Goal: Task Accomplishment & Management: Use online tool/utility

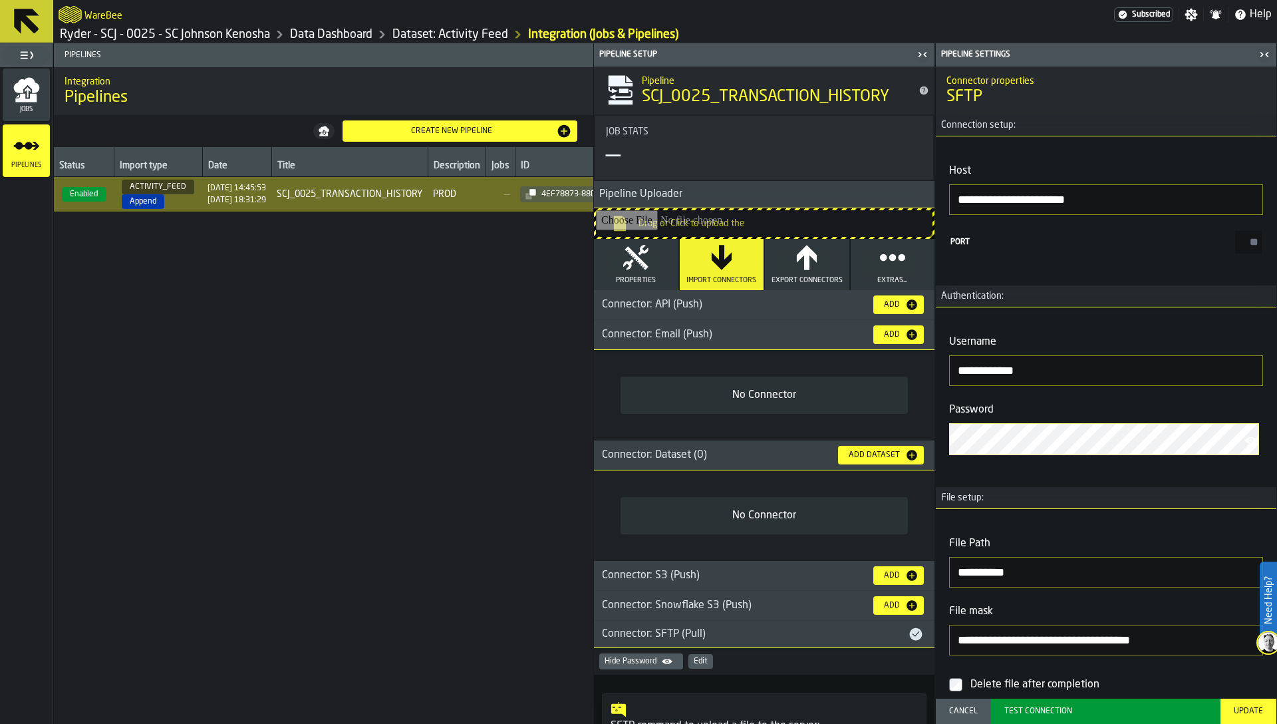
scroll to position [283, 0]
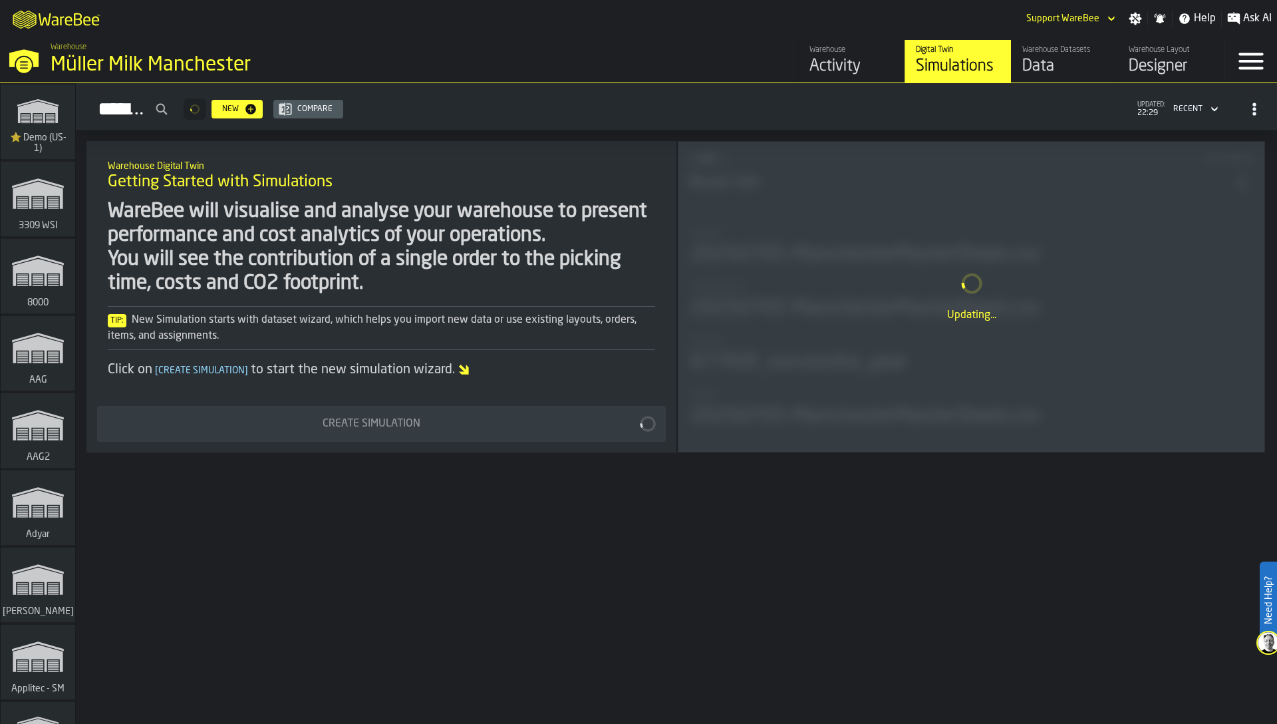
scroll to position [12675, 0]
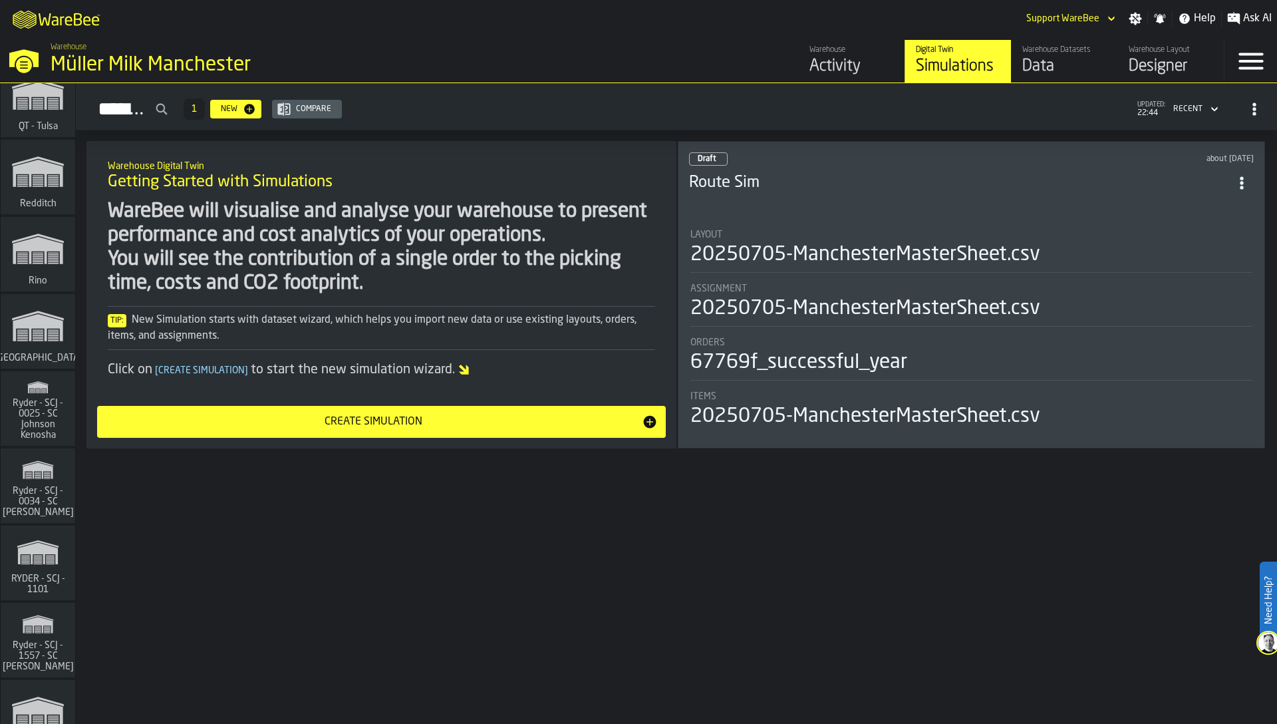
click at [255, 245] on div "WareBee will visualise and analyse your warehouse to present performance and co…" at bounding box center [381, 248] width 547 height 96
click at [437, 245] on div "WareBee will visualise and analyse your warehouse to present performance and co…" at bounding box center [381, 248] width 547 height 96
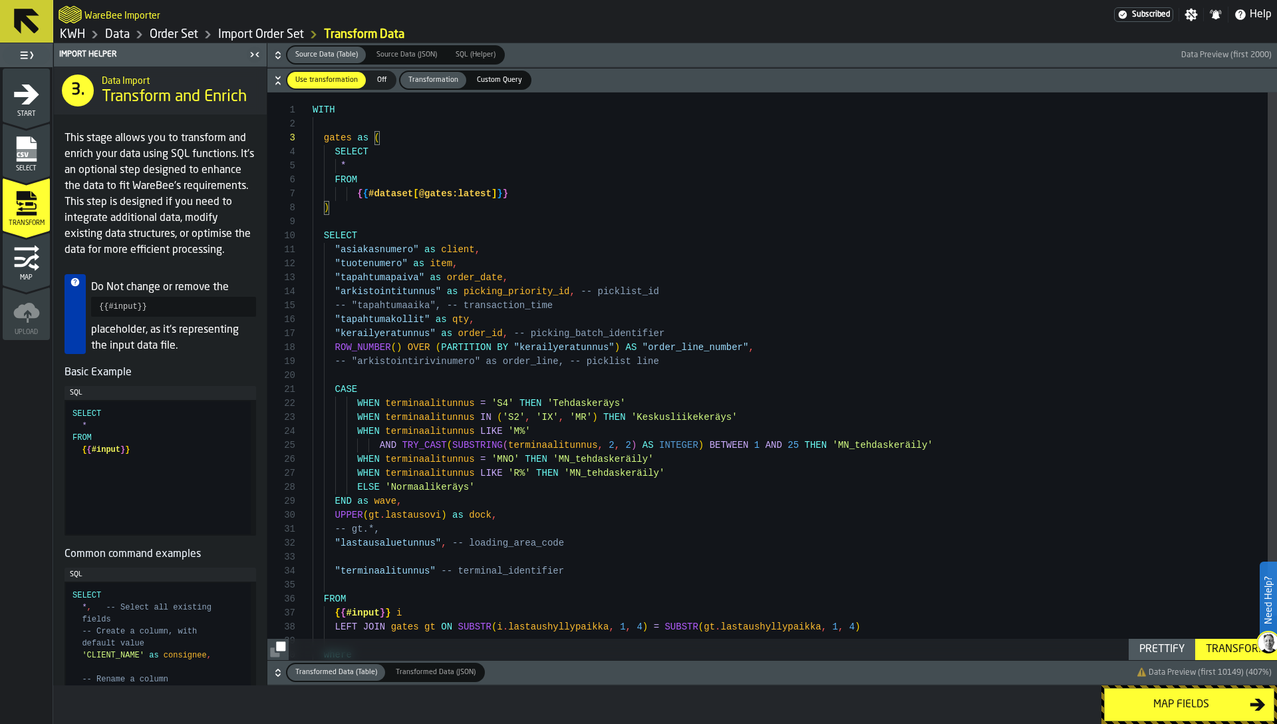
scroll to position [28, 0]
type textarea "**********"
click at [902, 441] on div "gates as ( SELECT * FROM { { #dataset [ @gates:latest ] } } ) SELECT "asiakasnu…" at bounding box center [795, 399] width 964 height 615
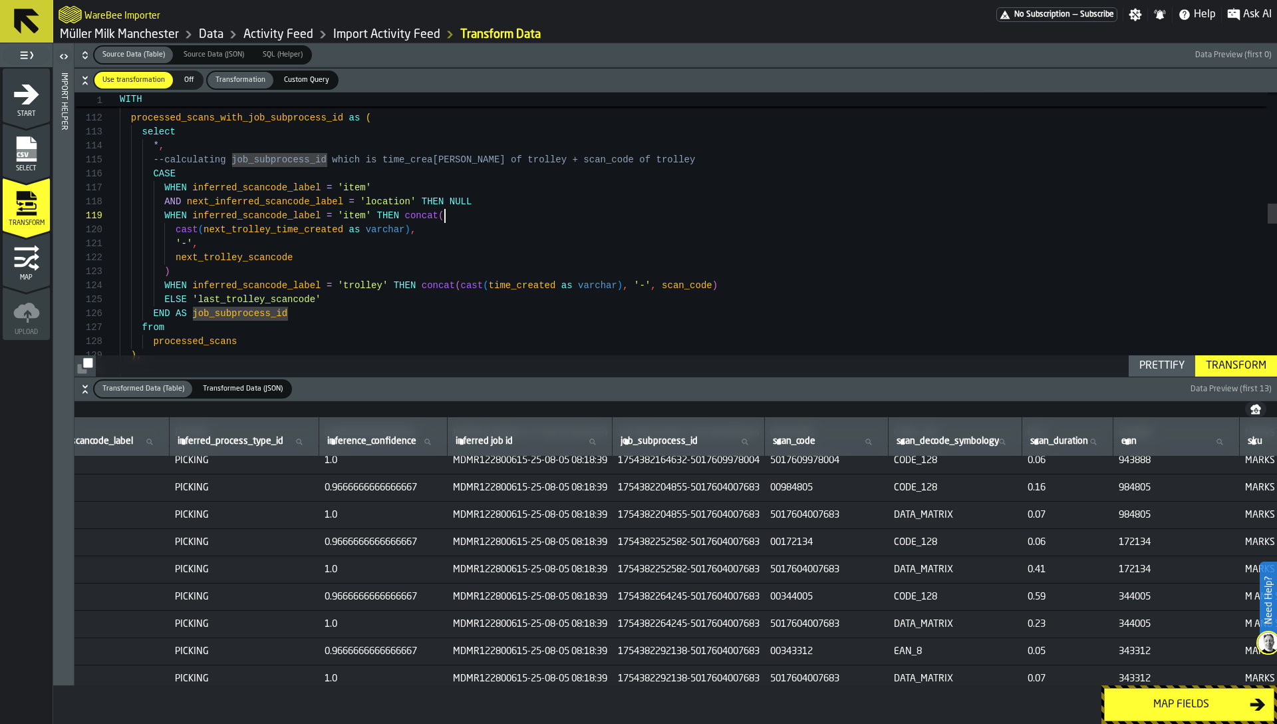
scroll to position [112, 0]
click at [635, 211] on div ") , processed_scans_with_job_subprocess_id as ( select * , --calculating job_su…" at bounding box center [698, 526] width 1157 height 3953
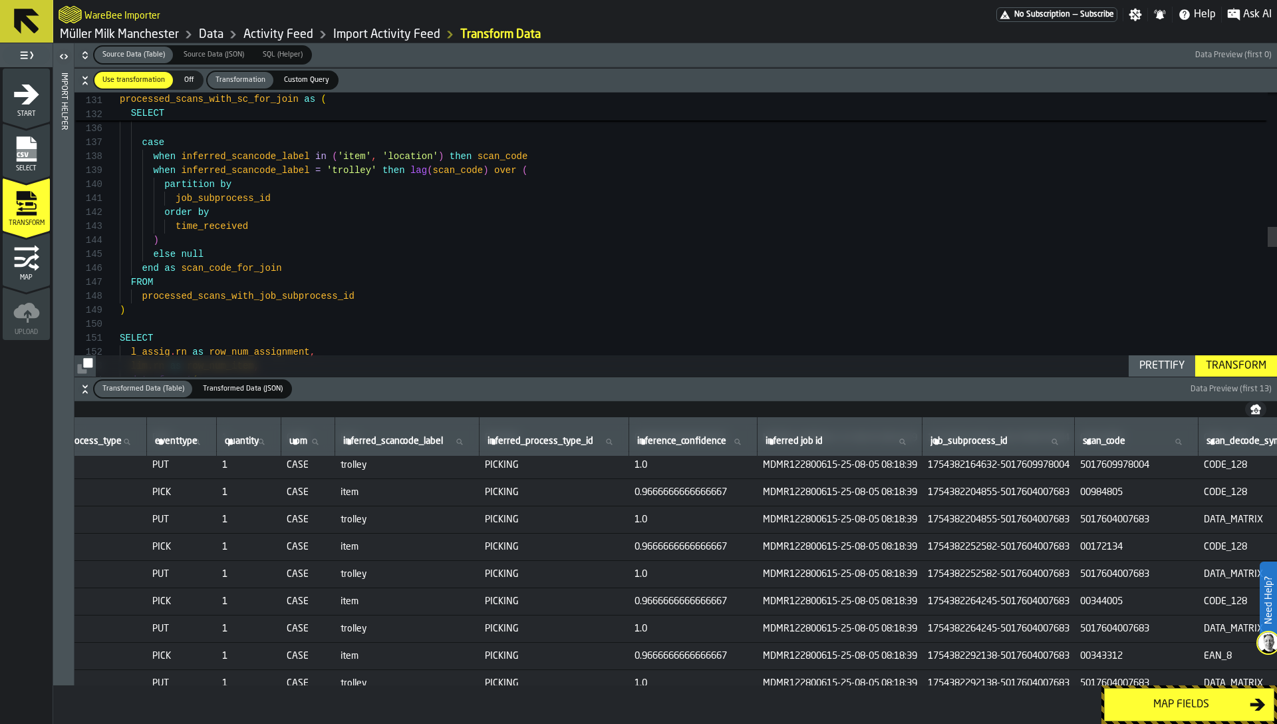
scroll to position [130, 592]
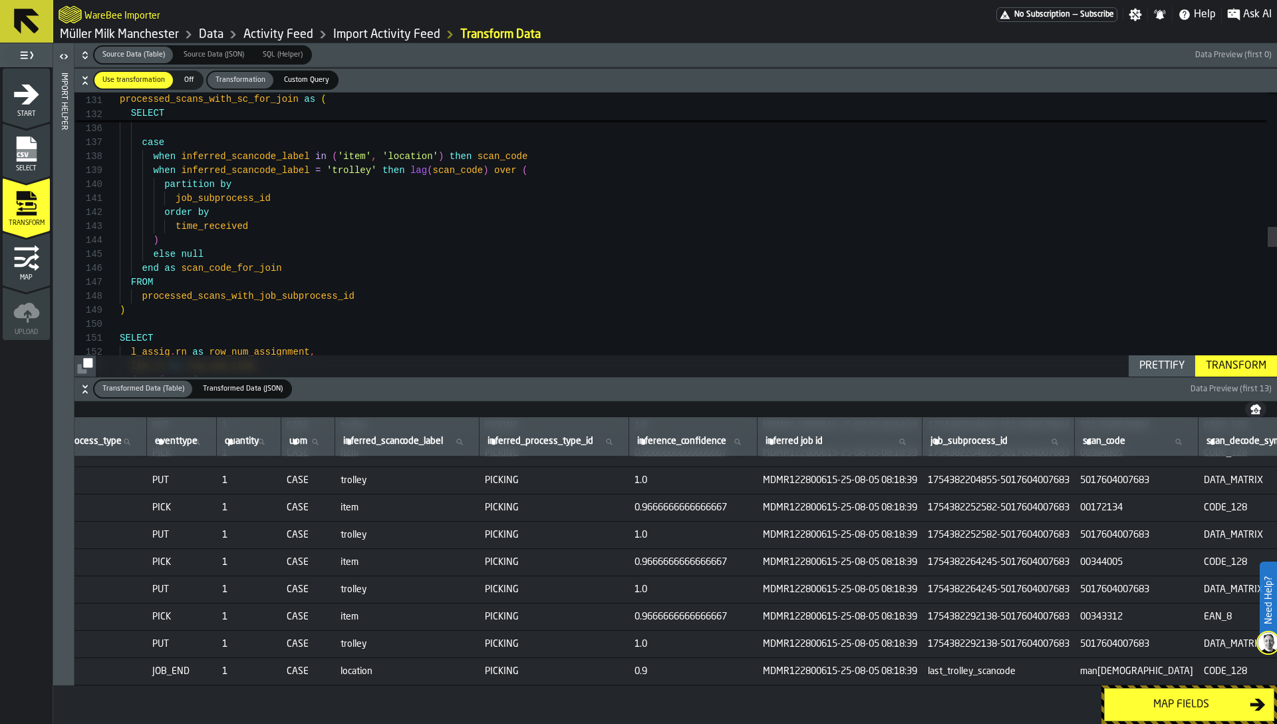
click at [386, 669] on span "location" at bounding box center [408, 671] width 134 height 11
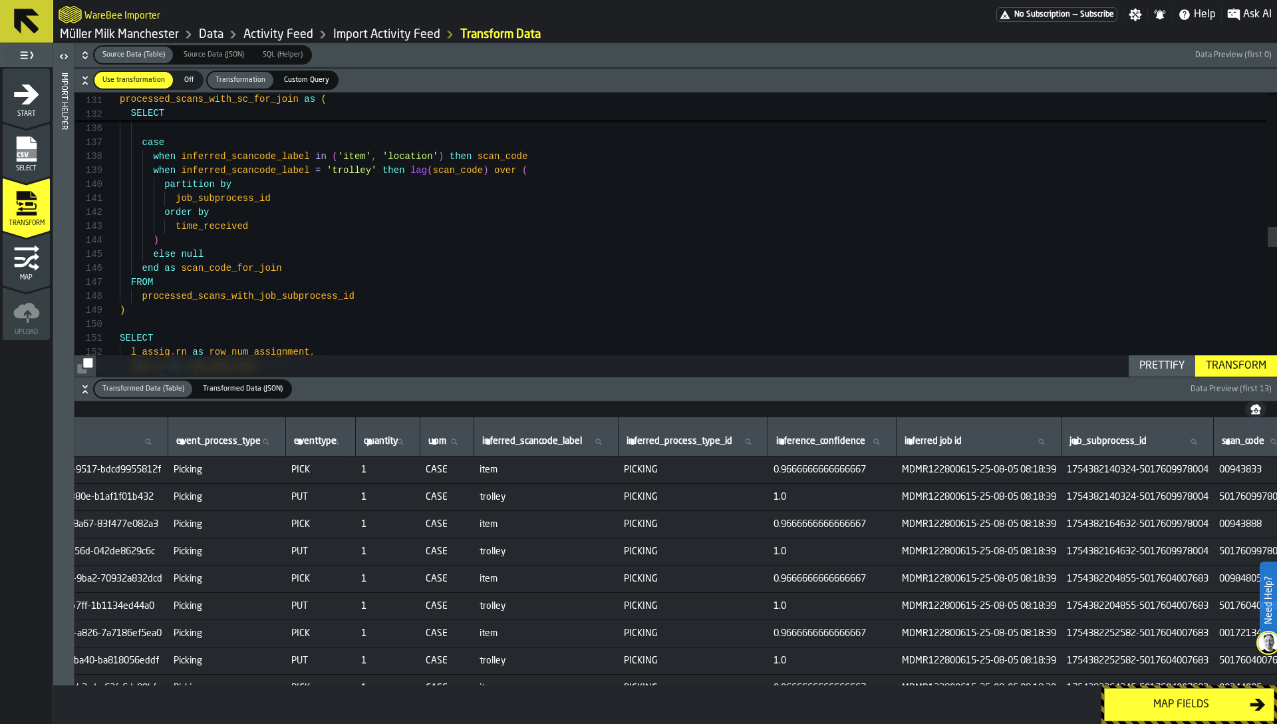
scroll to position [0, 633]
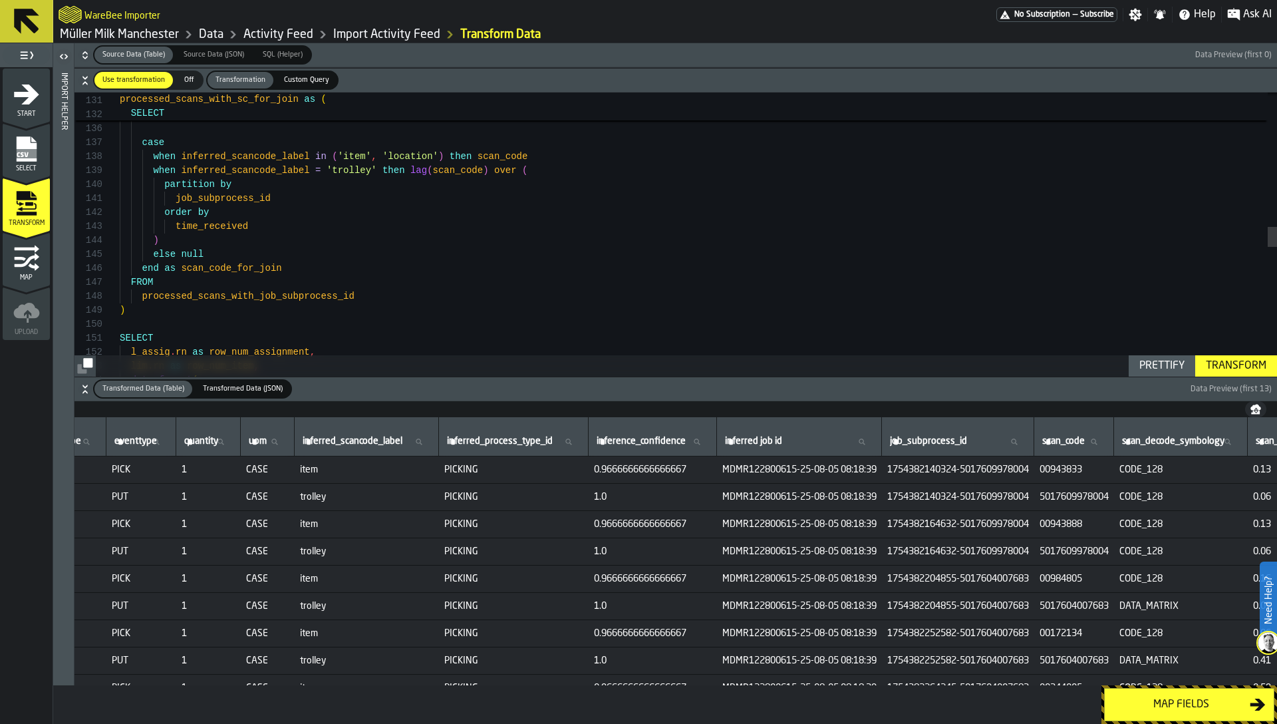
click at [341, 467] on span "item" at bounding box center [367, 469] width 134 height 11
click at [342, 492] on span "trolley" at bounding box center [367, 497] width 134 height 11
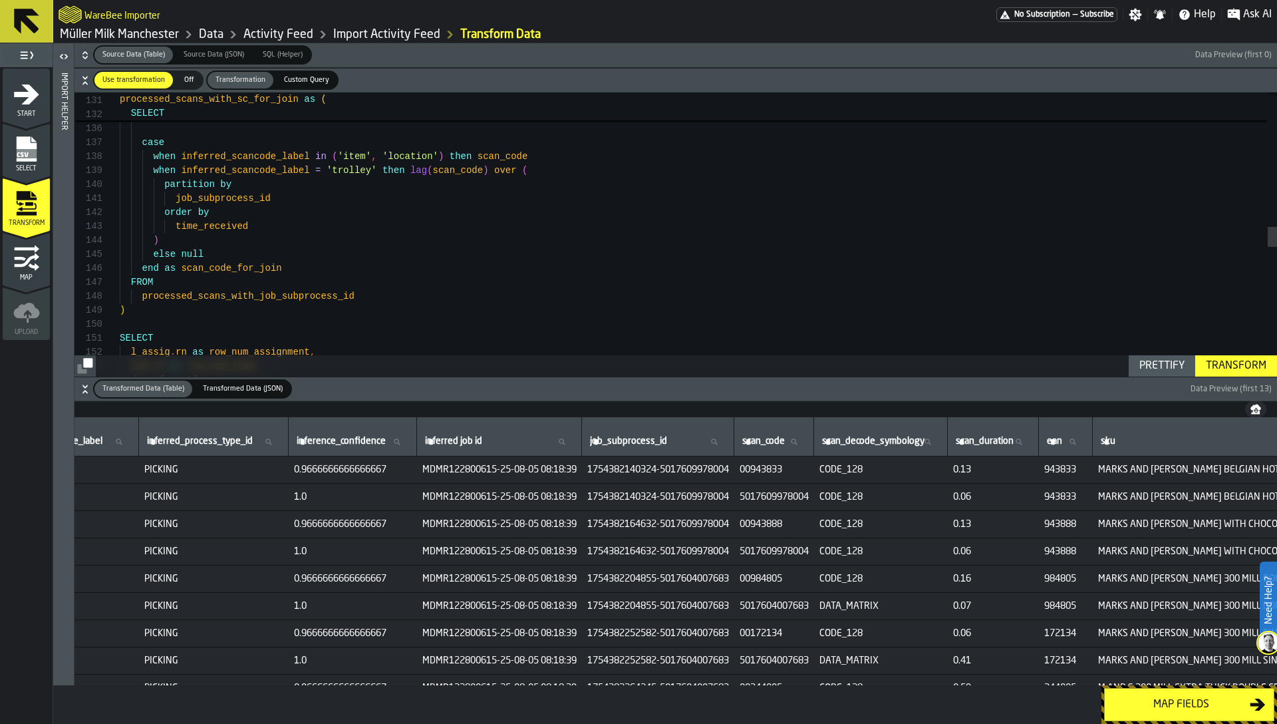
scroll to position [0, 958]
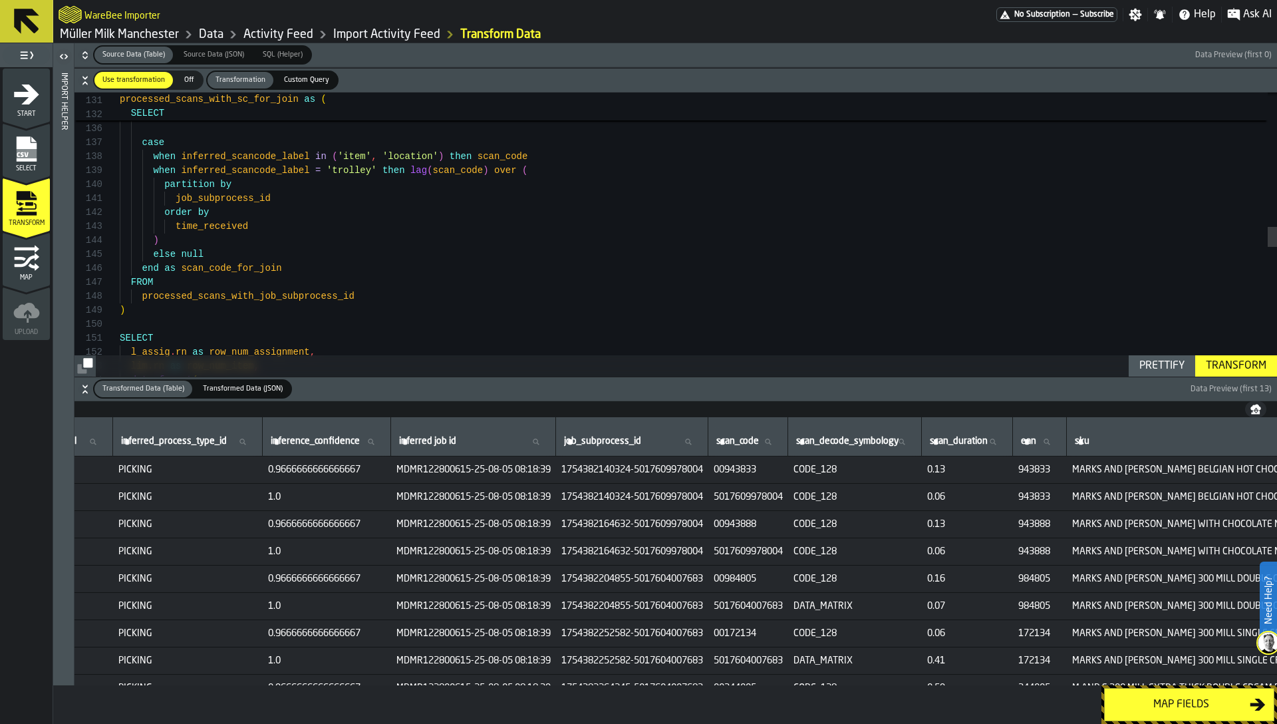
click at [783, 496] on span "5017609978004" at bounding box center [748, 497] width 69 height 11
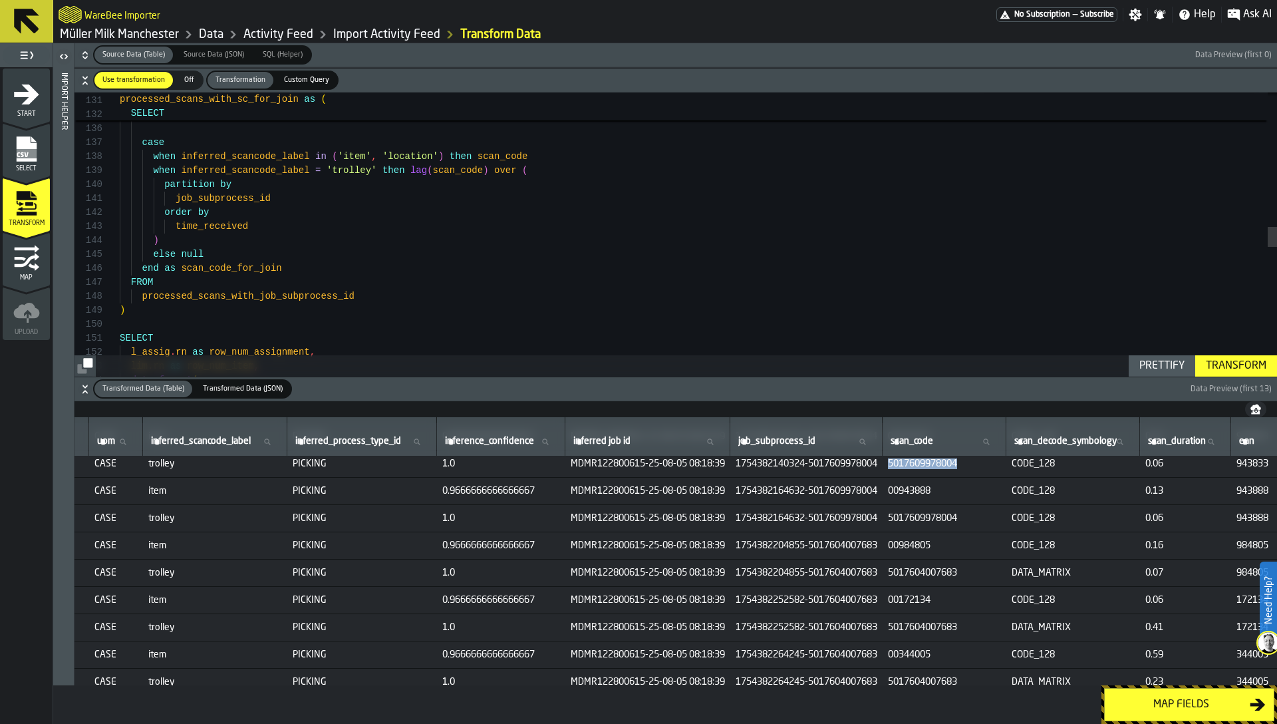
scroll to position [130, 784]
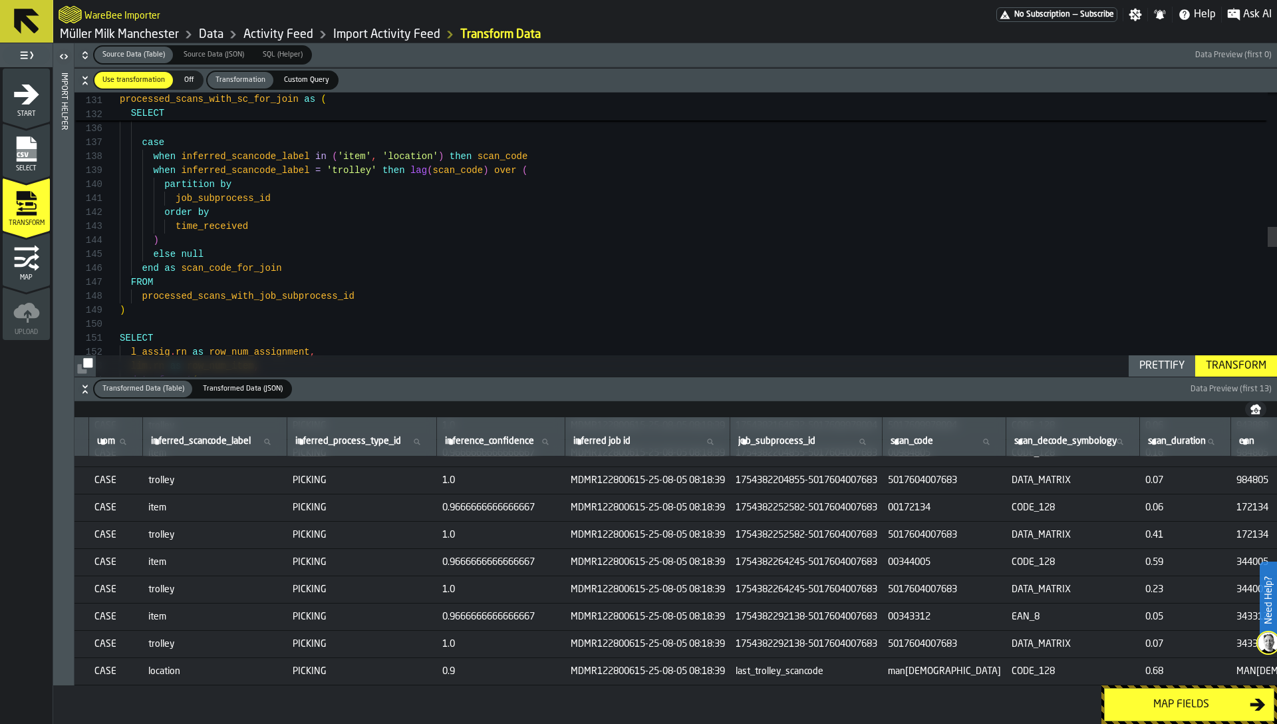
click at [996, 480] on span "5017604007683" at bounding box center [944, 480] width 113 height 11
click at [747, 295] on div "* , --creating scan_code that should used for joining with assignment --and ite…" at bounding box center [698, 201] width 1157 height 3953
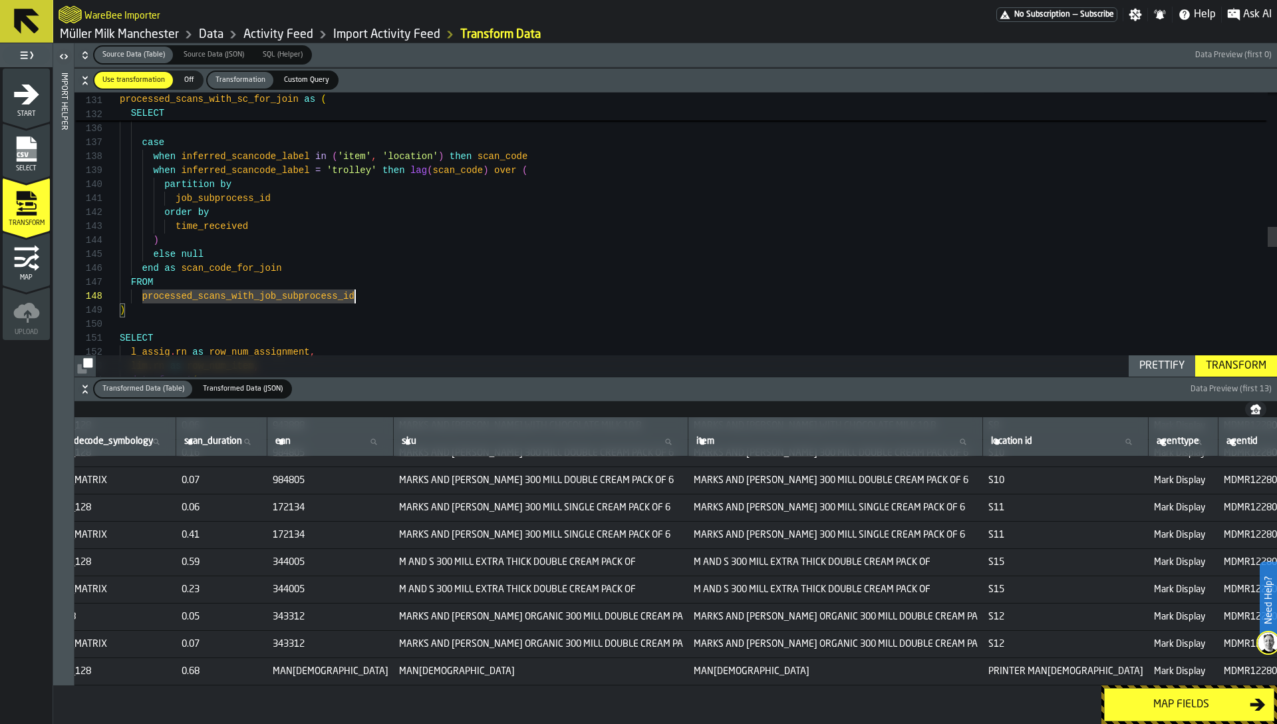
scroll to position [130, 1751]
click at [986, 478] on span "S10" at bounding box center [1063, 480] width 155 height 11
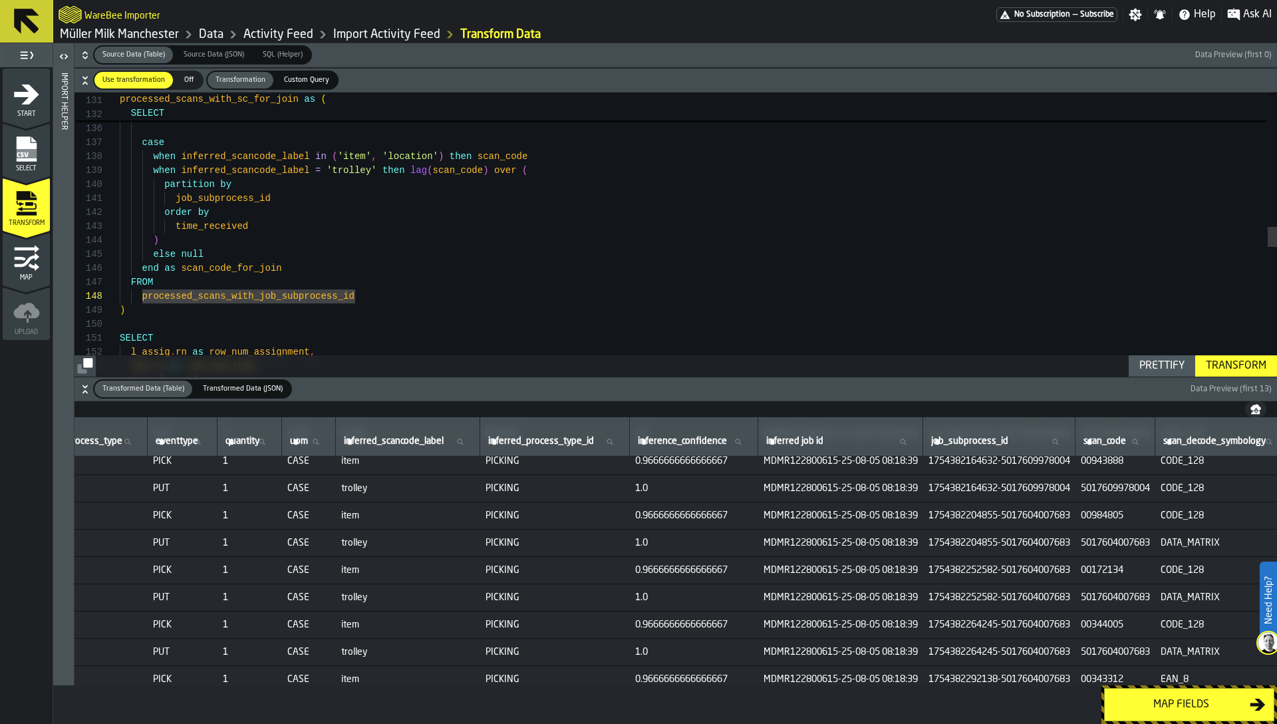
scroll to position [0, 591]
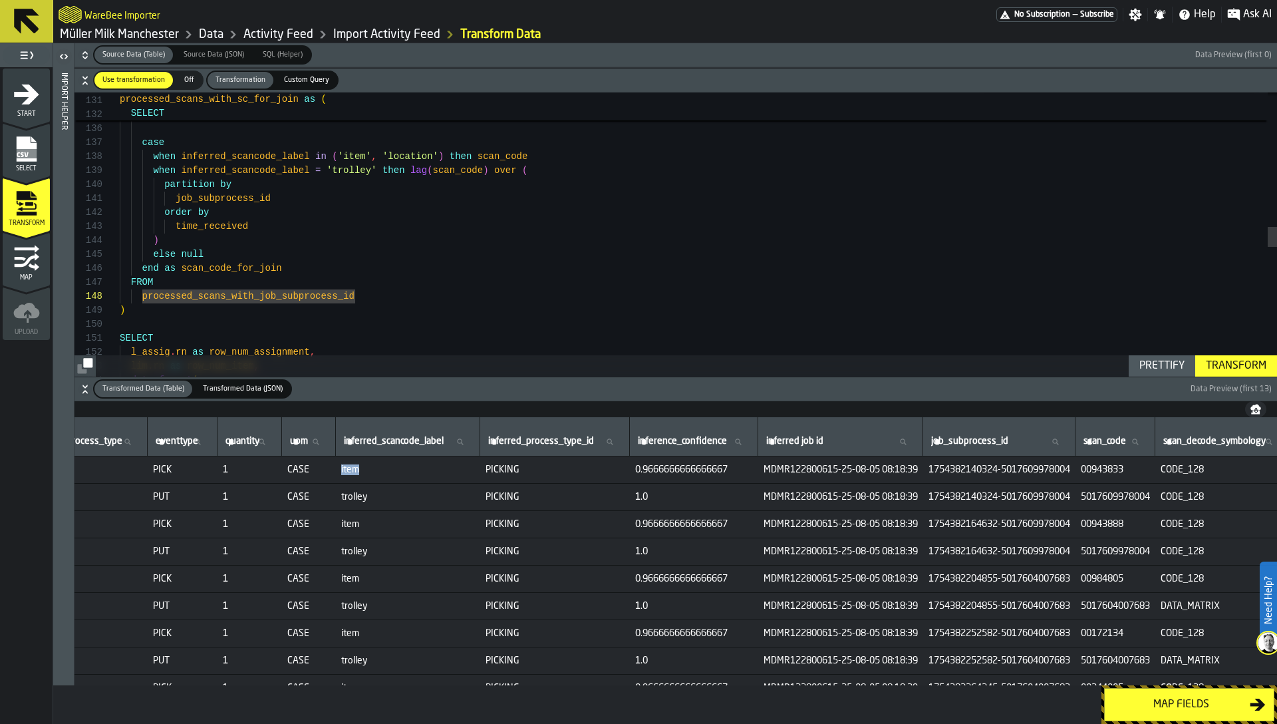
drag, startPoint x: 376, startPoint y: 469, endPoint x: 407, endPoint y: 470, distance: 31.3
click at [408, 470] on td "item" at bounding box center [408, 469] width 144 height 27
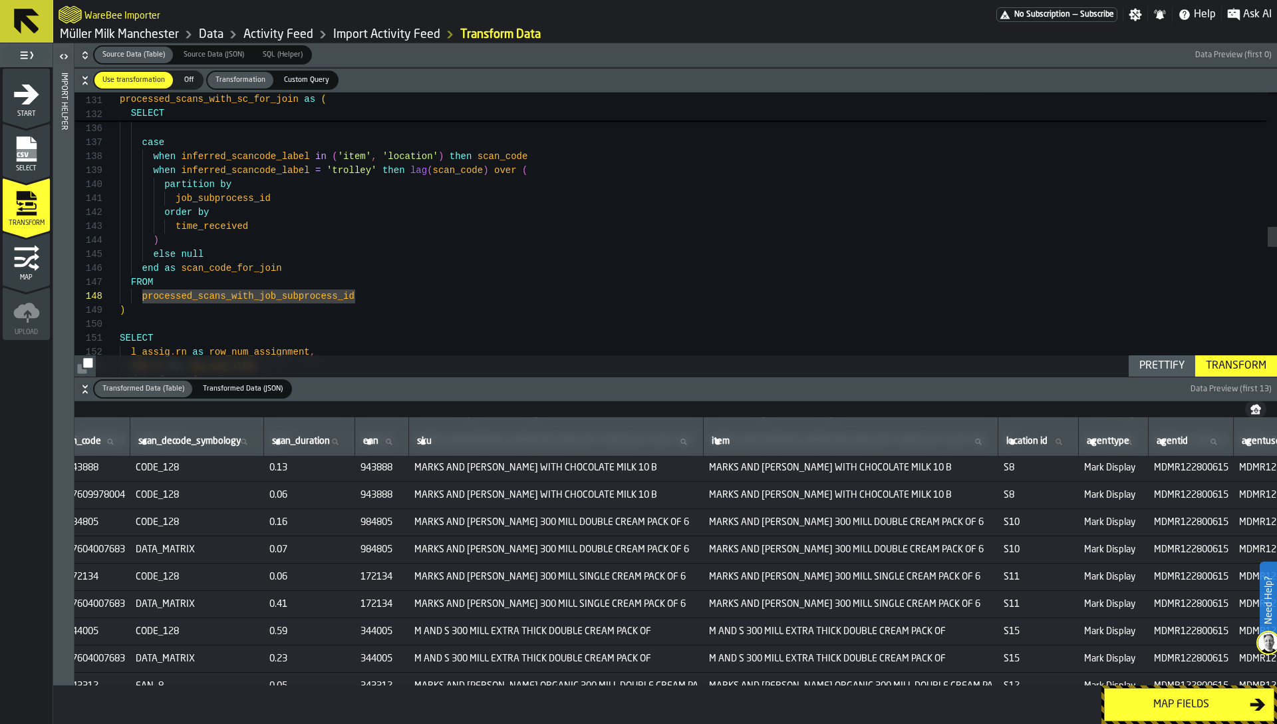
scroll to position [0, 1616]
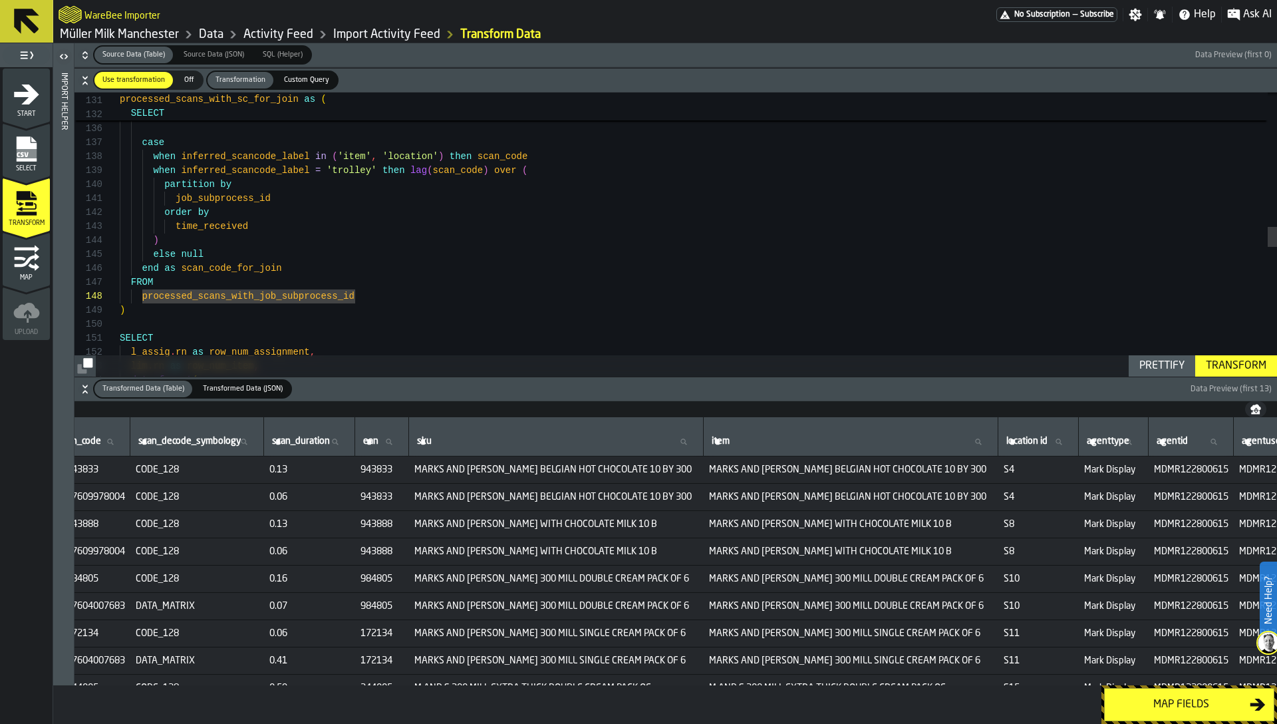
click at [125, 492] on span "5017609978004" at bounding box center [90, 497] width 69 height 11
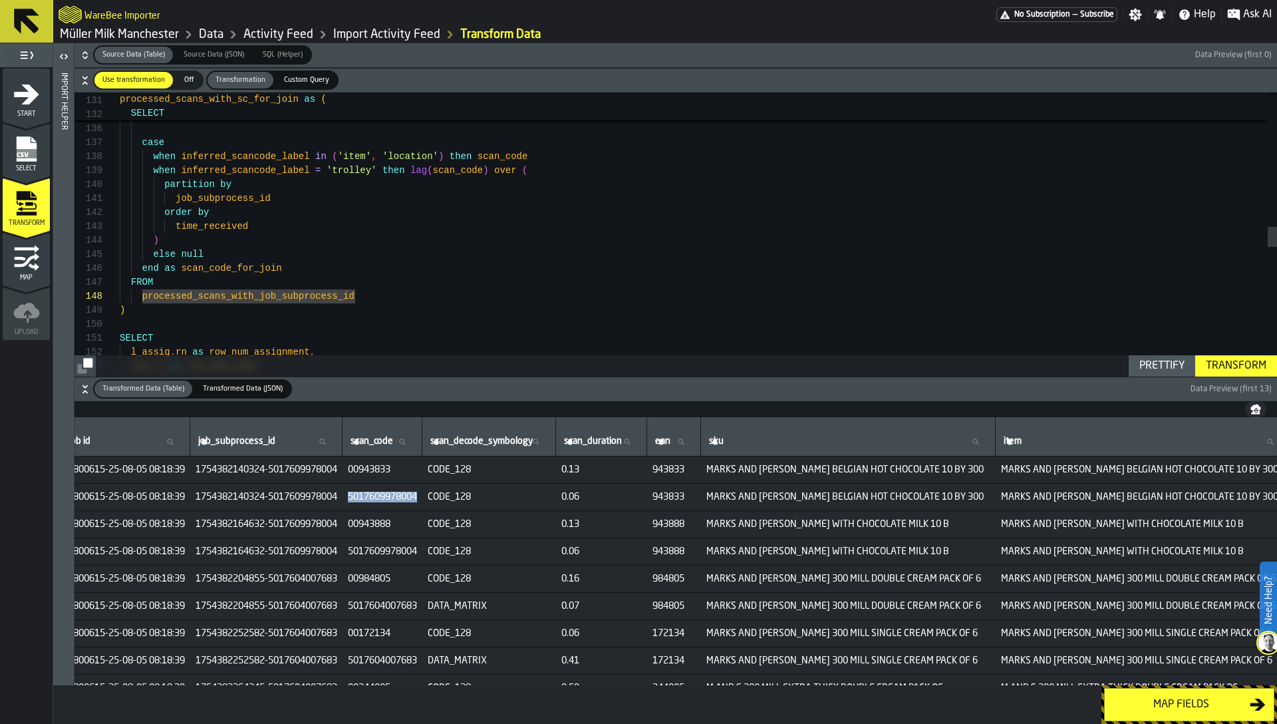
scroll to position [0, 1315]
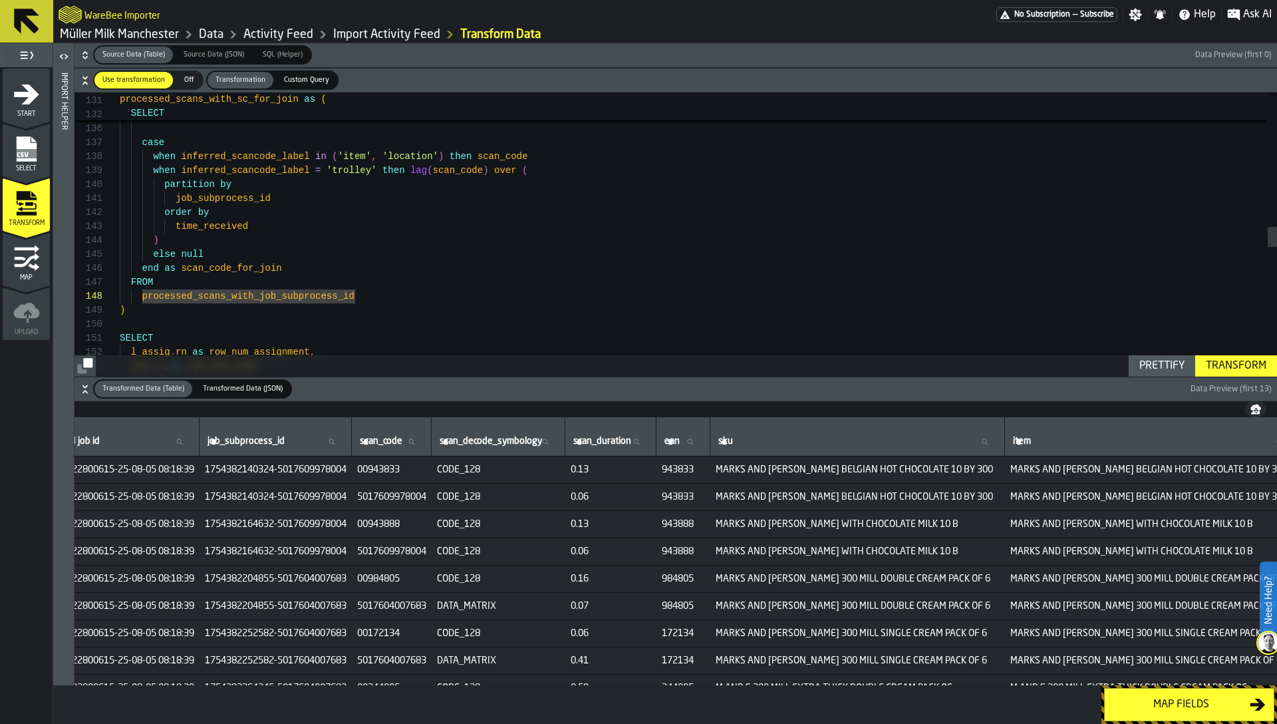
click at [305, 494] on span "1754382140324-5017609978004" at bounding box center [276, 497] width 142 height 11
click at [347, 501] on span "1754382140324-5017609978004" at bounding box center [276, 497] width 142 height 11
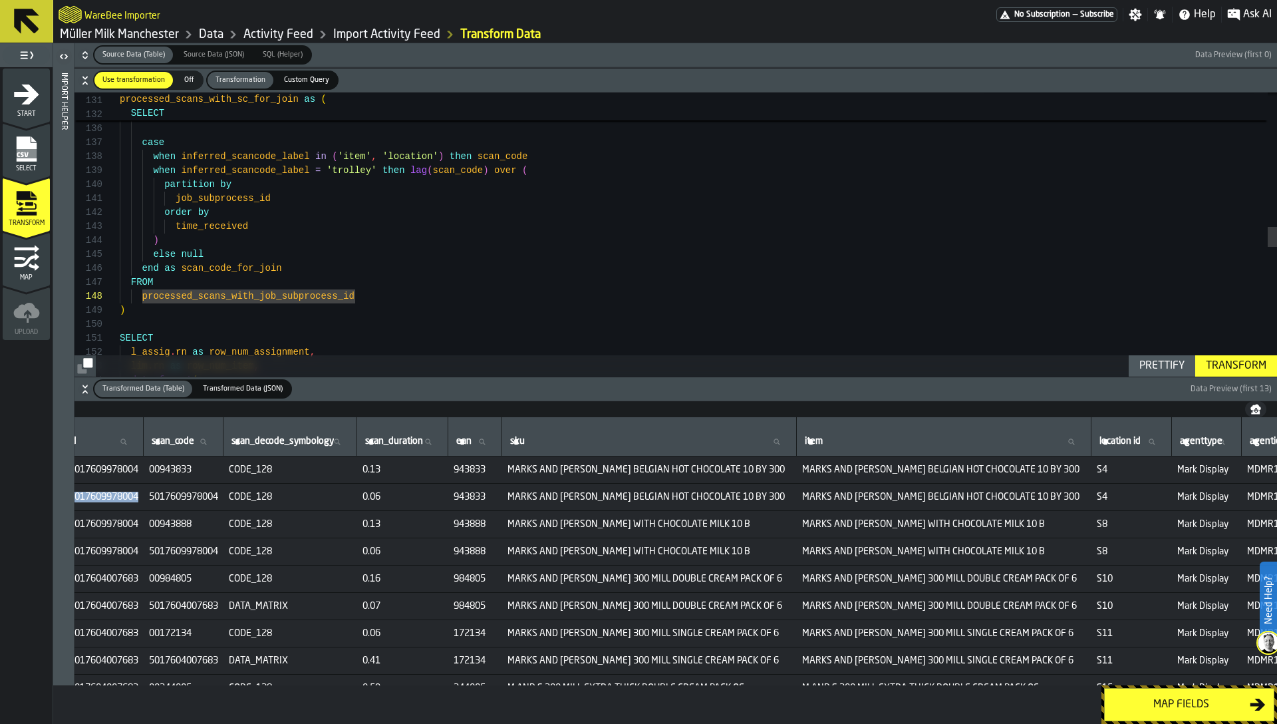
scroll to position [0, 1564]
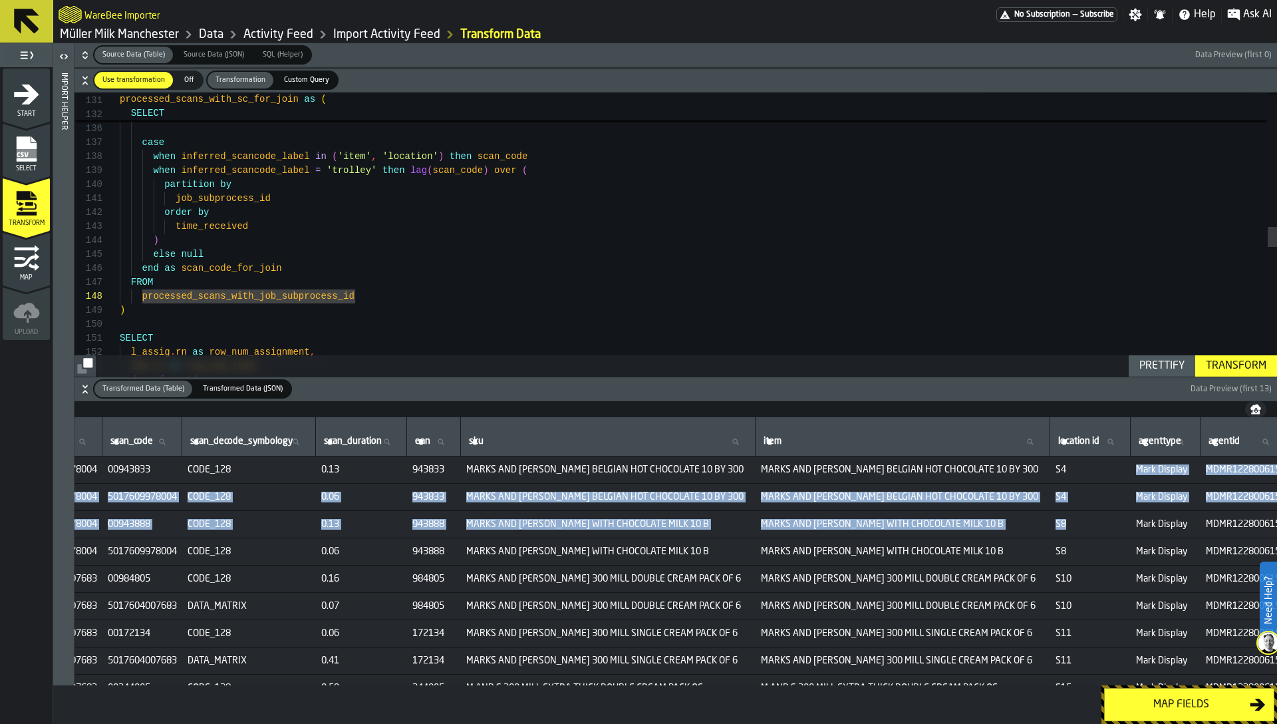
drag, startPoint x: 1091, startPoint y: 472, endPoint x: 1092, endPoint y: 535, distance: 63.2
click at [1092, 535] on tbody "1 1 1 2025-08-05 09:22:15 34383a73-c956-409a-9517-bdcd9955812f Picking PICK 1 C…" at bounding box center [964, 633] width 4908 height 355
click at [1092, 535] on td "S8" at bounding box center [1090, 524] width 80 height 27
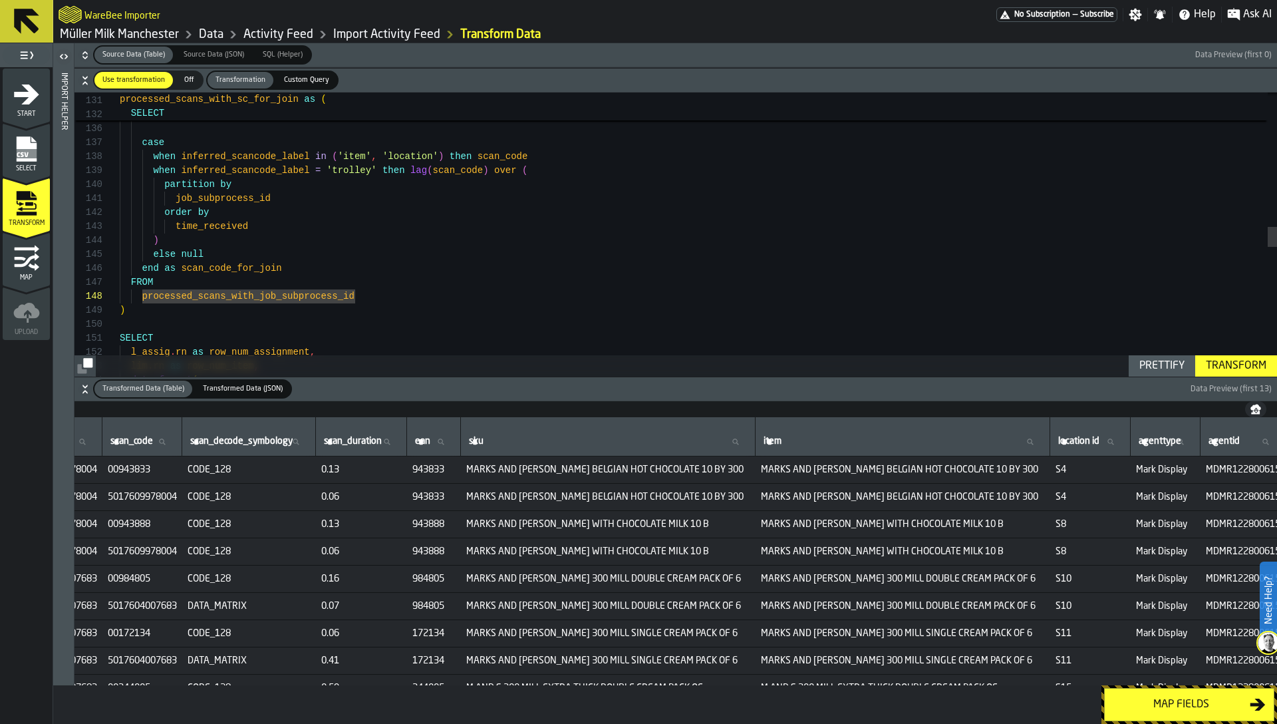
click at [1091, 470] on span "S4" at bounding box center [1091, 469] width 70 height 11
click at [1091, 525] on span "S8" at bounding box center [1091, 524] width 70 height 11
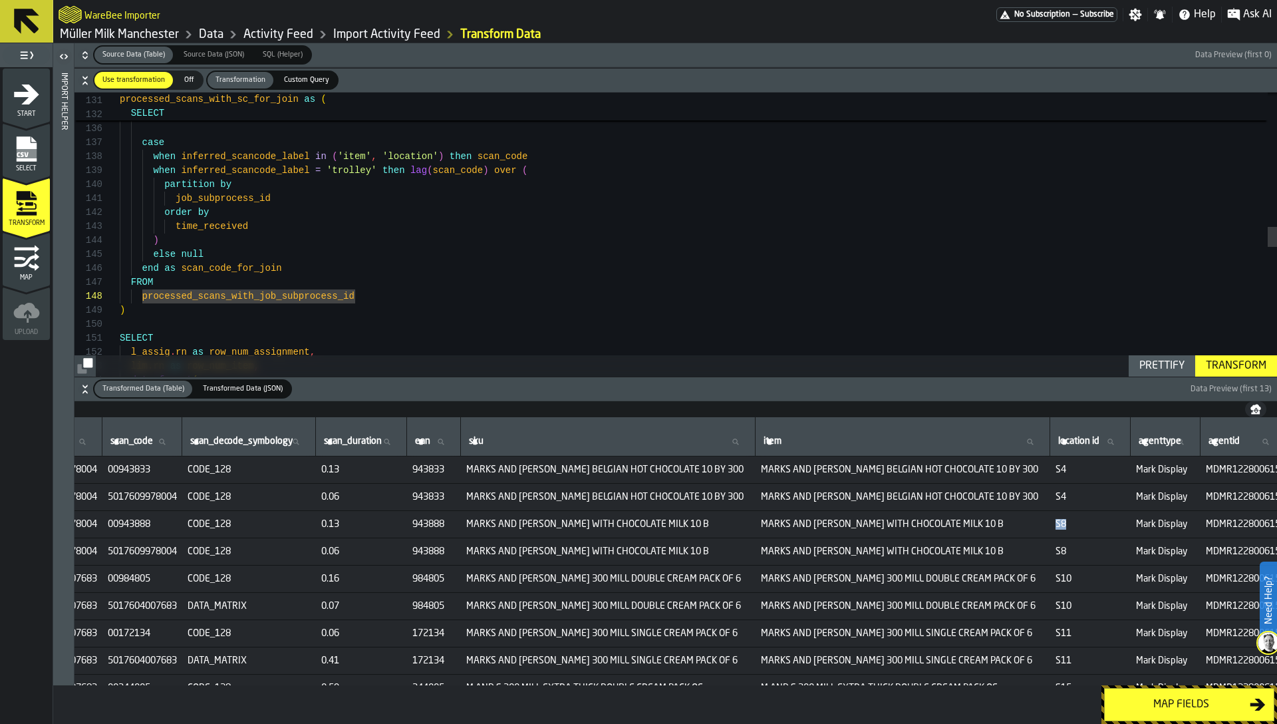
drag, startPoint x: 1101, startPoint y: 525, endPoint x: 1079, endPoint y: 525, distance: 21.9
click at [1079, 525] on td "S8" at bounding box center [1090, 524] width 80 height 27
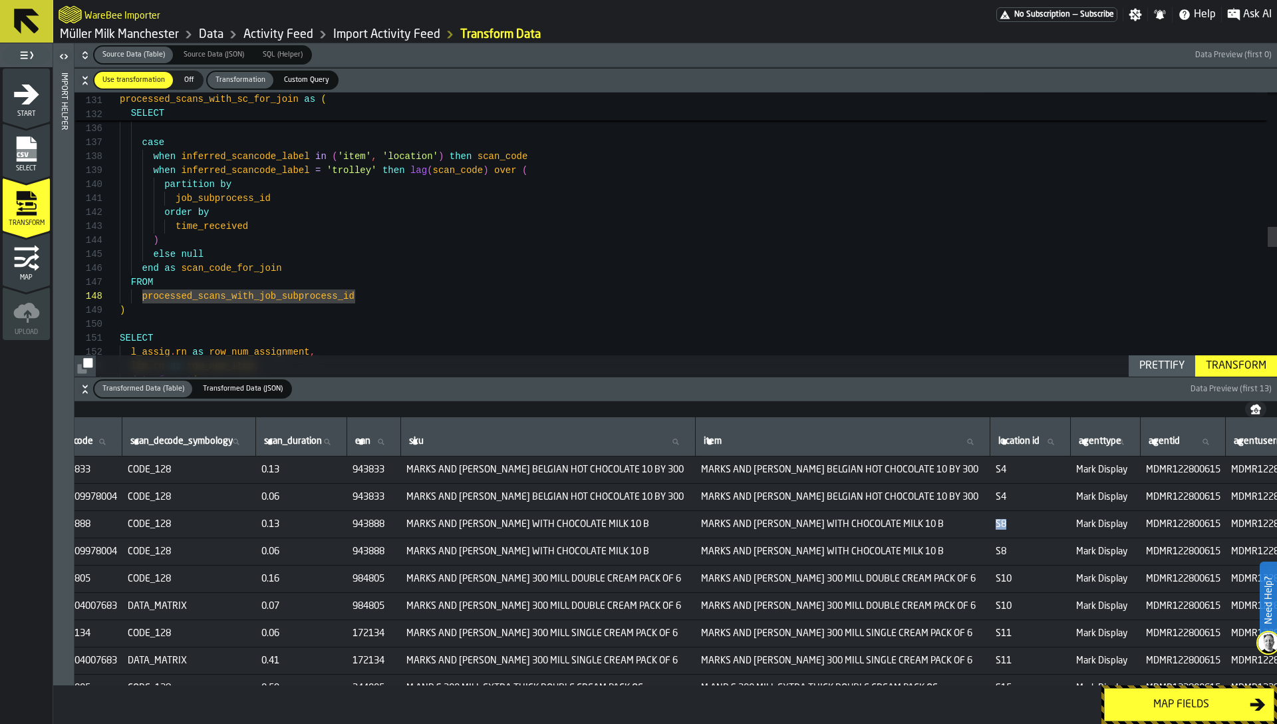
scroll to position [0, 1619]
click at [122, 495] on span "5017609978004" at bounding box center [87, 497] width 69 height 11
click at [122, 604] on span "5017604007683" at bounding box center [87, 606] width 69 height 11
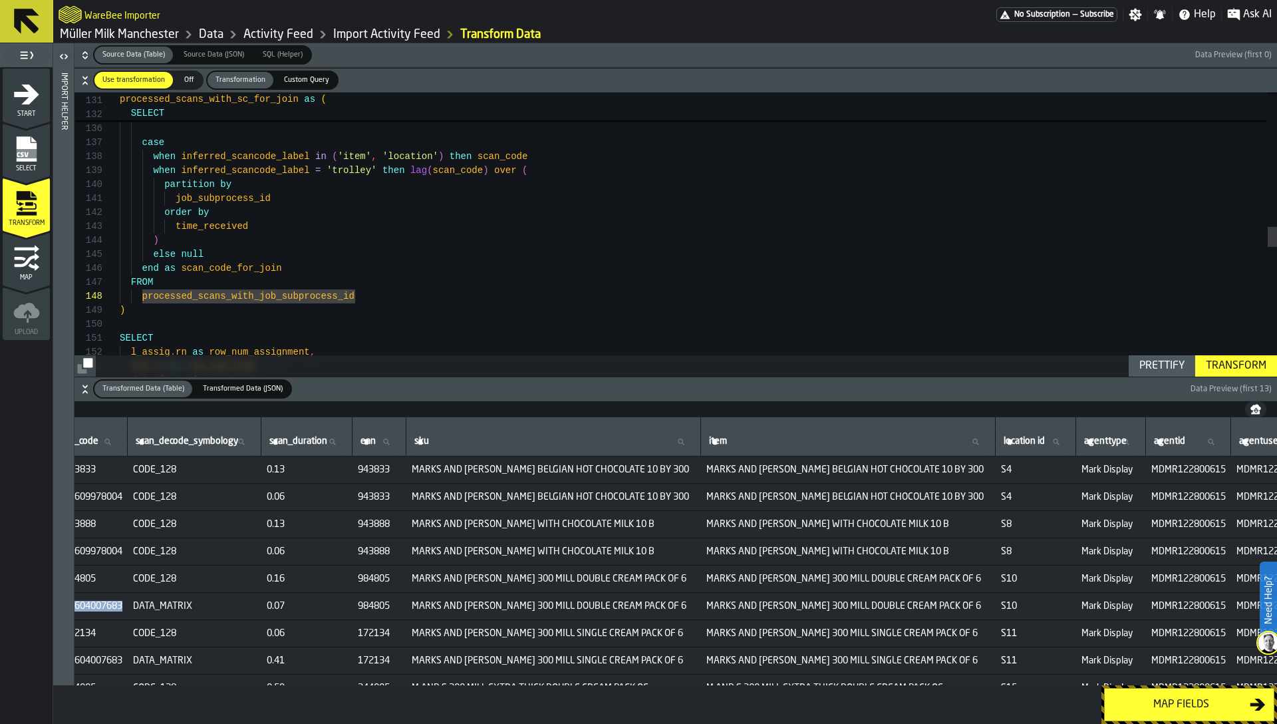
click at [122, 604] on span "5017604007683" at bounding box center [87, 606] width 69 height 11
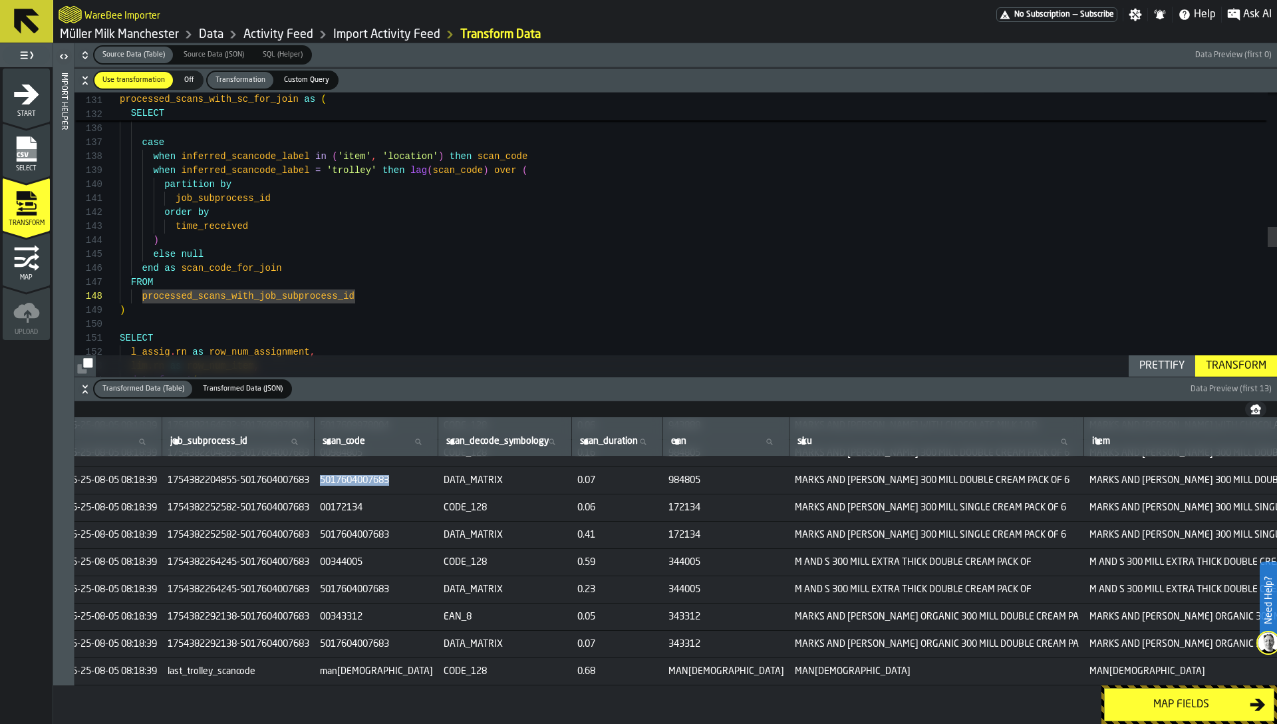
scroll to position [130, 1212]
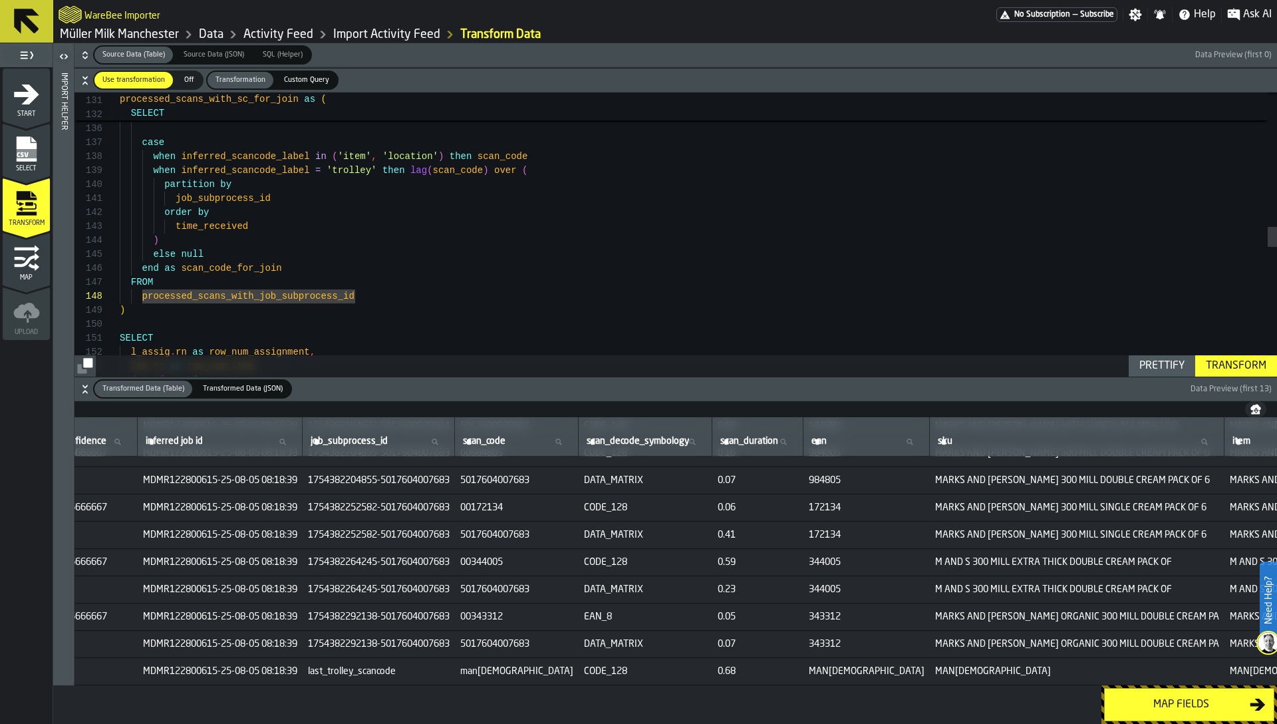
click at [428, 669] on span "last_trolley_scancode" at bounding box center [379, 671] width 142 height 11
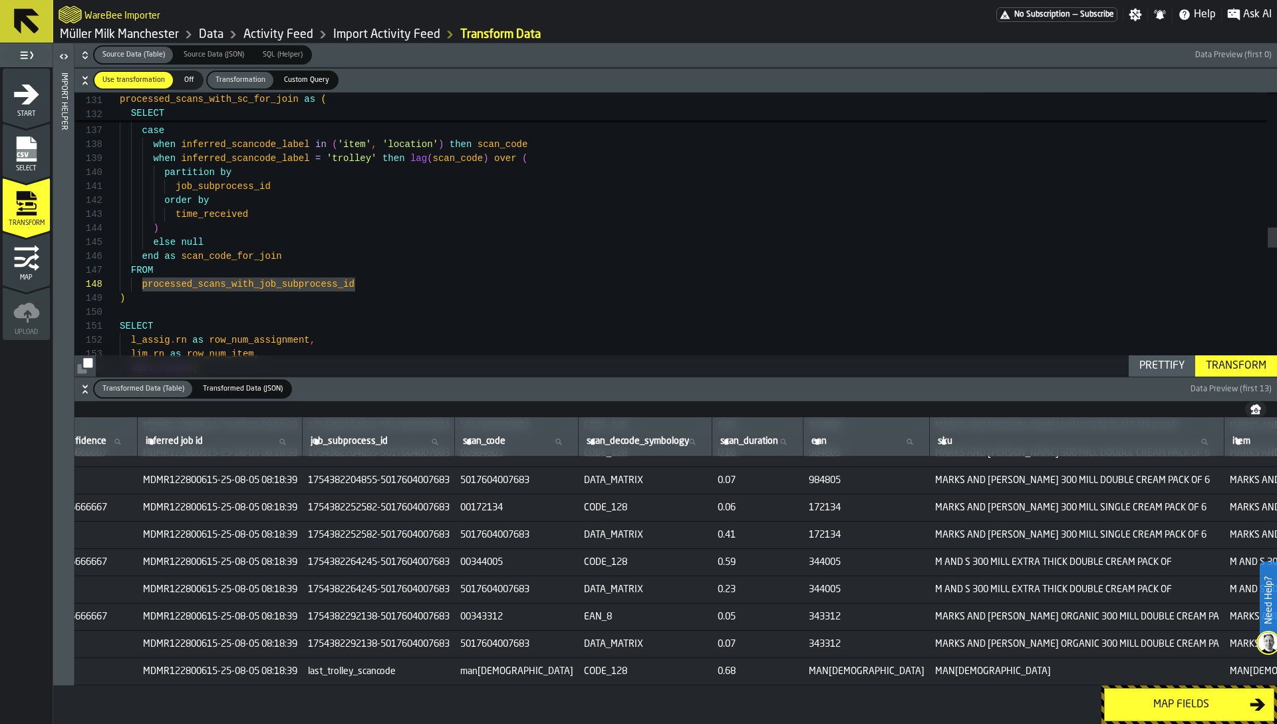
scroll to position [14, 0]
click at [527, 196] on div "--creating scan_code that should used for joining with assignment --and items f…" at bounding box center [698, 190] width 1157 height 3953
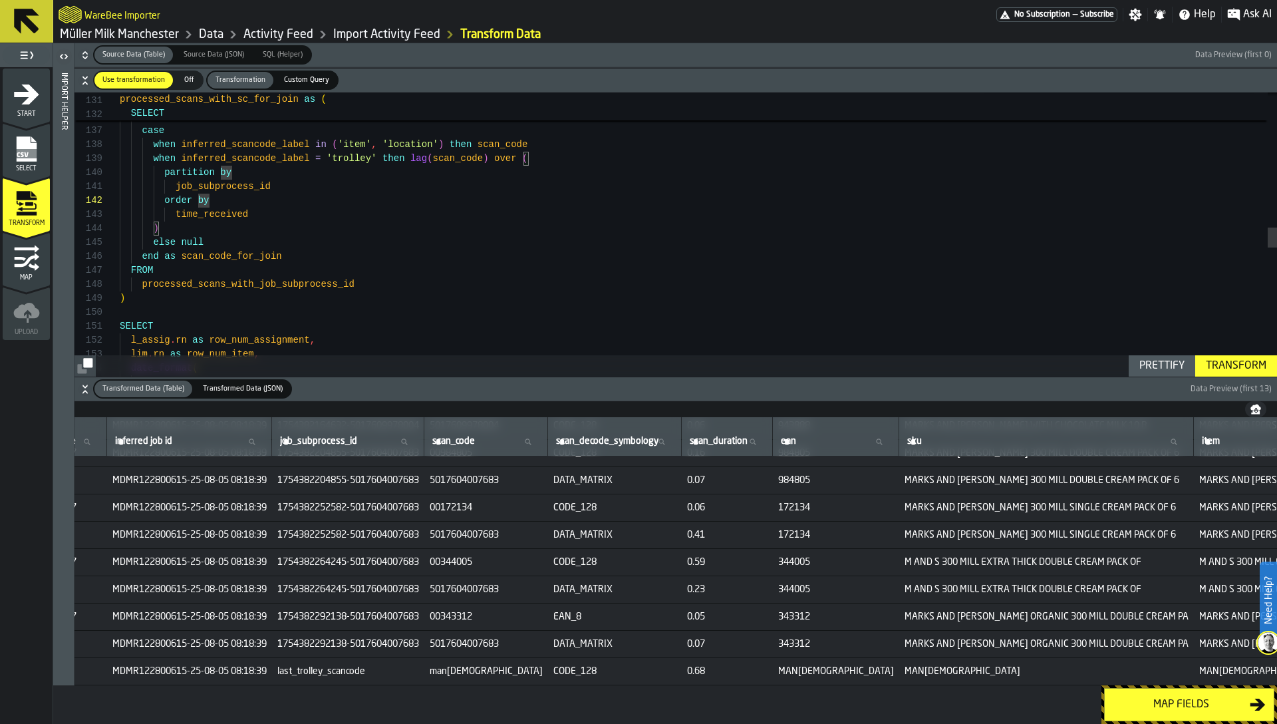
scroll to position [130, 1262]
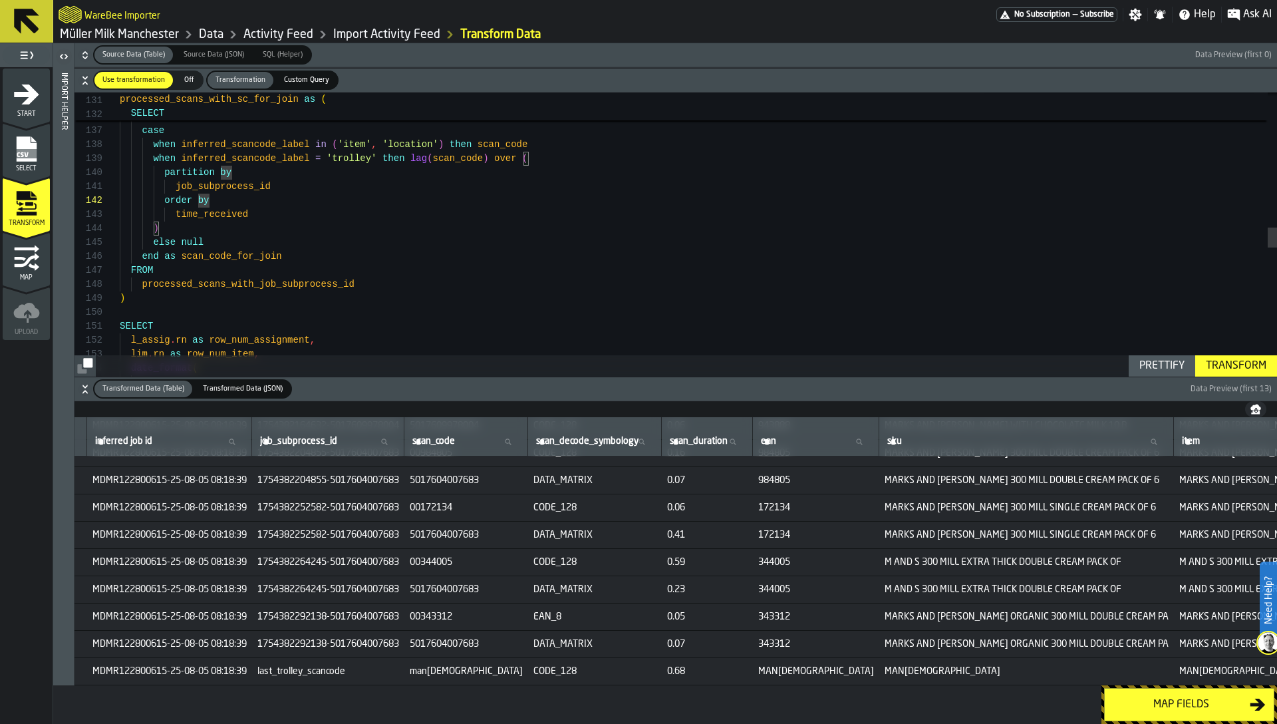
click at [499, 468] on td "5017604007683" at bounding box center [466, 479] width 124 height 27
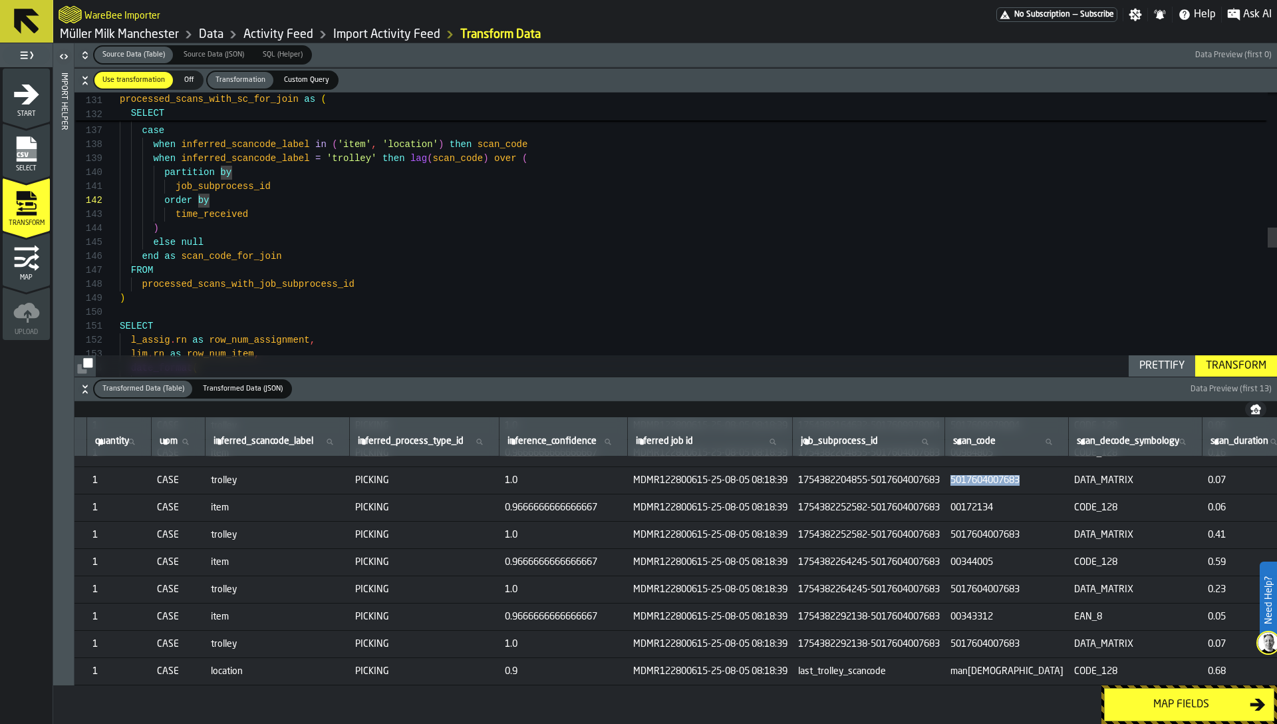
scroll to position [130, 714]
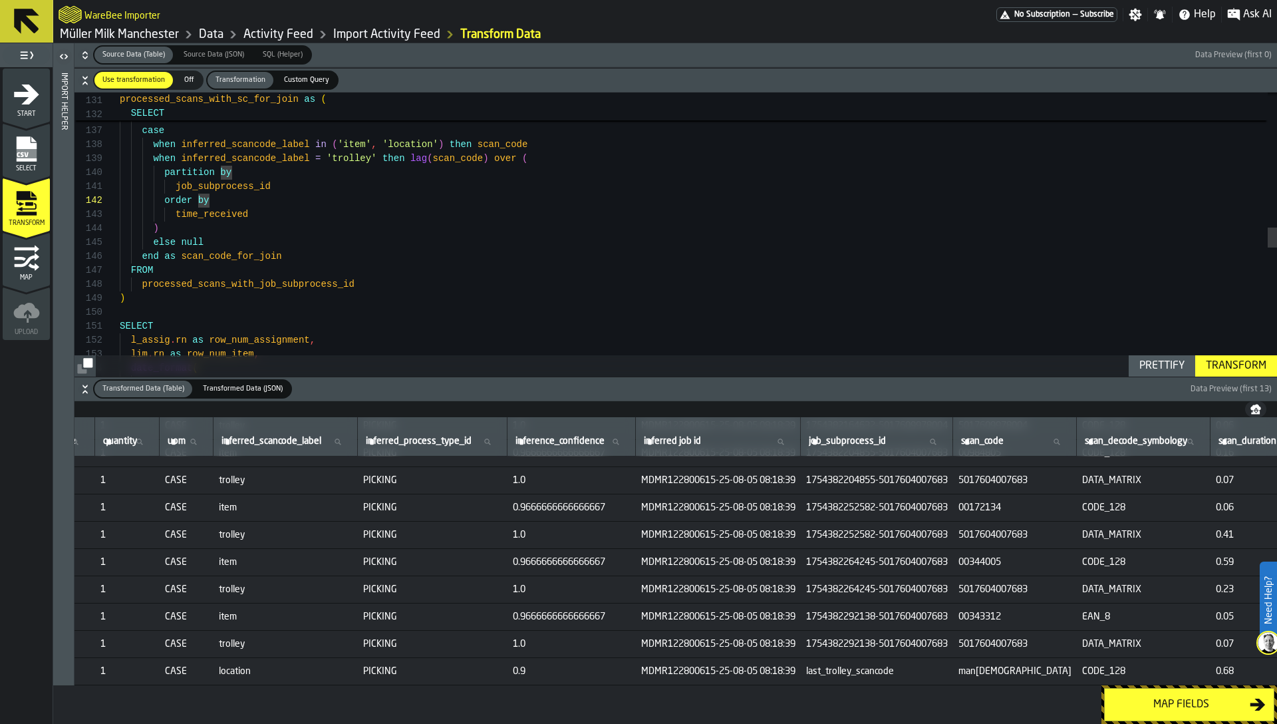
click at [274, 586] on span "trolley" at bounding box center [286, 589] width 134 height 11
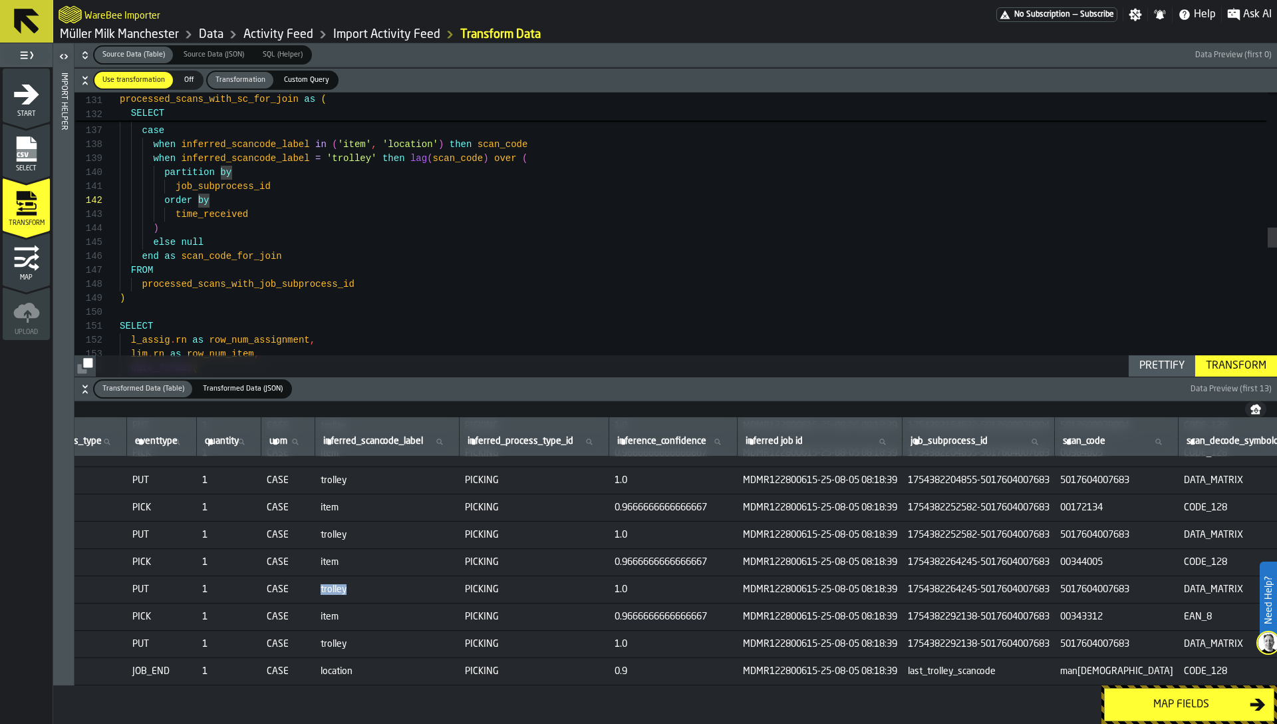
scroll to position [130, 603]
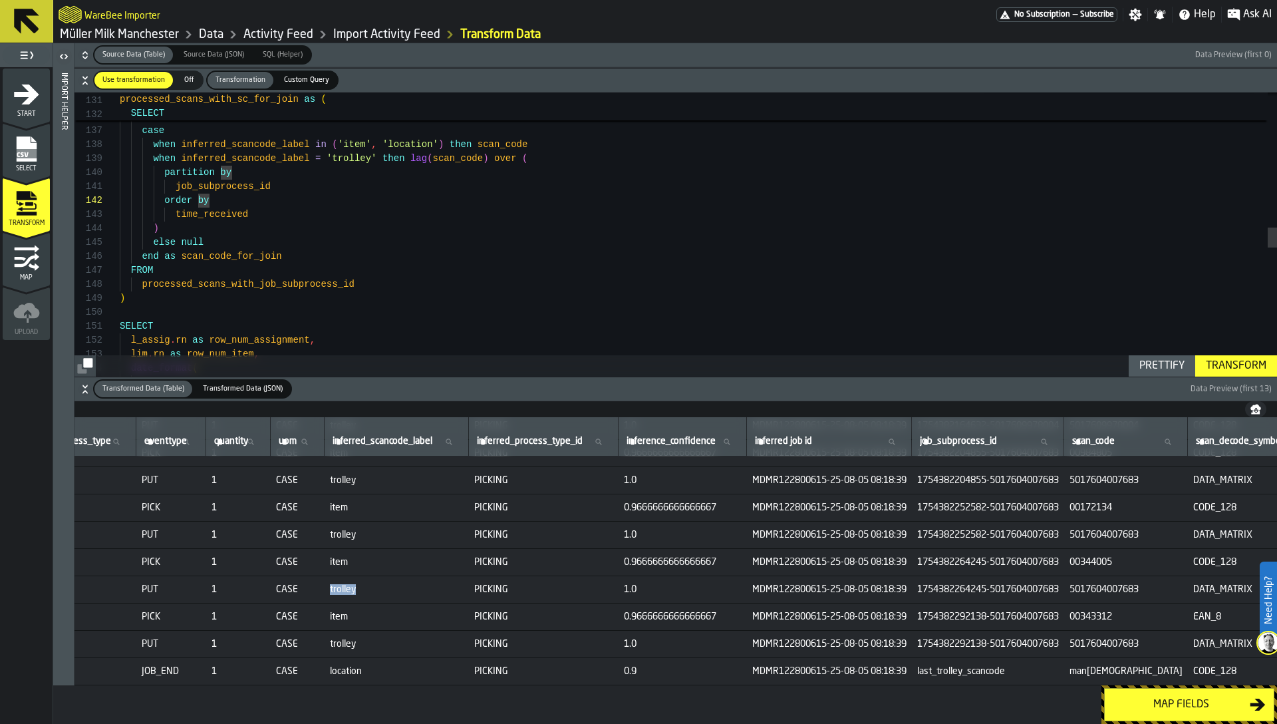
click at [286, 251] on div "--creating scan_code that should used for joining with assignment --and items f…" at bounding box center [698, 190] width 1157 height 3953
click at [380, 223] on div "--creating scan_code that should used for joining with assignment --and items f…" at bounding box center [698, 190] width 1157 height 3953
click at [297, 286] on div "--creating scan_code that should used for joining with assignment --and items f…" at bounding box center [698, 190] width 1157 height 3953
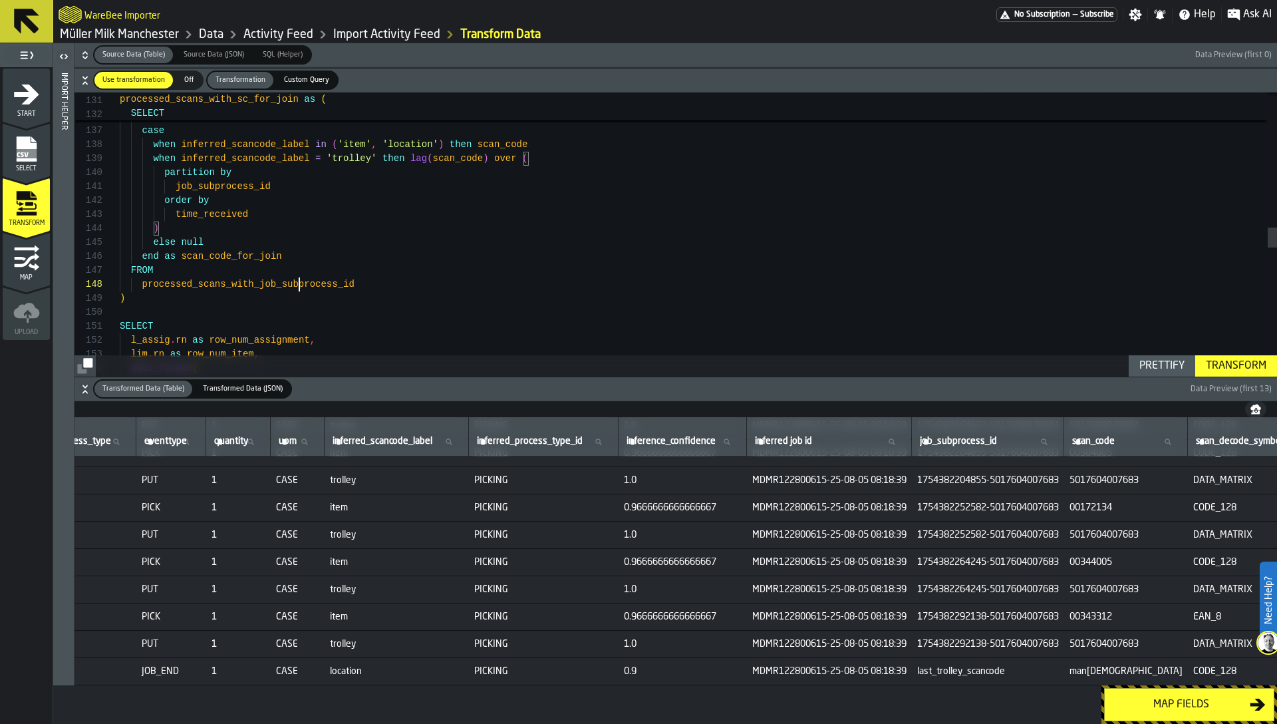
scroll to position [98, 0]
click at [297, 286] on div "--creating scan_code that should used for joining with assignment --and items f…" at bounding box center [698, 190] width 1157 height 3953
click at [86, 388] on icon "button-" at bounding box center [84, 388] width 13 height 13
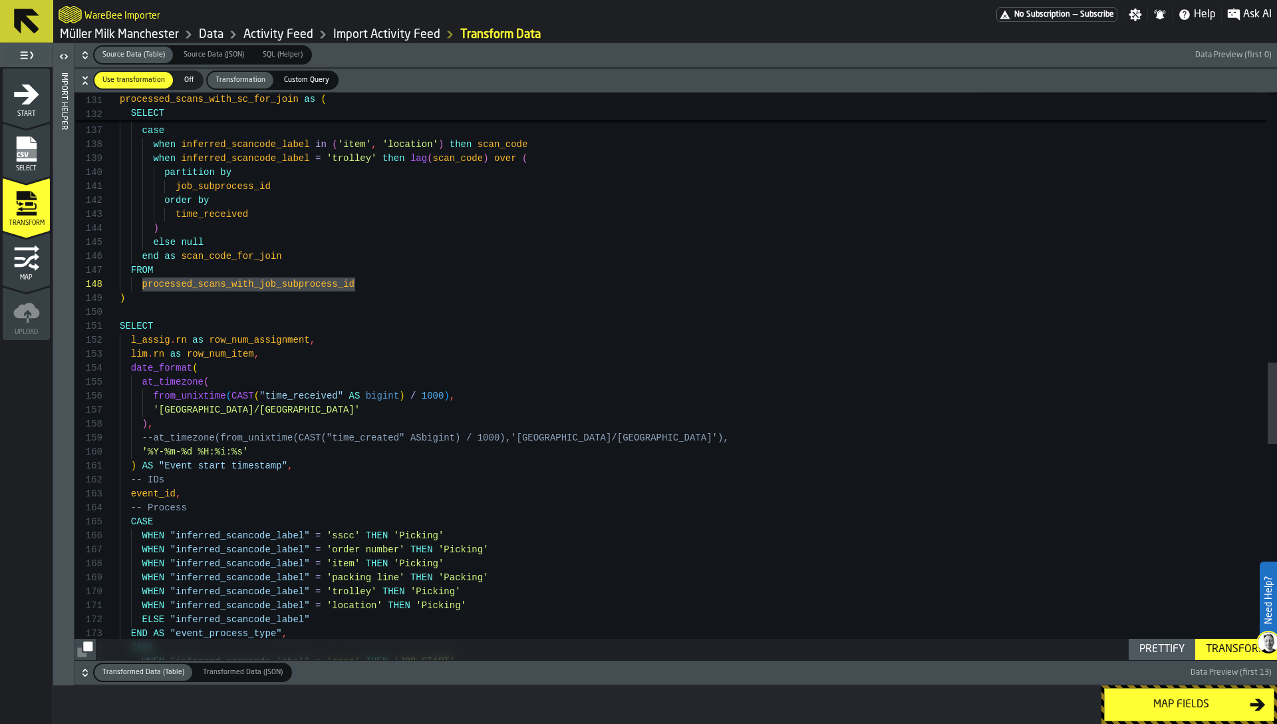
click at [329, 358] on div "--creating scan_code that should used for joining with assignment --and items f…" at bounding box center [698, 190] width 1157 height 3953
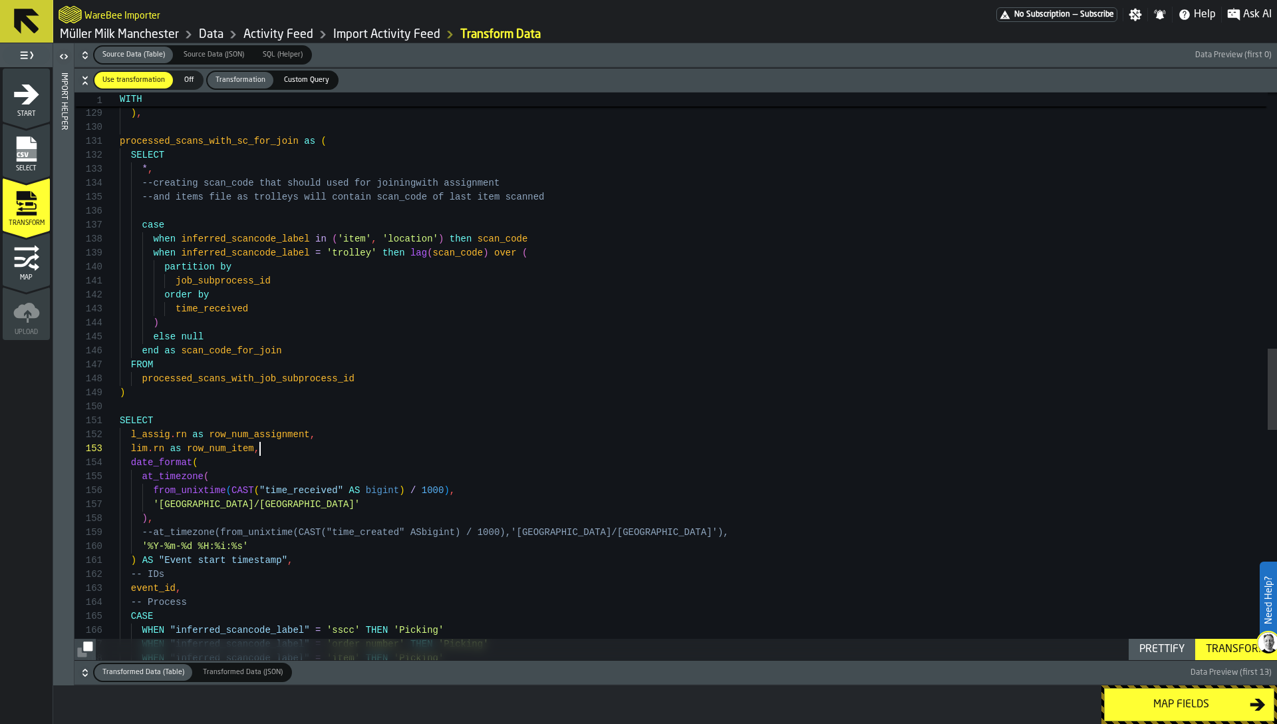
type textarea "**********"
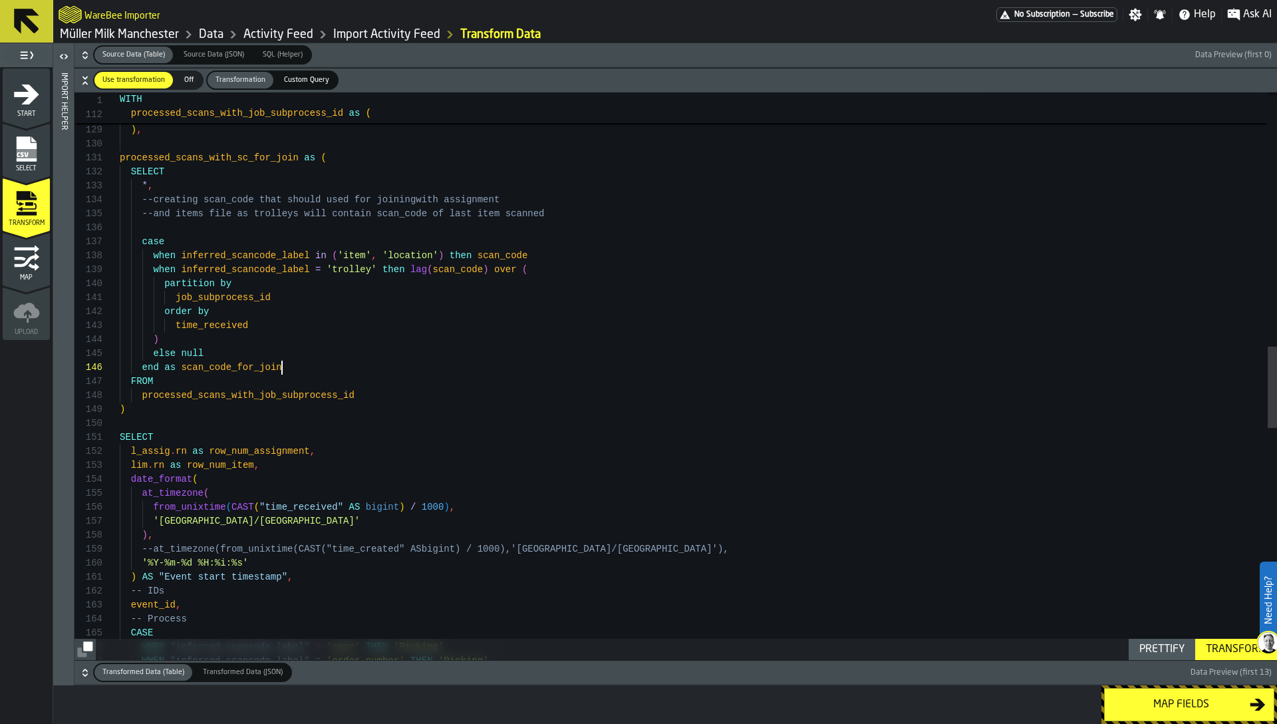
scroll to position [70, 0]
click at [331, 360] on div "--creating scan_code that should used for joining with assignment --and items f…" at bounding box center [698, 301] width 1157 height 3953
paste textarea "**********"
type textarea "**********"
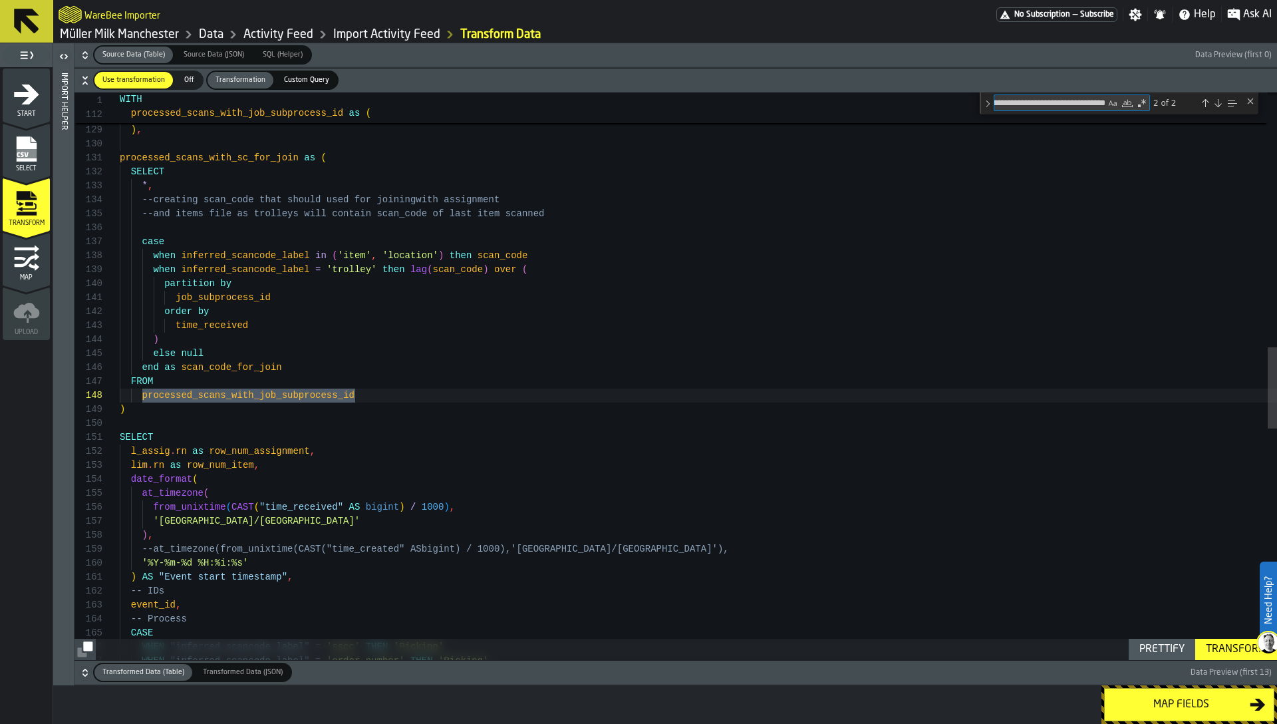
type textarea "**********"
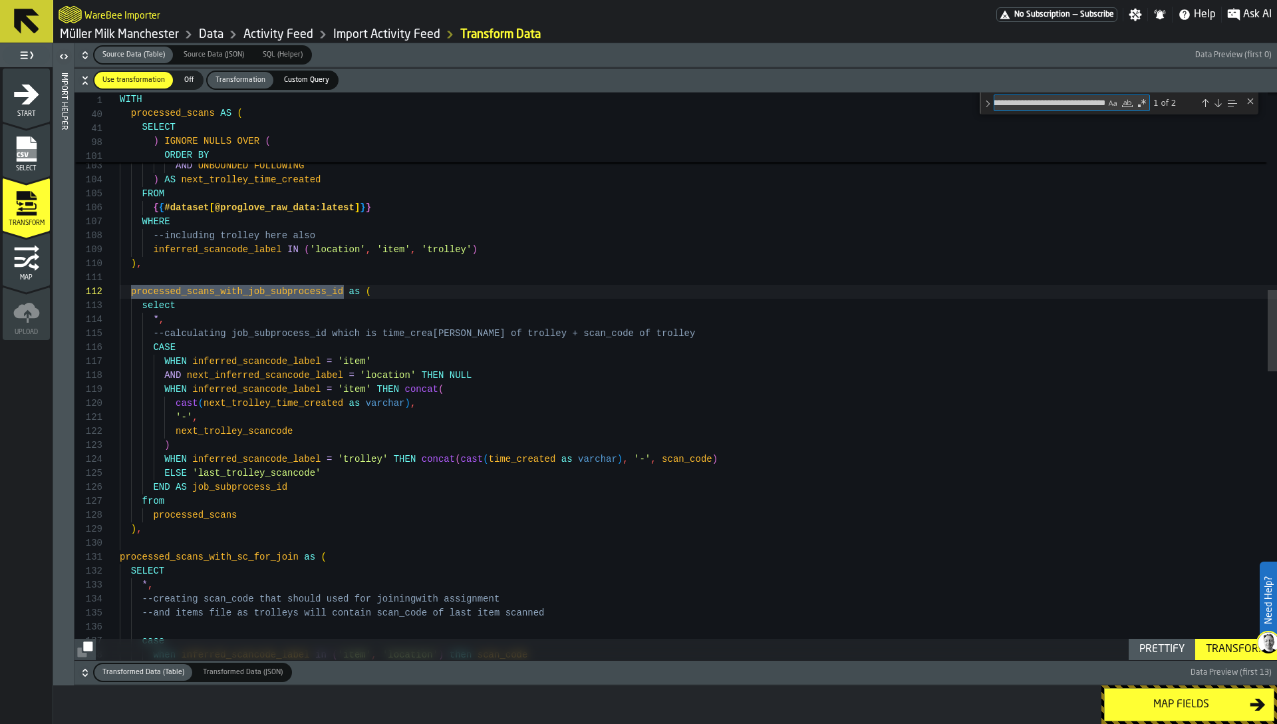
type textarea "**********"
click at [259, 375] on div "SELECT processed_scans_with_sc_for_join as ( ) , processed_scans from END AS jo…" at bounding box center [698, 694] width 1157 height 3965
click at [1024, 96] on textarea "**********" at bounding box center [1049, 102] width 111 height 15
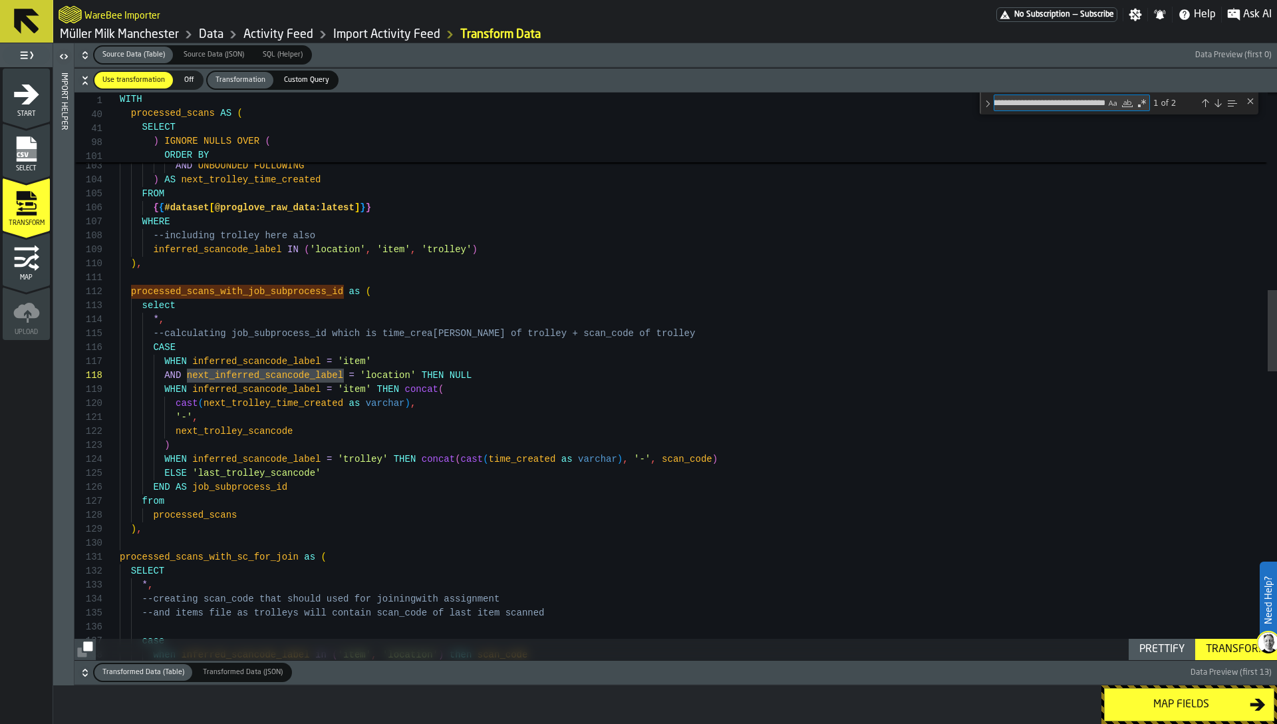
click at [1024, 96] on textarea "**********" at bounding box center [1049, 102] width 111 height 15
paste textarea "Find"
type textarea "**********"
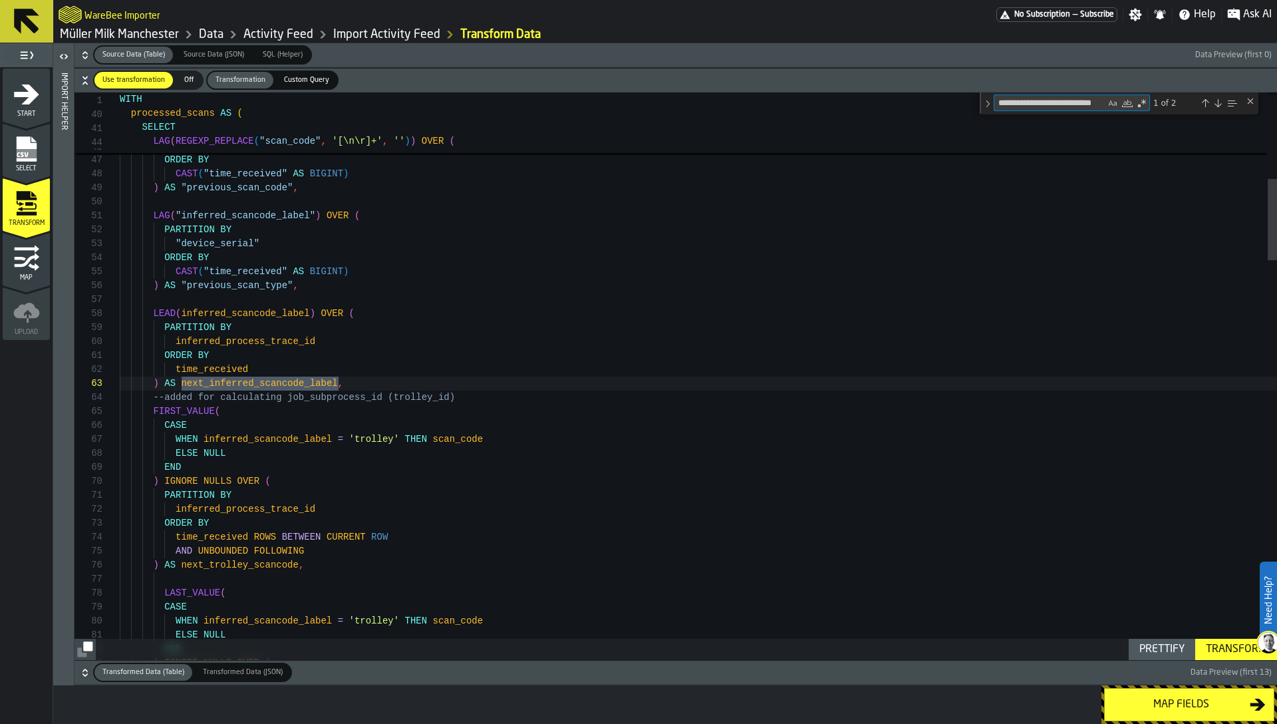
type textarea "**********"
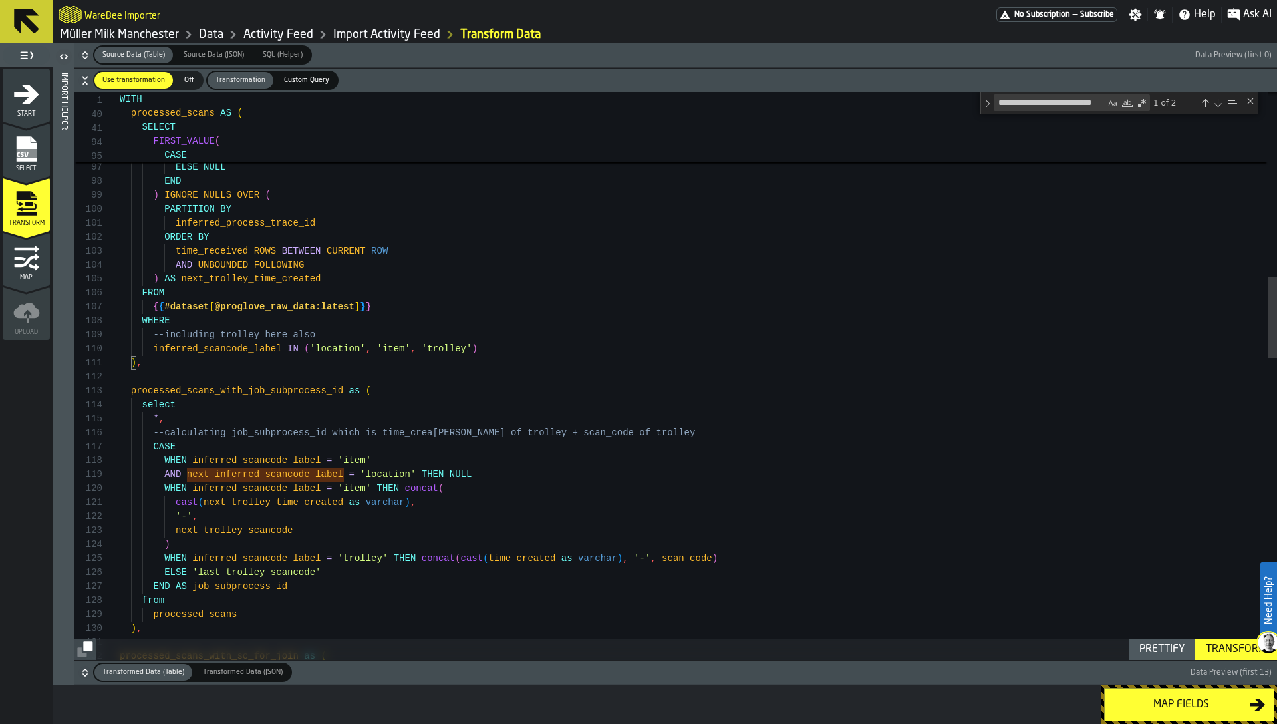
click at [82, 57] on icon "button-" at bounding box center [84, 55] width 13 height 13
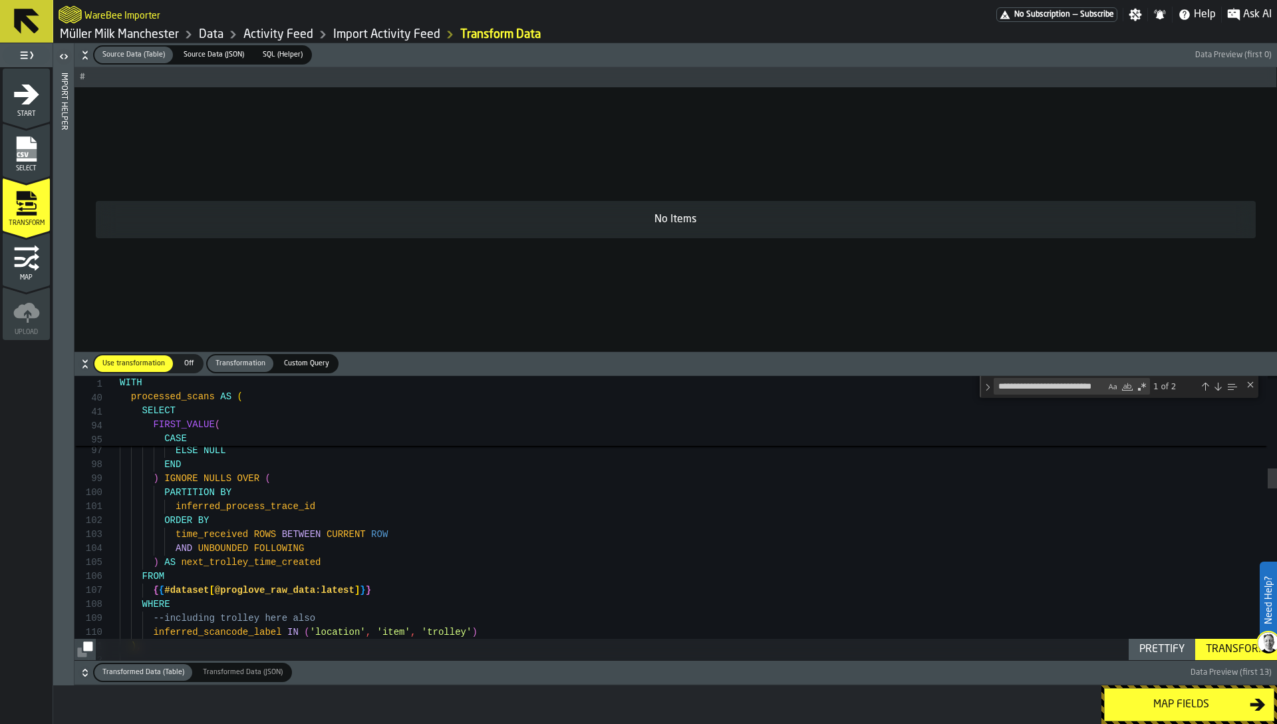
click at [84, 56] on icon "button-" at bounding box center [84, 57] width 5 height 3
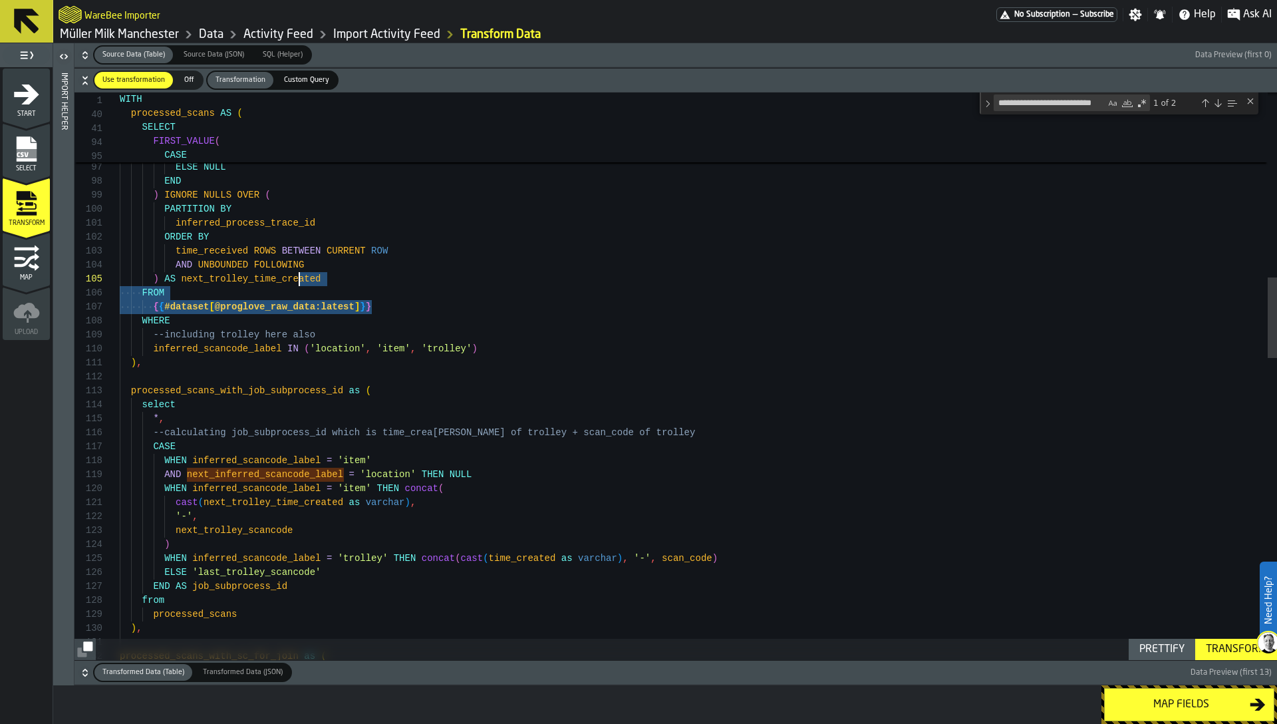
scroll to position [56, 0]
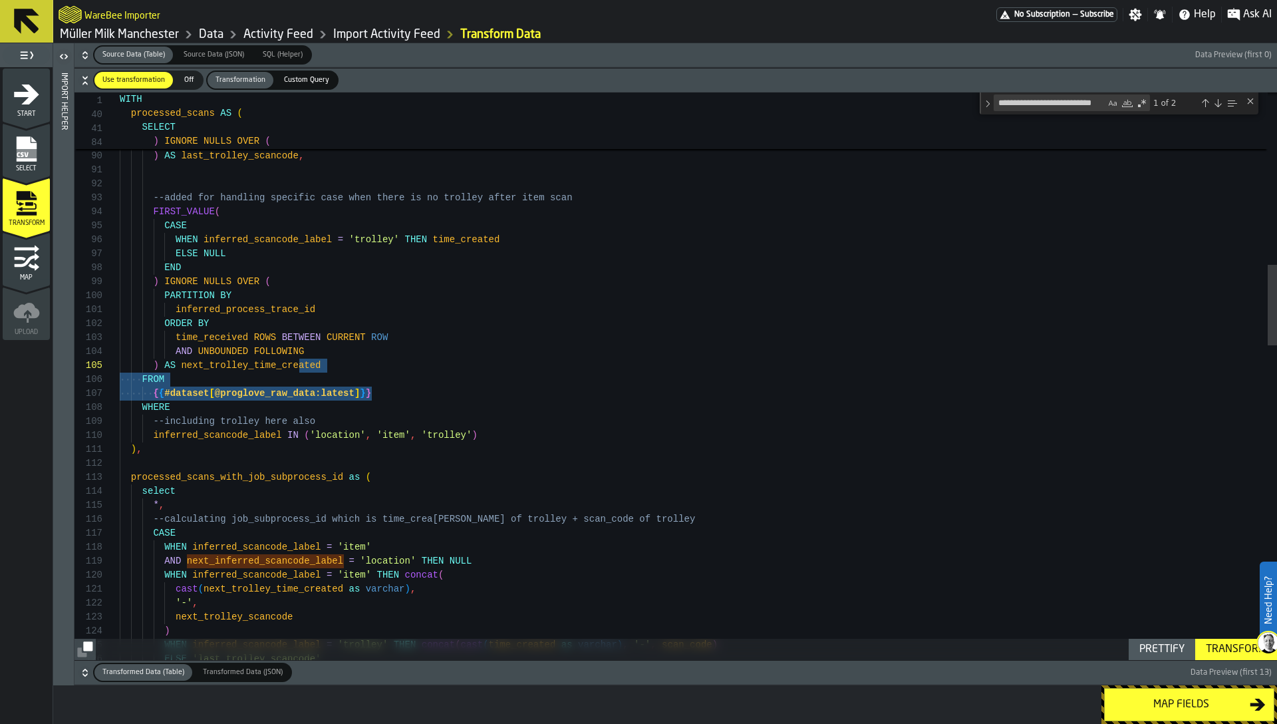
type textarea "**********"
drag, startPoint x: 396, startPoint y: 311, endPoint x: 145, endPoint y: 390, distance: 263.8
click at [296, 73] on div "Custom Query" at bounding box center [306, 80] width 61 height 17
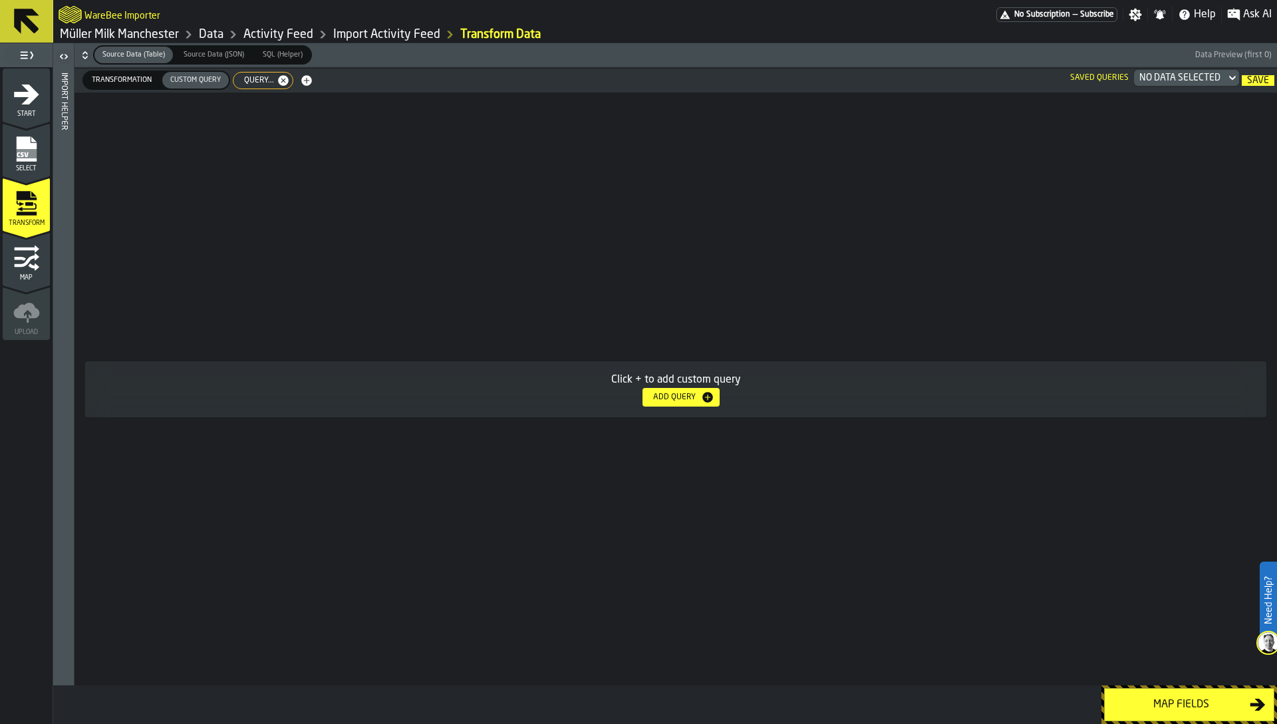
click at [254, 84] on span "Query..." at bounding box center [256, 80] width 41 height 9
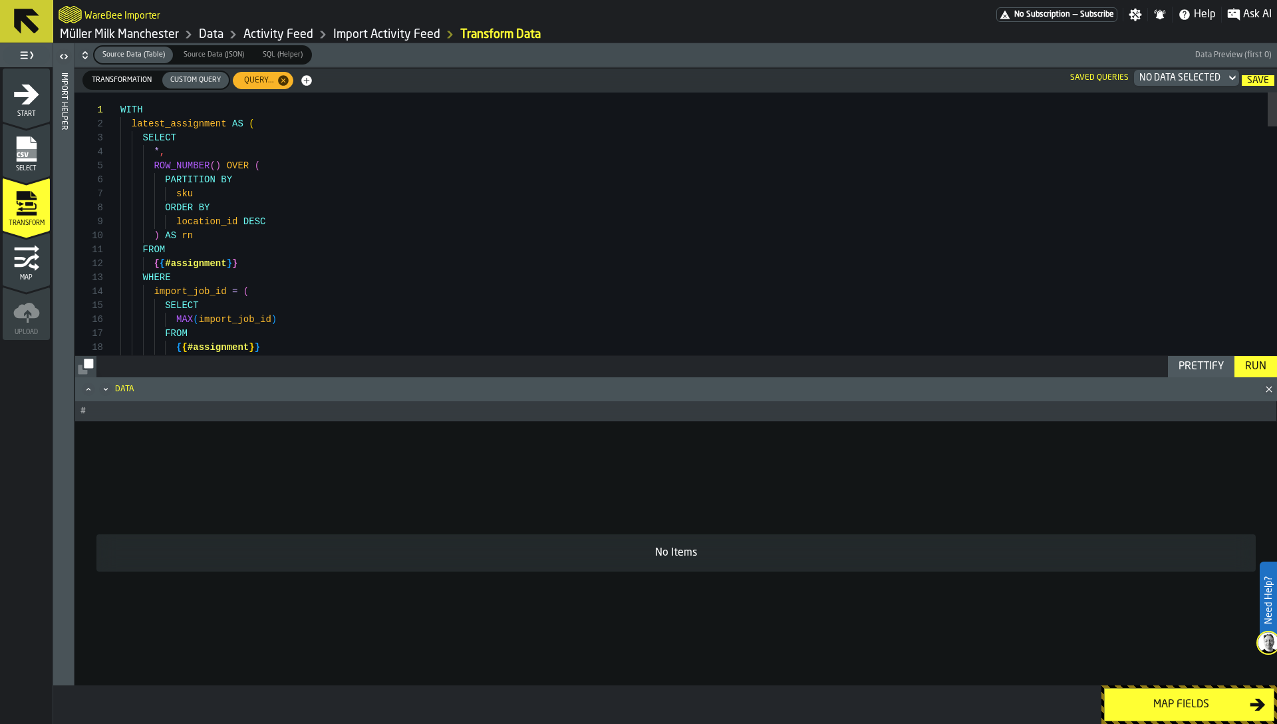
type textarea "**********"
click at [307, 82] on icon "button-" at bounding box center [306, 80] width 11 height 11
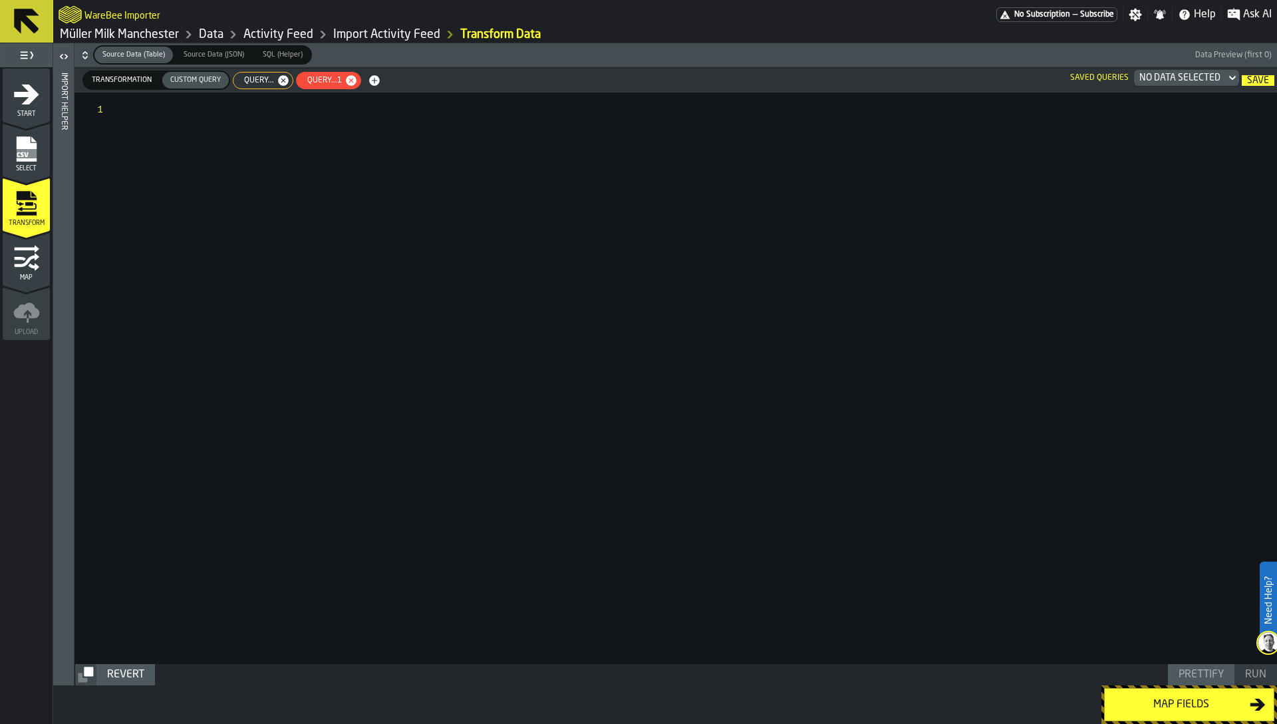
click at [320, 142] on div at bounding box center [698, 377] width 1157 height 571
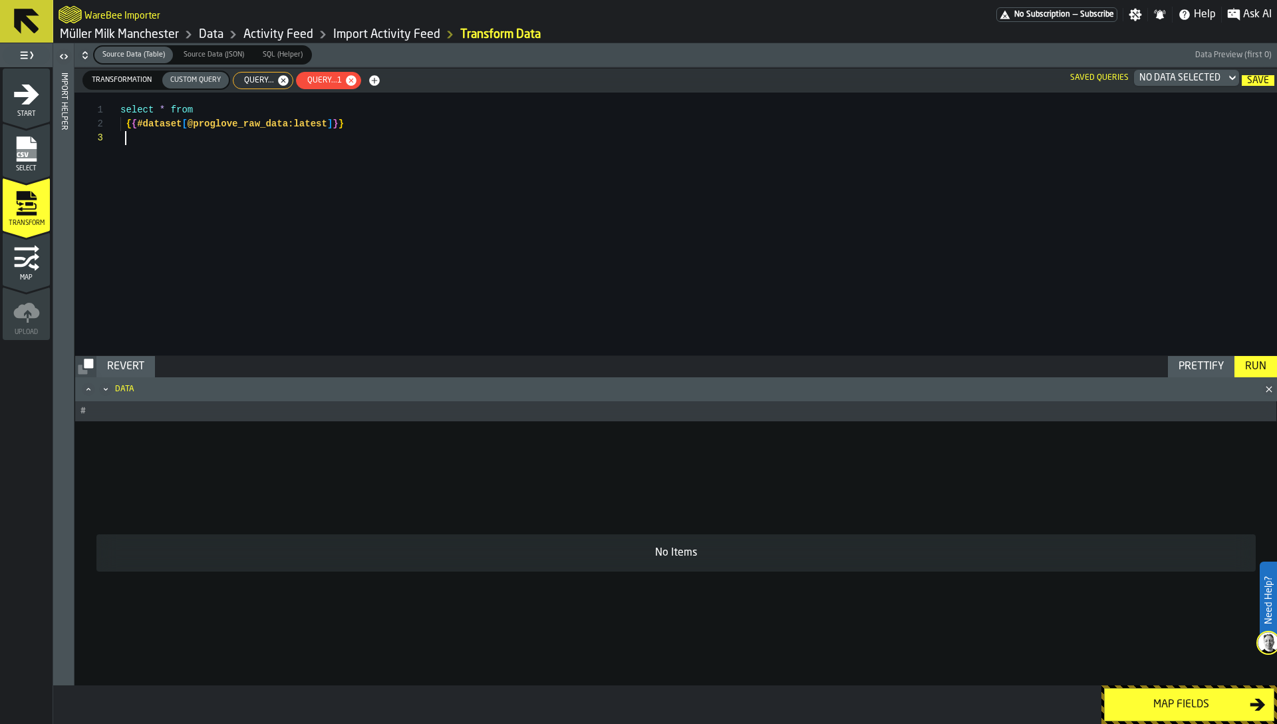
scroll to position [42, 0]
click at [1254, 368] on div "Run" at bounding box center [1256, 366] width 32 height 16
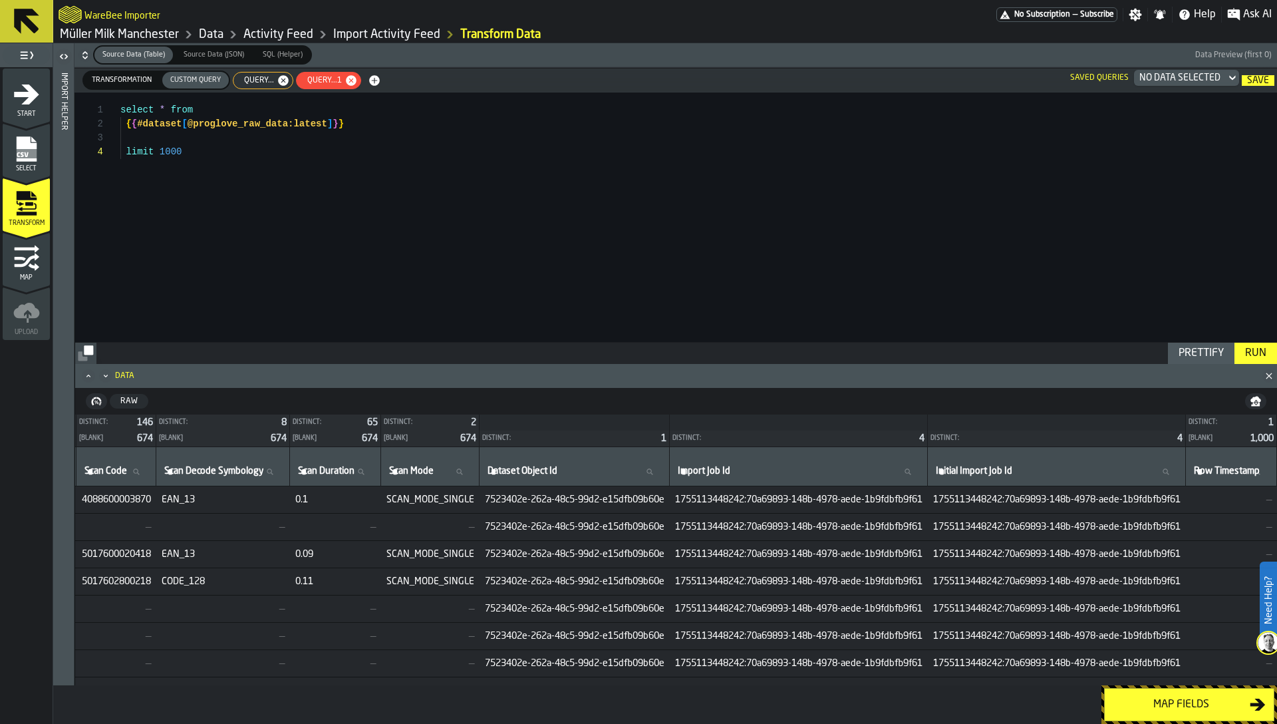
scroll to position [0, 9588]
click at [333, 183] on div "select * from { { #dataset [ @proglove_raw_data:latest ] } } limit 1000" at bounding box center [698, 216] width 1157 height 249
click at [1256, 354] on div "Run" at bounding box center [1256, 353] width 32 height 16
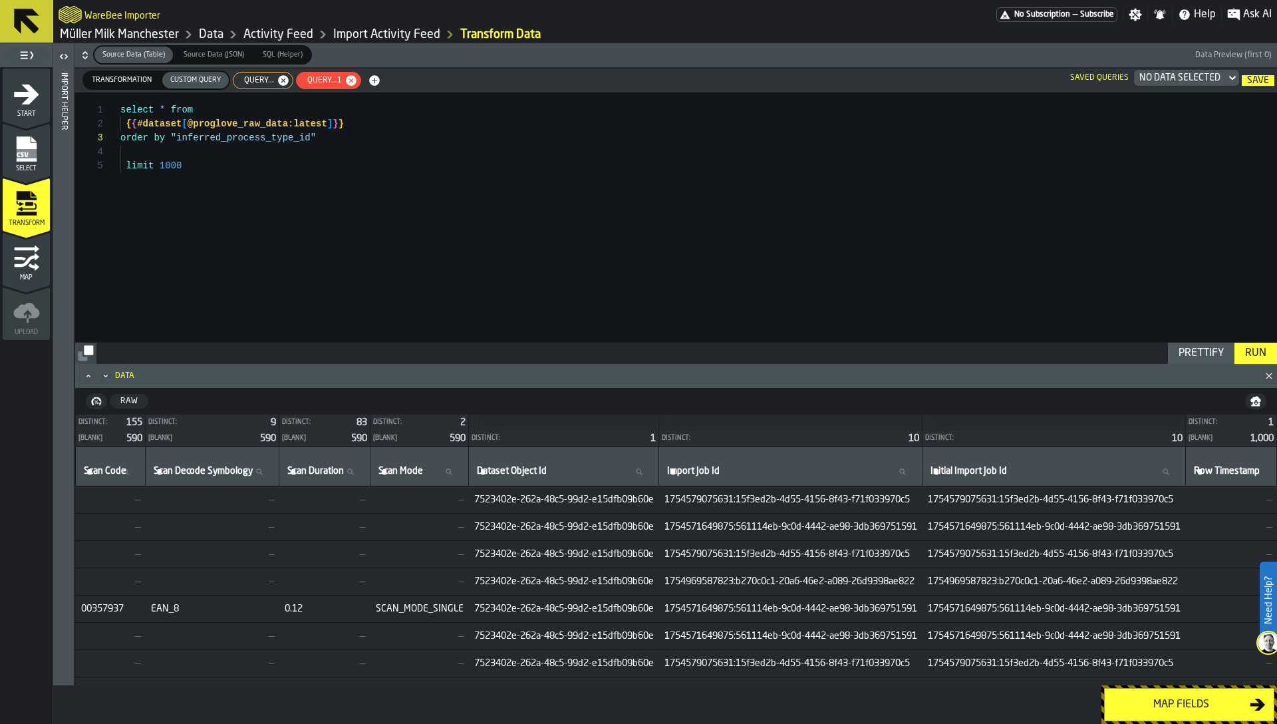
scroll to position [0, 9916]
click at [253, 141] on div "select * from { { #dataset [ @proglove_raw_data:latest ] } } order by "inferred…" at bounding box center [698, 216] width 1157 height 249
click at [532, 585] on span "7523402e-262a-48c5-99d2-e15dfb09b60e" at bounding box center [564, 581] width 180 height 11
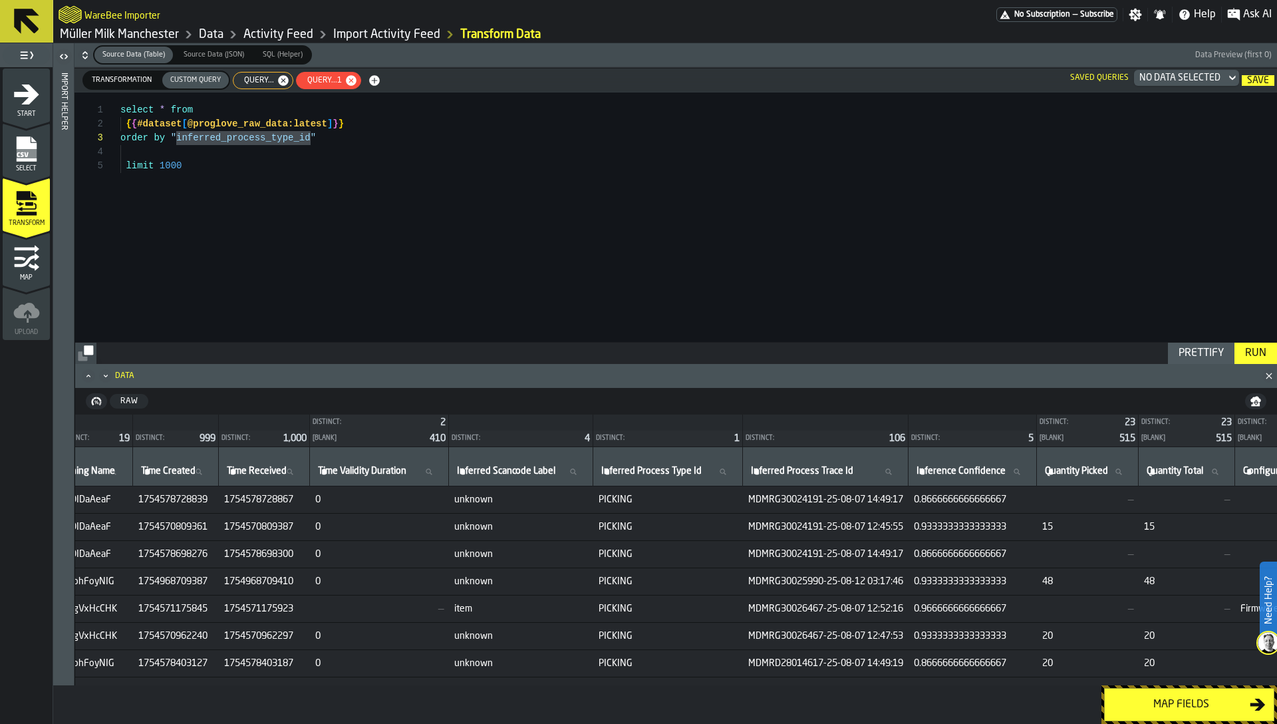
scroll to position [0, 5506]
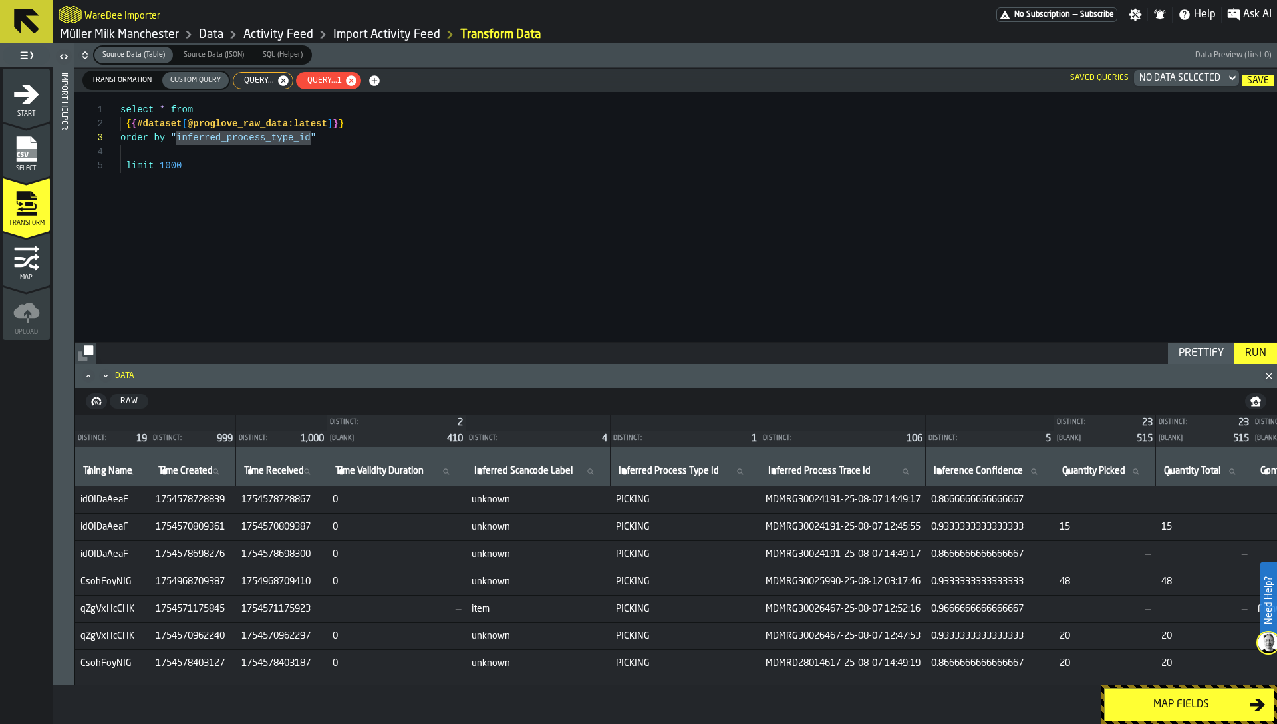
click at [926, 538] on td "MDMRG30024191-25-08-07 12:45:55" at bounding box center [843, 526] width 166 height 27
click at [131, 402] on div "Raw" at bounding box center [129, 400] width 28 height 9
click at [926, 536] on td "MDMRG30024191-25-08-07 12:45:55" at bounding box center [843, 526] width 166 height 27
click at [324, 192] on div "select * from { { #dataset [ @proglove_raw_data:latest ] } } order by "inferred…" at bounding box center [698, 216] width 1157 height 249
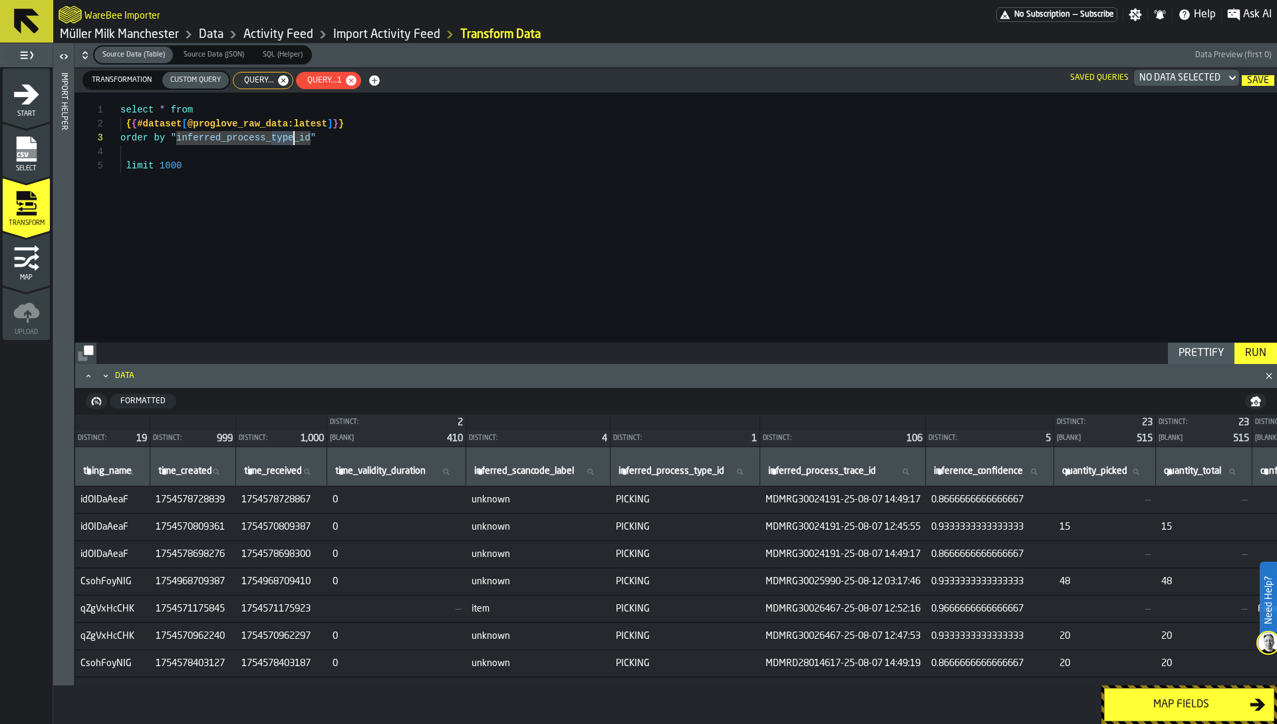
drag, startPoint x: 271, startPoint y: 141, endPoint x: 295, endPoint y: 139, distance: 24.0
click at [295, 139] on div "select * from { { #dataset [ @proglove_raw_data:latest ] } } order by "inferred…" at bounding box center [698, 216] width 1157 height 249
type textarea "**********"
click at [1258, 356] on div "Run" at bounding box center [1256, 353] width 32 height 16
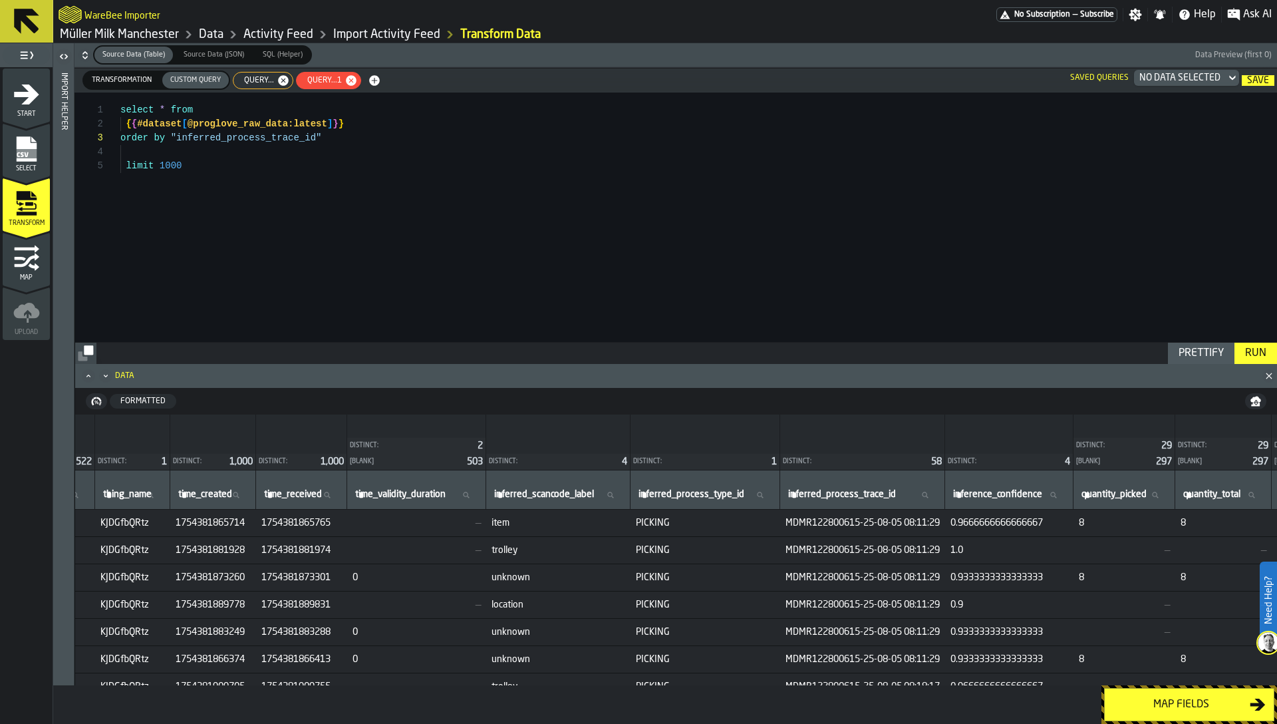
click at [88, 380] on icon "Maximize" at bounding box center [88, 375] width 13 height 13
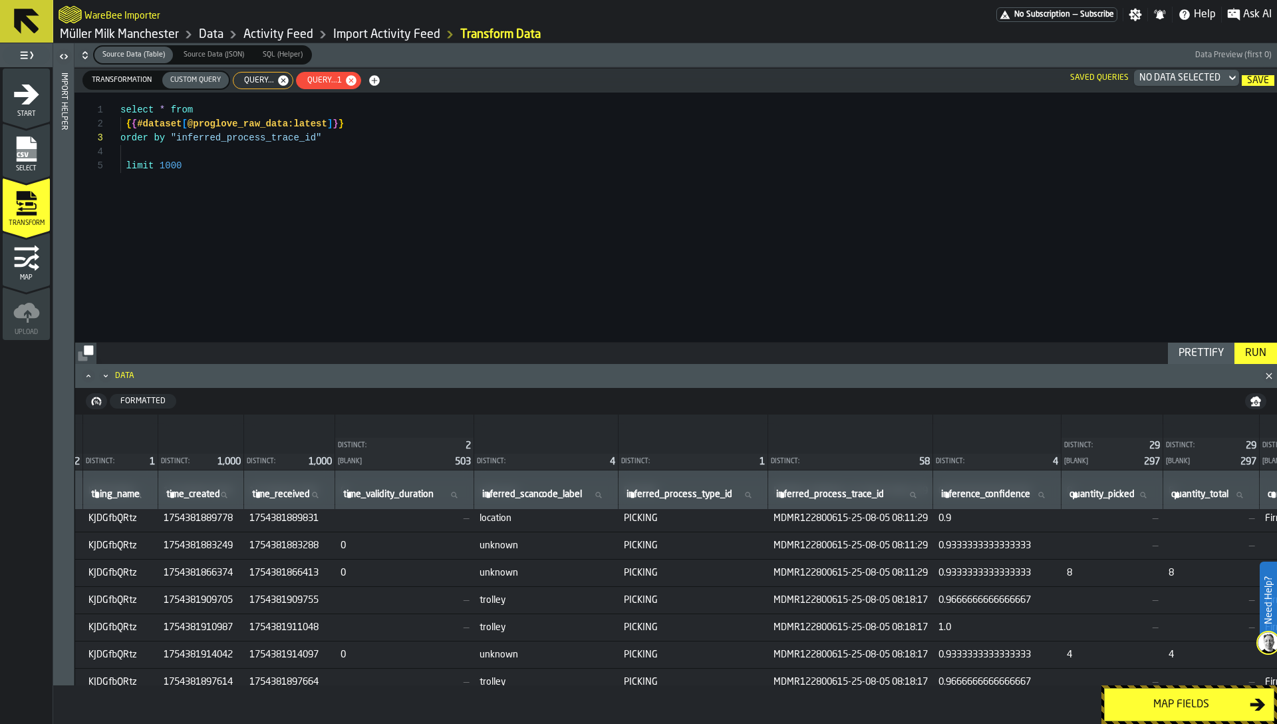
scroll to position [0, 5520]
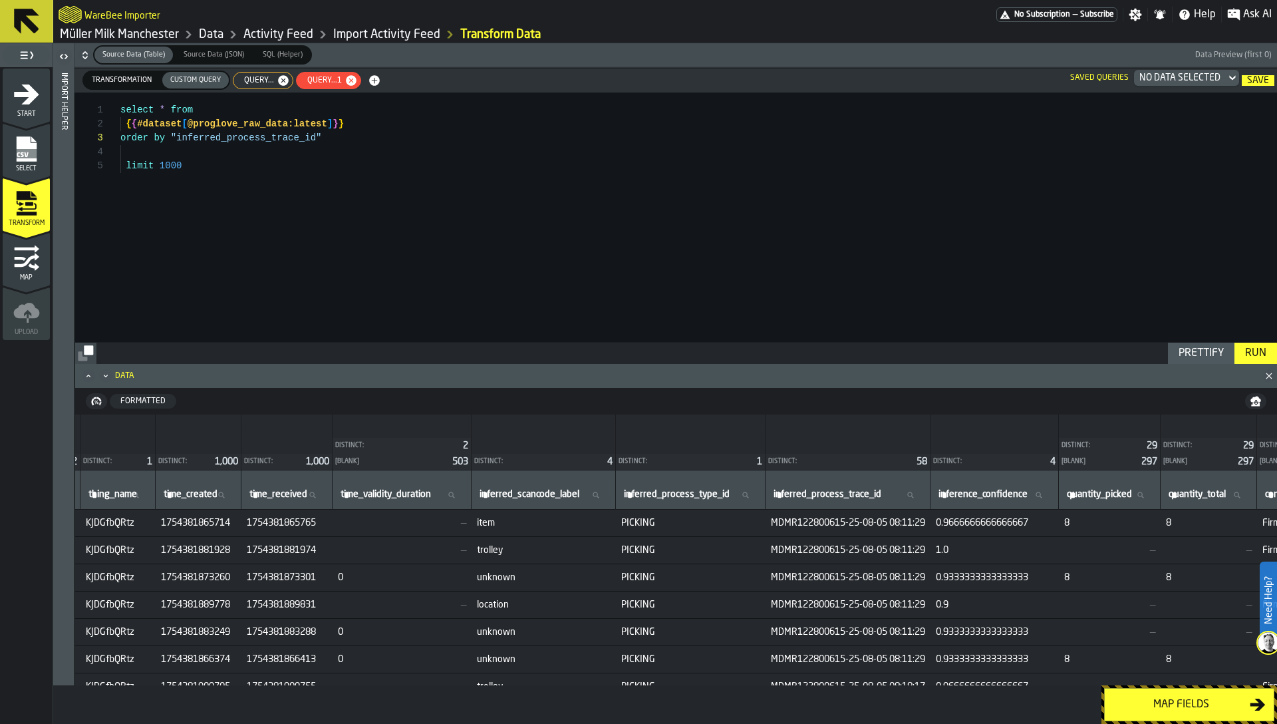
click at [611, 601] on span "location" at bounding box center [544, 604] width 134 height 11
click at [925, 545] on span "MDMR122800615-25-08-05 08:11:29" at bounding box center [848, 550] width 154 height 11
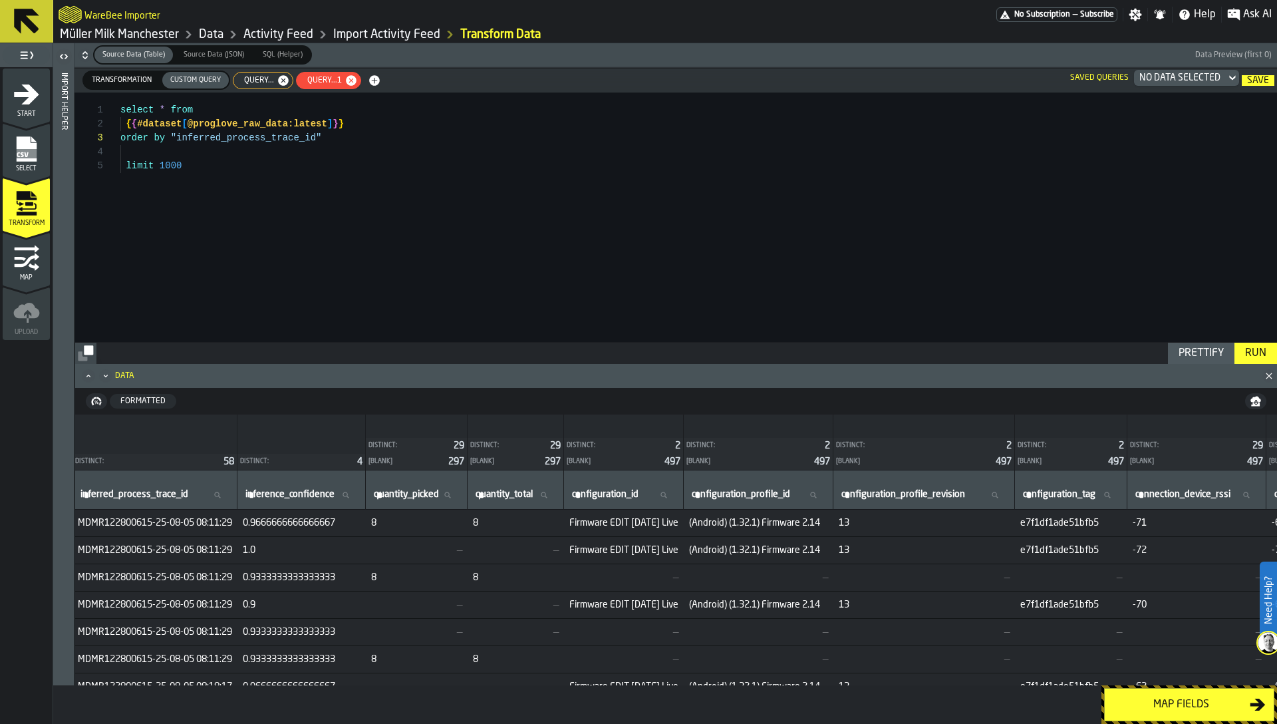
scroll to position [0, 6220]
click at [127, 79] on span "Transformation" at bounding box center [121, 79] width 71 height 11
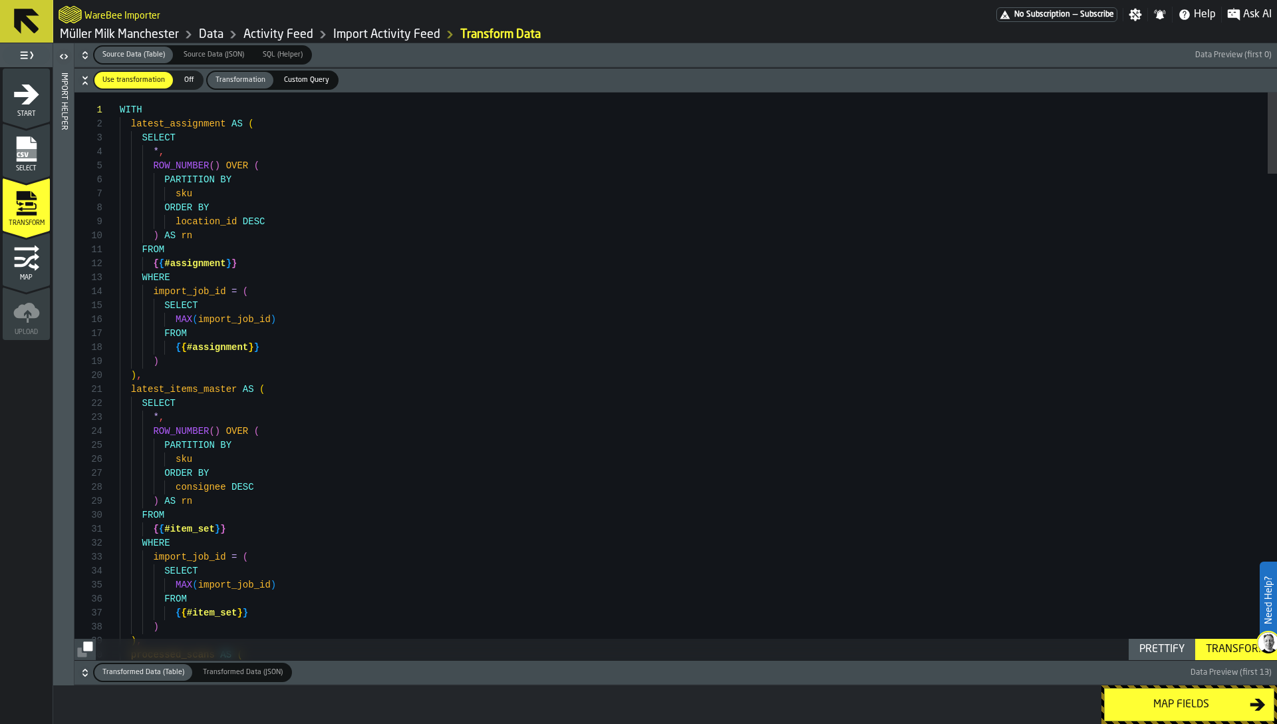
click at [83, 670] on icon "button-" at bounding box center [84, 672] width 13 height 13
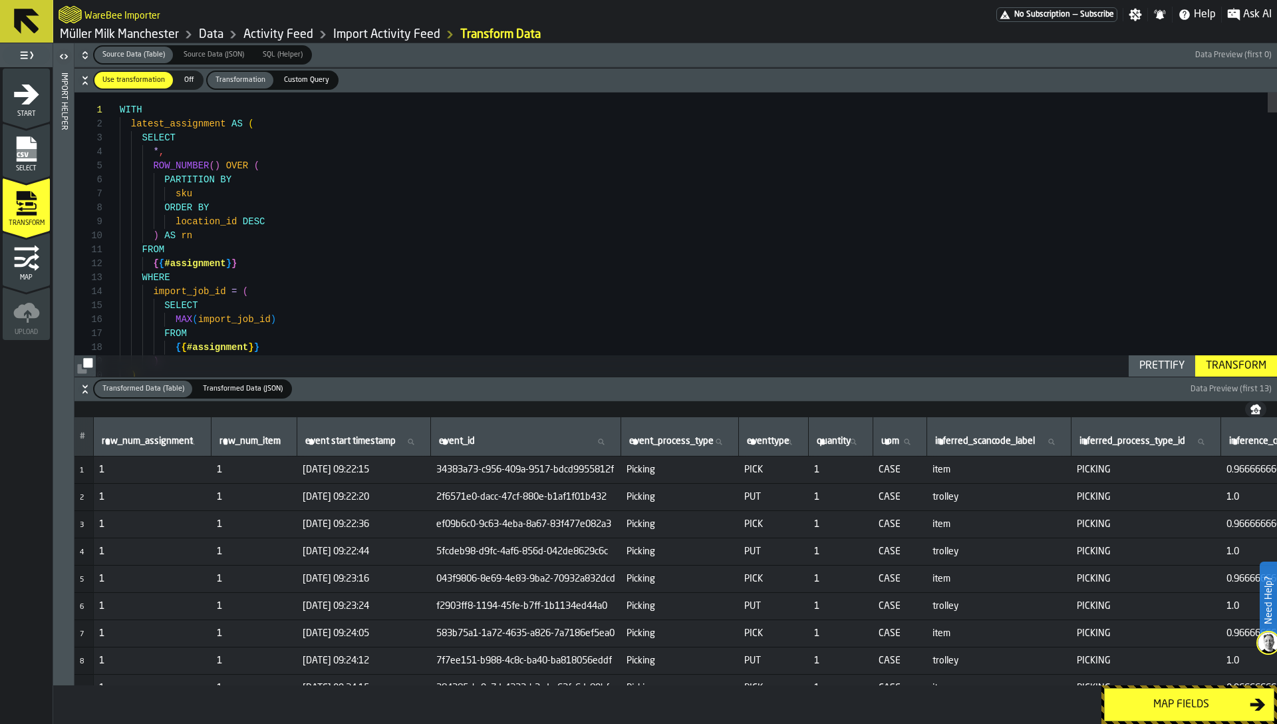
scroll to position [130, 0]
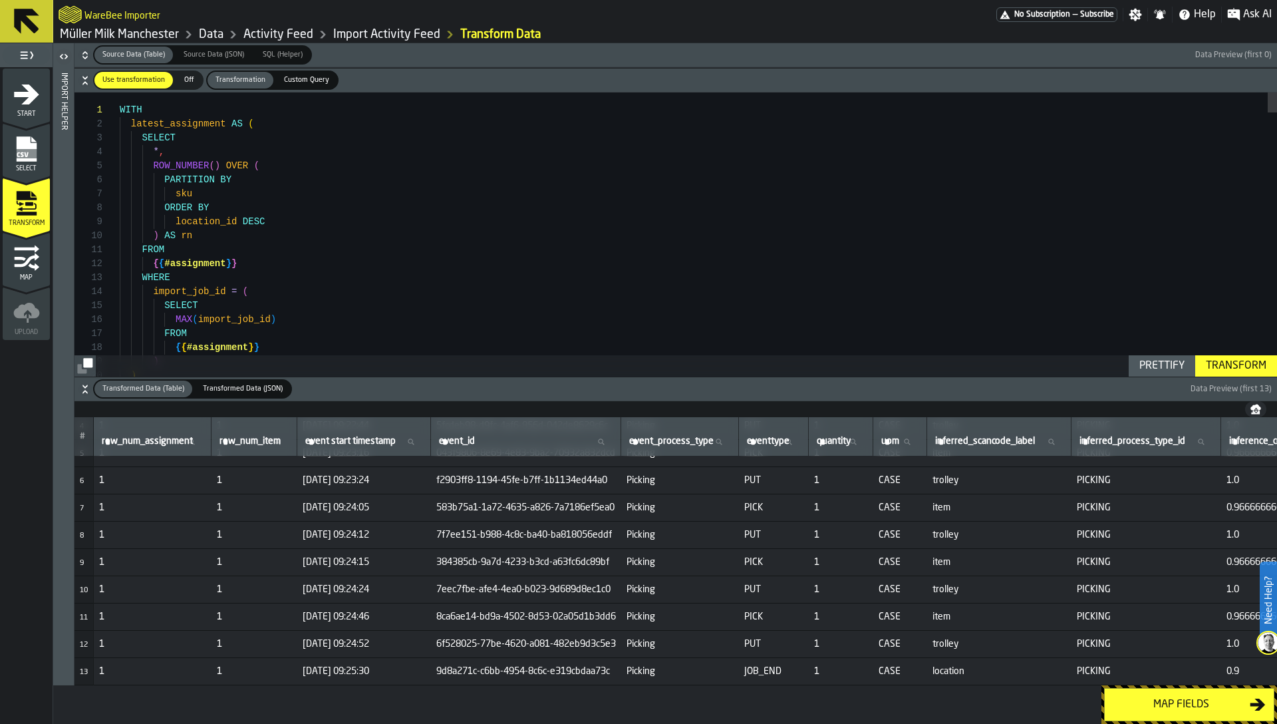
click at [803, 666] on span "JOB_END" at bounding box center [773, 671] width 59 height 11
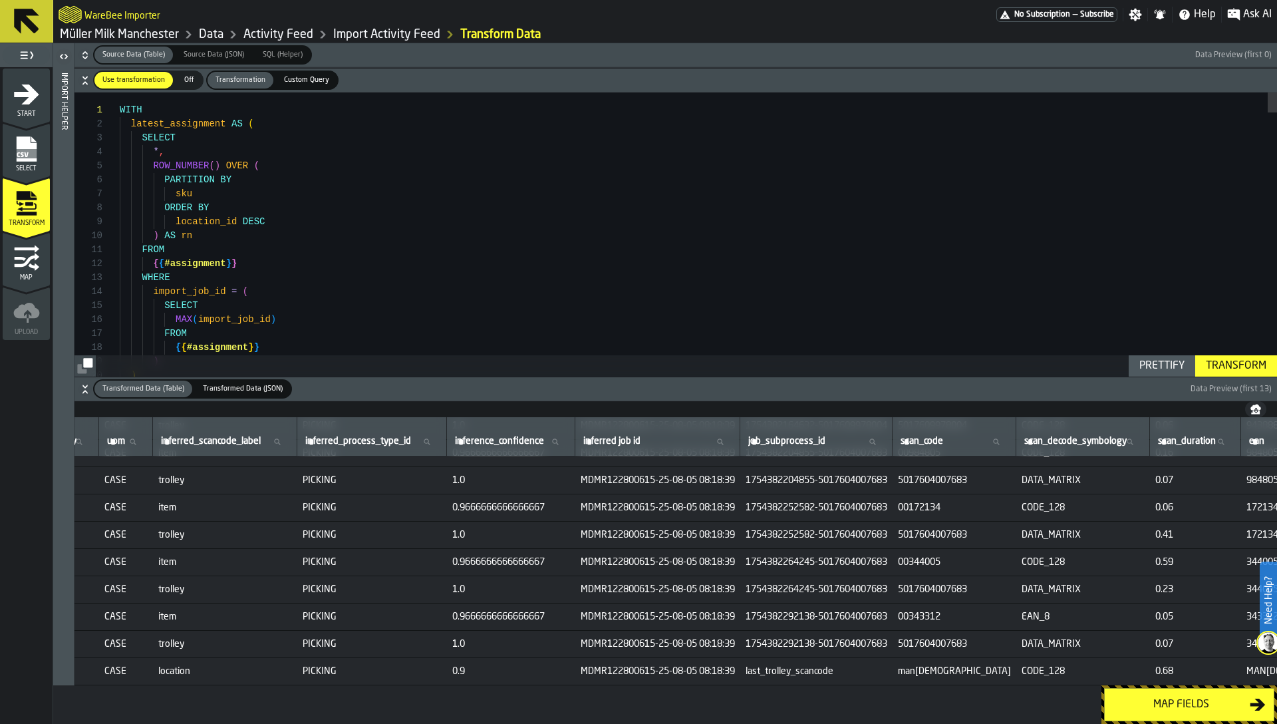
scroll to position [130, 776]
click at [855, 666] on span "last_trolley_scancode" at bounding box center [815, 671] width 142 height 11
click at [205, 667] on span "location" at bounding box center [223, 671] width 134 height 11
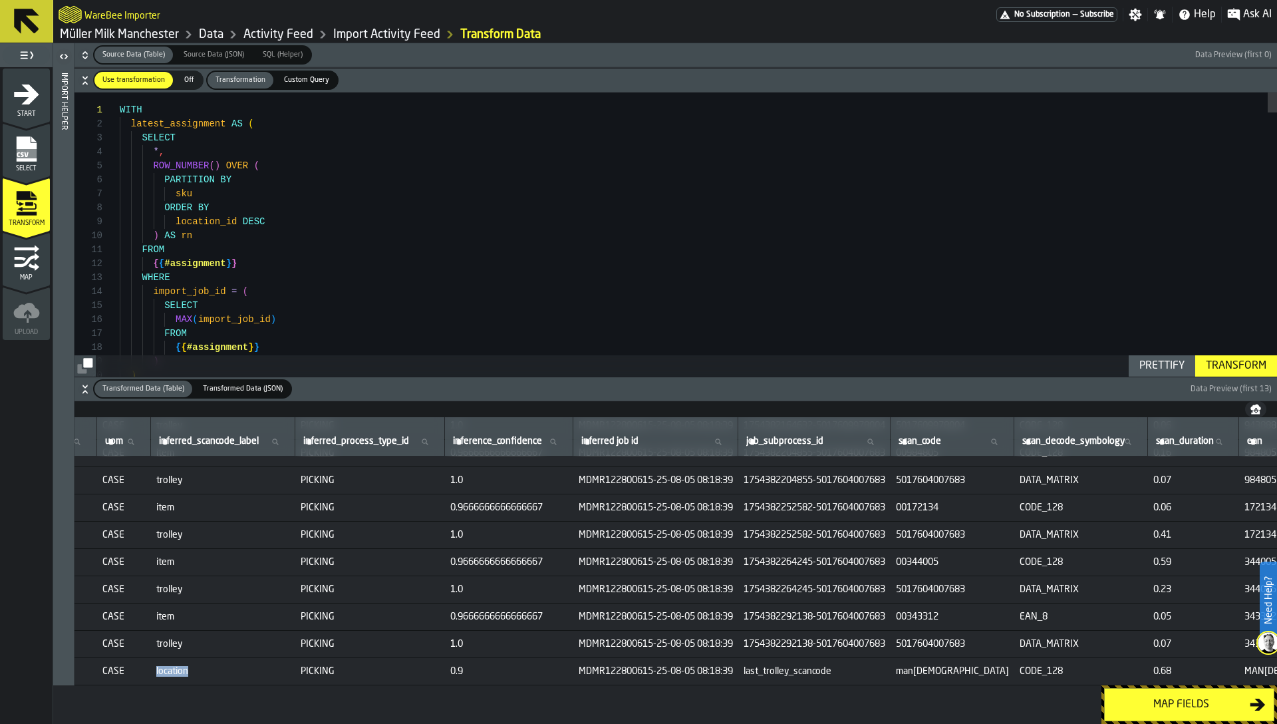
click at [205, 667] on span "location" at bounding box center [223, 671] width 134 height 11
click at [868, 666] on span "last_trolley_scancode" at bounding box center [815, 671] width 142 height 11
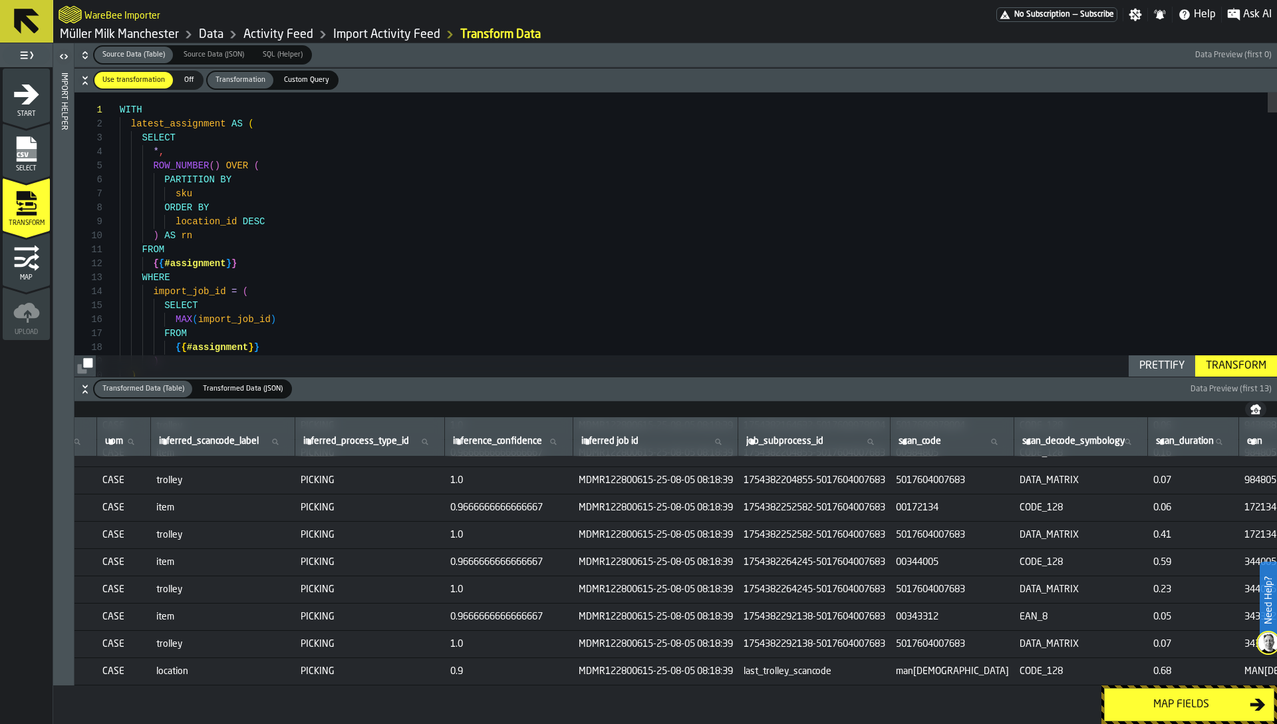
click at [885, 639] on span "1754382292138-5017604007683" at bounding box center [815, 644] width 142 height 11
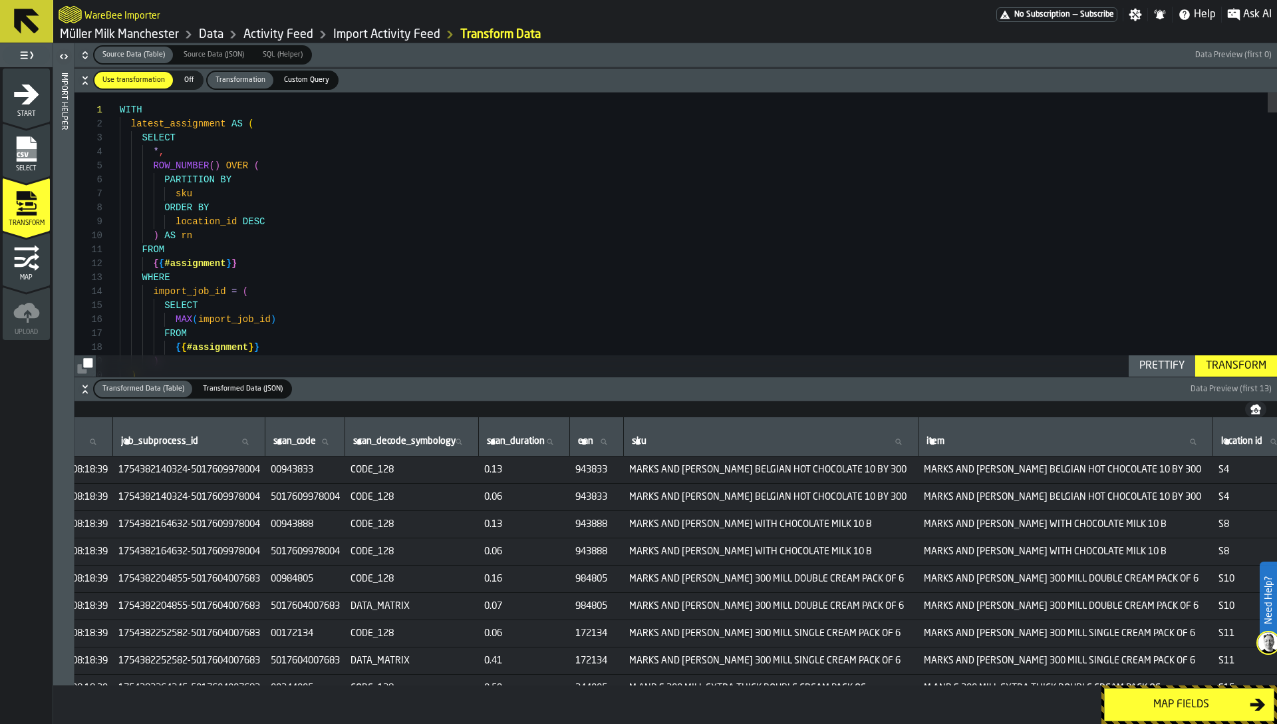
scroll to position [0, 1407]
click at [334, 492] on span "5017609978004" at bounding box center [299, 497] width 69 height 11
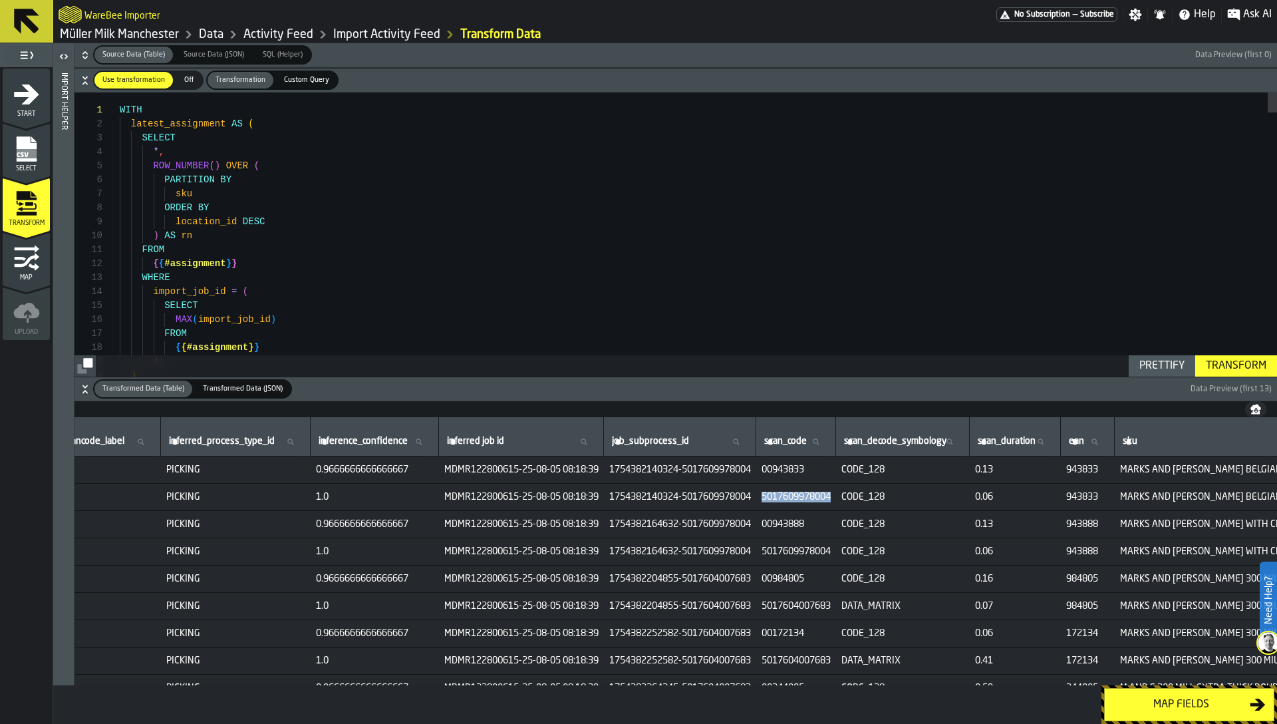
scroll to position [0, 737]
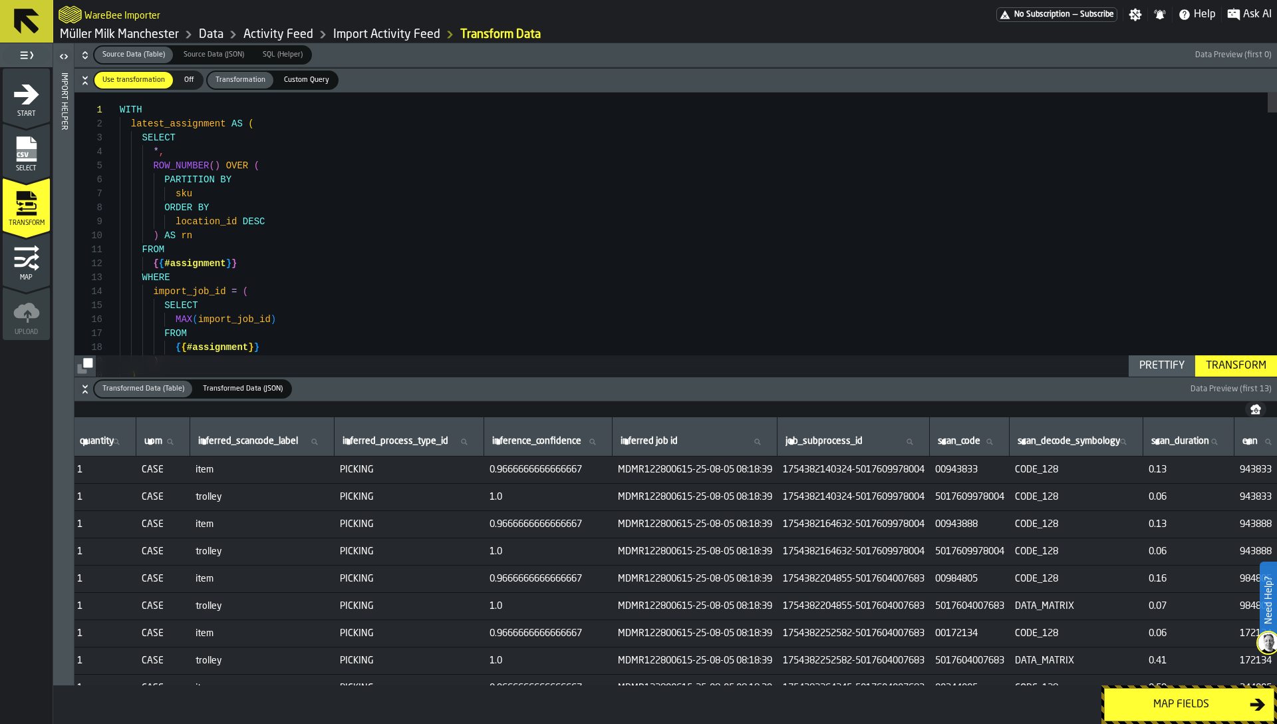
click at [924, 470] on span "1754382140324-5017609978004" at bounding box center [854, 469] width 142 height 11
click at [881, 468] on span "1754382140324-5017609978004" at bounding box center [854, 469] width 142 height 11
click at [924, 470] on span "1754382140324-5017609978004" at bounding box center [854, 469] width 142 height 11
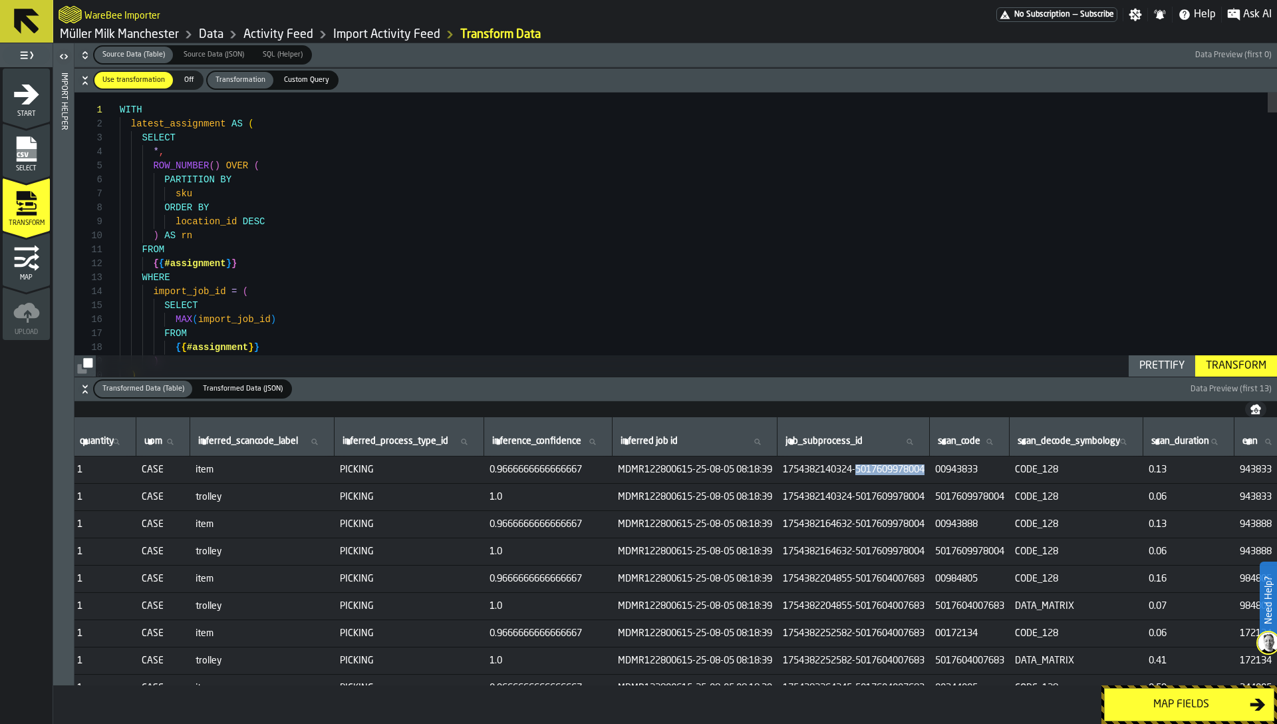
click at [924, 470] on span "1754382140324-5017609978004" at bounding box center [854, 469] width 142 height 11
click at [1004, 496] on span "5017609978004" at bounding box center [969, 497] width 69 height 11
click at [892, 466] on span "1754382140324-5017609978004" at bounding box center [854, 469] width 142 height 11
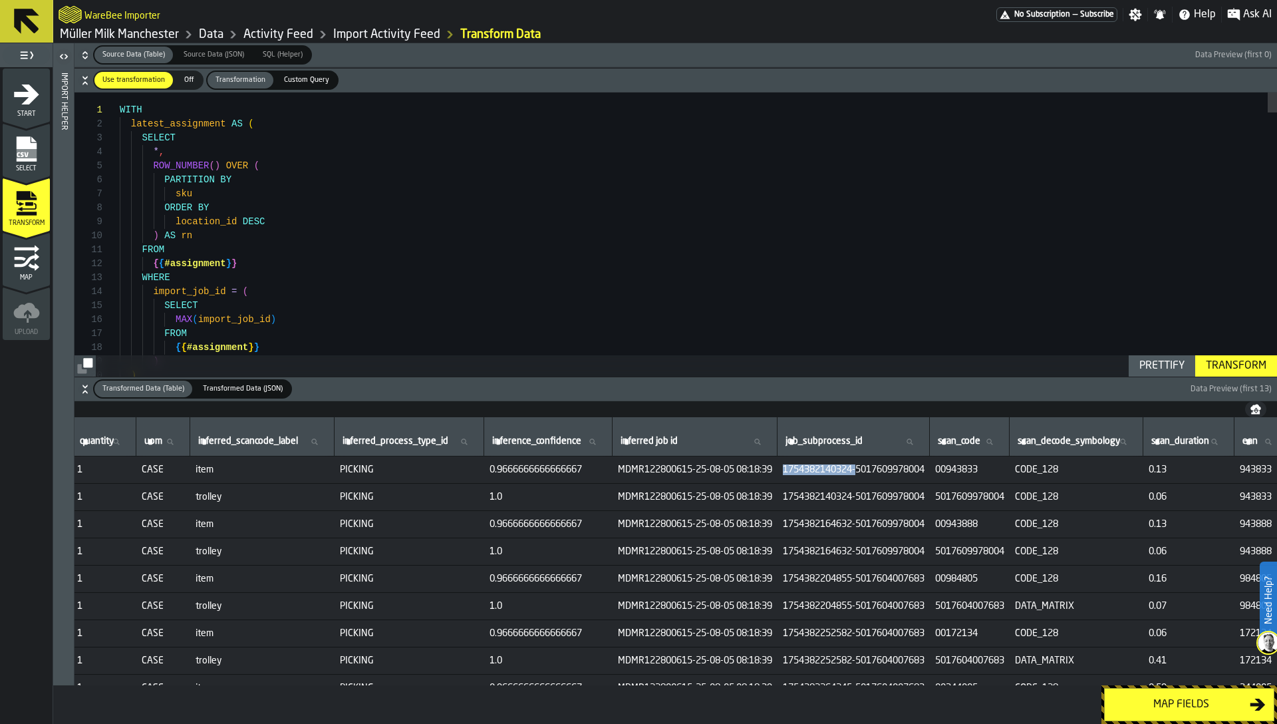
drag, startPoint x: 928, startPoint y: 472, endPoint x: 849, endPoint y: 464, distance: 79.5
click at [849, 464] on td "1754382140324-5017609978004" at bounding box center [854, 469] width 152 height 27
click at [742, 471] on span "MDMR122800615-25-08-05 08:18:39" at bounding box center [695, 469] width 154 height 11
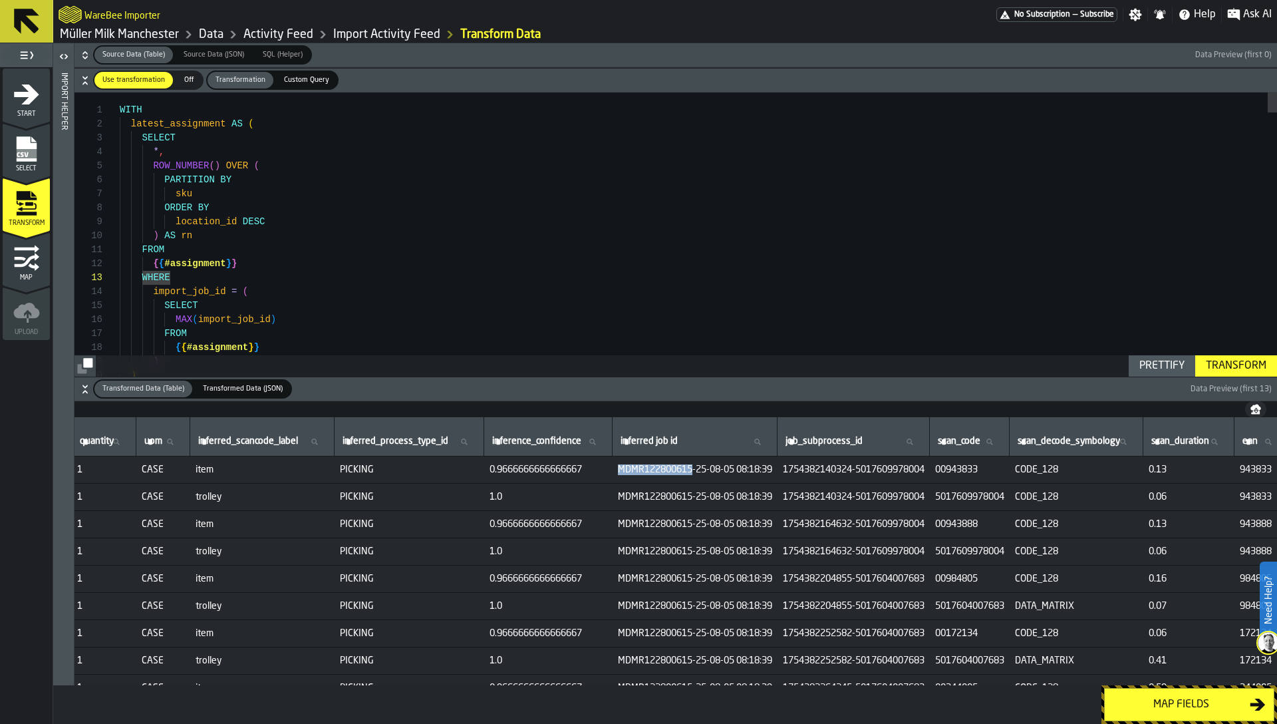
click at [742, 471] on span "MDMR122800615-25-08-05 08:18:39" at bounding box center [695, 469] width 154 height 11
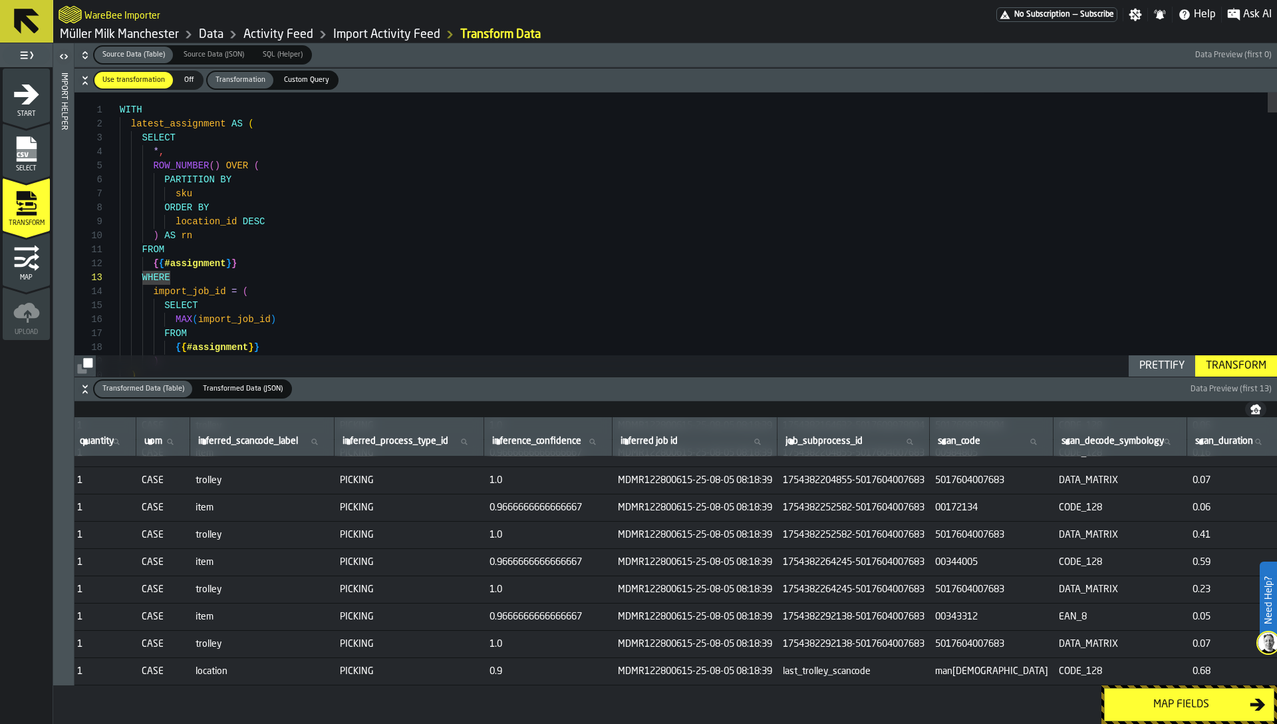
scroll to position [0, 737]
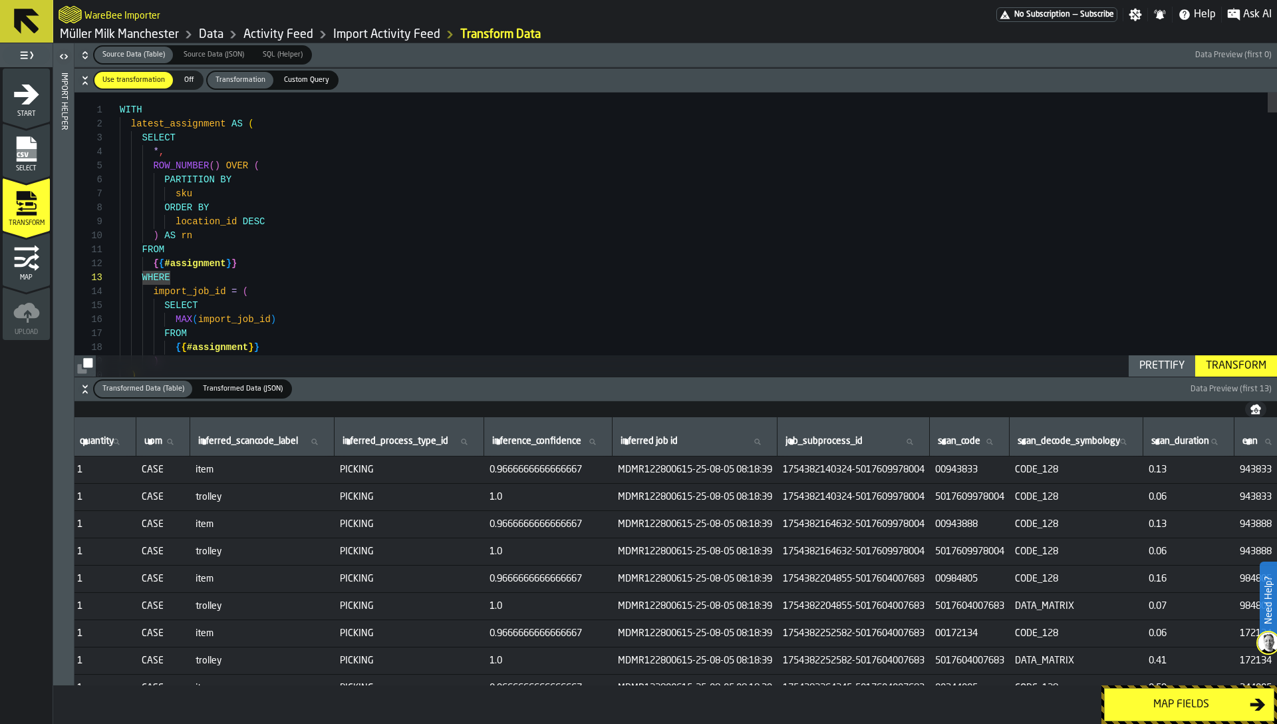
click at [861, 472] on span "1754382140324-5017609978004" at bounding box center [854, 469] width 142 height 11
click at [924, 470] on span "1754382140324-5017609978004" at bounding box center [854, 469] width 142 height 11
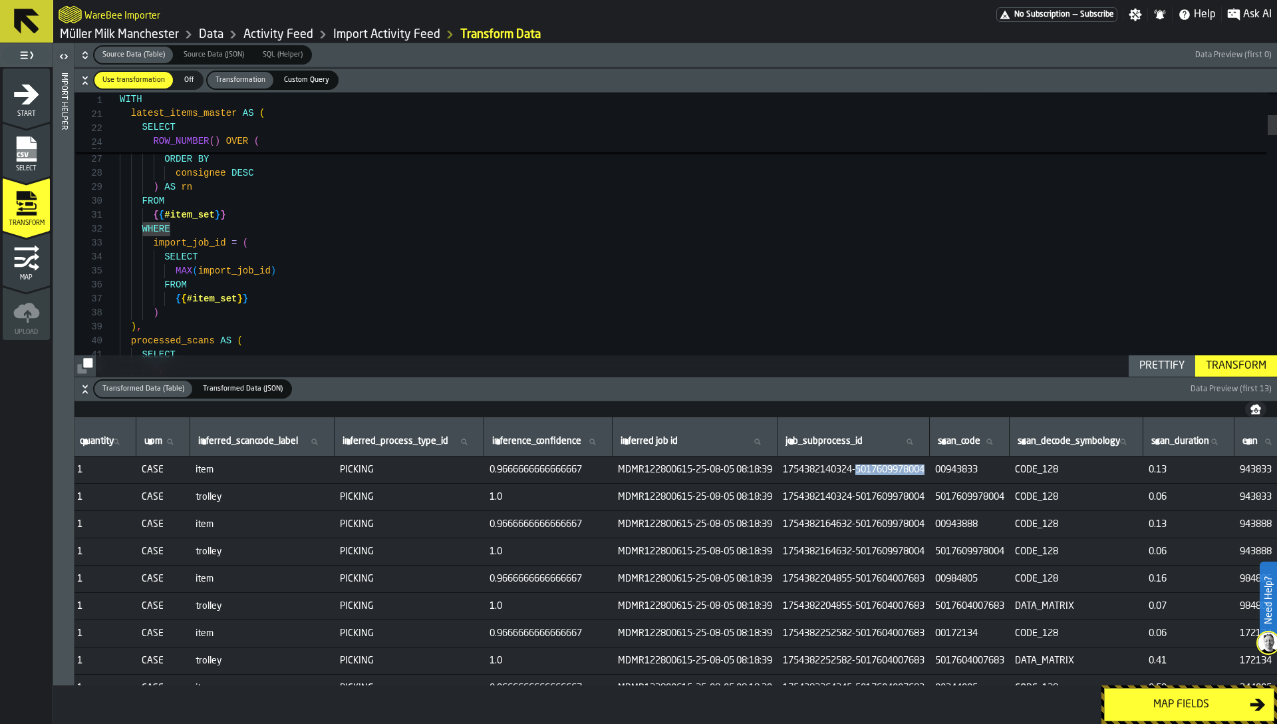
click at [84, 386] on icon "button-" at bounding box center [84, 385] width 5 height 3
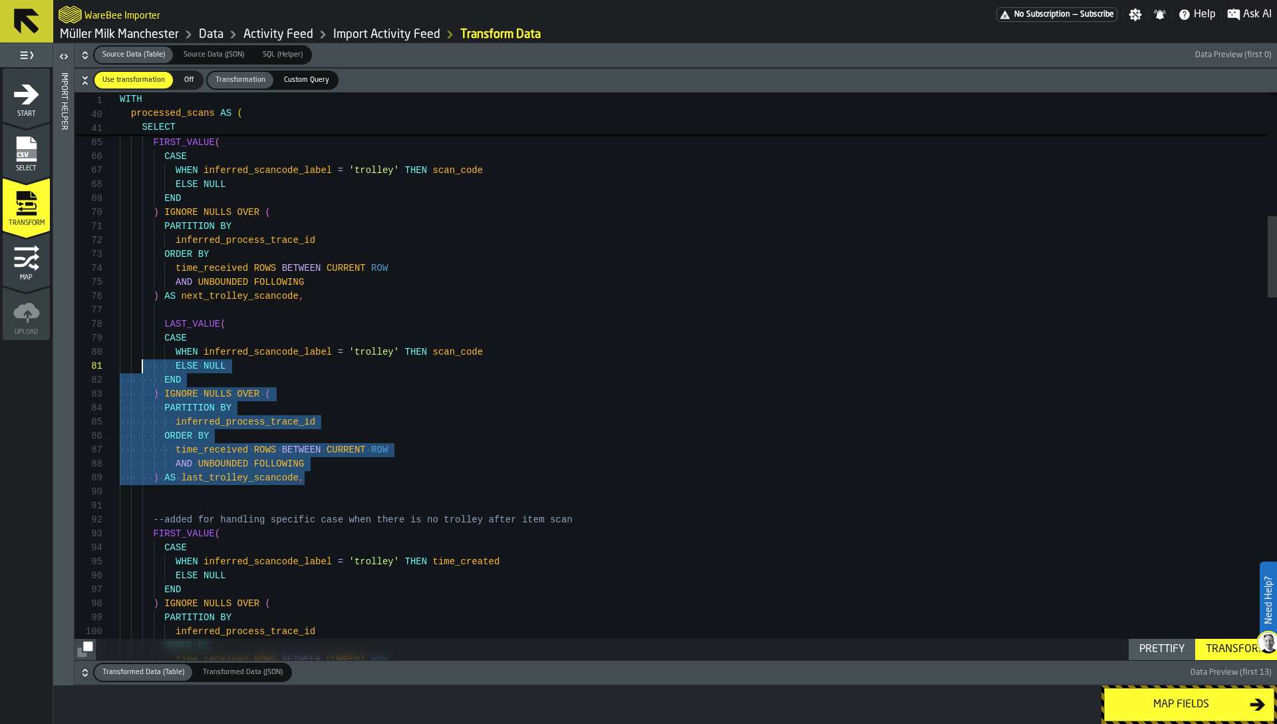
scroll to position [112, 0]
drag, startPoint x: 305, startPoint y: 478, endPoint x: 137, endPoint y: 339, distance: 218.3
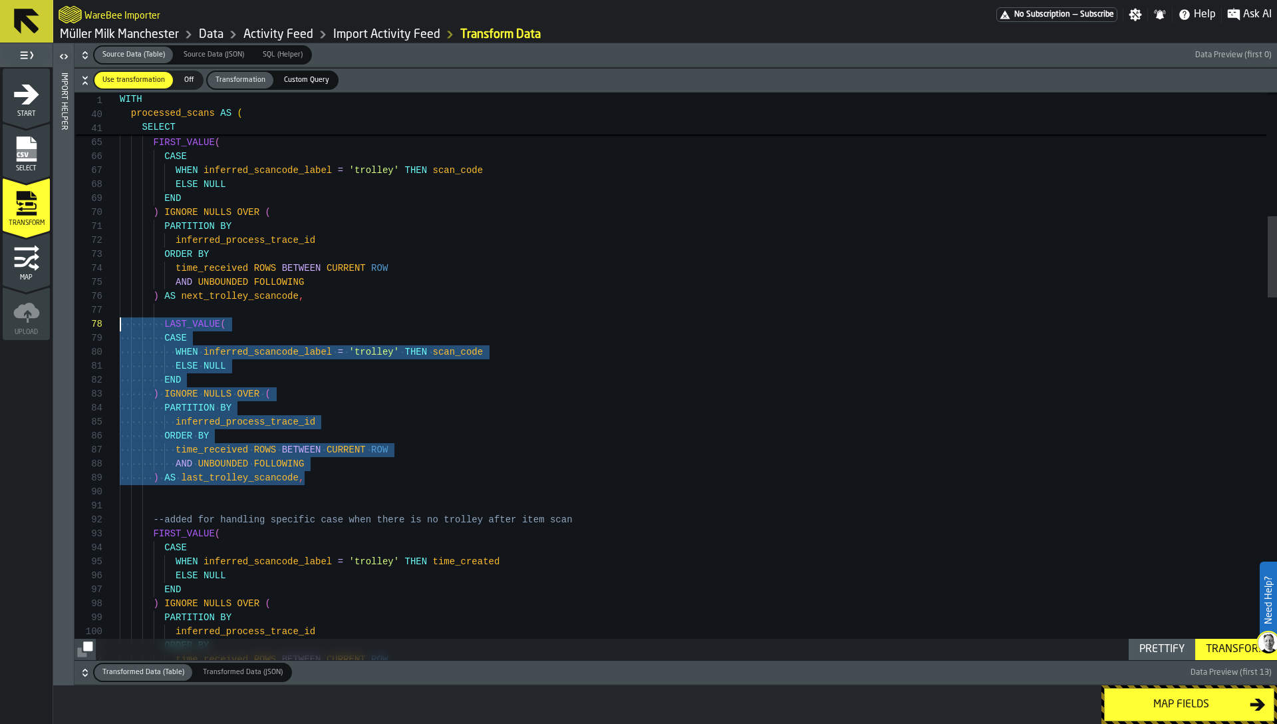
scroll to position [84, 0]
drag, startPoint x: 331, startPoint y: 484, endPoint x: 113, endPoint y: 316, distance: 275.5
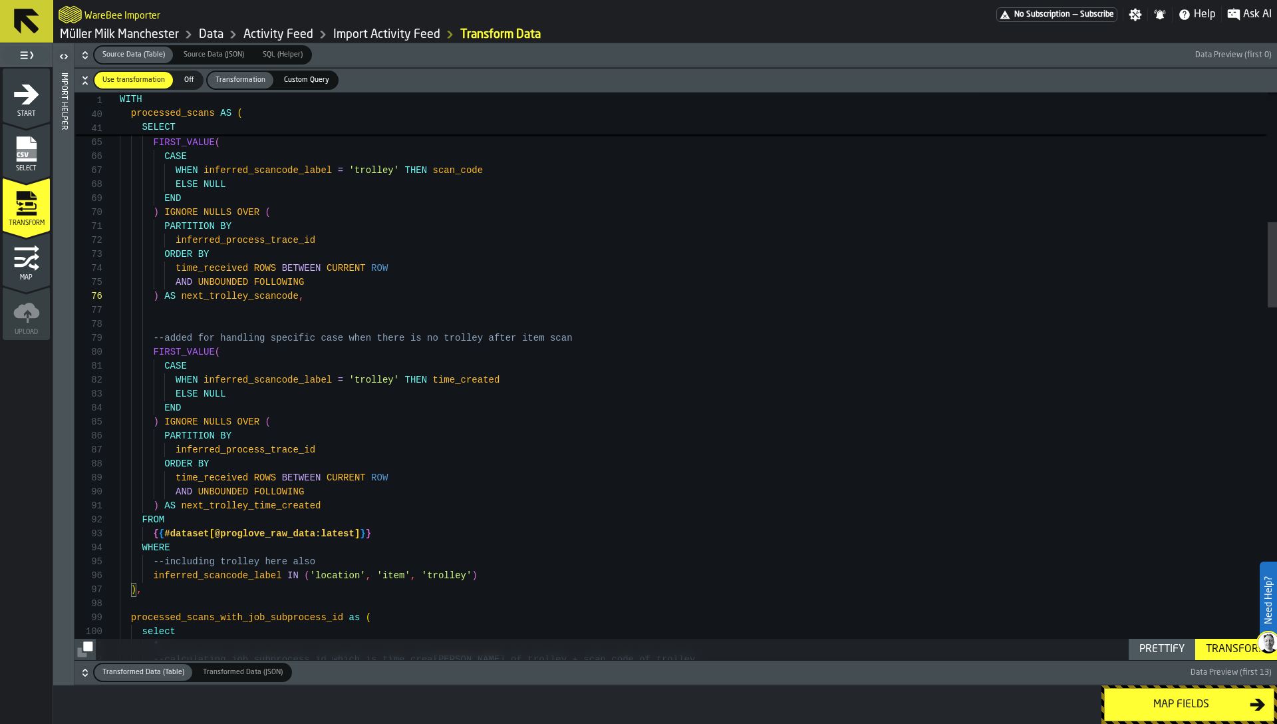
type textarea "**********"
type textarea "****"
paste textarea "**********"
type textarea "**********"
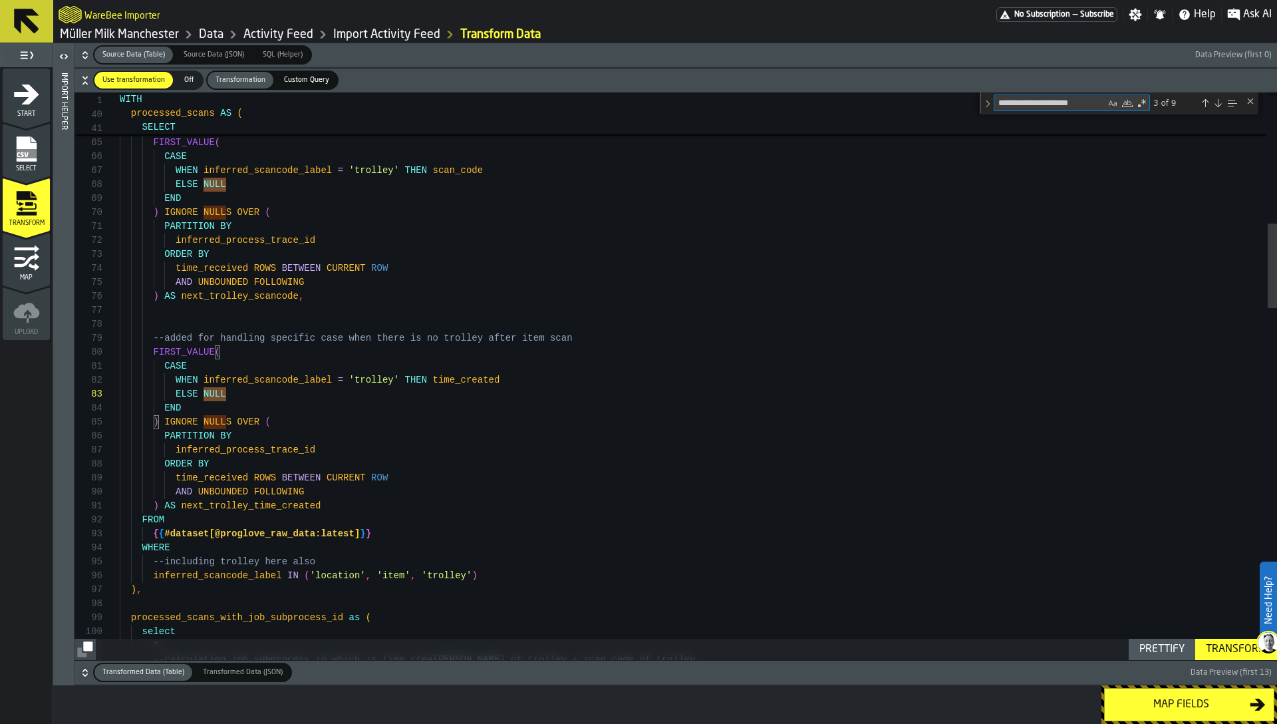
scroll to position [140, 0]
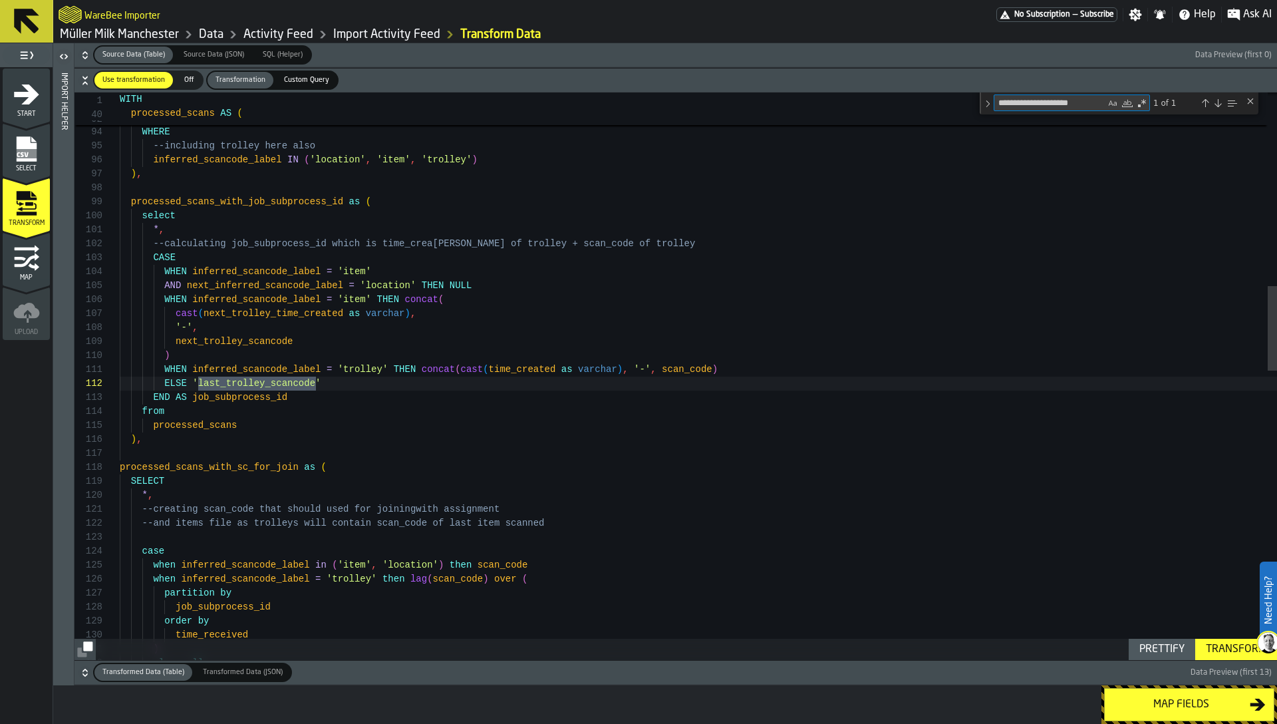
type textarea "**********"
click at [216, 393] on div ") AS next_trolley_time_created FROM { { #dataset [ @proglove_raw_data:latest ] …" at bounding box center [698, 695] width 1157 height 3783
drag, startPoint x: 194, startPoint y: 382, endPoint x: 336, endPoint y: 377, distance: 141.7
click at [336, 377] on div ") AS next_trolley_time_created FROM { { #dataset [ @proglove_raw_data:latest ] …" at bounding box center [698, 695] width 1157 height 3783
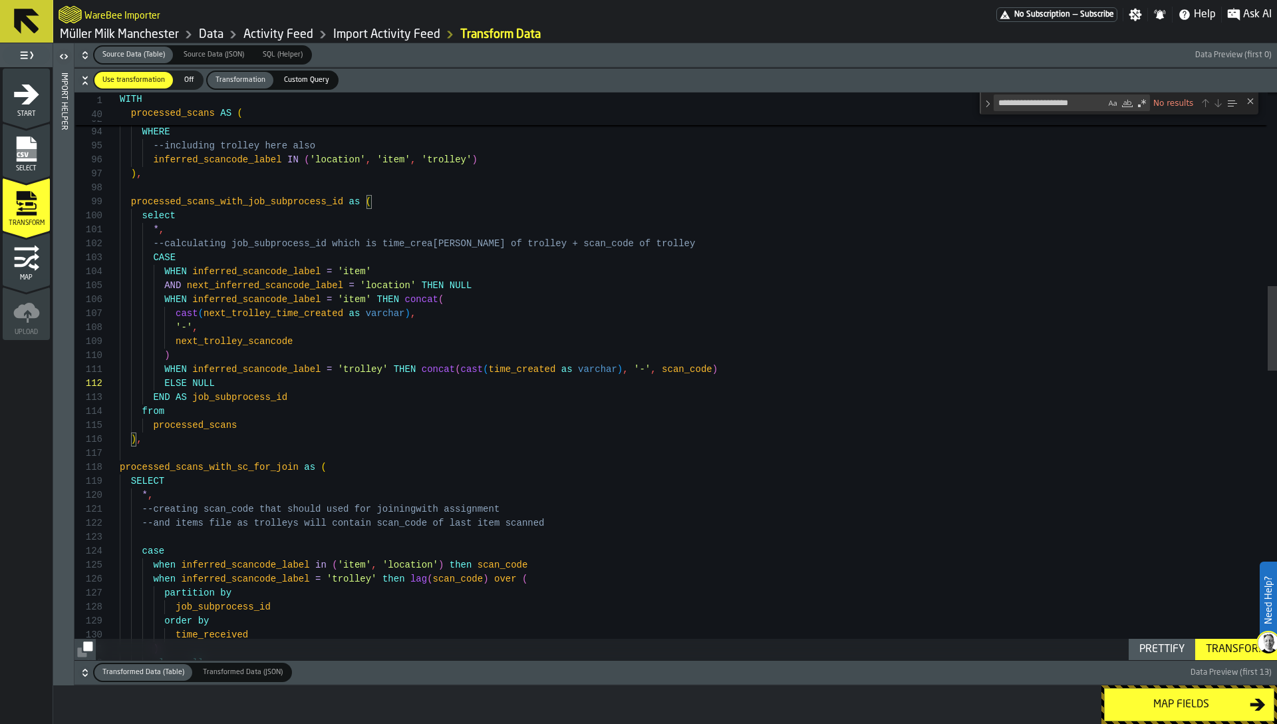
click at [399, 388] on div ") AS next_trolley_time_created FROM { { #dataset [ @proglove_raw_data:latest ] …" at bounding box center [698, 695] width 1157 height 3783
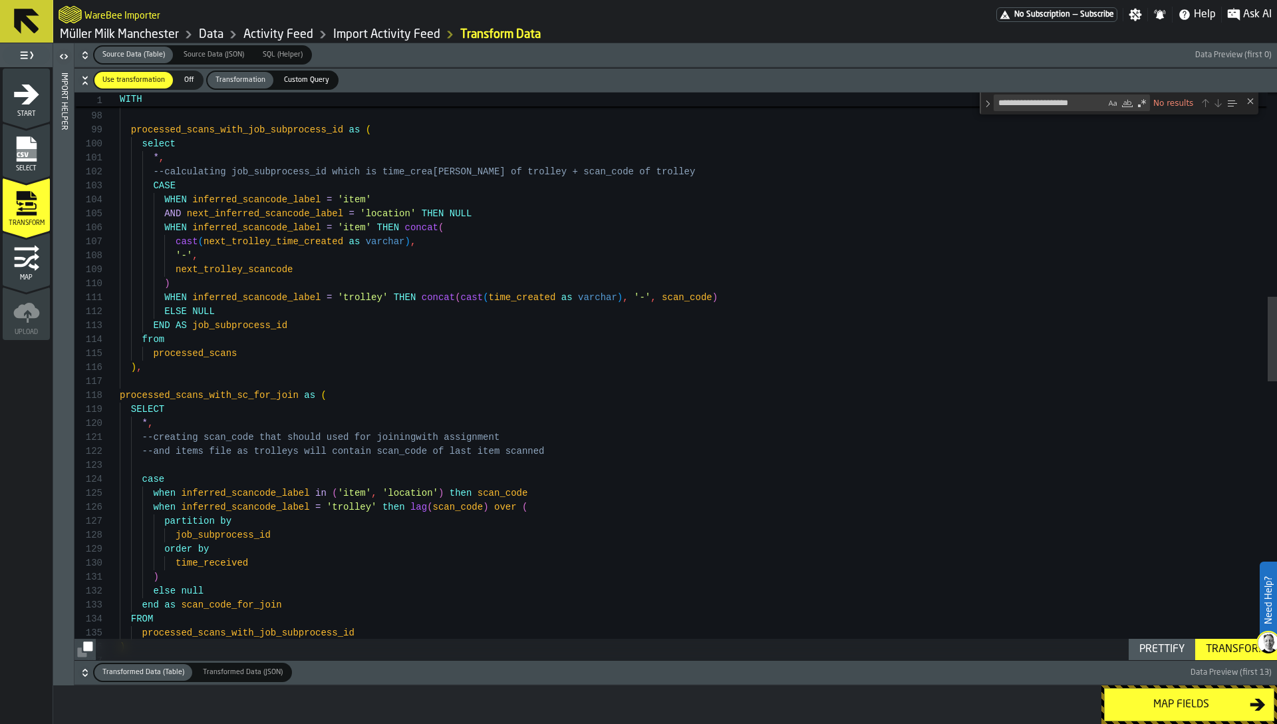
click at [186, 326] on div "inferred_scancode_label IN ( 'location' , 'item' , 'trolley' ) ) , processed_sc…" at bounding box center [698, 623] width 1157 height 3783
click at [304, 319] on div "inferred_scancode_label IN ( 'location' , 'item' , 'trolley' ) ) , processed_sc…" at bounding box center [698, 623] width 1157 height 3783
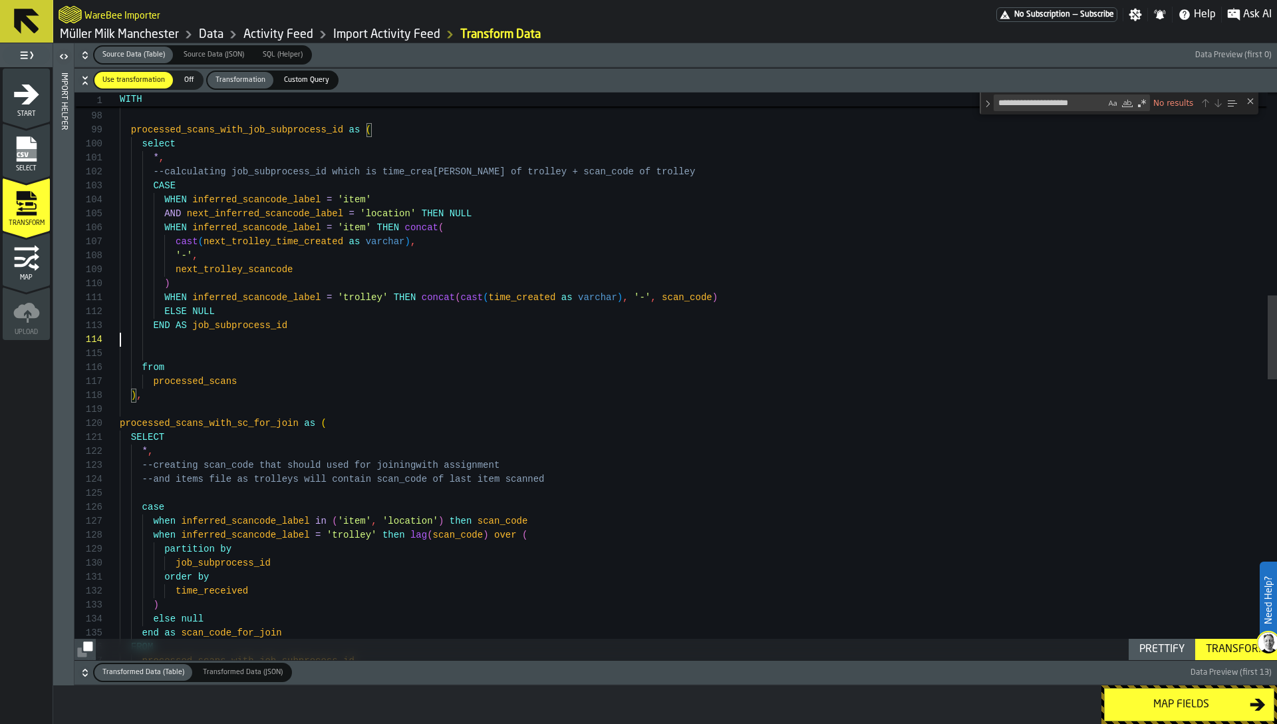
scroll to position [56, 0]
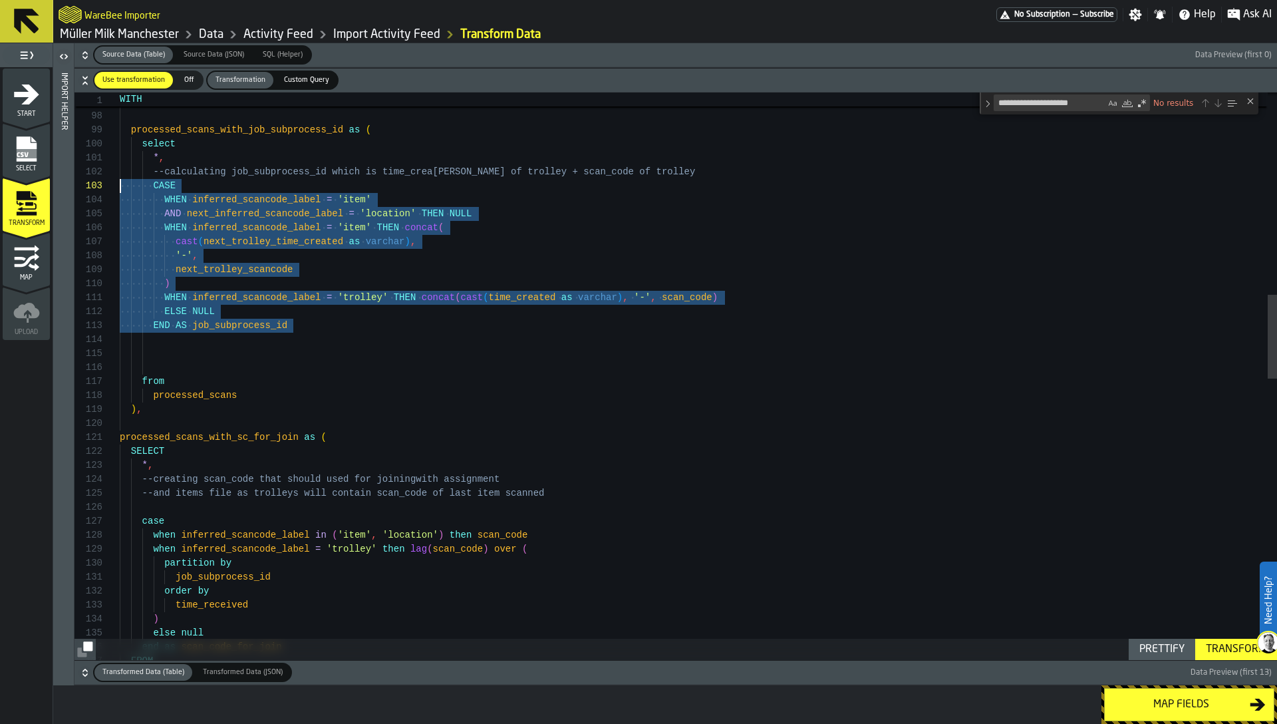
drag, startPoint x: 304, startPoint y: 343, endPoint x: 104, endPoint y: 188, distance: 252.8
click at [120, 188] on div "inferred_scancode_label IN ( 'location' , 'item' , 'trolley' ) ) , processed_sc…" at bounding box center [698, 644] width 1157 height 3825
click at [168, 315] on div "inferred_scancode_label IN ( 'location' , 'item' , 'trolley' ) ) , processed_sc…" at bounding box center [698, 644] width 1157 height 3825
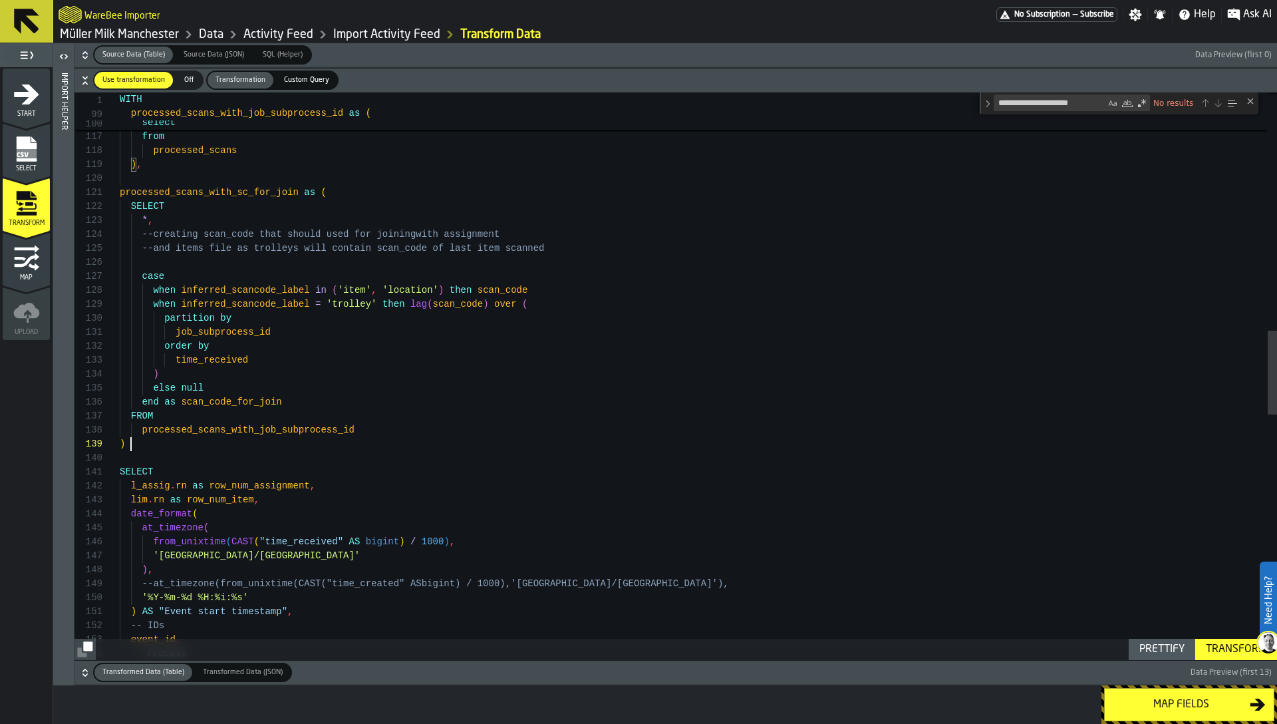
scroll to position [112, 0]
click at [293, 448] on div "from processed_scans ) , processed_scans_with_sc_for_join as ( SELECT * , --cre…" at bounding box center [698, 400] width 1157 height 3825
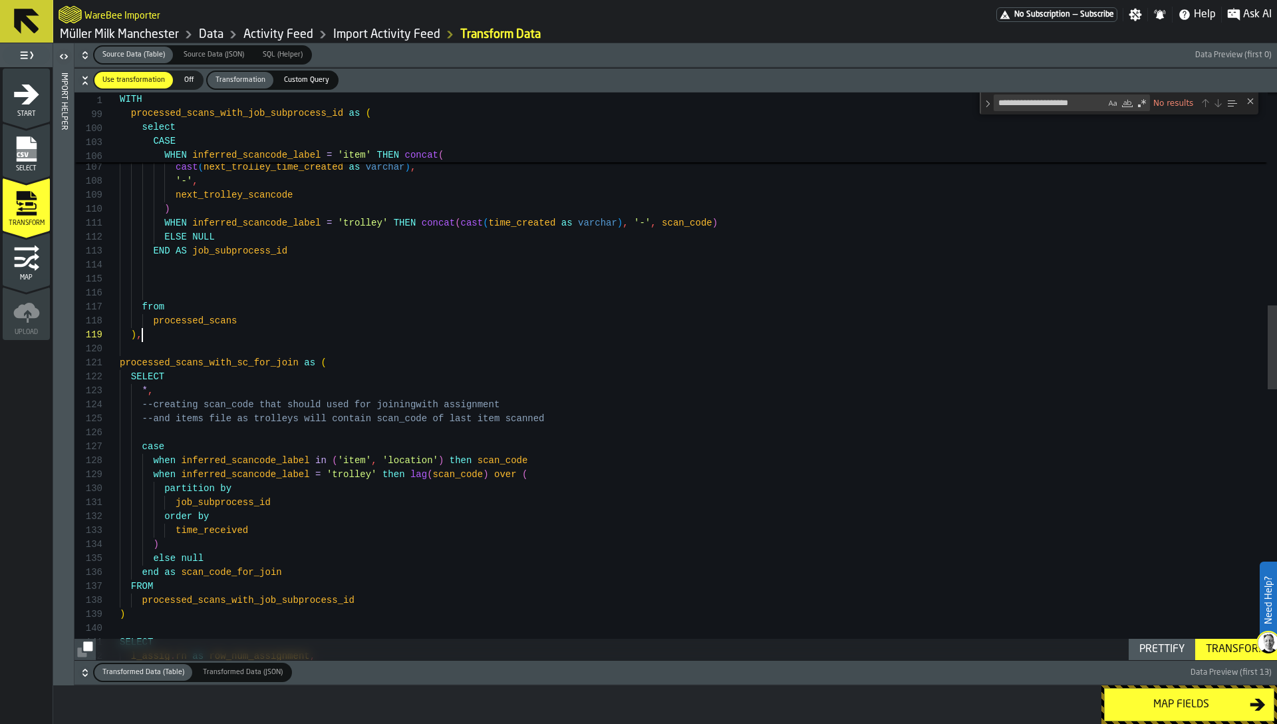
click at [301, 334] on div "END AS job_subprocess_id from processed_scans ) , processed_scans_with_sc_for_j…" at bounding box center [698, 570] width 1157 height 3825
click at [277, 293] on div "END AS job_subprocess_id from processed_scans ) , processed_scans_with_sc_for_j…" at bounding box center [698, 570] width 1157 height 3825
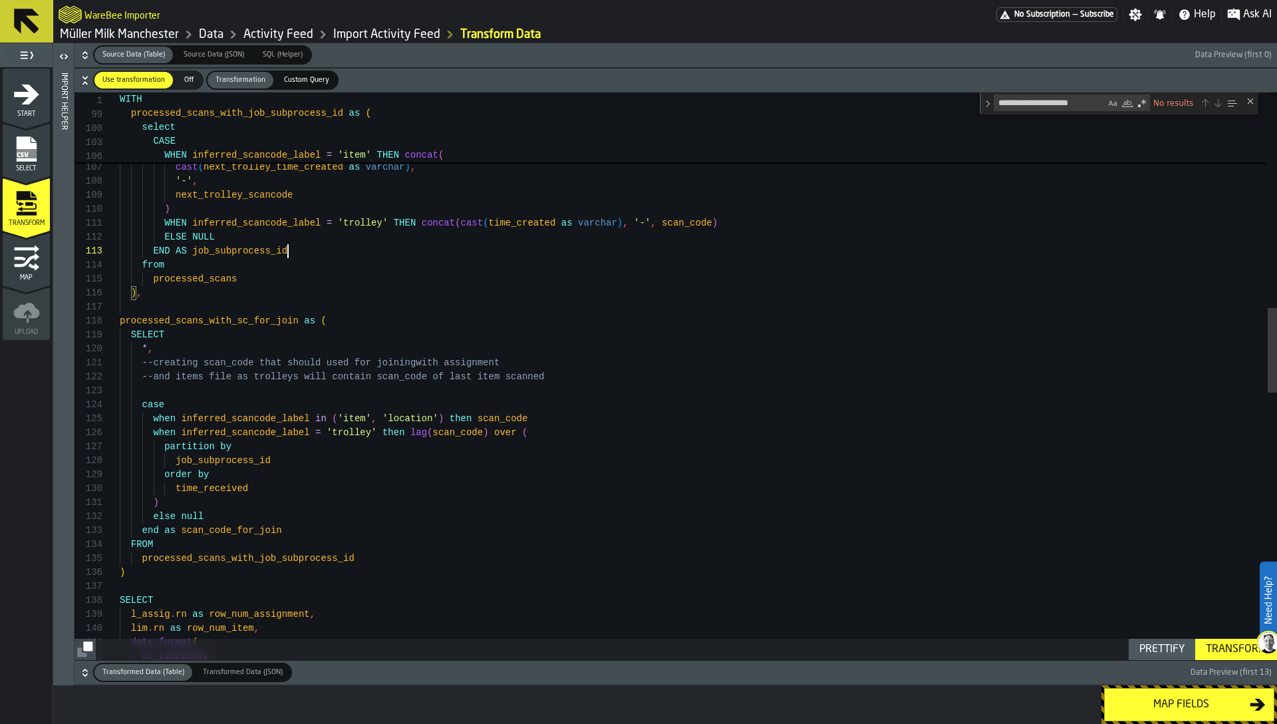
scroll to position [28, 0]
click at [162, 35] on link "Müller Milk Manchester" at bounding box center [119, 34] width 119 height 15
click at [915, 320] on div "END AS job_subprocess_id from processed_scans ) , processed_scans_with_sc_for_j…" at bounding box center [698, 549] width 1157 height 3783
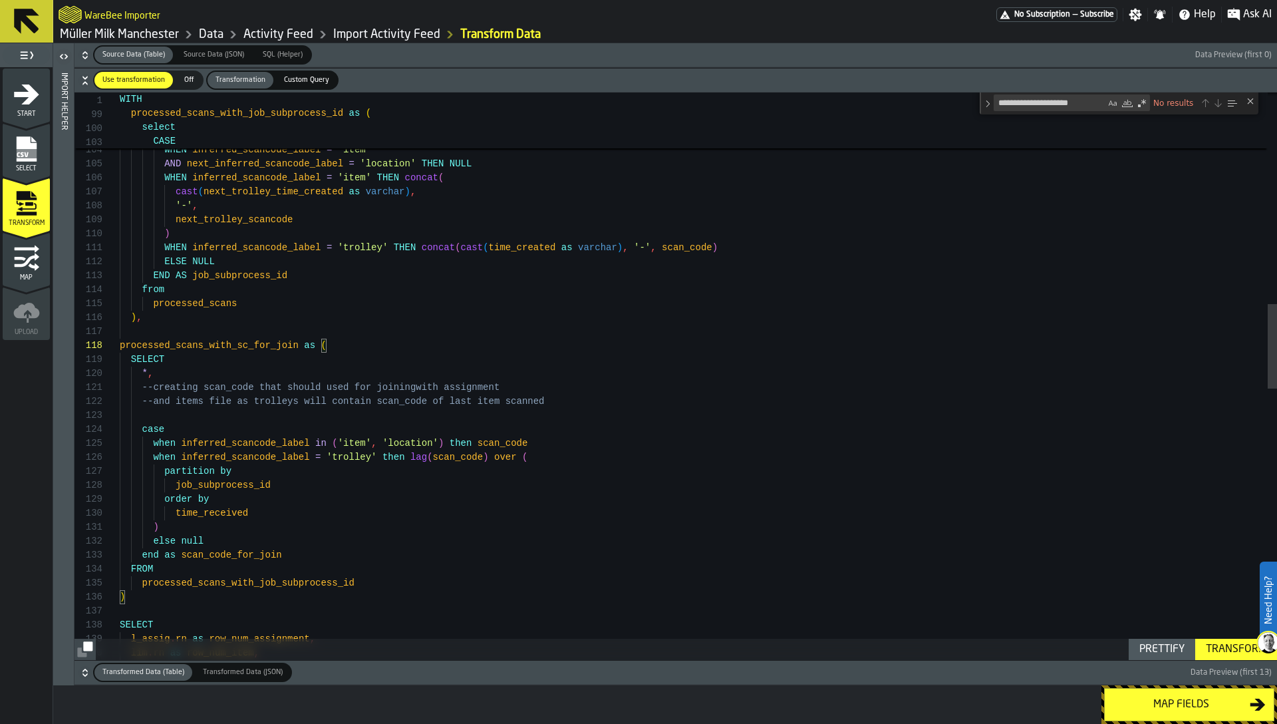
click at [80, 674] on icon "button-" at bounding box center [84, 672] width 13 height 13
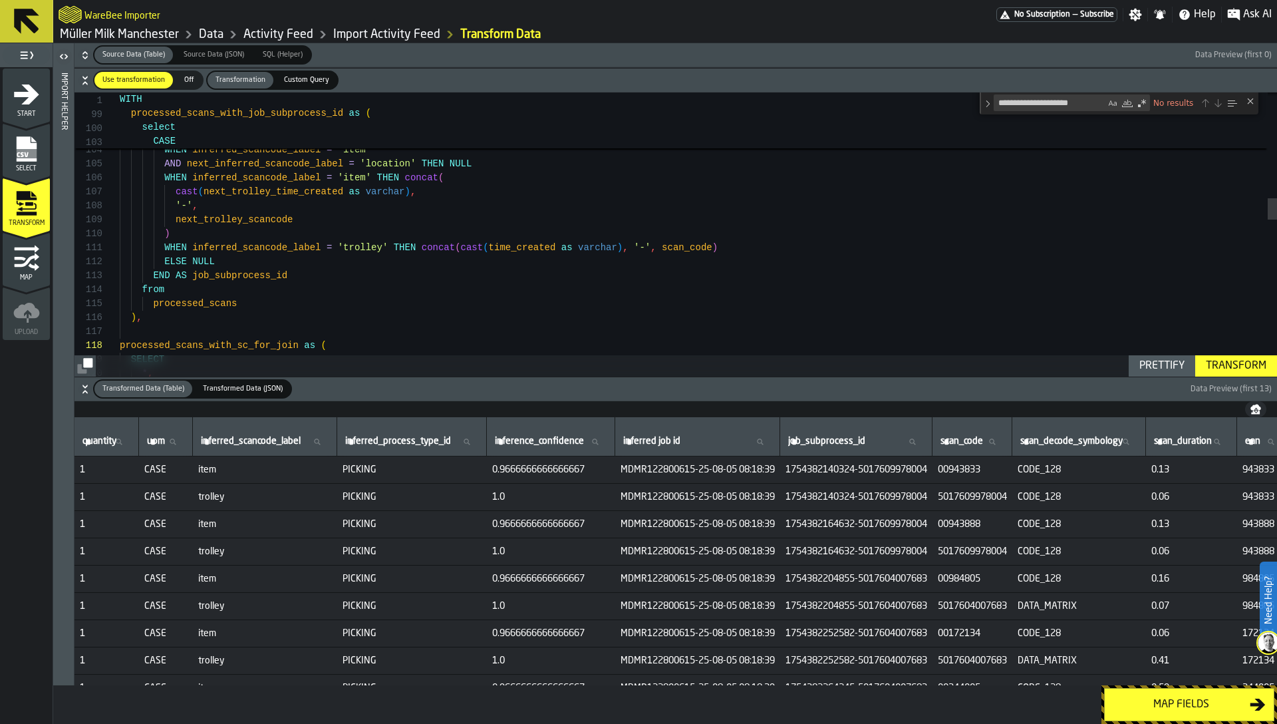
scroll to position [0, 773]
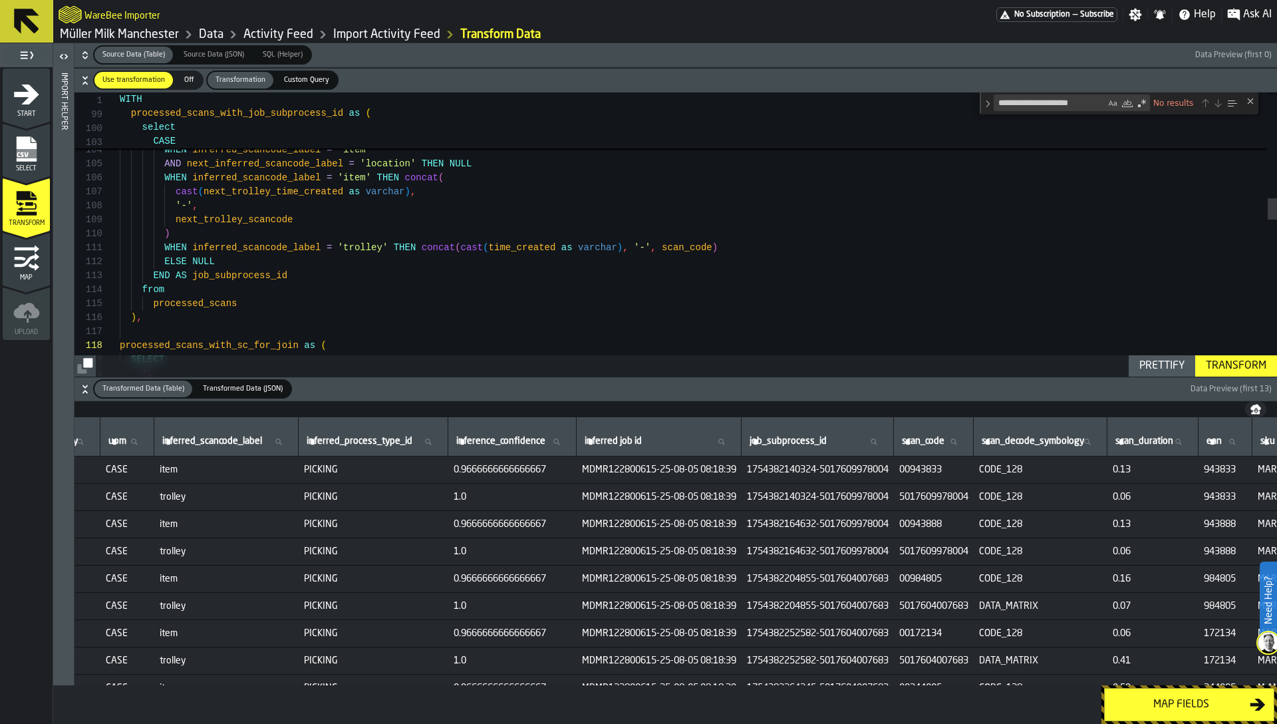
click at [709, 468] on span "MDMR122800615-25-08-05 08:18:39" at bounding box center [659, 469] width 154 height 11
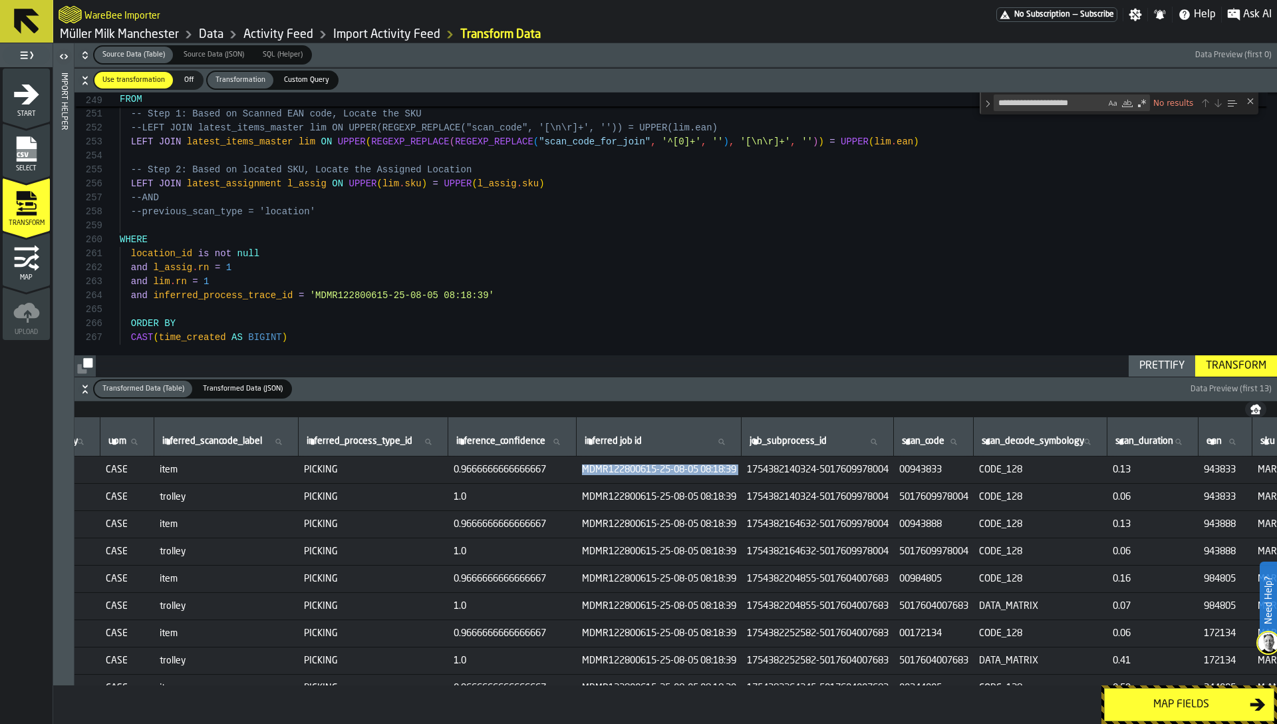
click at [1226, 374] on button "Transform" at bounding box center [1236, 365] width 82 height 21
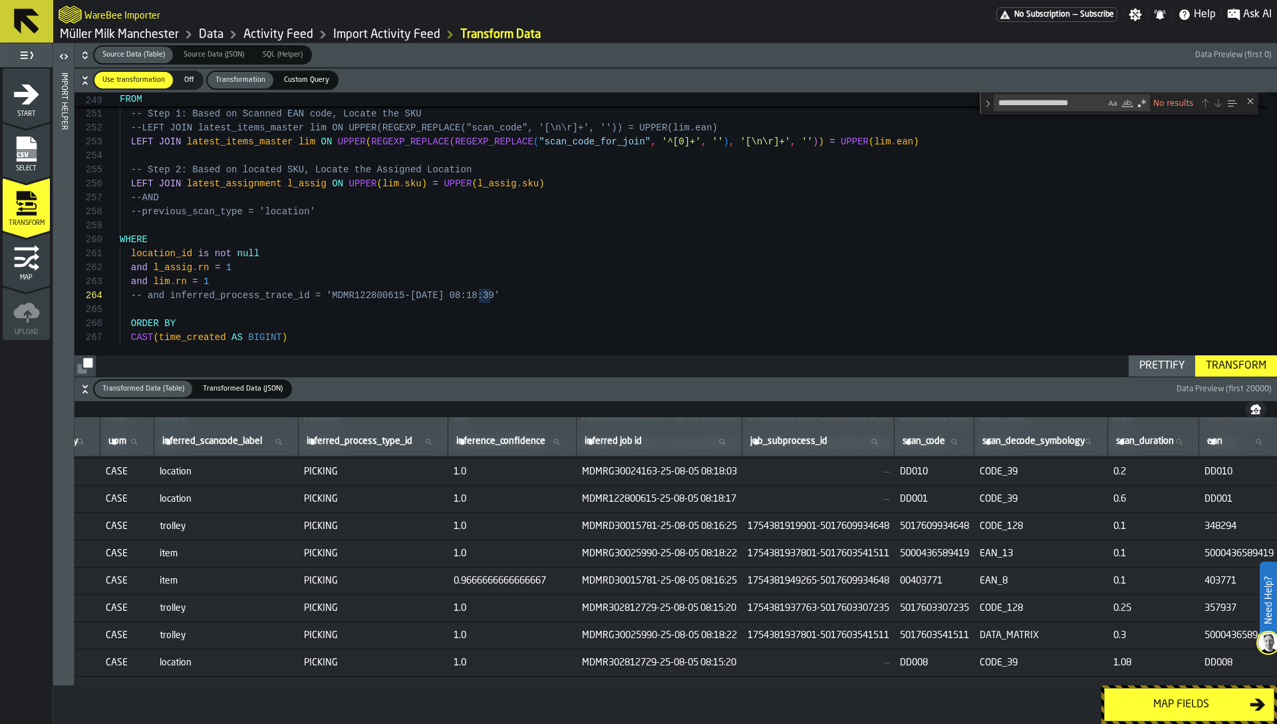
scroll to position [354, 773]
click at [690, 561] on td "MDMRG30025990-25-08-05 08:18:22" at bounding box center [660, 551] width 166 height 27
click at [692, 553] on span "MDMRG30025990-25-08-05 08:18:22" at bounding box center [659, 552] width 155 height 11
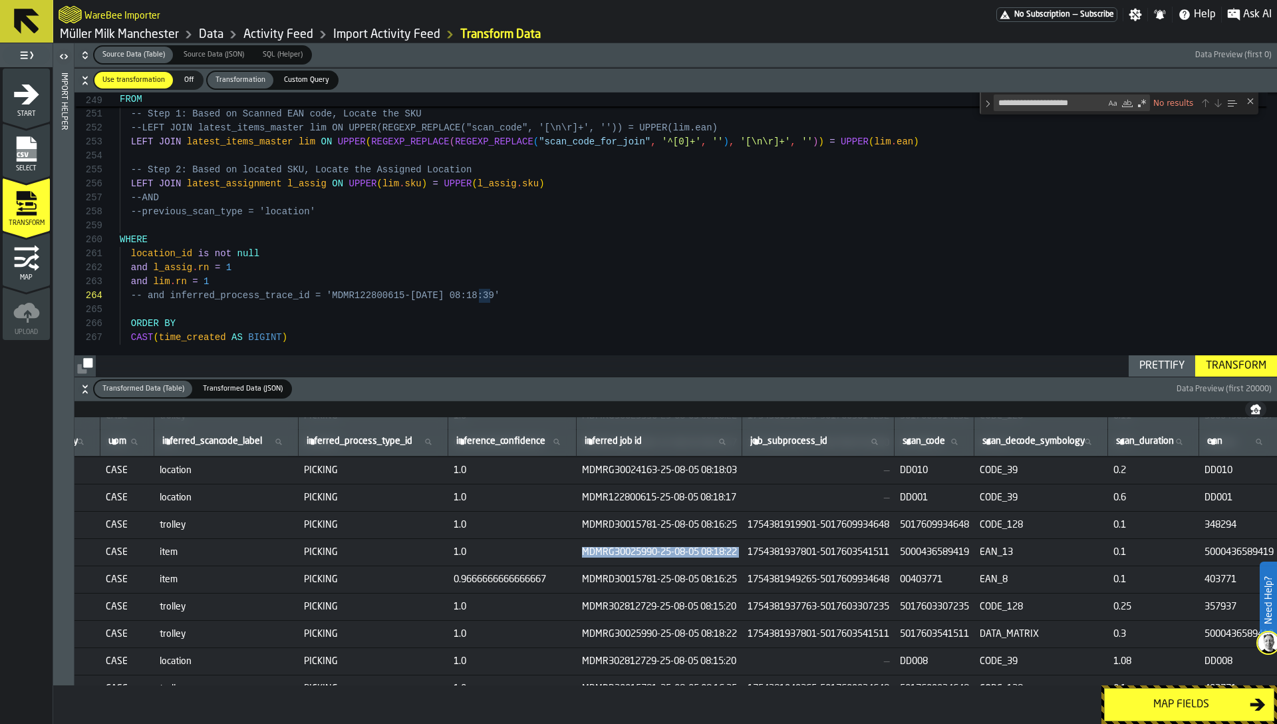
copy span "MDMRG30025990-25-08-05 08:18:22"
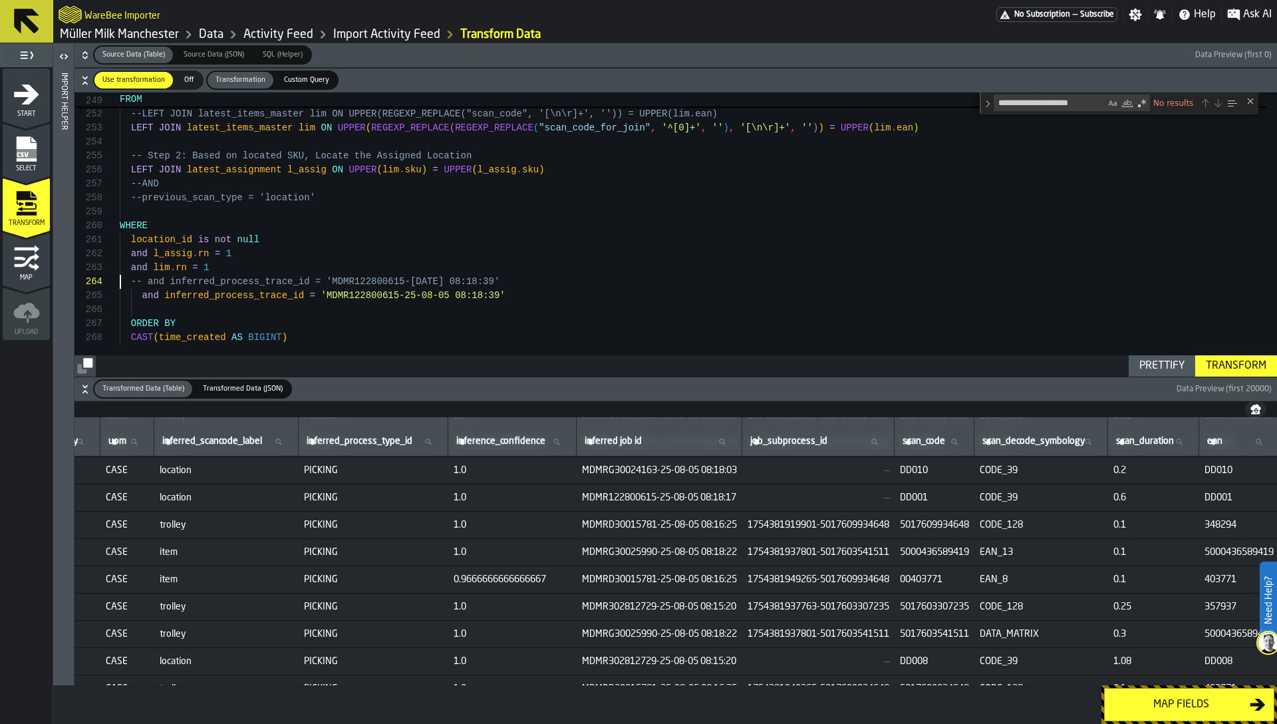
scroll to position [56, 0]
click at [696, 550] on span "MDMRG30025990-25-08-05 08:18:22" at bounding box center [659, 552] width 155 height 11
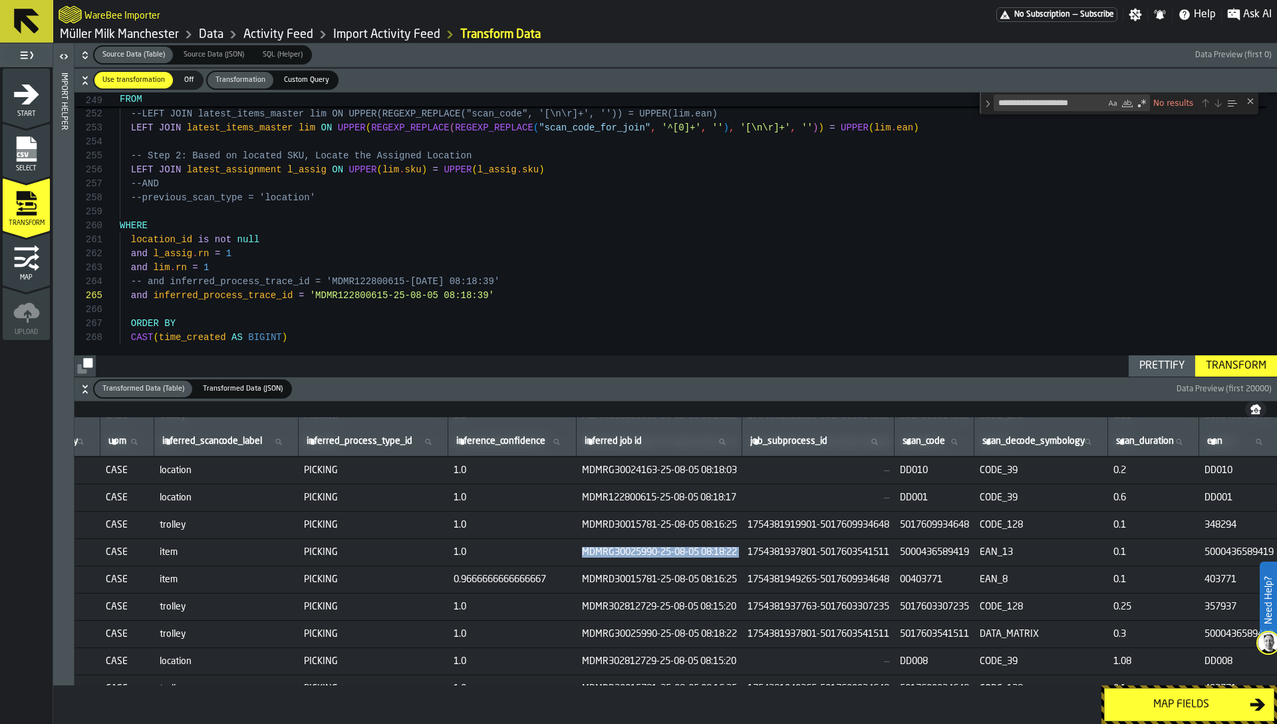
copy span "MDMRG30025990-25-08-05 08:18:22"
drag, startPoint x: 315, startPoint y: 295, endPoint x: 490, endPoint y: 299, distance: 174.3
click at [1232, 373] on div "Transform" at bounding box center [1236, 366] width 71 height 16
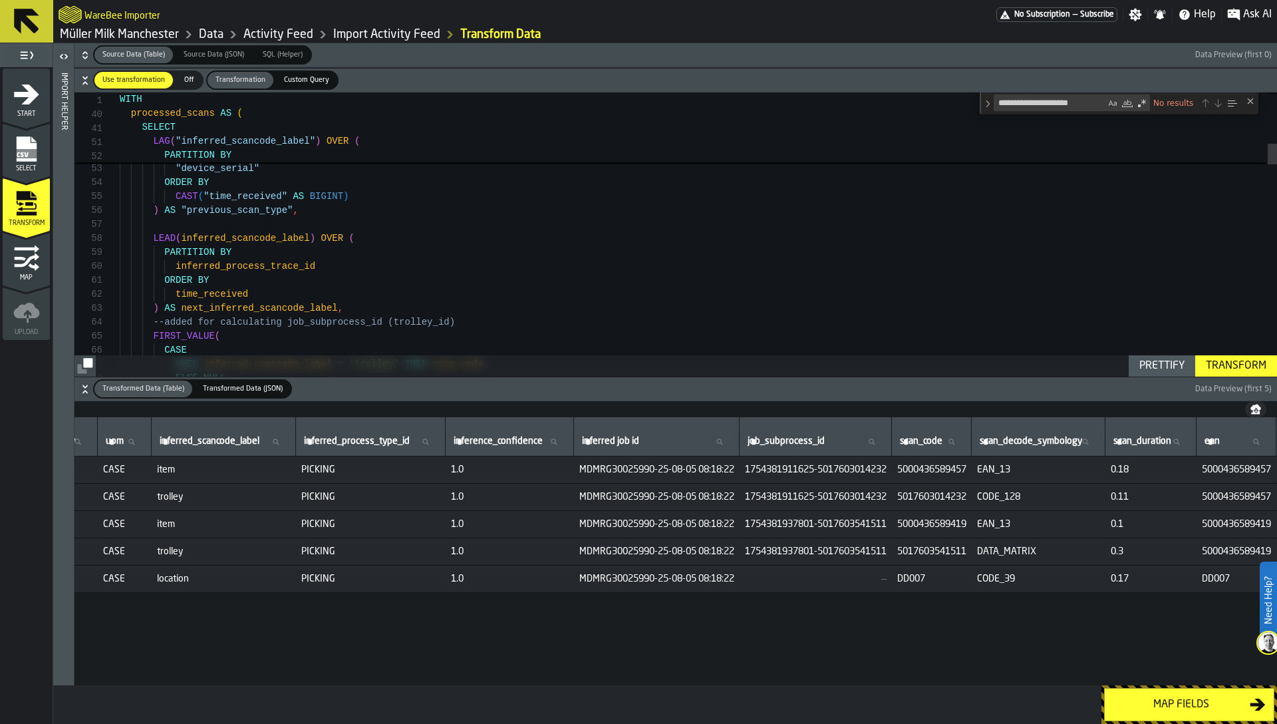
click at [81, 389] on icon "button-" at bounding box center [84, 388] width 13 height 13
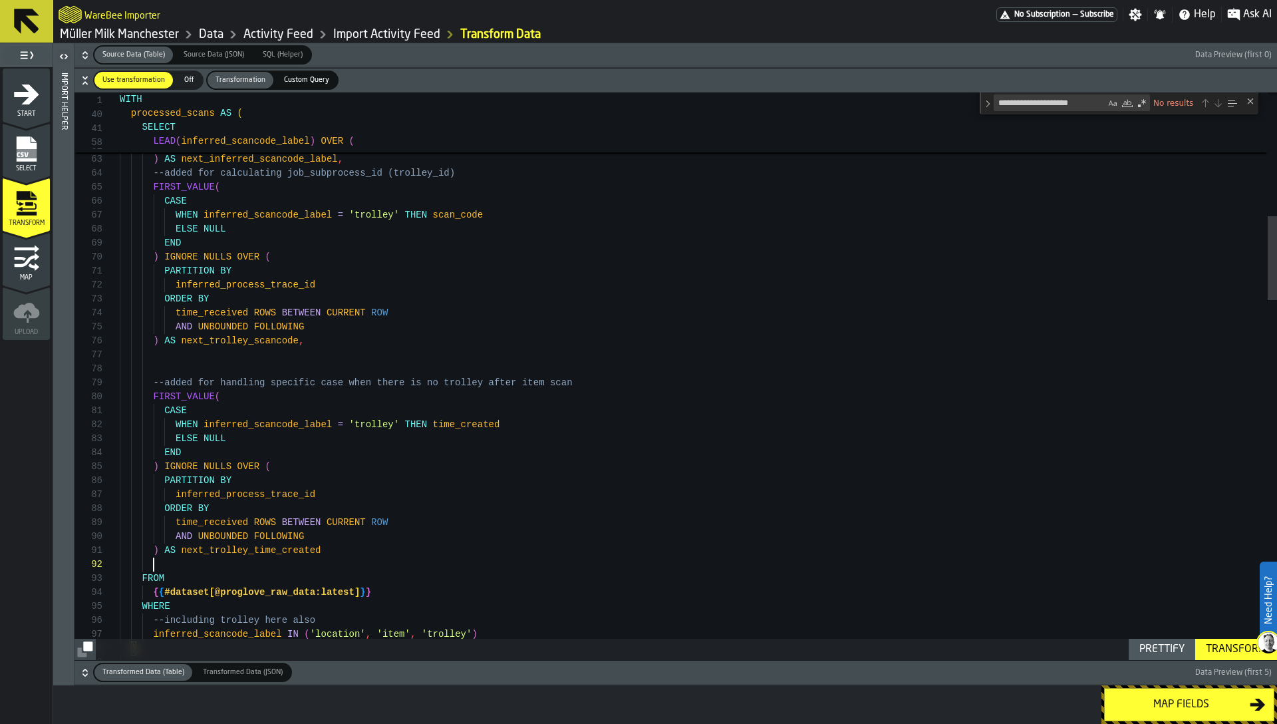
scroll to position [42, 0]
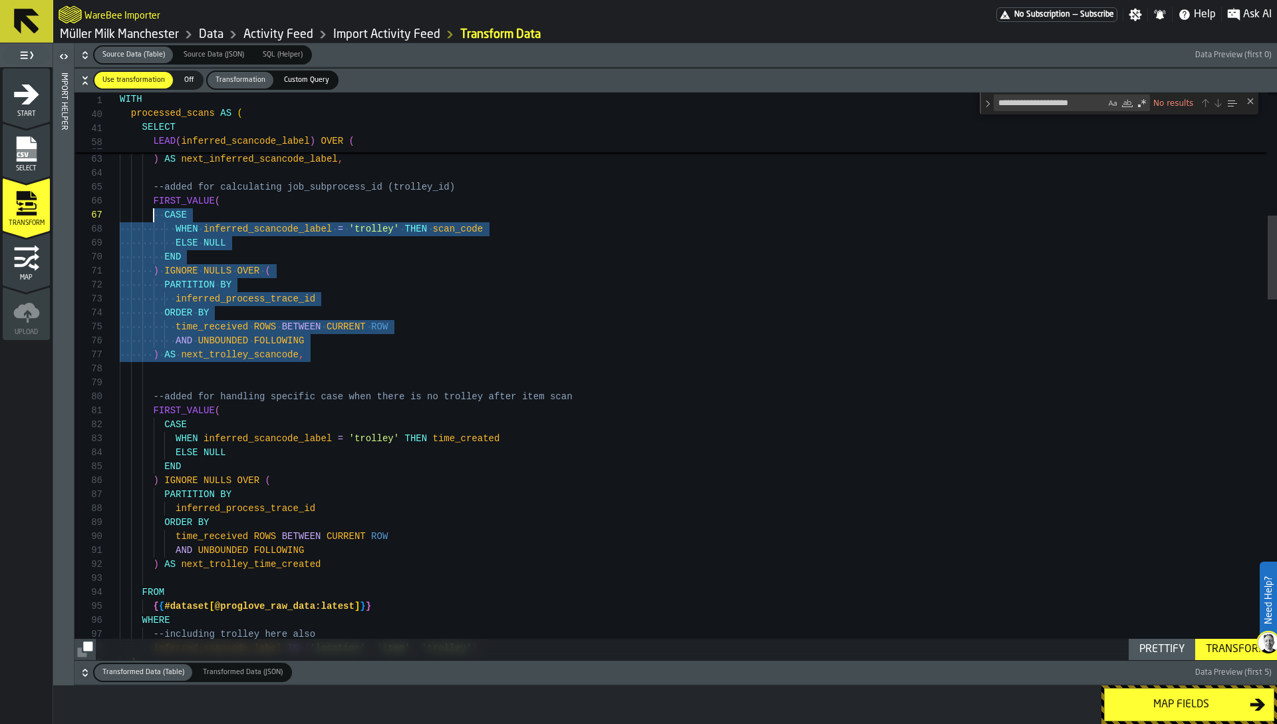
scroll to position [56, 0]
drag, startPoint x: 317, startPoint y: 366, endPoint x: 135, endPoint y: 188, distance: 254.0
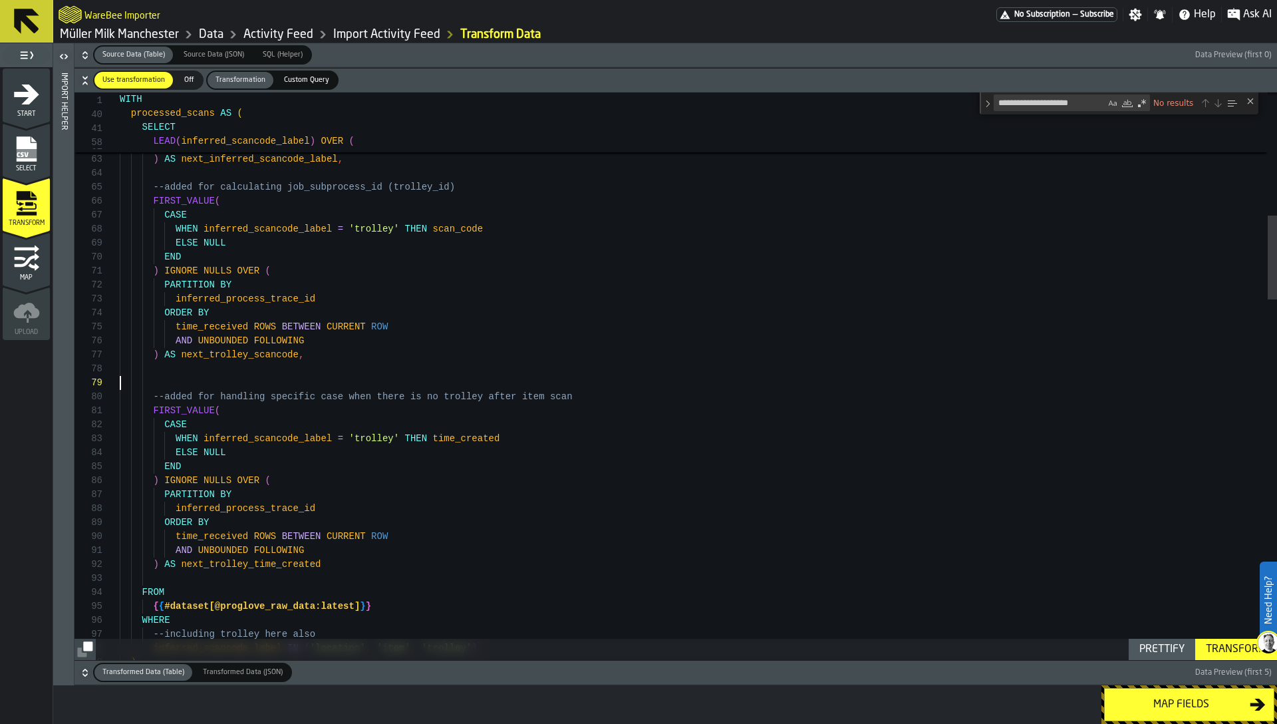
scroll to position [112, 0]
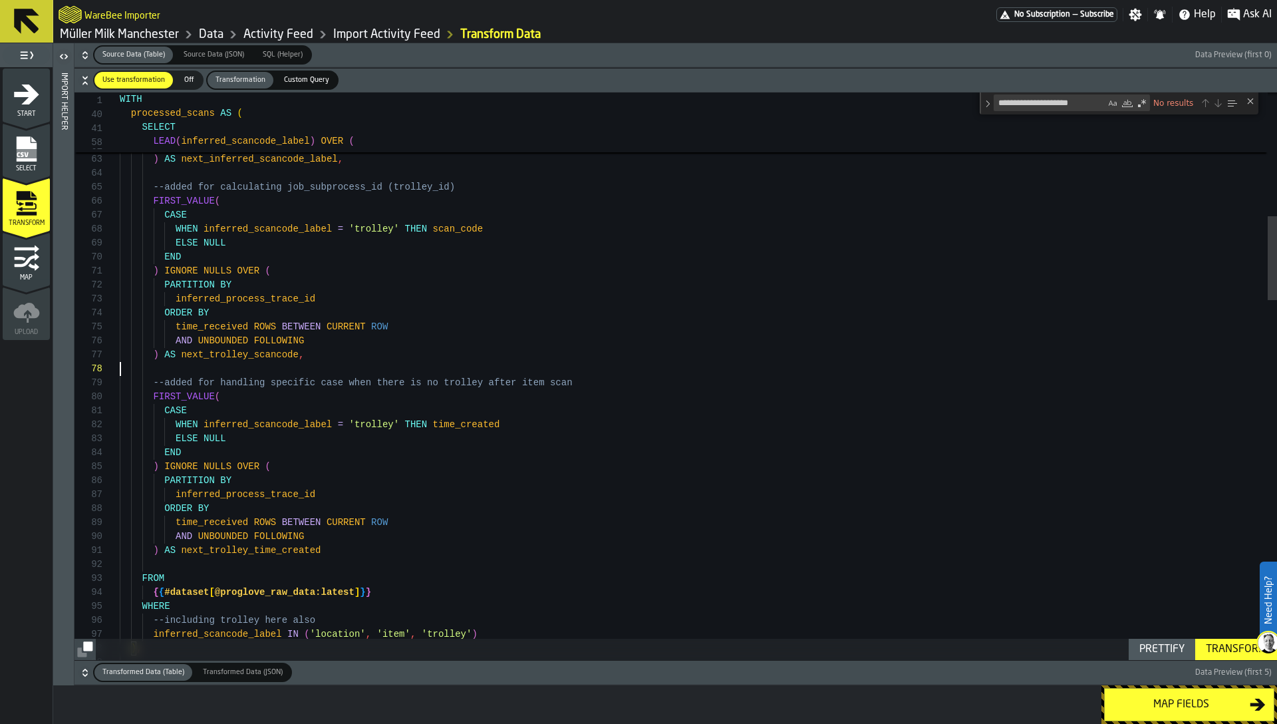
scroll to position [98, 0]
click at [86, 670] on icon "button-" at bounding box center [84, 672] width 13 height 13
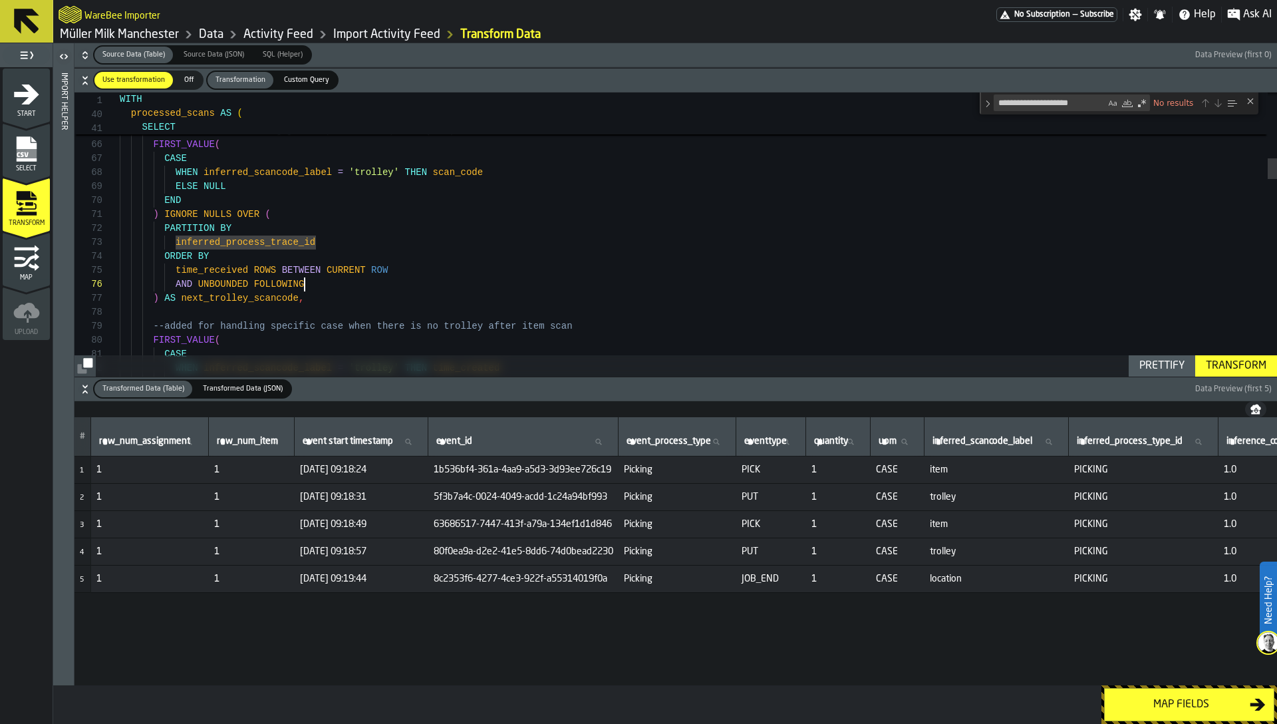
scroll to position [70, 0]
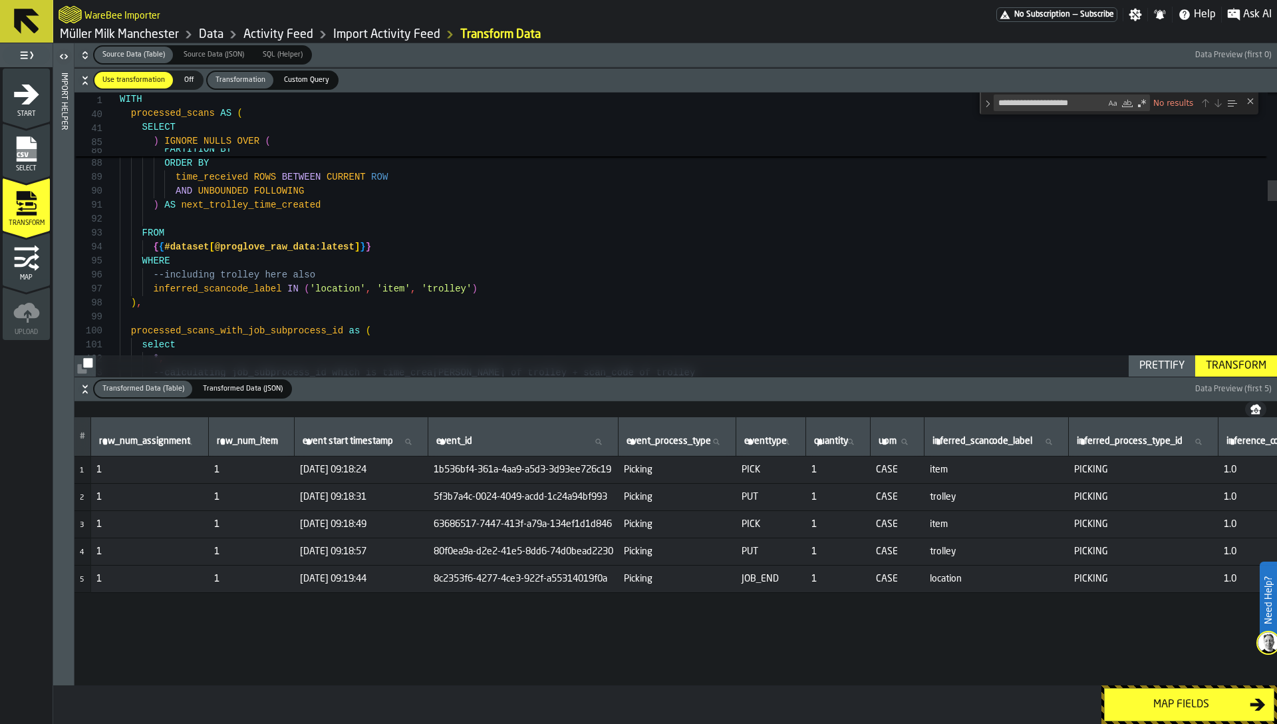
paste textarea "Find"
type textarea "**********"
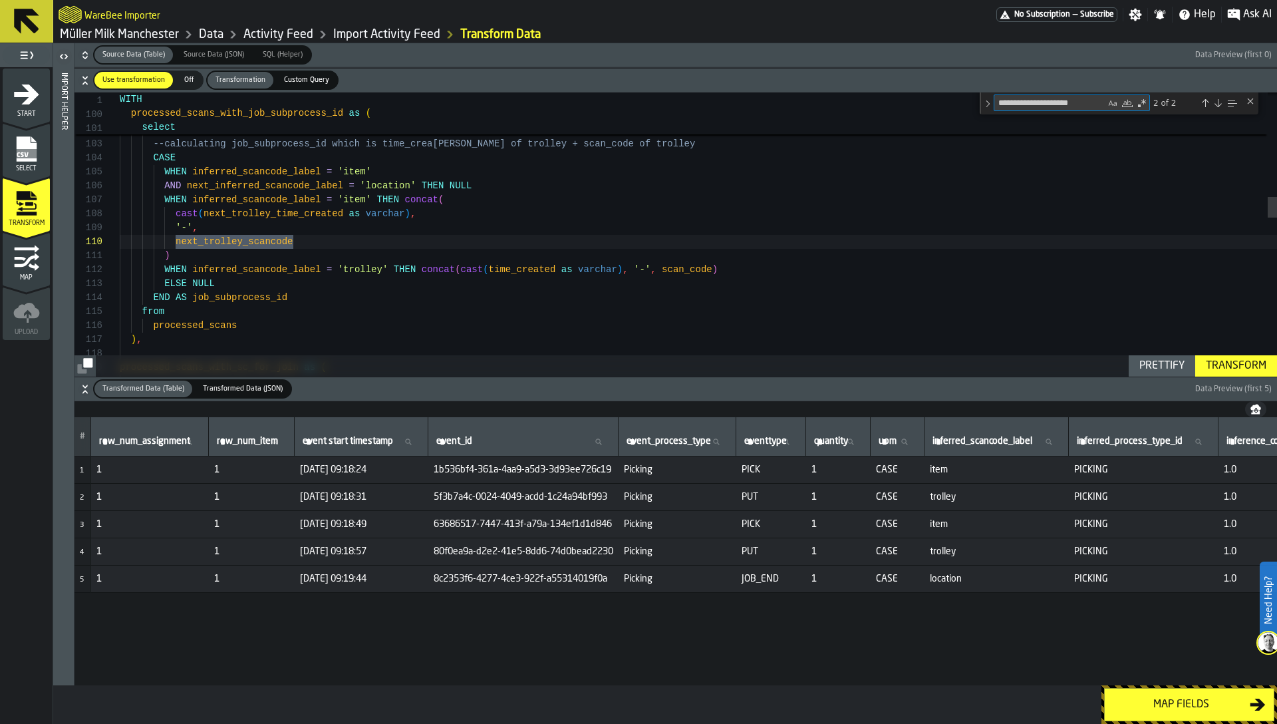
scroll to position [140, 0]
type textarea "**********"
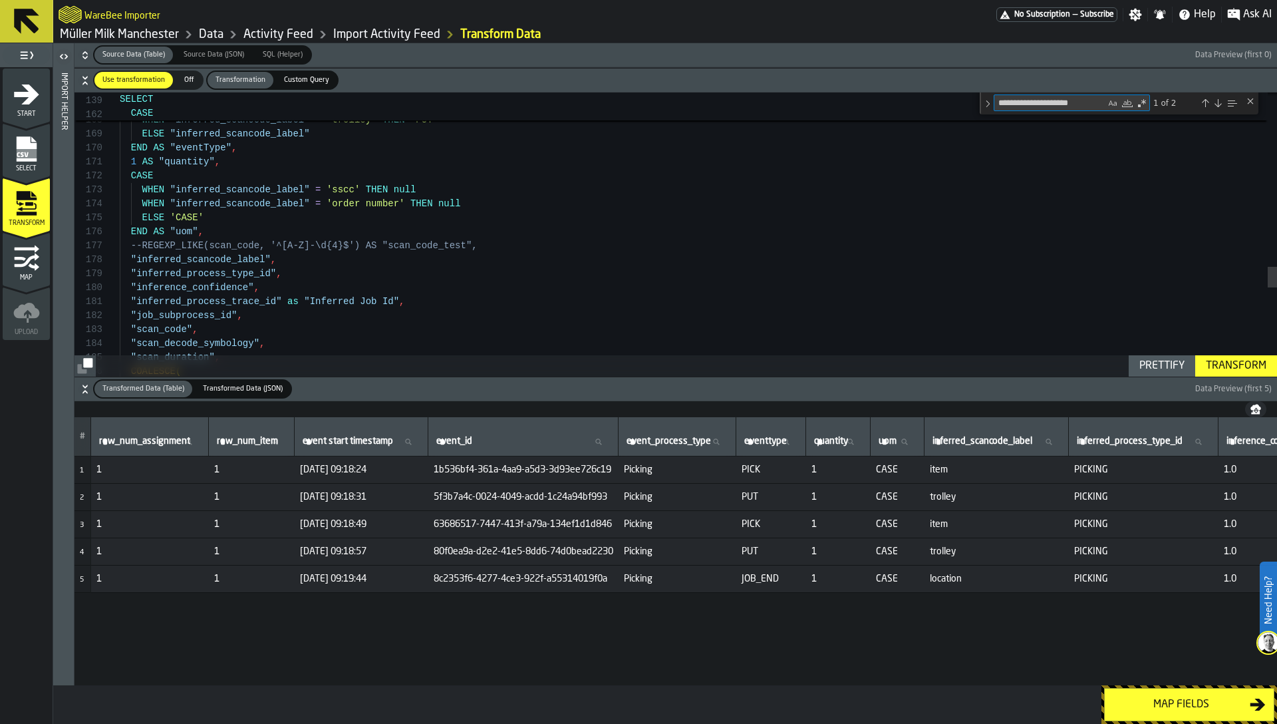
type textarea "**********"
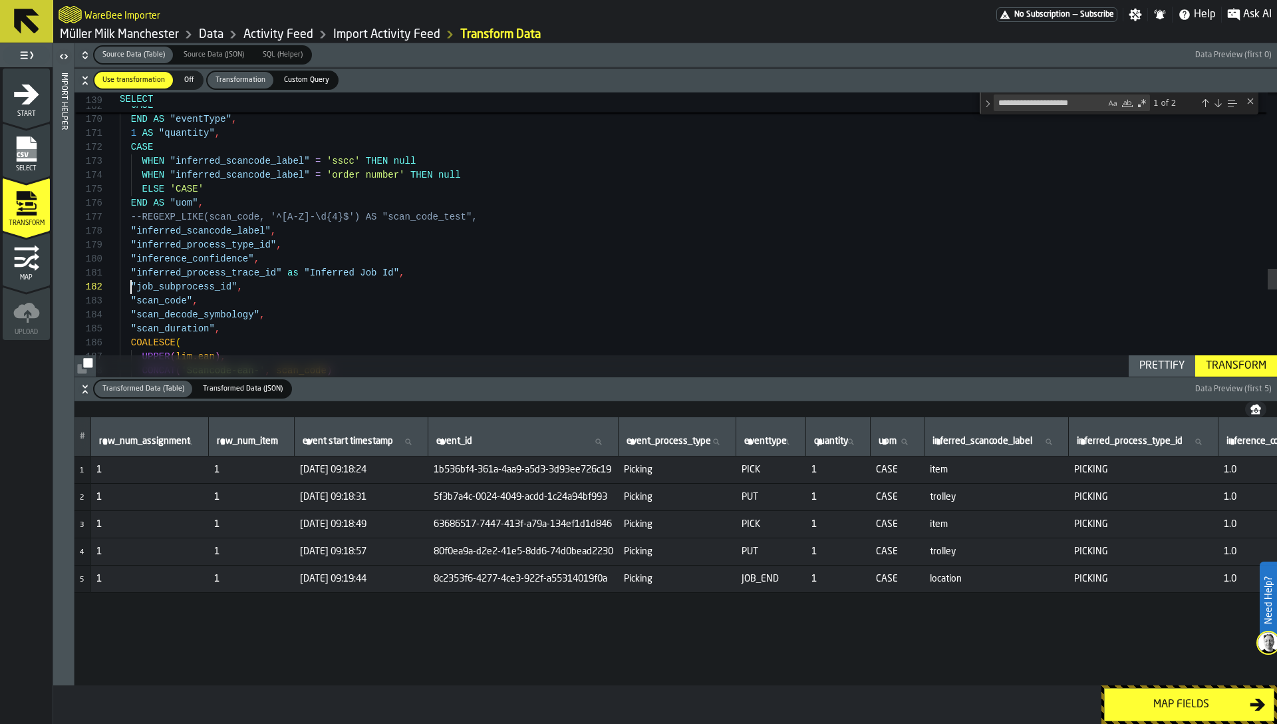
click at [1241, 376] on button "Transform" at bounding box center [1236, 365] width 82 height 21
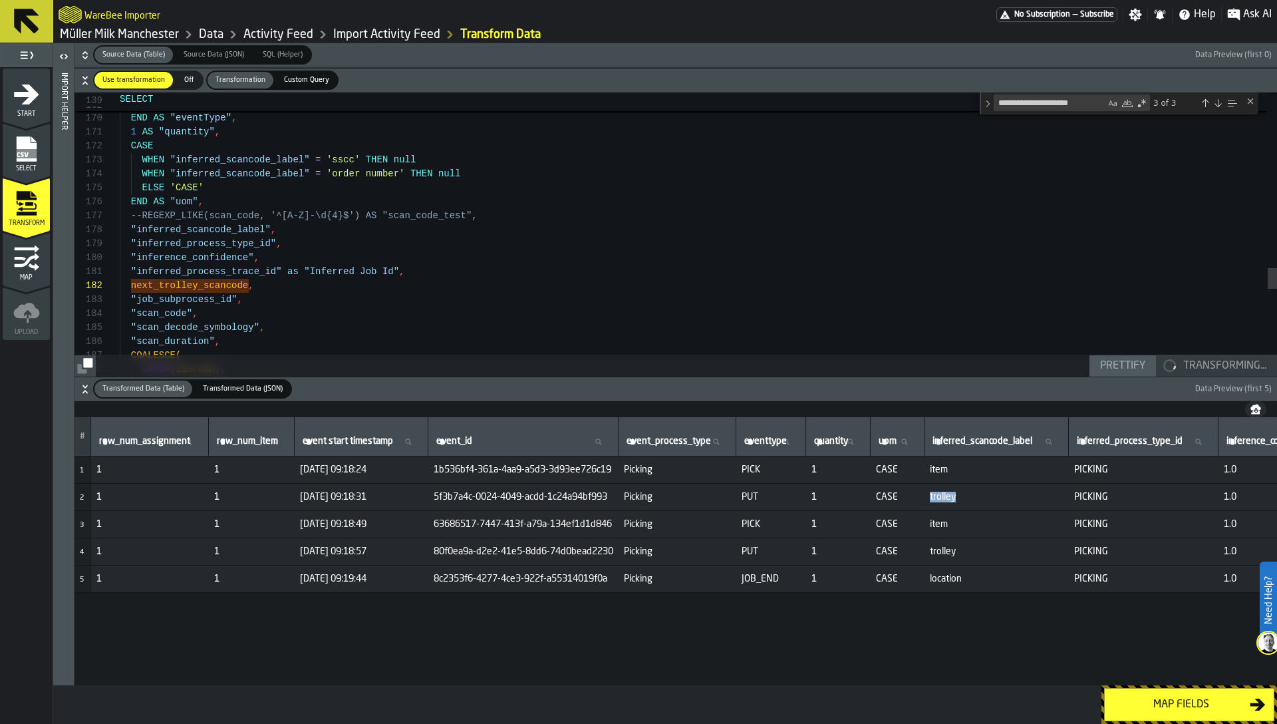
drag, startPoint x: 968, startPoint y: 496, endPoint x: 1022, endPoint y: 496, distance: 53.2
click at [1022, 496] on span "trolley" at bounding box center [997, 497] width 134 height 11
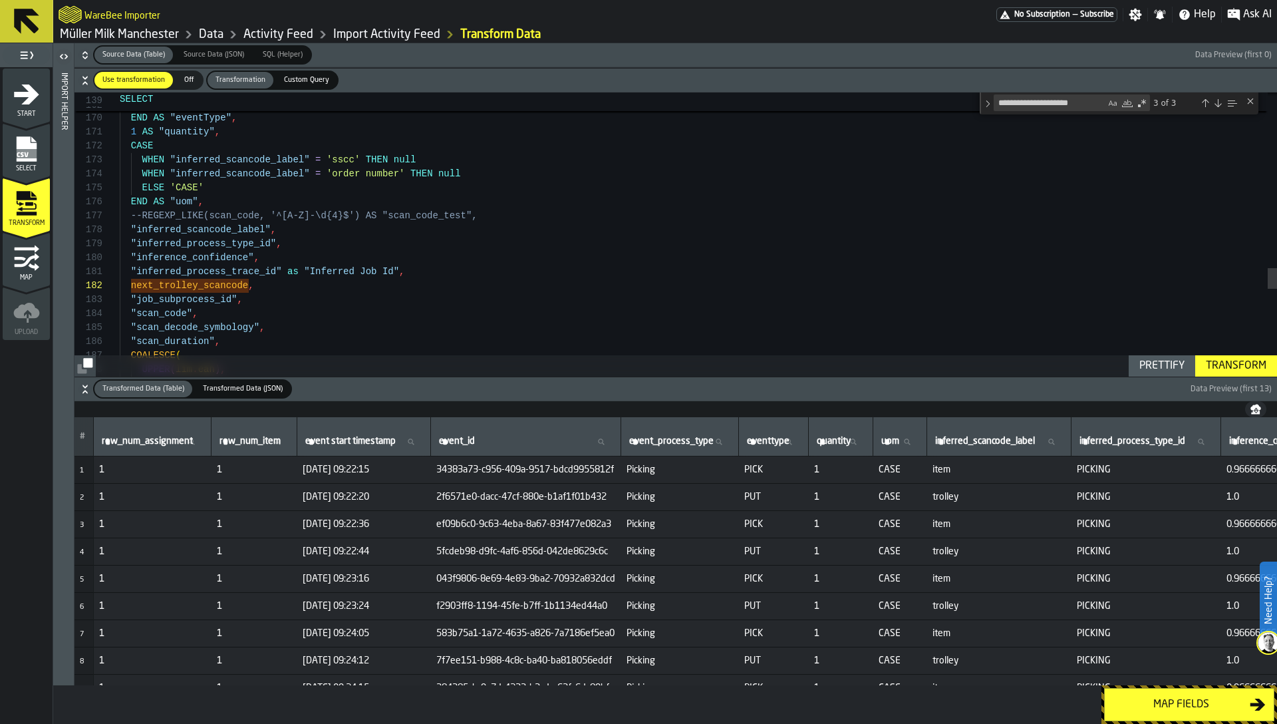
click at [382, 471] on span "2025-08-05 09:22:15" at bounding box center [364, 469] width 123 height 11
drag, startPoint x: 396, startPoint y: 499, endPoint x: 406, endPoint y: 494, distance: 11.9
click at [406, 494] on span "2025-08-05 09:22:20" at bounding box center [364, 497] width 123 height 11
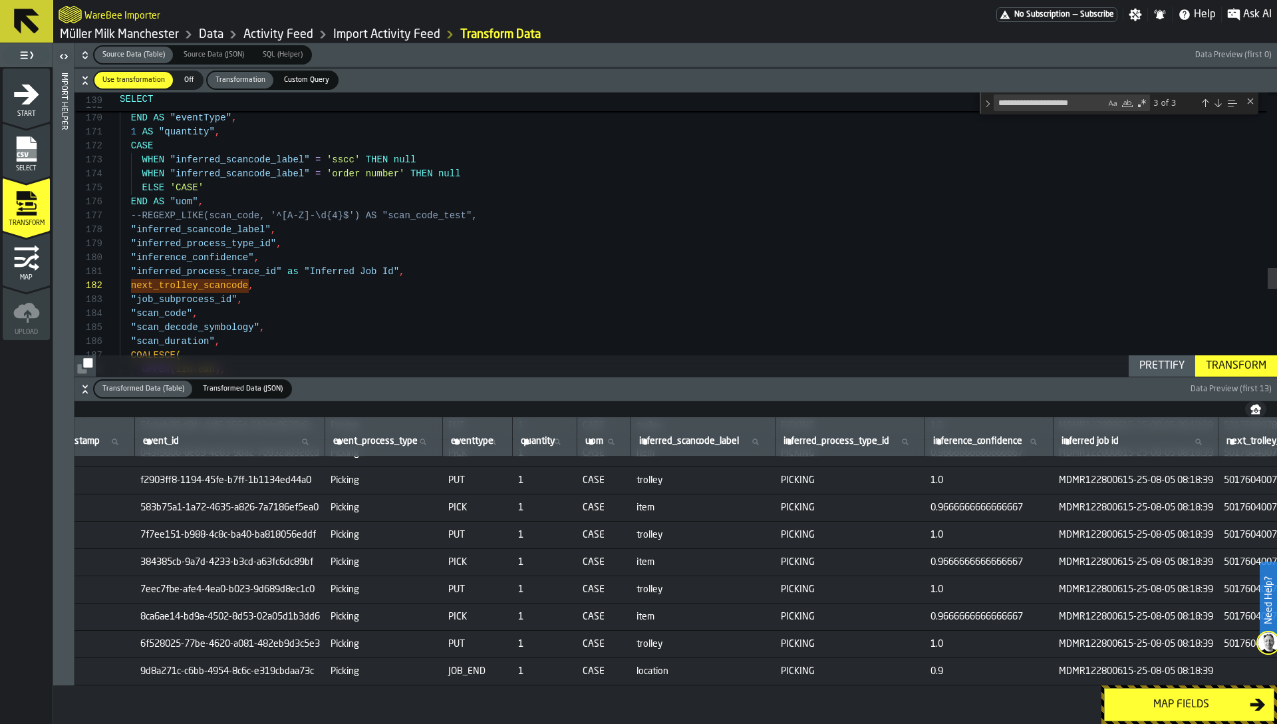
scroll to position [130, 293]
click at [488, 668] on span "JOB_END" at bounding box center [480, 671] width 59 height 11
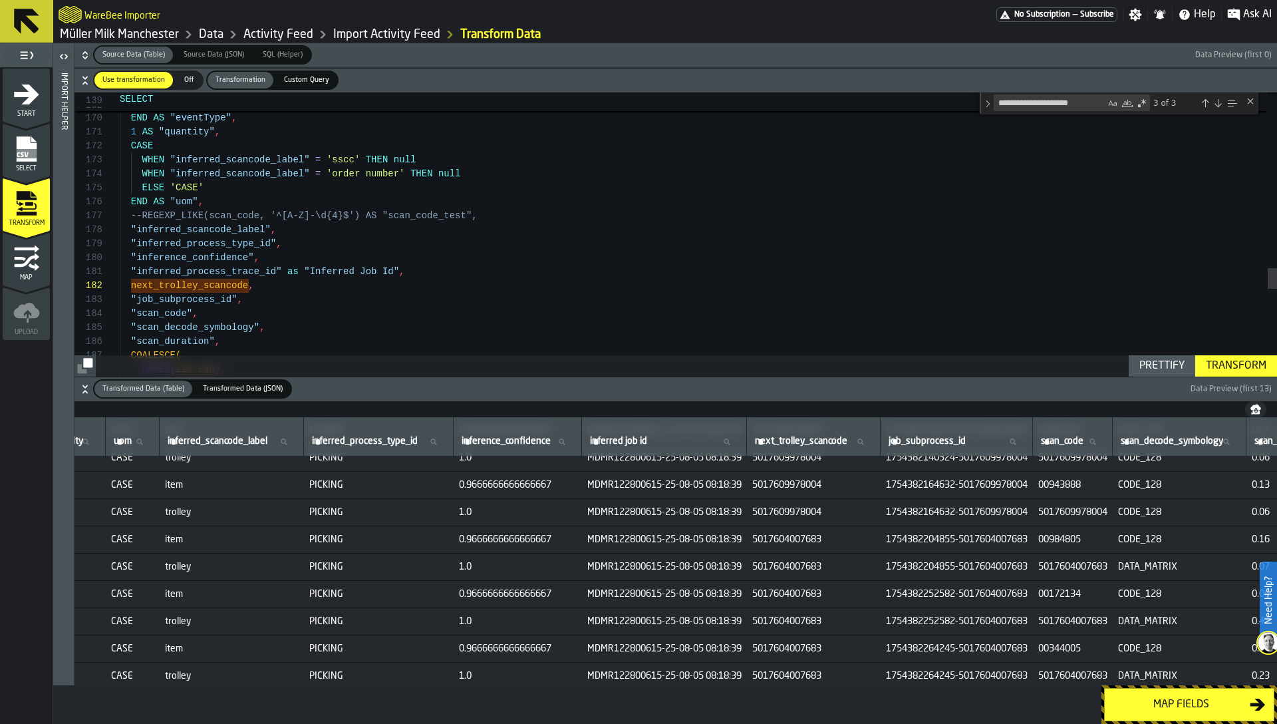
scroll to position [0, 768]
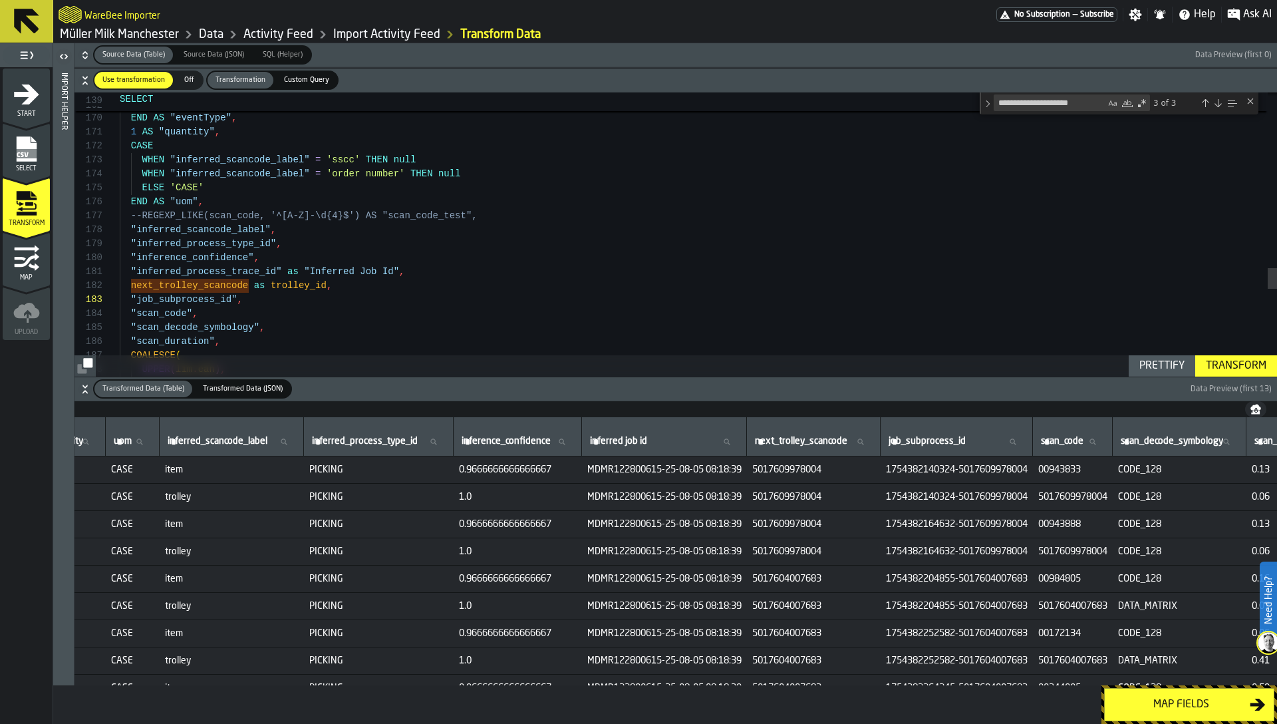
click at [1001, 465] on span "1754382140324-5017609978004" at bounding box center [957, 469] width 142 height 11
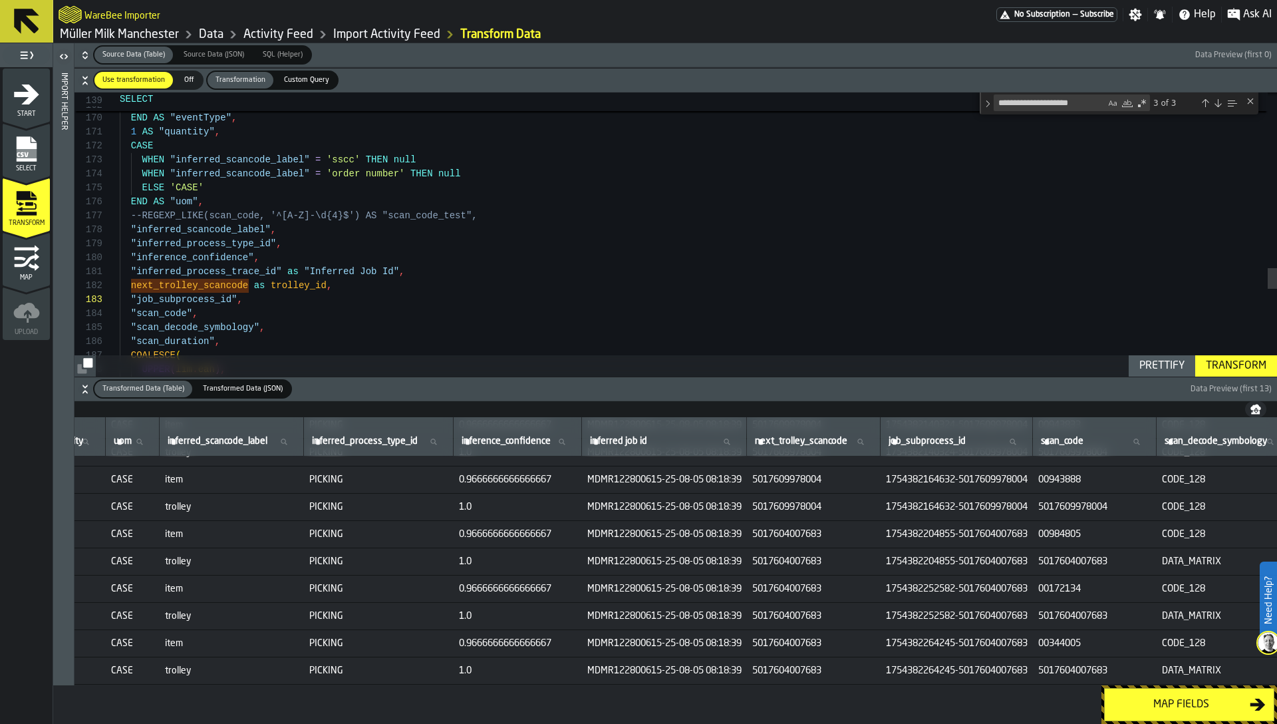
scroll to position [0, 768]
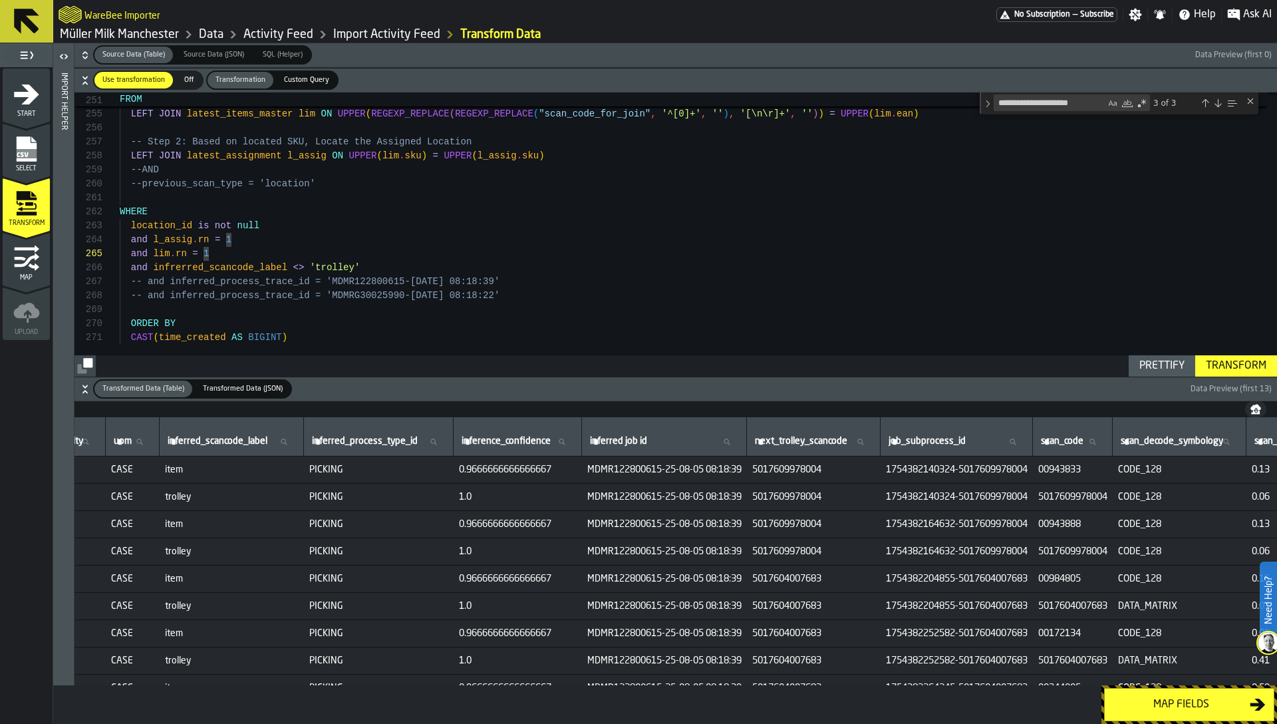
type textarea "**********"
click at [1243, 360] on div "Transform" at bounding box center [1236, 366] width 71 height 16
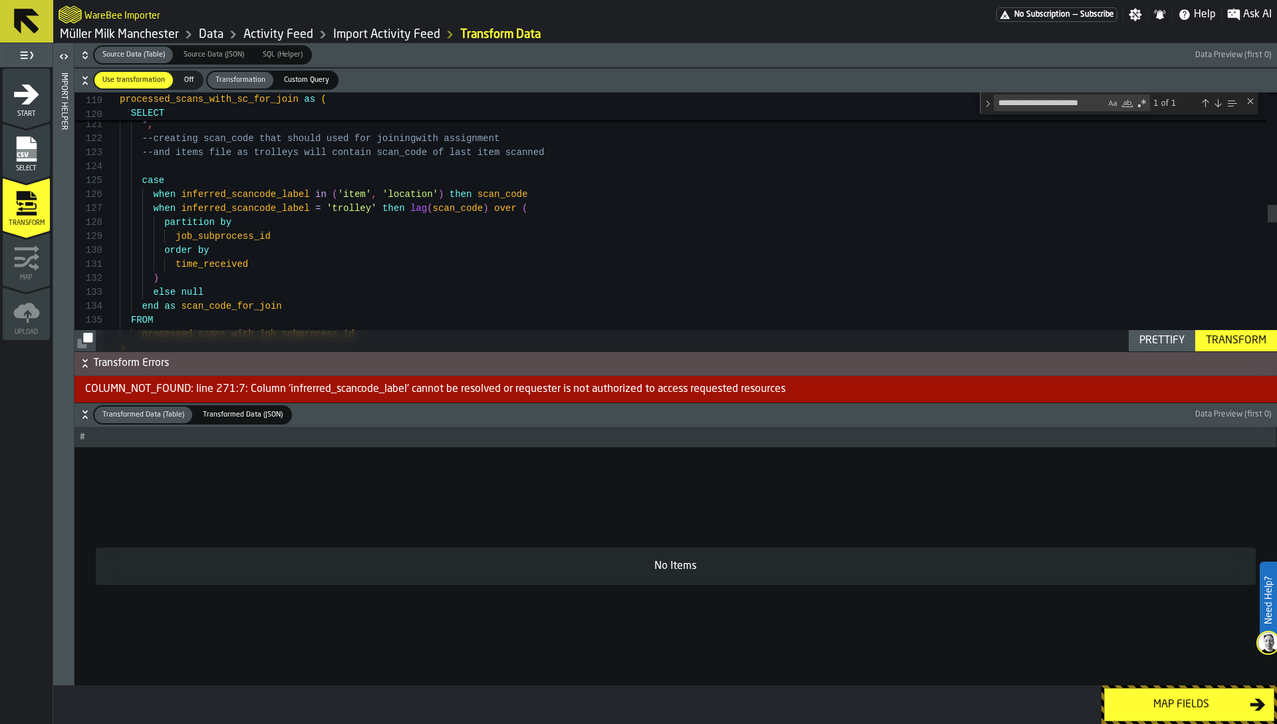
click at [1018, 103] on textarea "**********" at bounding box center [1049, 102] width 111 height 15
paste textarea "Find"
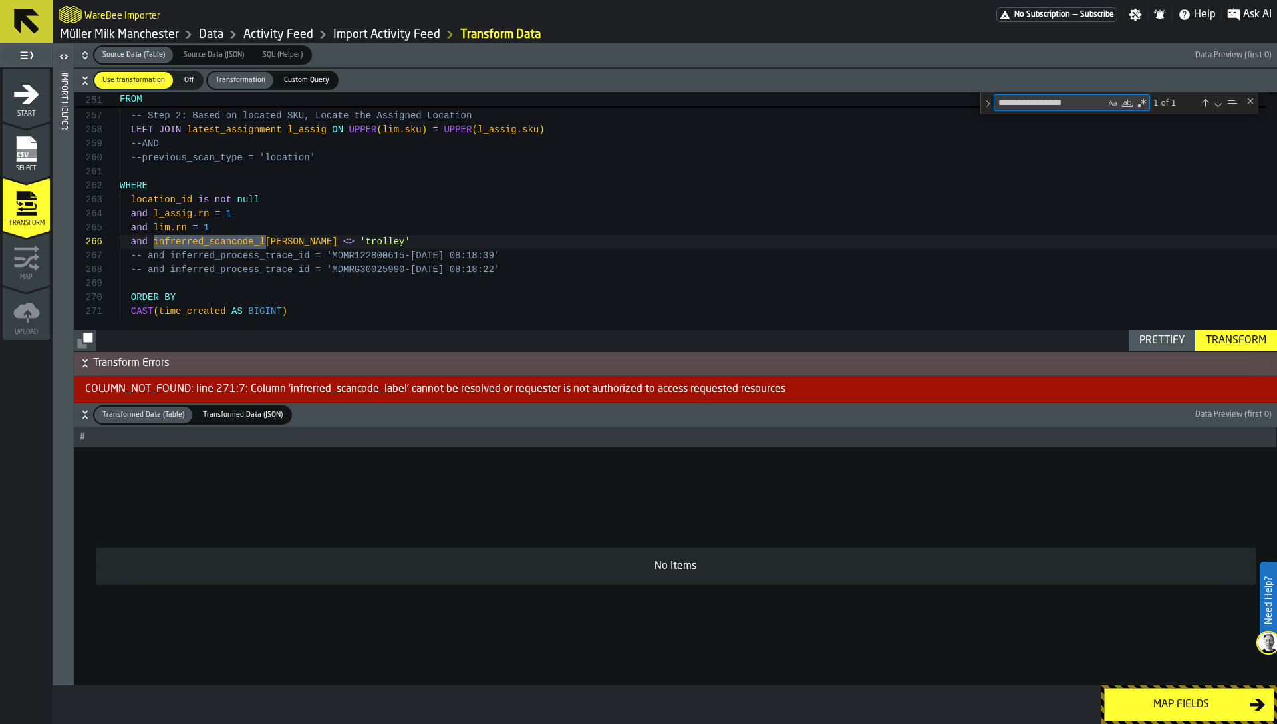
type textarea "**********"
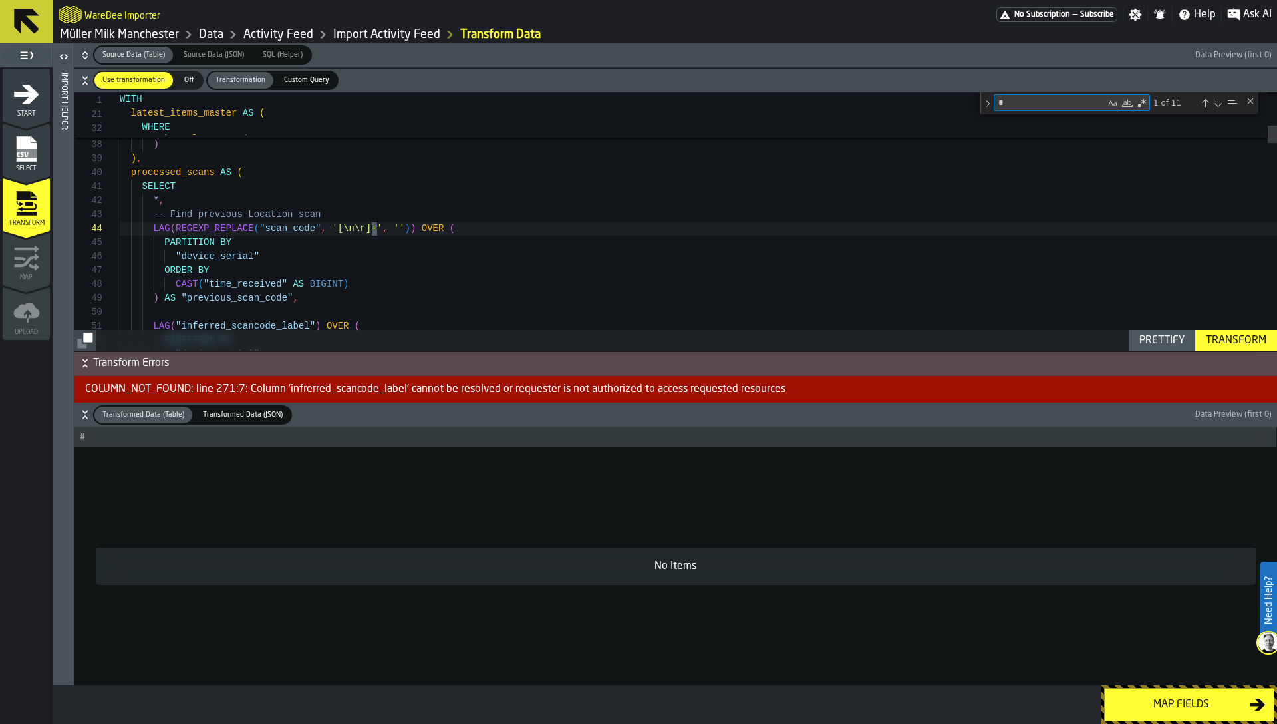
scroll to position [140, 0]
type textarea "*"
type textarea "**********"
type textarea "*"
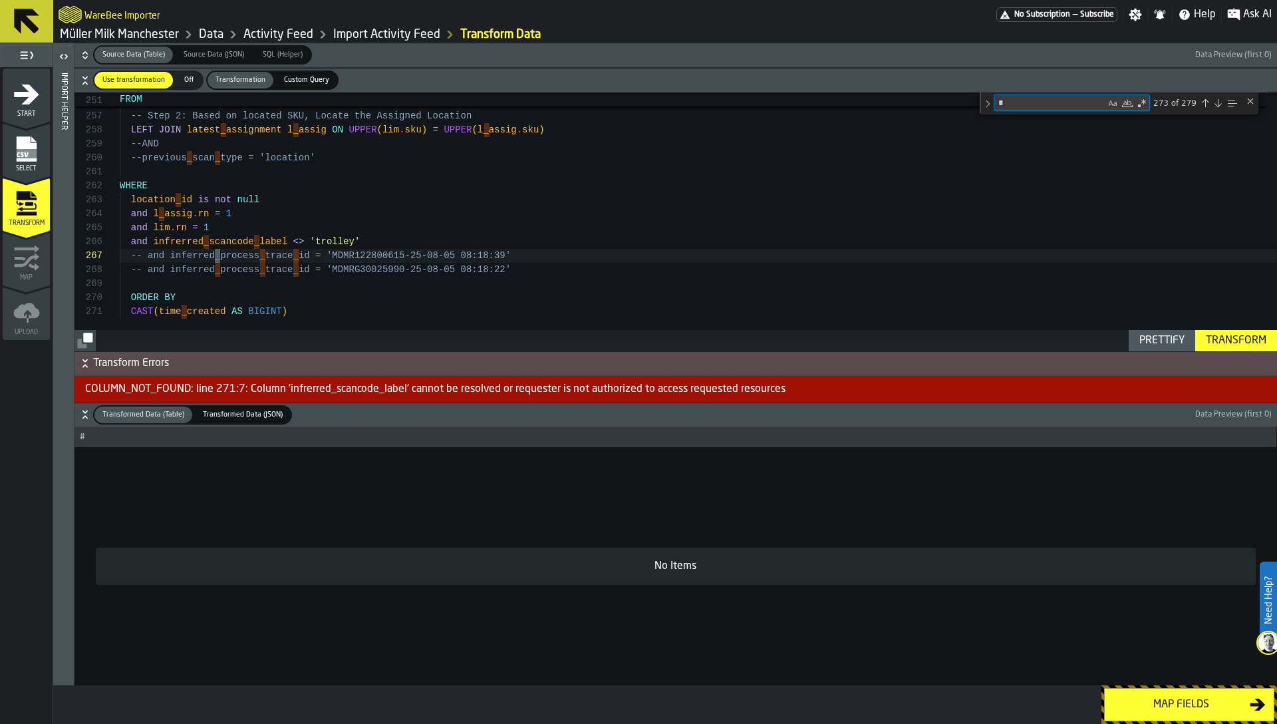
type textarea "**********"
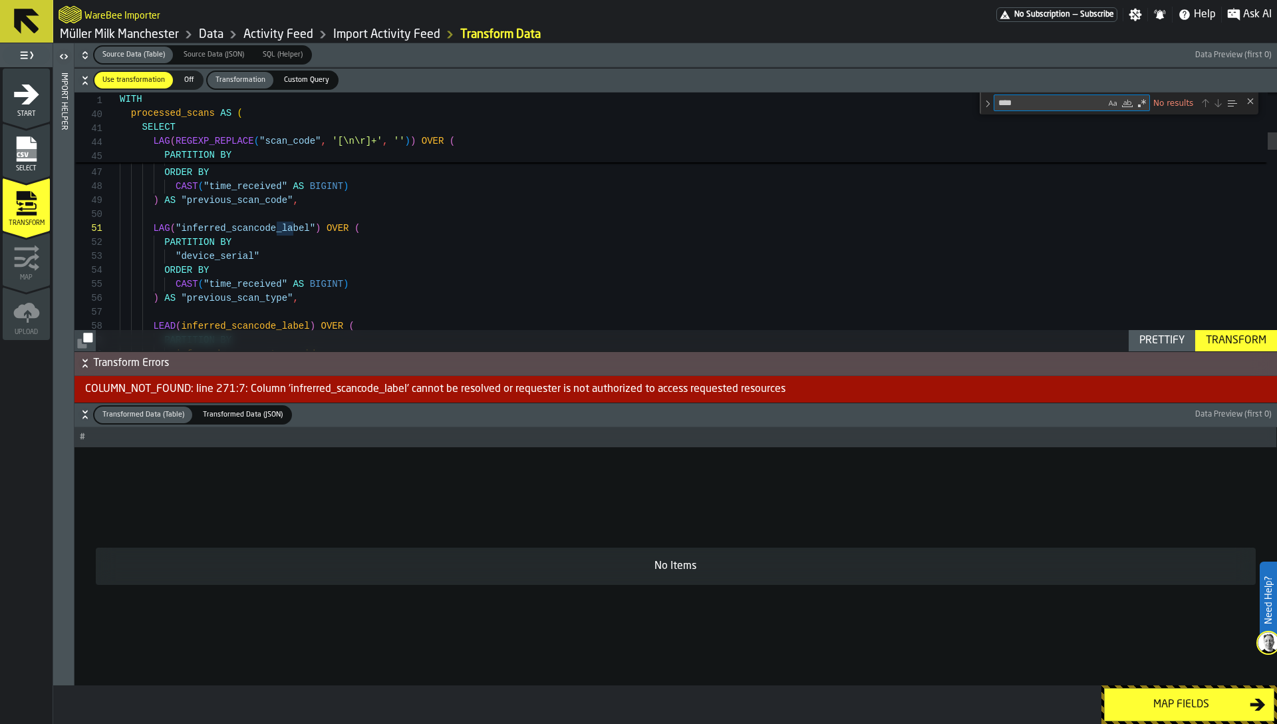
type textarea "****"
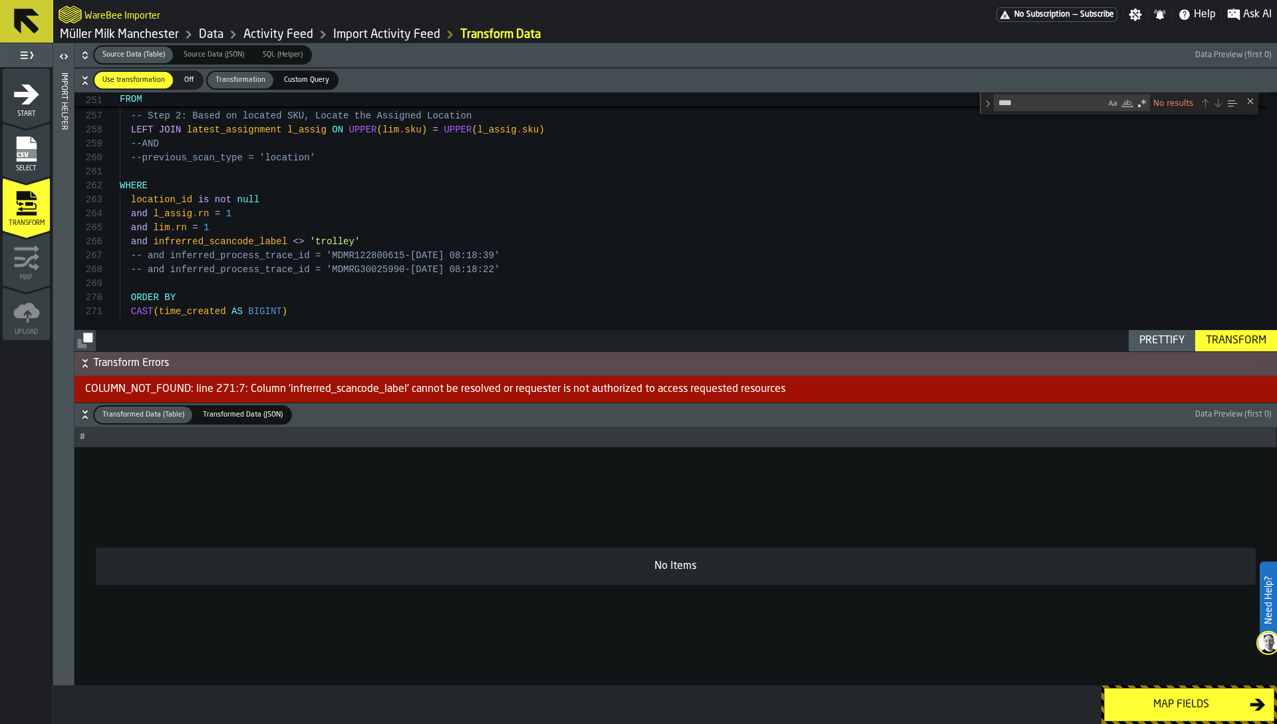
click at [1239, 342] on div "Transform" at bounding box center [1236, 341] width 71 height 16
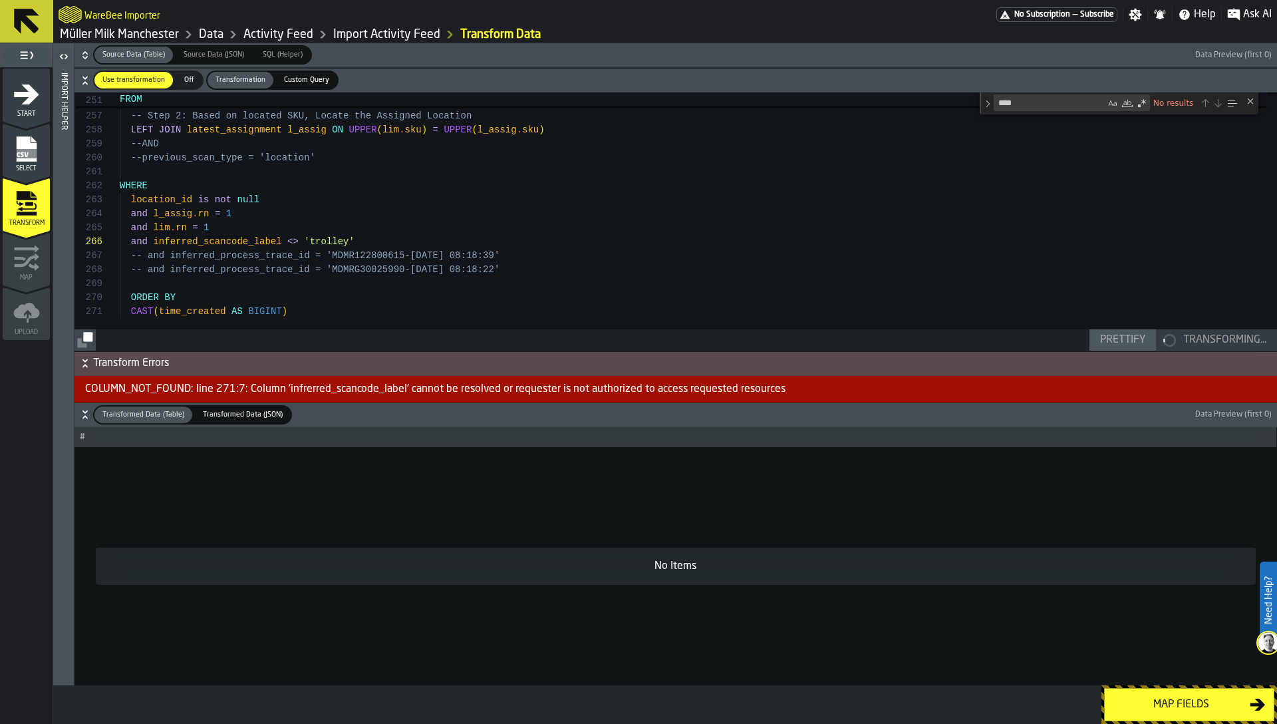
click at [1251, 103] on div "Close (Escape)" at bounding box center [1250, 101] width 11 height 11
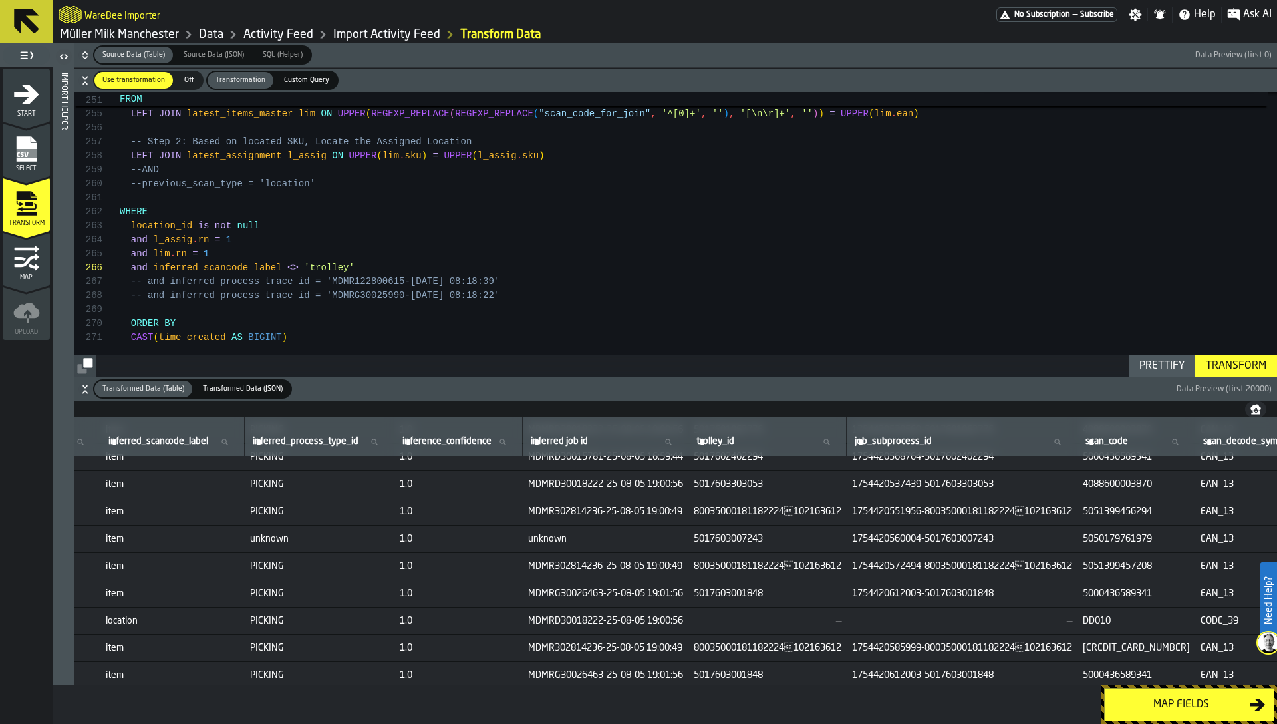
scroll to position [99999, 837]
click at [809, 561] on span "80035000181182224102163612" at bounding box center [767, 566] width 148 height 11
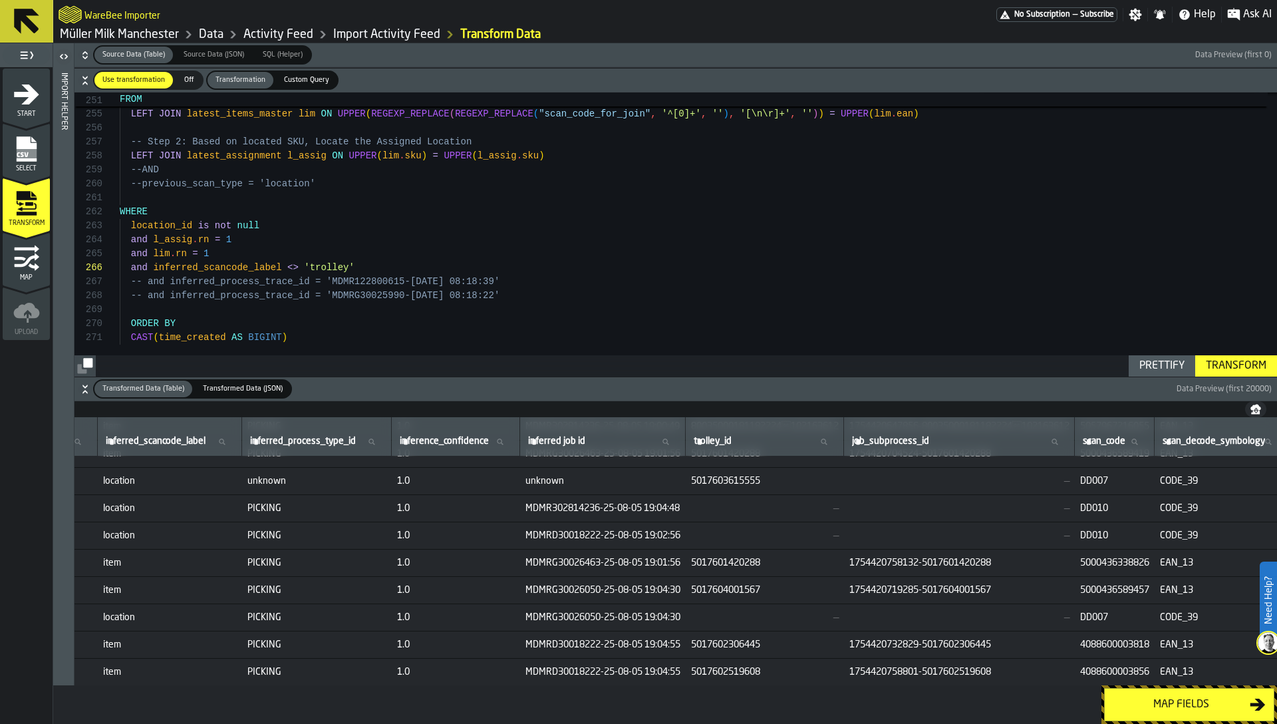
scroll to position [100567, 837]
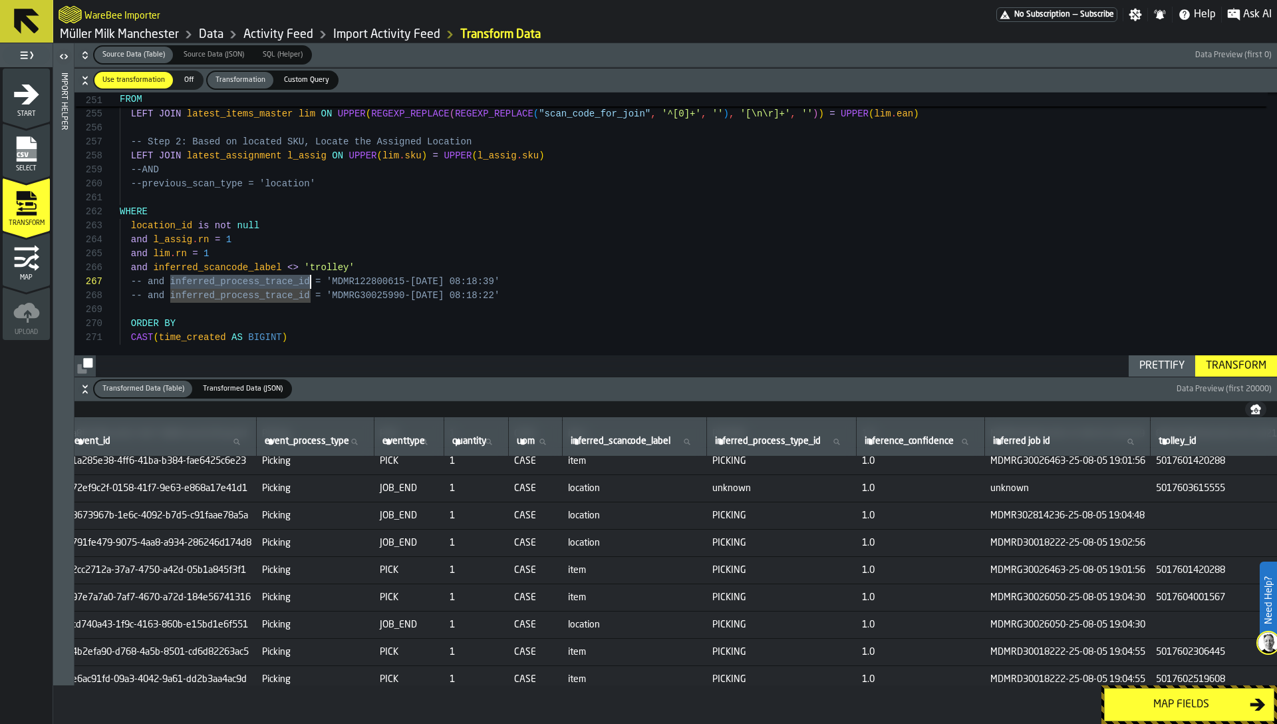
scroll to position [100567, 379]
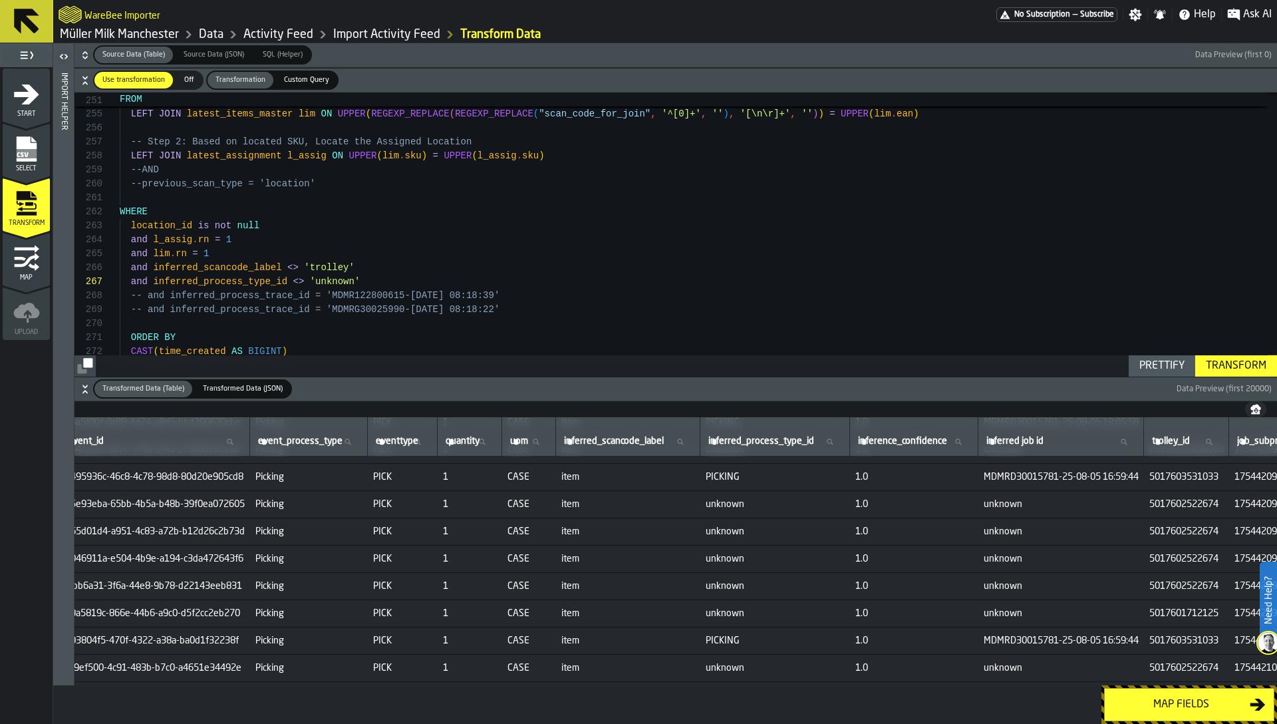
scroll to position [101552, 379]
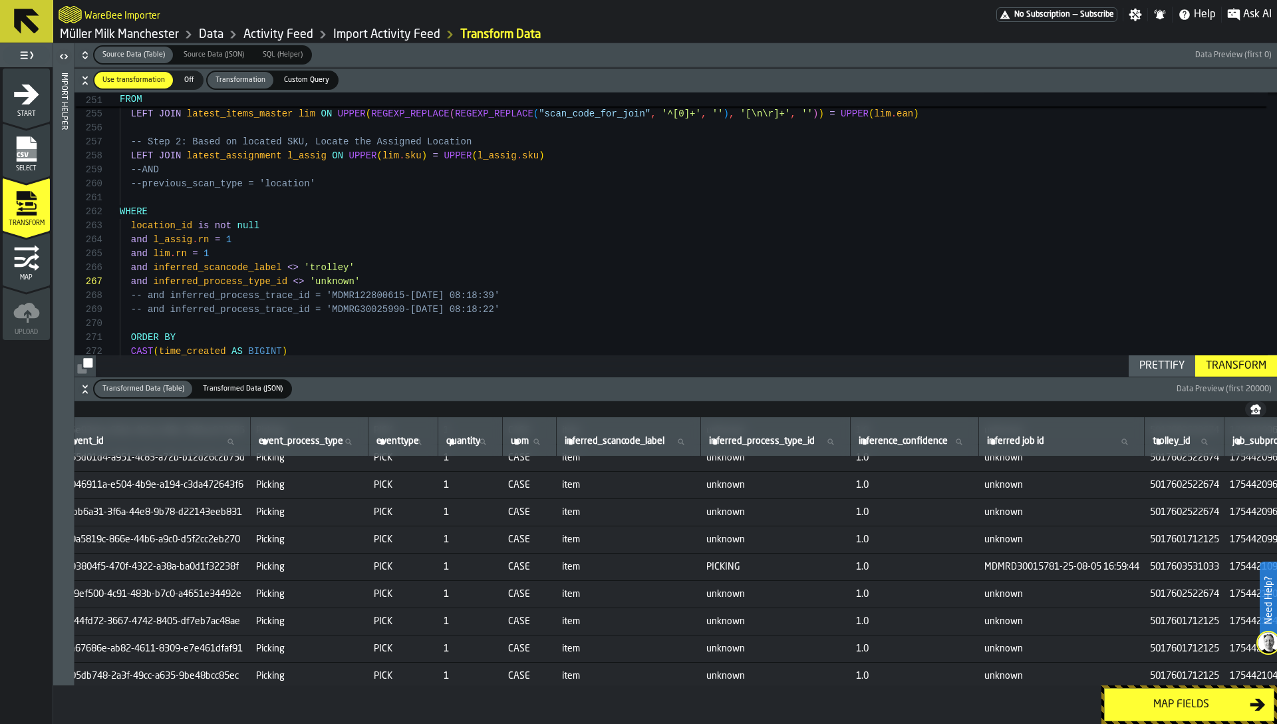
click at [1241, 370] on div "Transform" at bounding box center [1236, 366] width 71 height 16
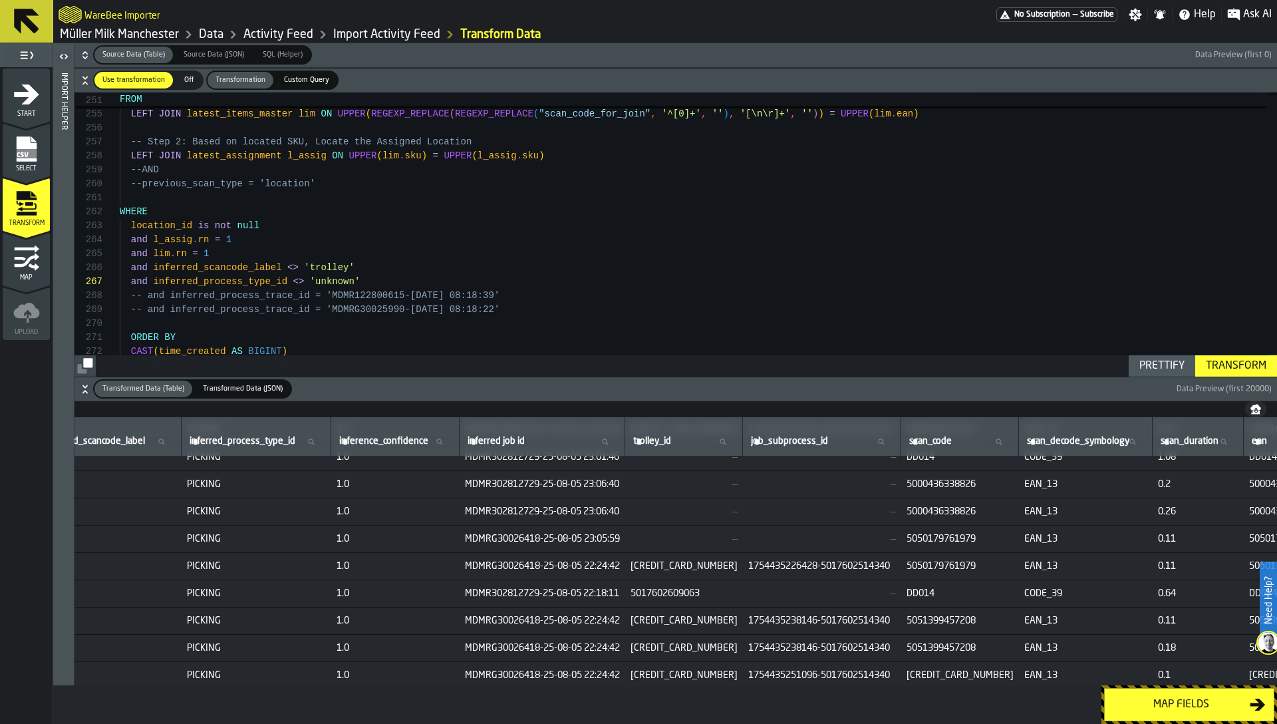
scroll to position [102812, 899]
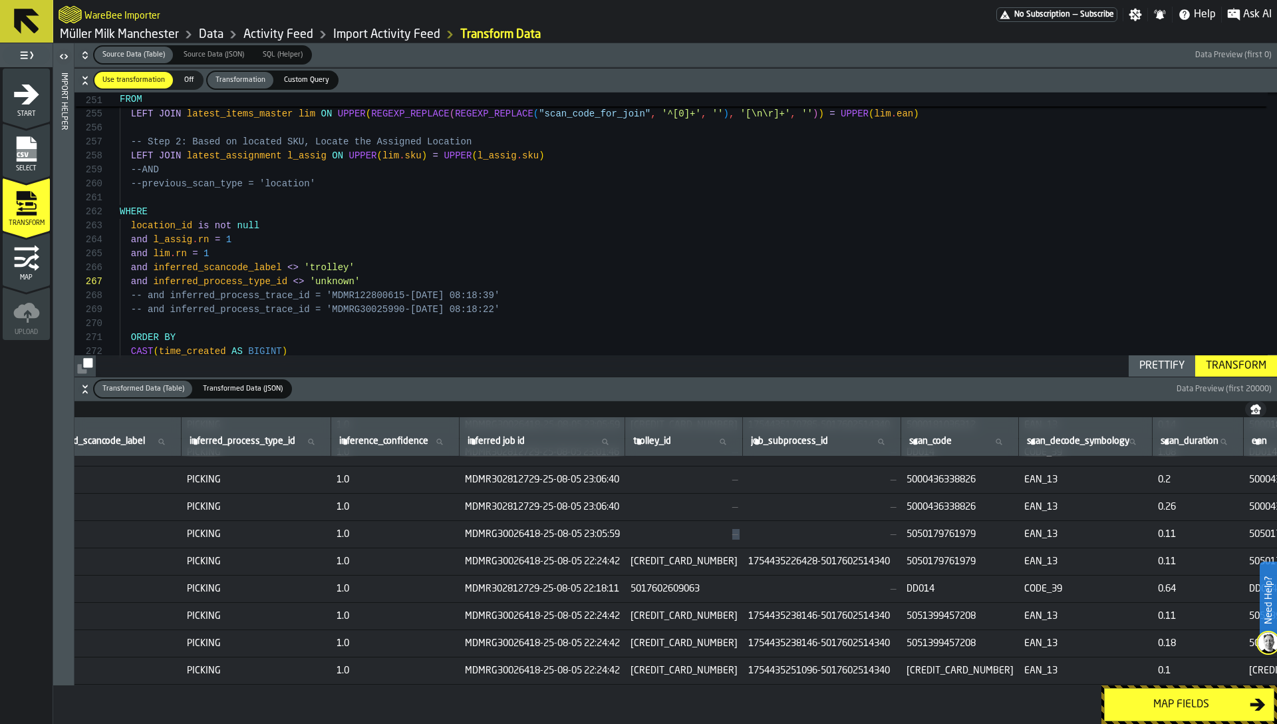
drag, startPoint x: 743, startPoint y: 523, endPoint x: 799, endPoint y: 529, distance: 56.3
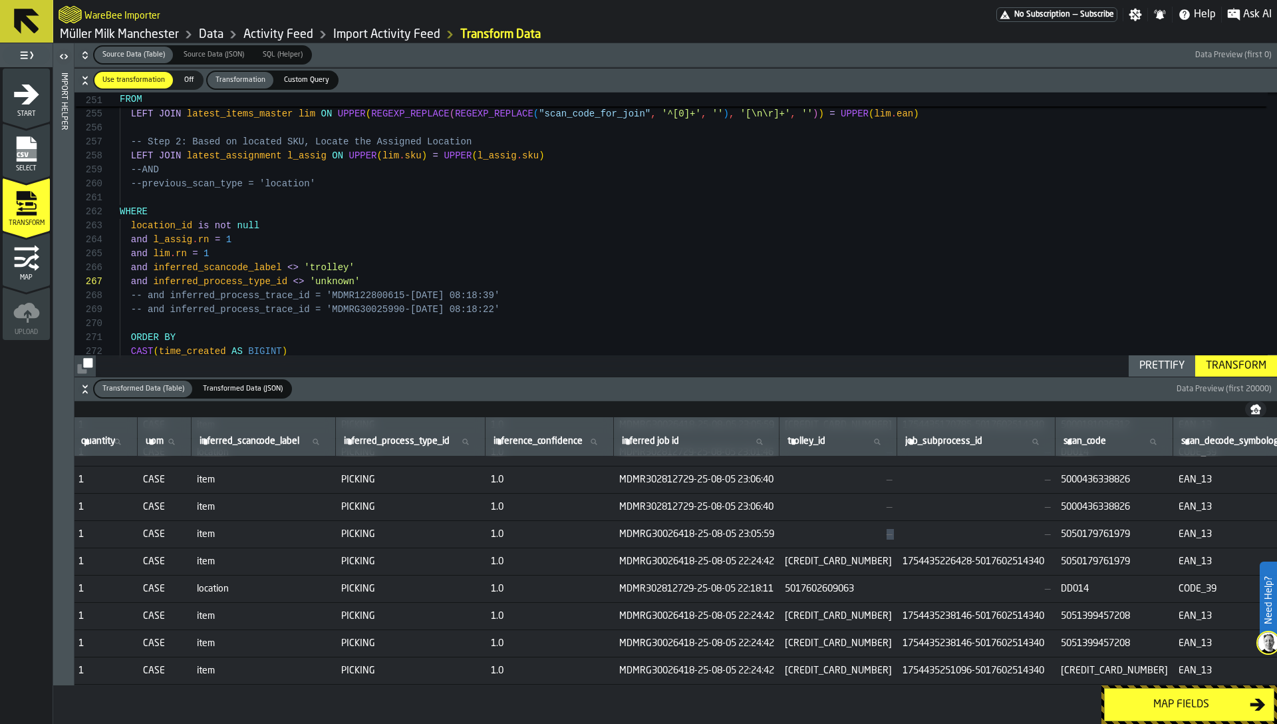
scroll to position [102812, 744]
click at [775, 537] on span "MDMRG30026418-25-08-05 23:05:59" at bounding box center [697, 534] width 155 height 11
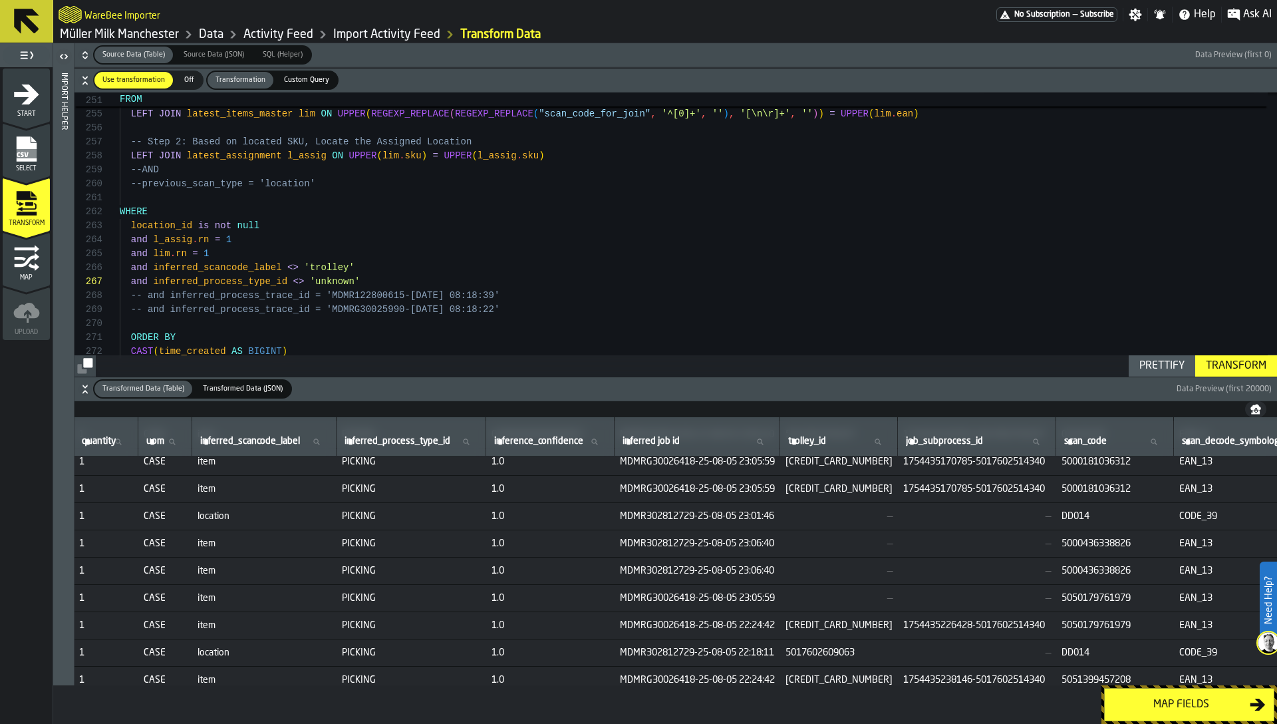
scroll to position [102748, 744]
click at [775, 517] on span "MDMR302812729-25-08-05 23:01:46" at bounding box center [697, 516] width 155 height 11
copy span "MDMR302812729-25-08-05 23:01:46"
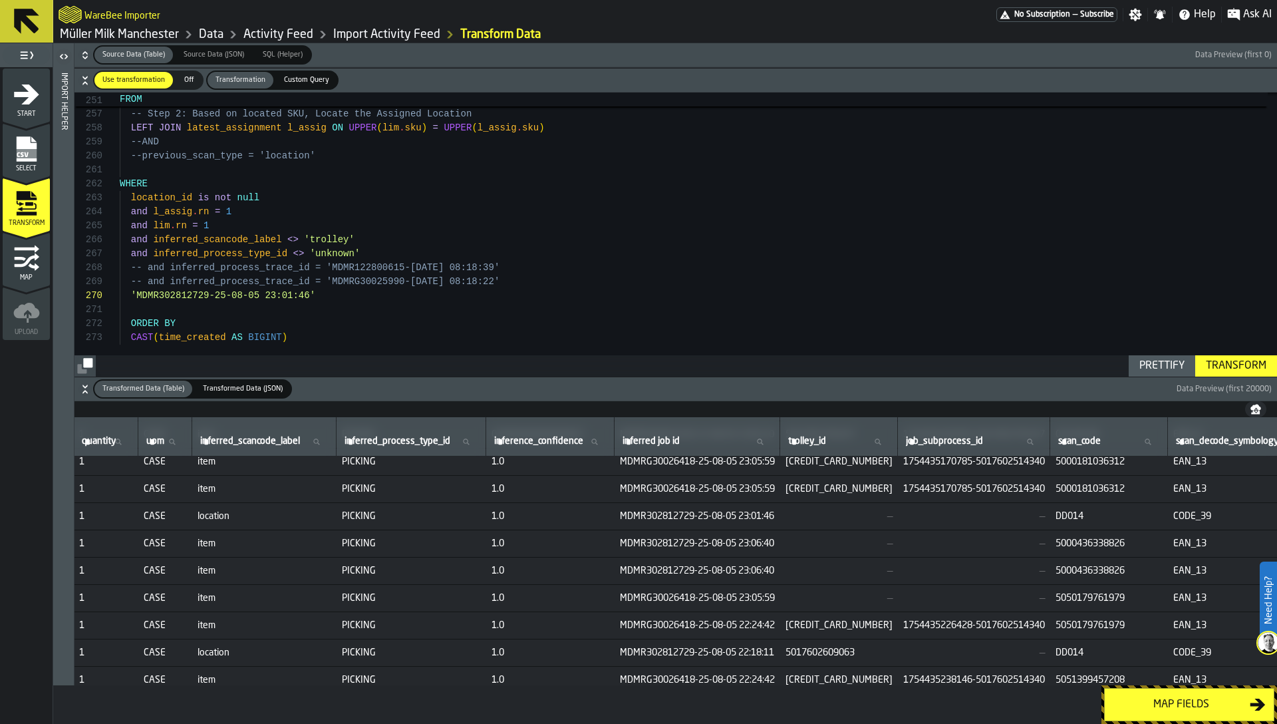
scroll to position [112, 0]
drag, startPoint x: 146, startPoint y: 285, endPoint x: 323, endPoint y: 283, distance: 176.9
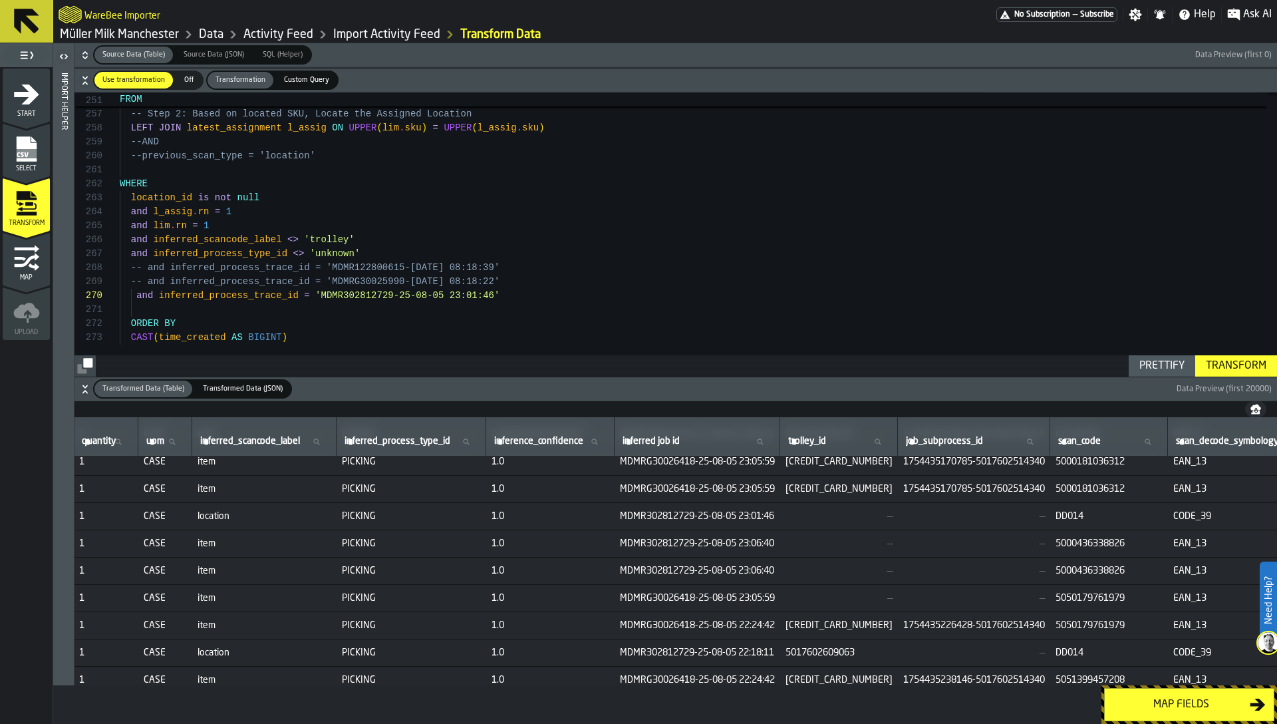
click at [1246, 358] on div "Transform" at bounding box center [1236, 366] width 71 height 16
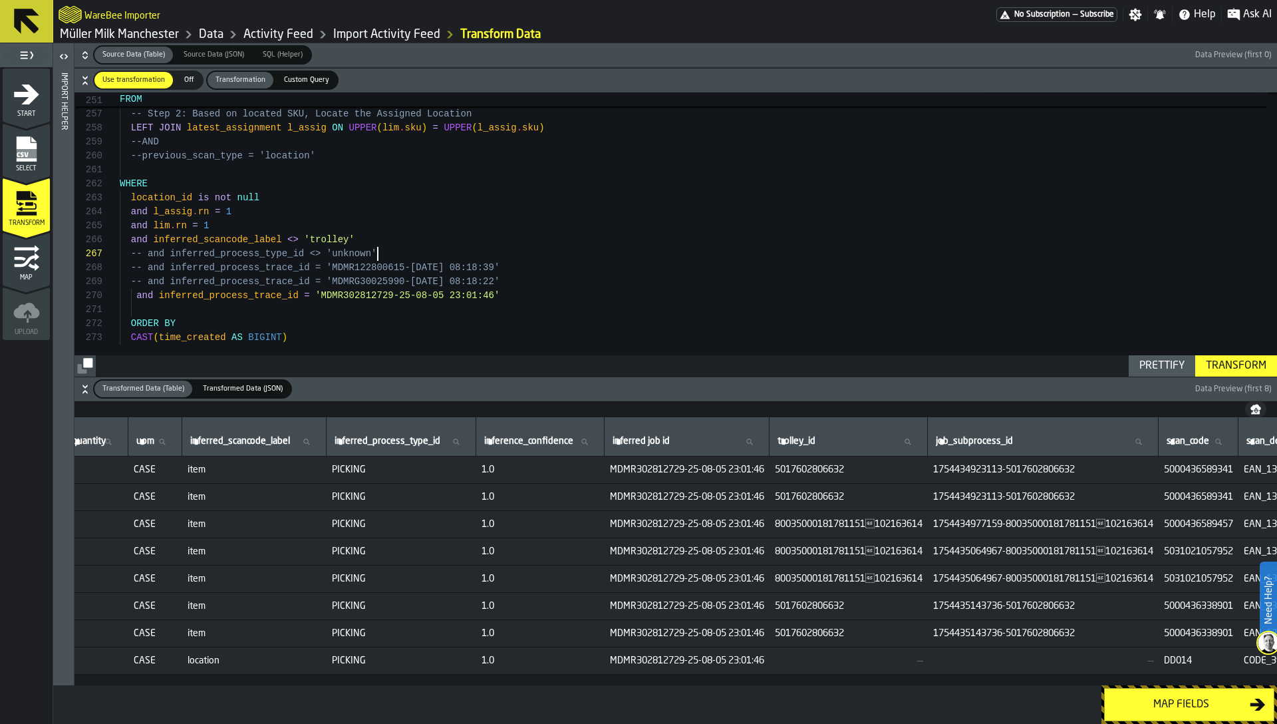
scroll to position [70, 0]
click at [1242, 364] on div "Transform" at bounding box center [1236, 366] width 71 height 16
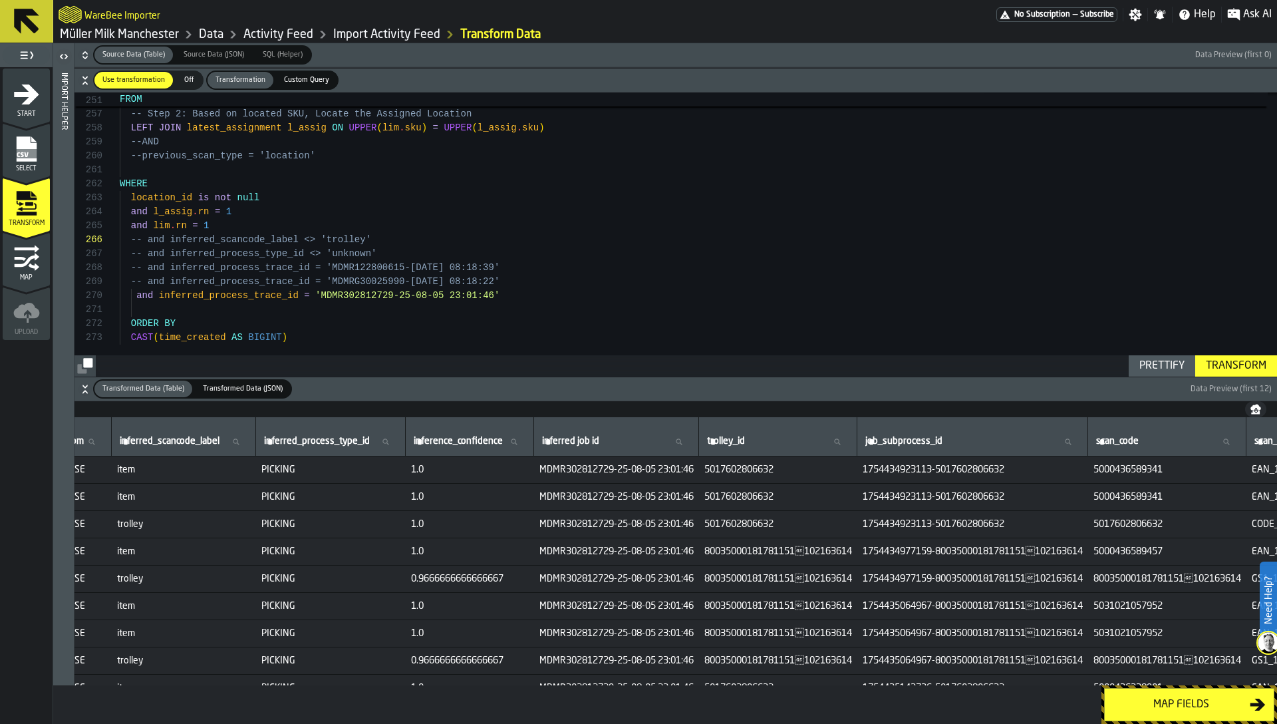
scroll to position [0, 874]
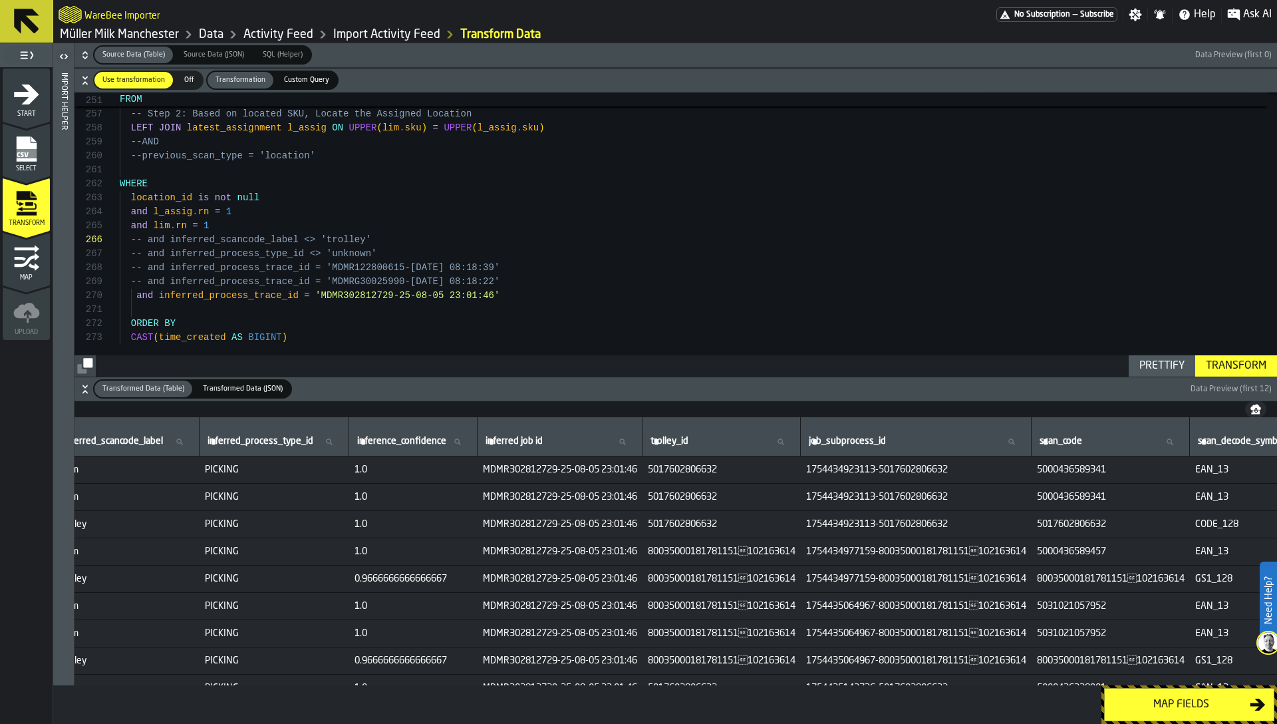
click at [1127, 519] on span "5017602806632" at bounding box center [1111, 524] width 148 height 11
click at [1159, 581] on span "80035000181781151102163614" at bounding box center [1111, 578] width 148 height 11
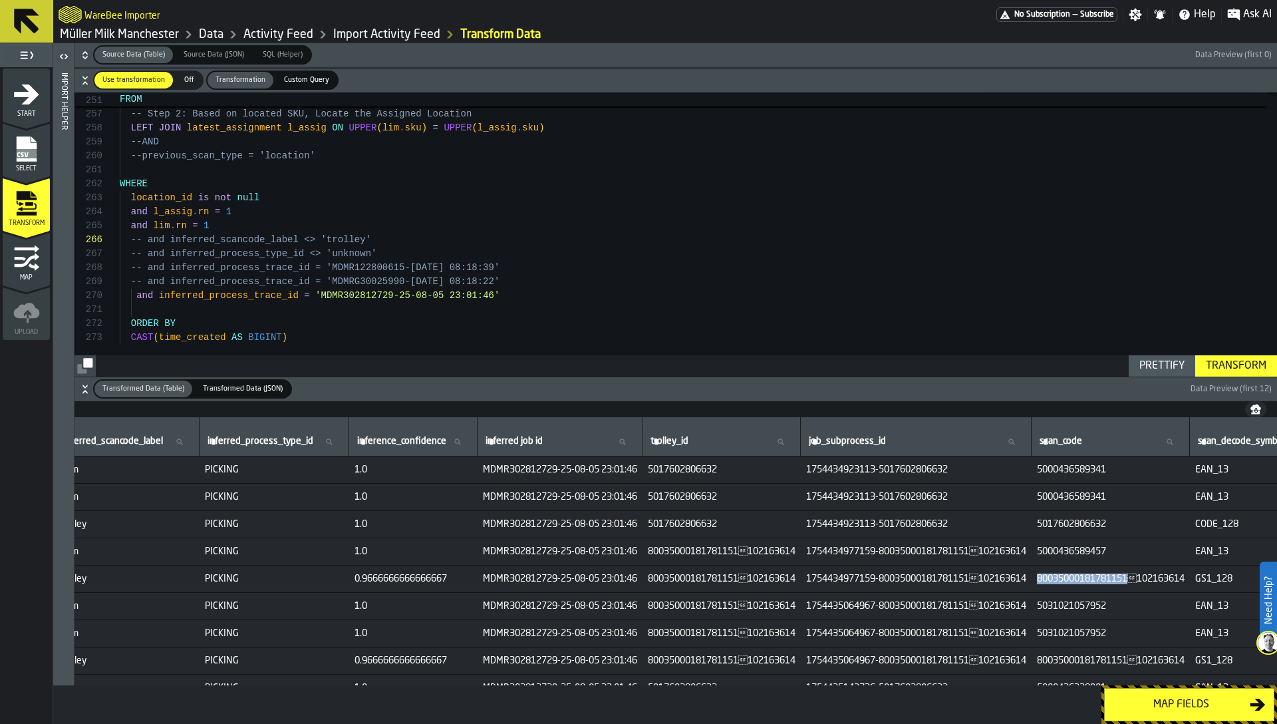
click at [1159, 581] on span "80035000181781151102163614" at bounding box center [1111, 578] width 148 height 11
click at [1026, 553] on span "1754434977159-80035000181781151102163614" at bounding box center [916, 551] width 220 height 11
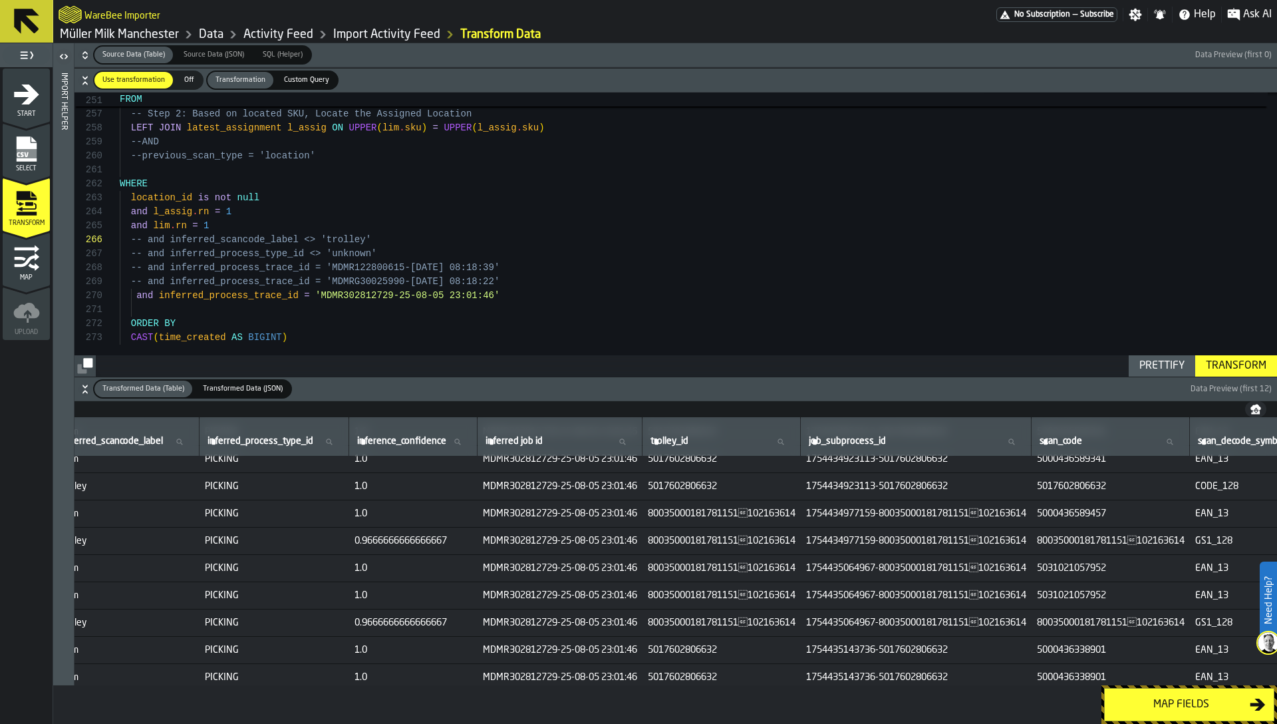
scroll to position [37, 874]
click at [1026, 567] on span "1754435064967-80035000181781151102163614" at bounding box center [916, 568] width 220 height 11
click at [1032, 587] on td "1754435064967-80035000181781151102163614" at bounding box center [916, 596] width 231 height 27
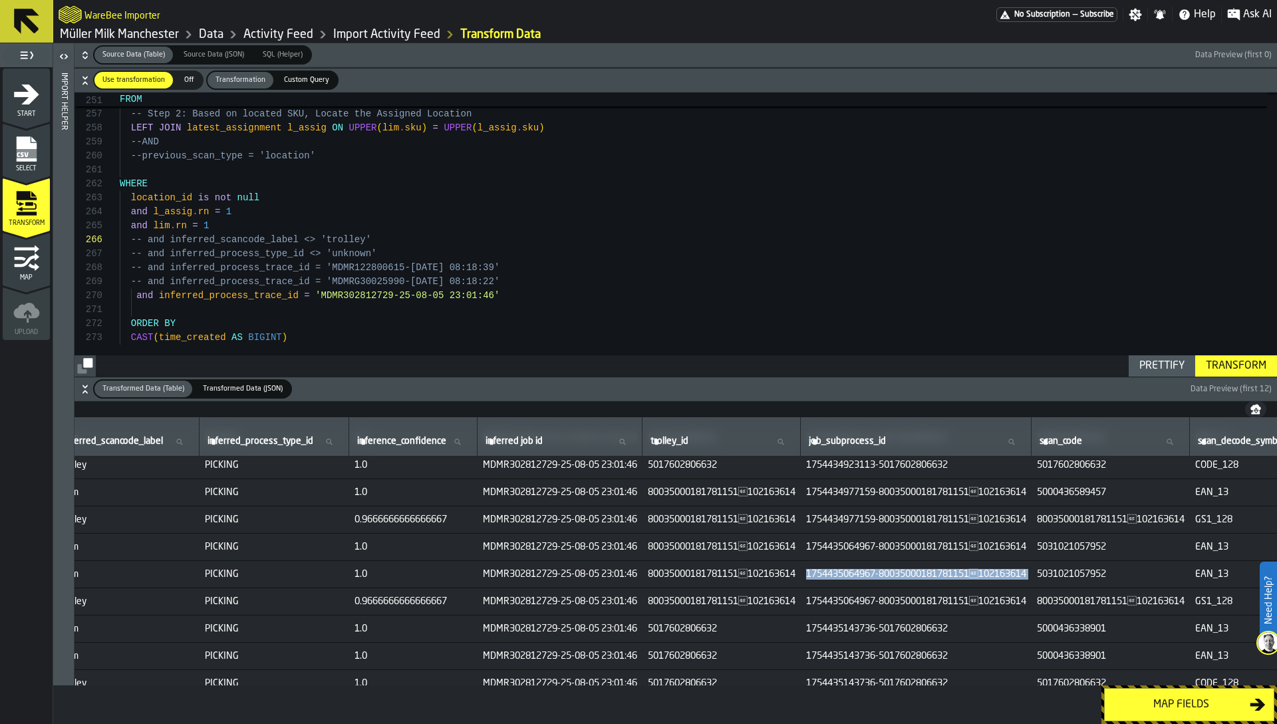
scroll to position [67, 874]
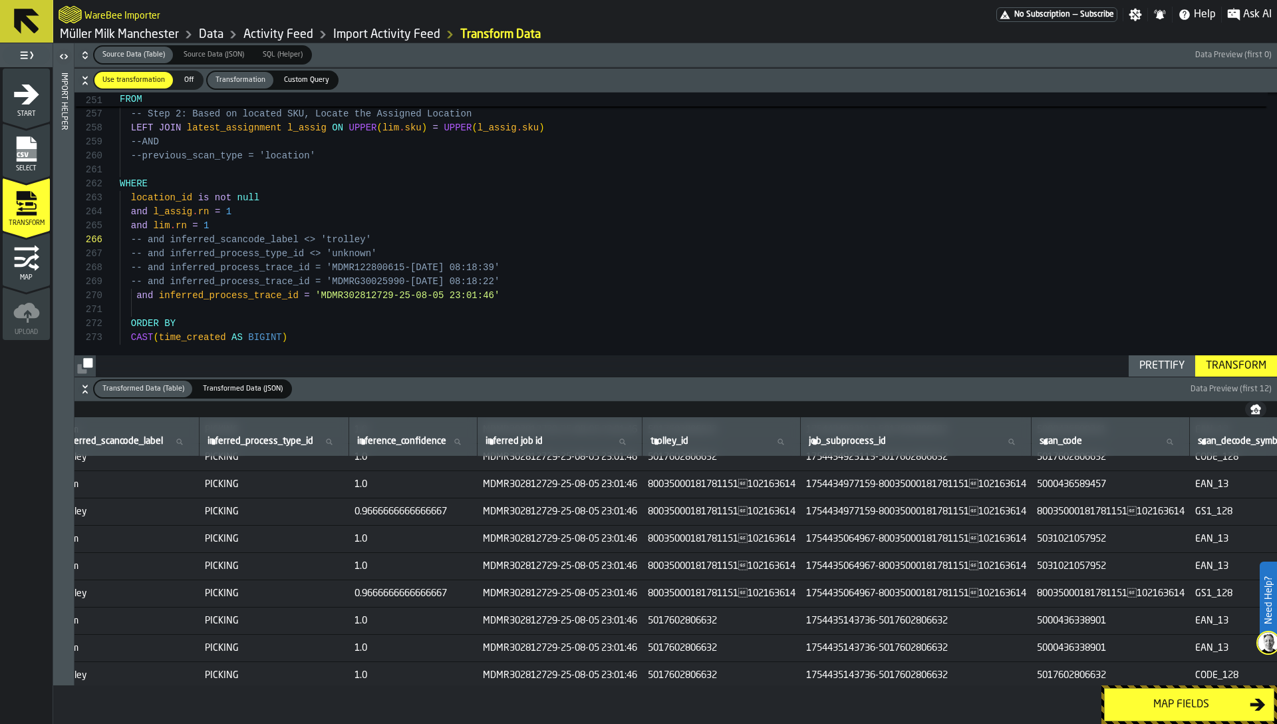
click at [1026, 595] on span "1754435064967-80035000181781151102163614" at bounding box center [916, 593] width 220 height 11
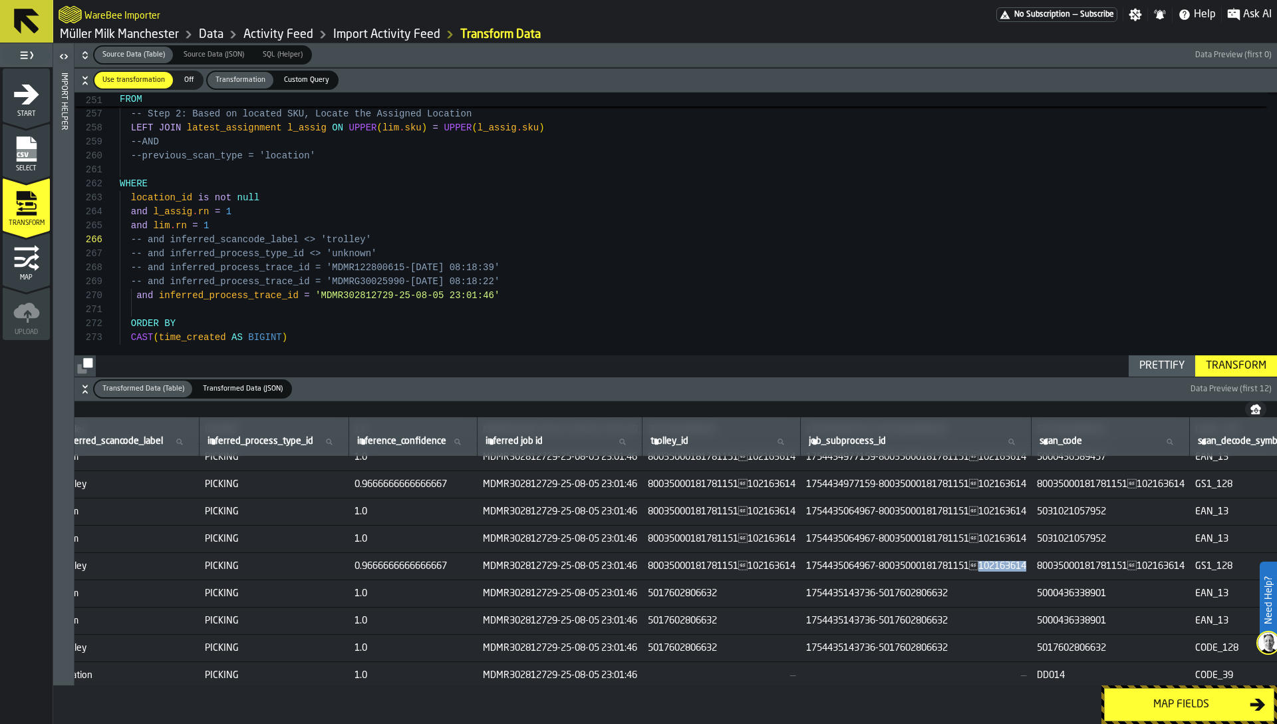
scroll to position [102, 874]
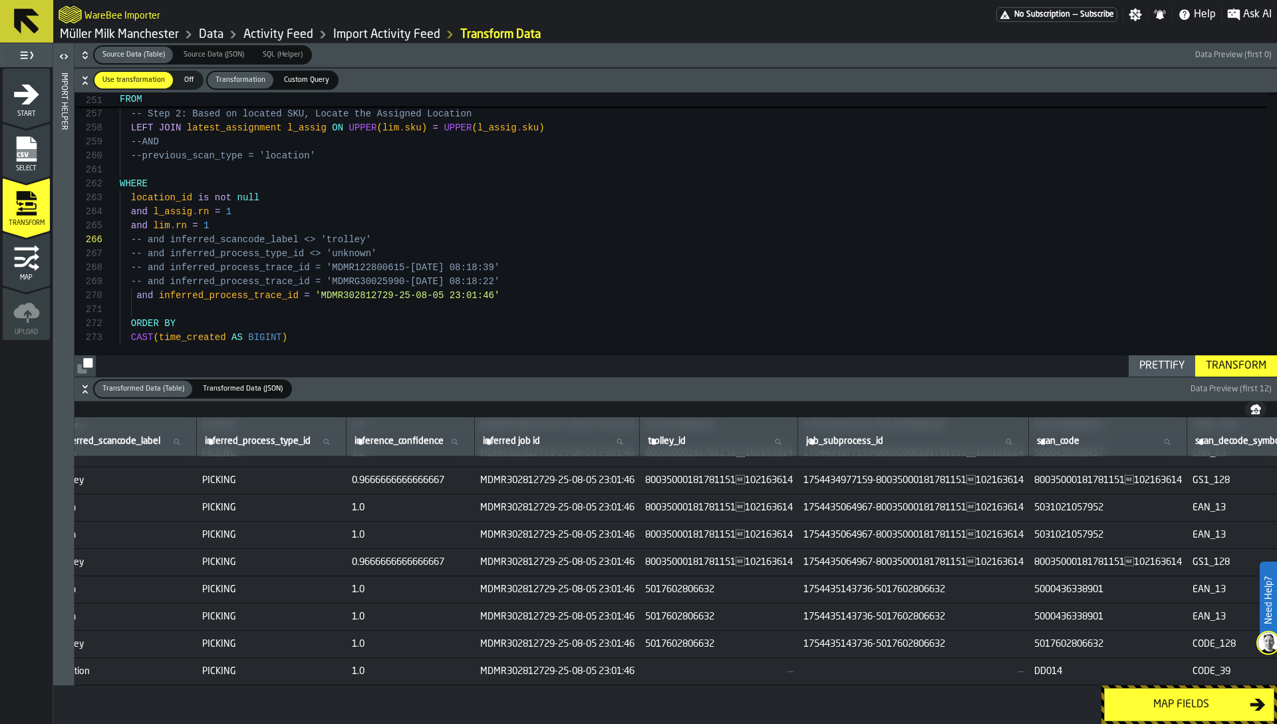
click at [986, 584] on span "1754435143736-5017602806632" at bounding box center [913, 589] width 220 height 11
click at [977, 611] on span "1754435143736-5017602806632" at bounding box center [913, 616] width 220 height 11
click at [981, 630] on td "1754435143736-5017602806632" at bounding box center [913, 643] width 231 height 27
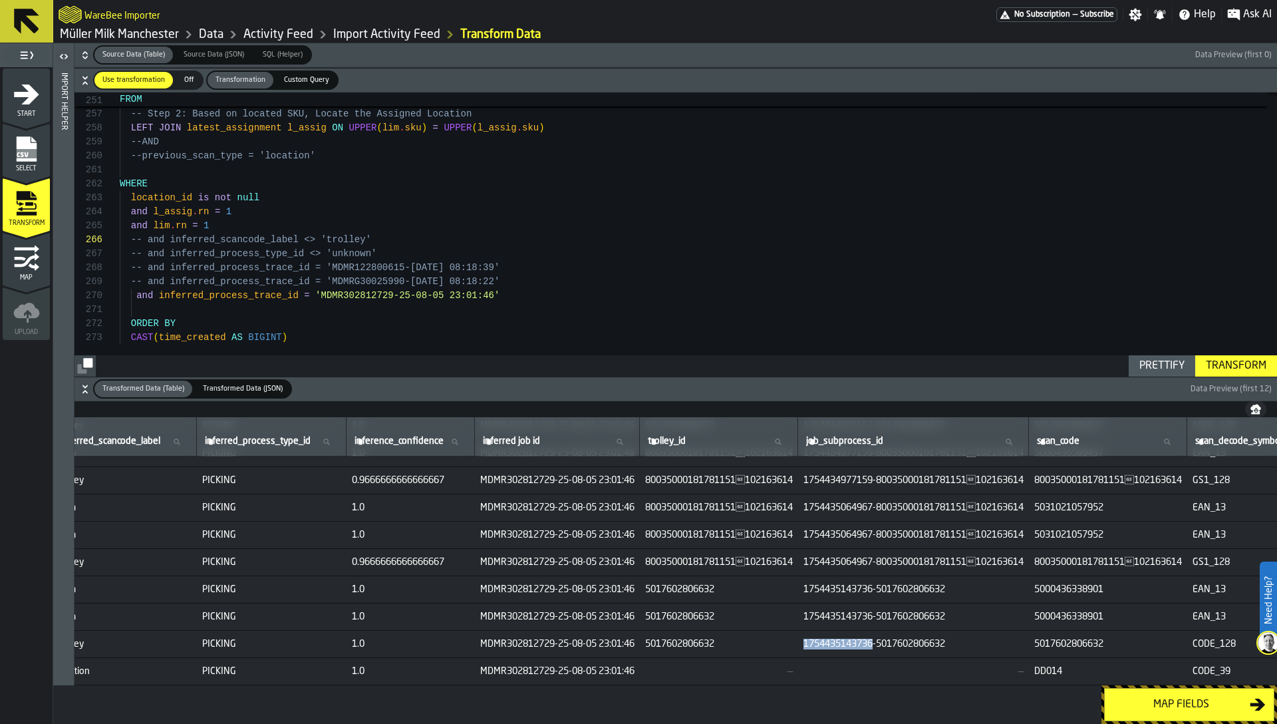
click at [981, 630] on td "1754435143736-5017602806632" at bounding box center [913, 643] width 231 height 27
click at [984, 639] on span "1754435143736-5017602806632" at bounding box center [913, 644] width 220 height 11
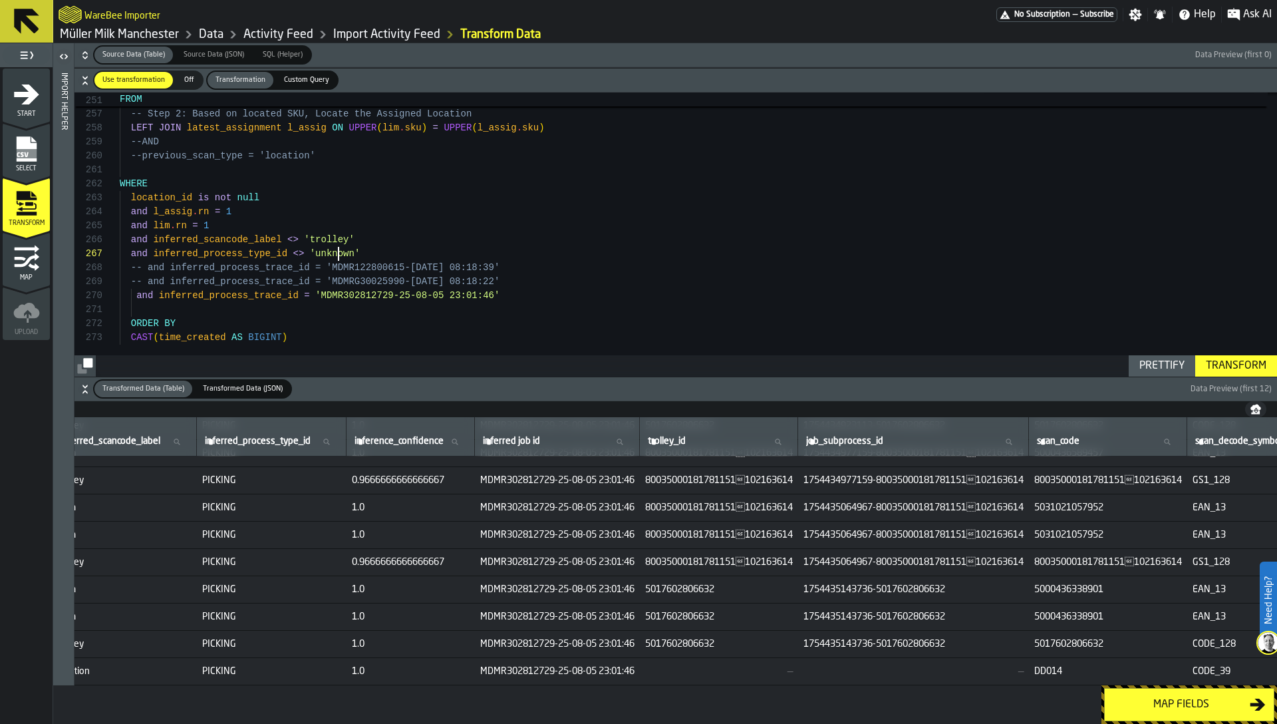
click at [1220, 362] on div "Transform" at bounding box center [1236, 366] width 71 height 16
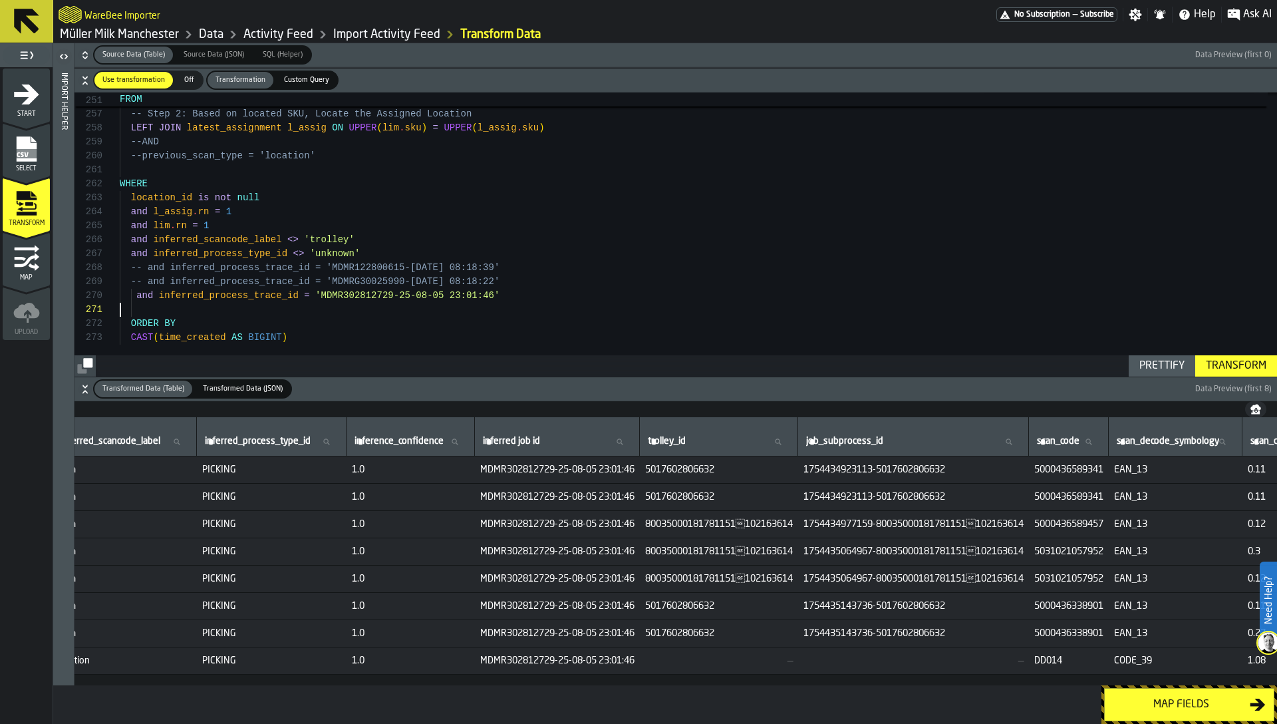
scroll to position [0, 0]
type textarea "**********"
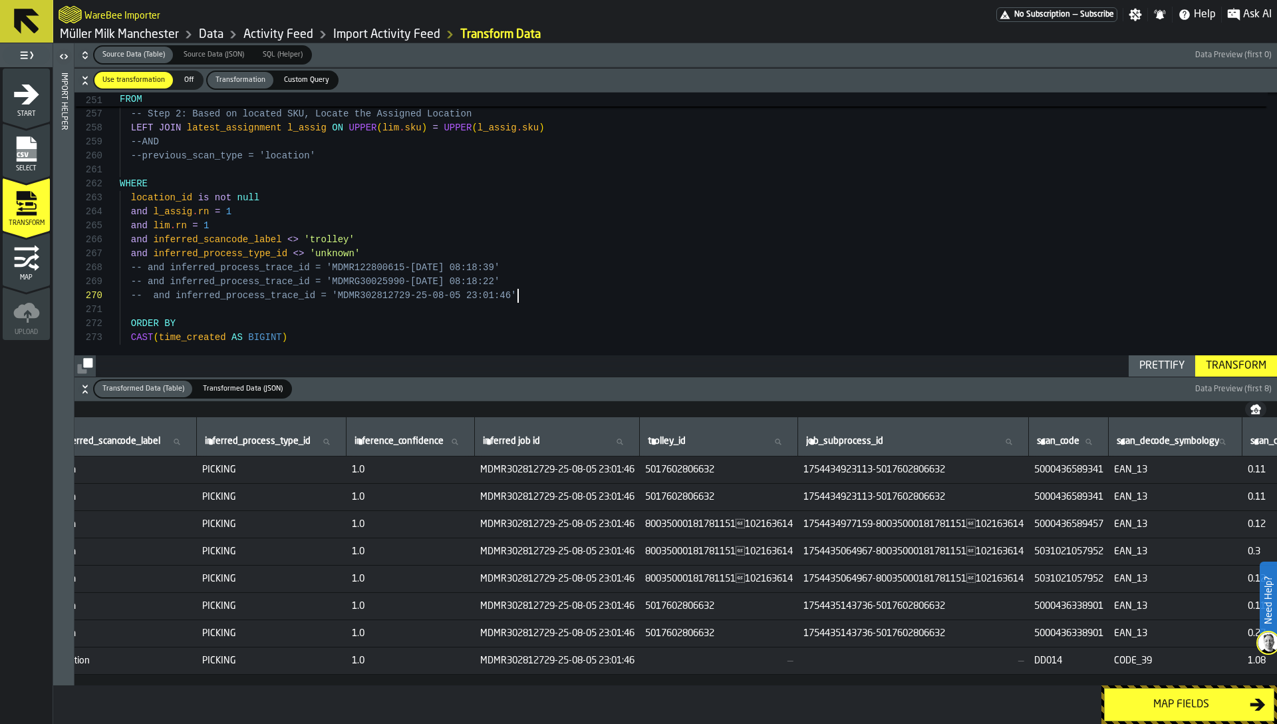
click at [1250, 368] on div "Transform" at bounding box center [1236, 366] width 71 height 16
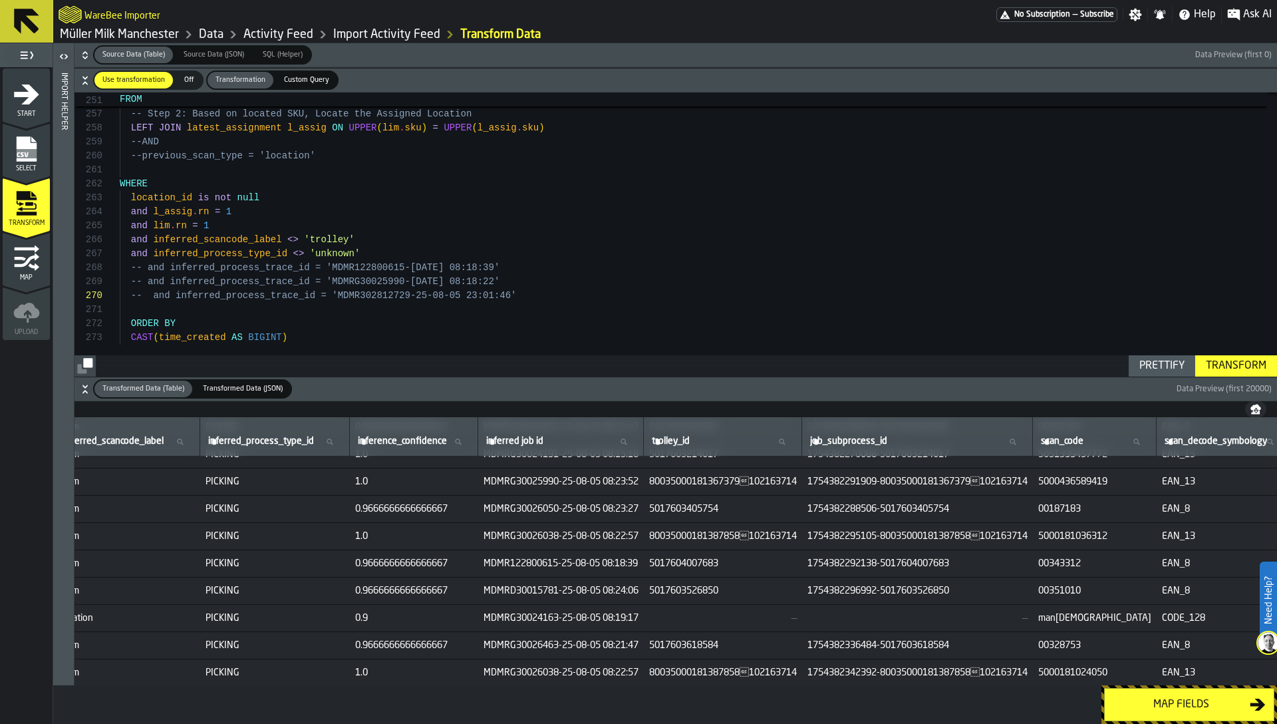
scroll to position [2323, 874]
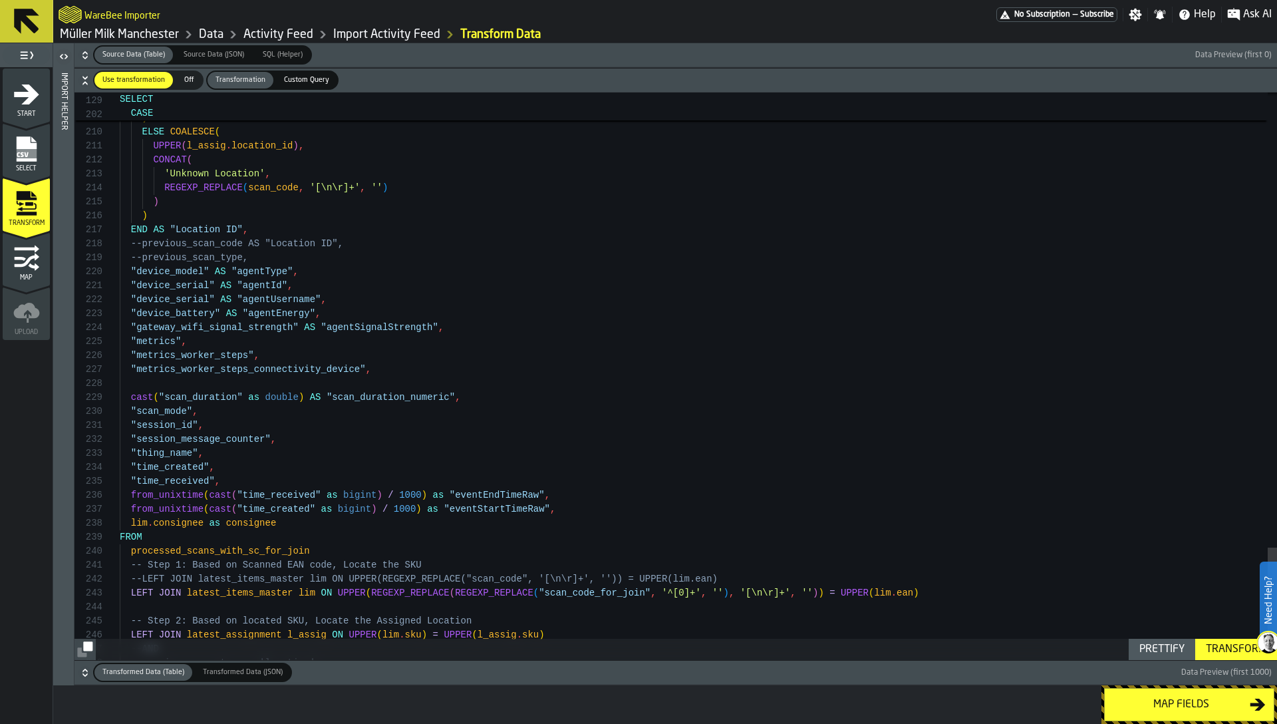
scroll to position [56, 0]
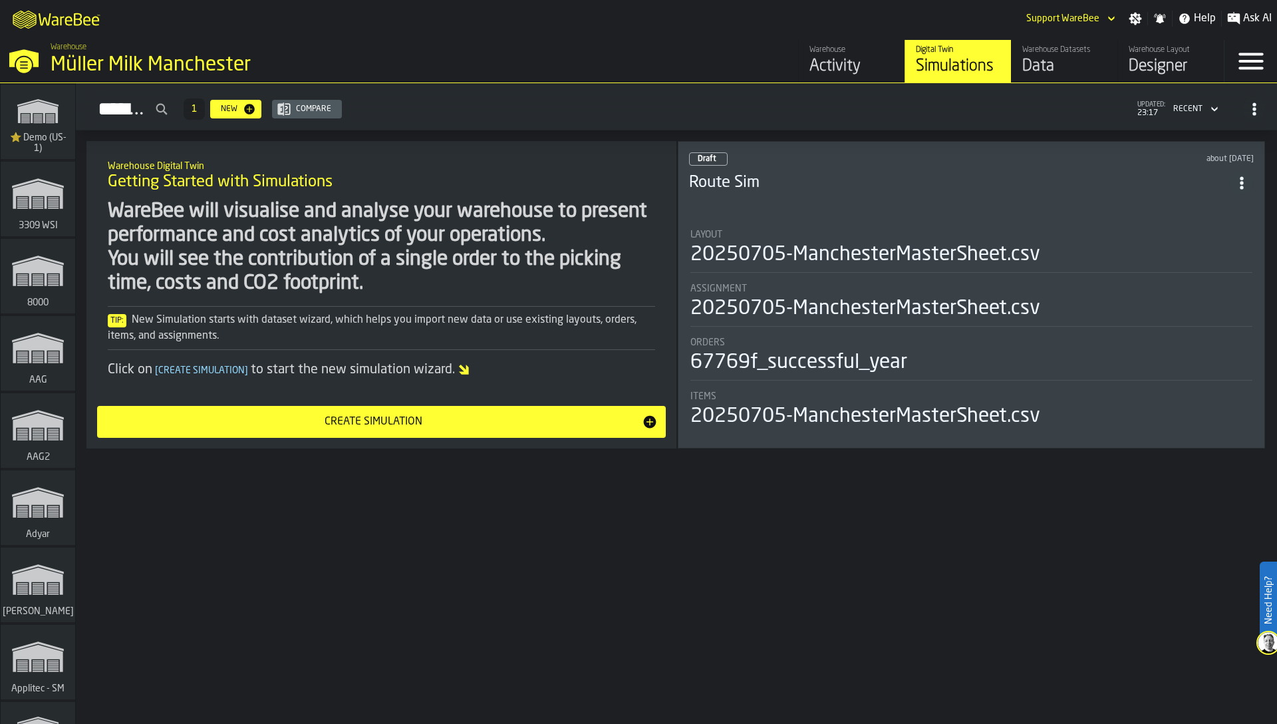
scroll to position [4287, 0]
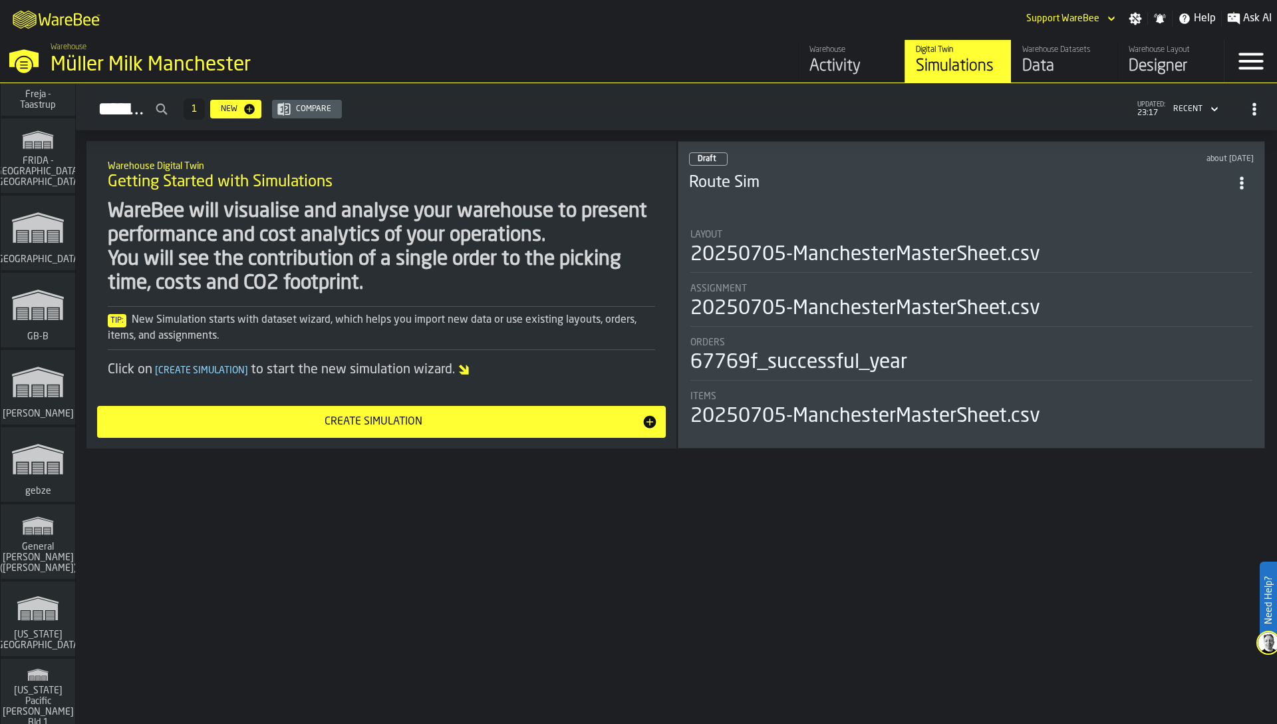
click at [47, 392] on icon "link-to-/wh/i/1653e8cc-126b-480f-9c47-e01e76aa4a88/simulations" at bounding box center [38, 381] width 64 height 53
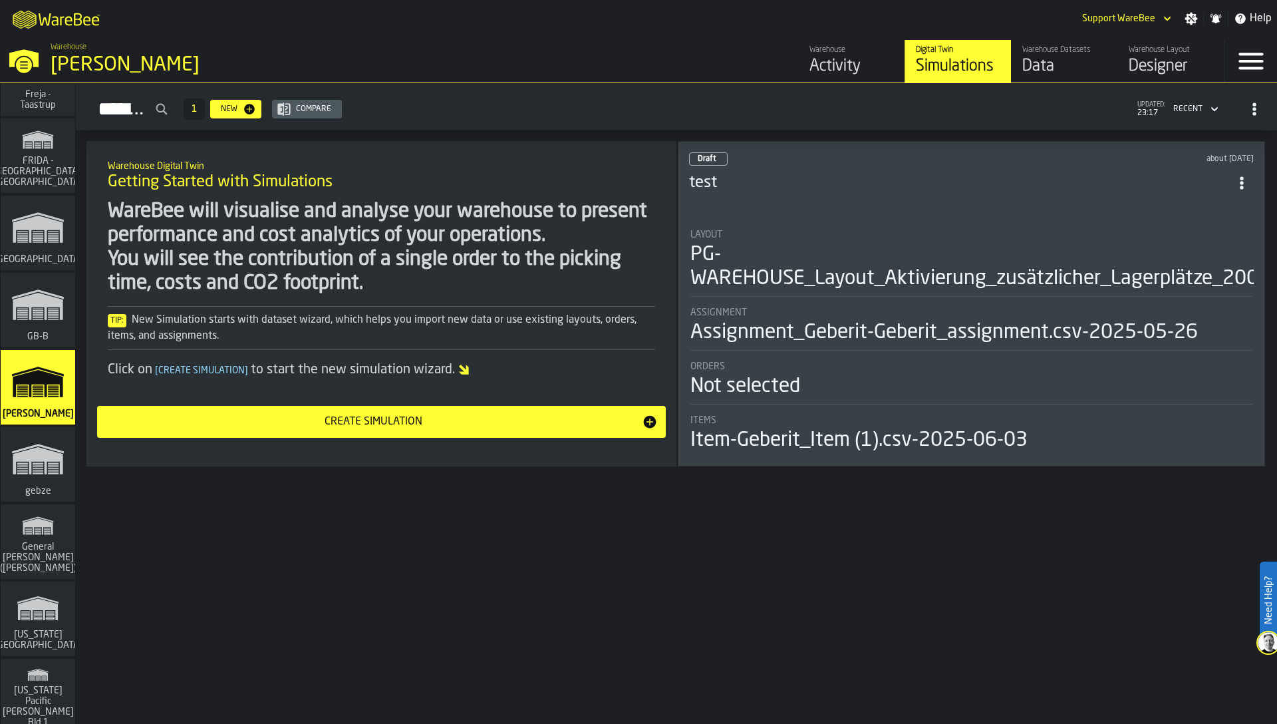
click at [1040, 69] on div "Data" at bounding box center [1064, 66] width 84 height 21
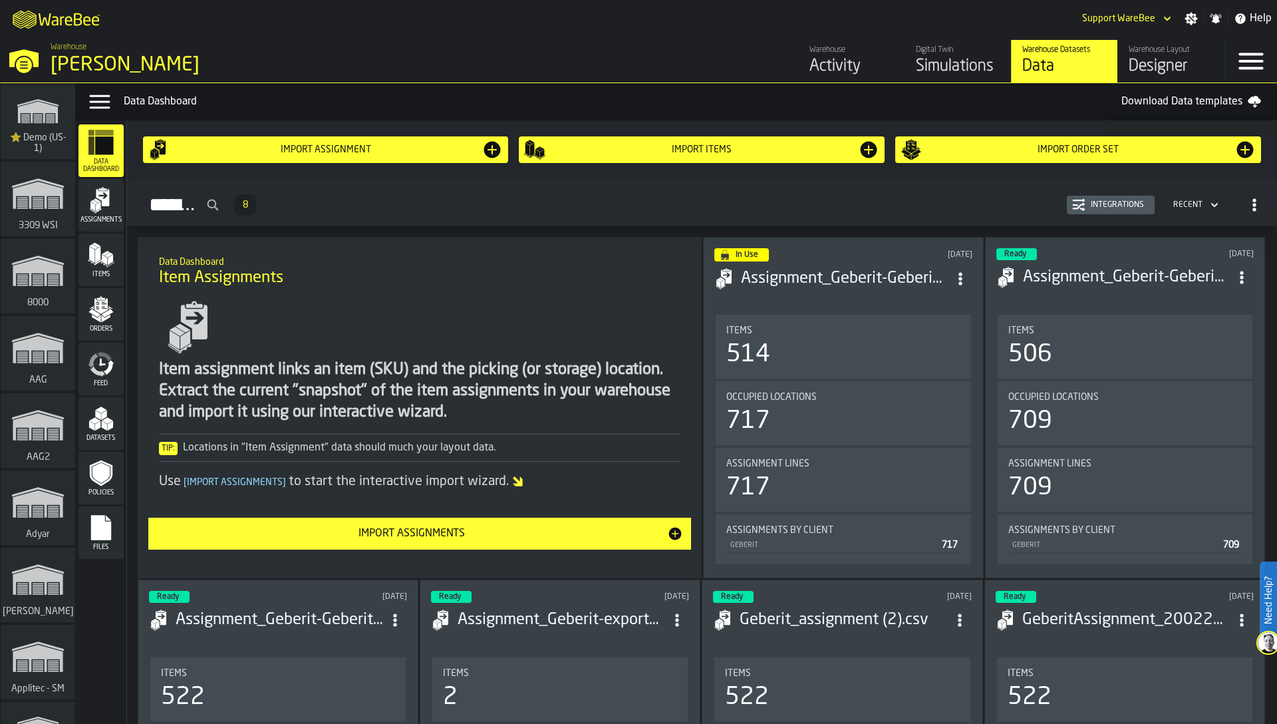
click at [106, 374] on icon "menu Feed" at bounding box center [101, 364] width 27 height 27
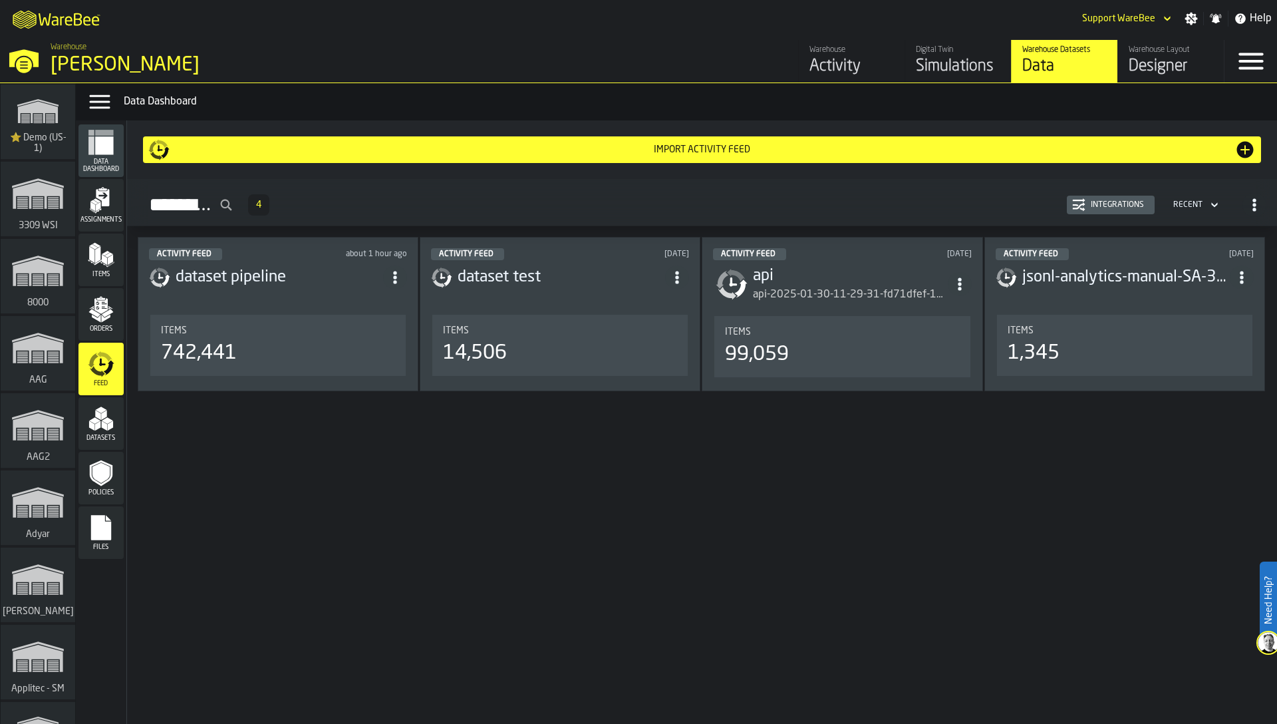
click at [1107, 205] on div "Integrations" at bounding box center [1117, 204] width 64 height 9
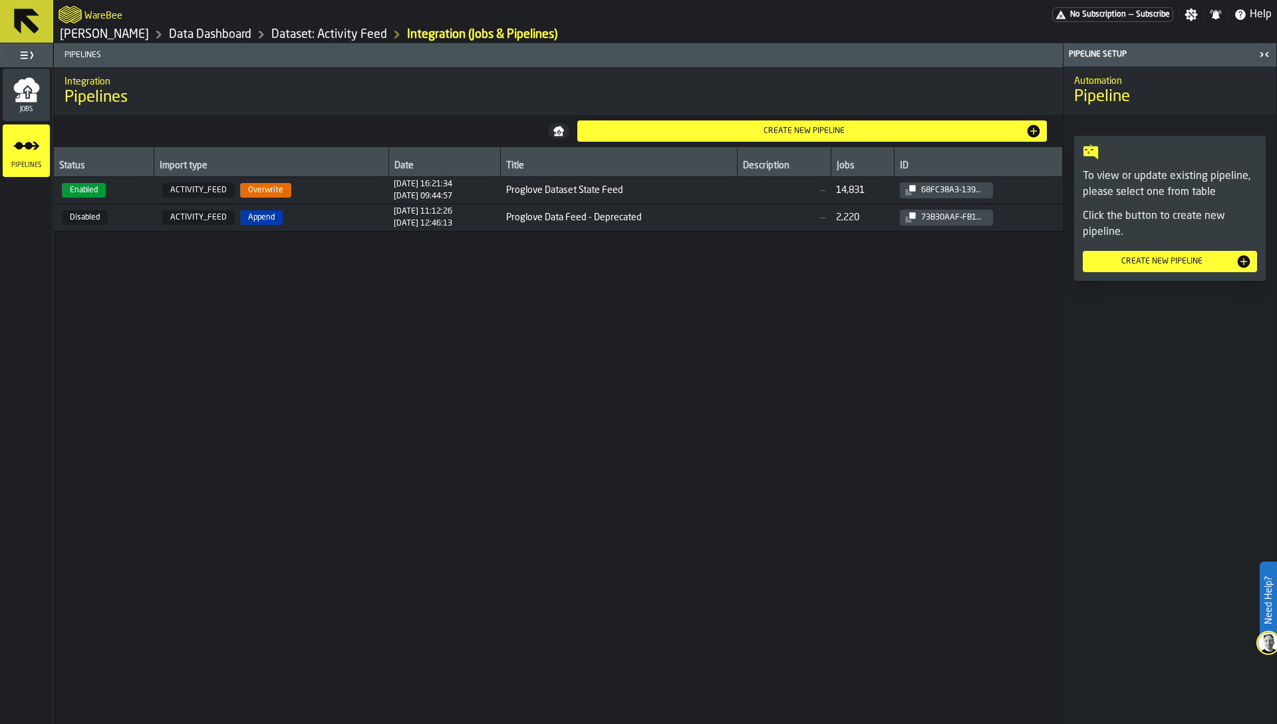
click at [18, 96] on icon "menu Jobs" at bounding box center [25, 98] width 21 height 9
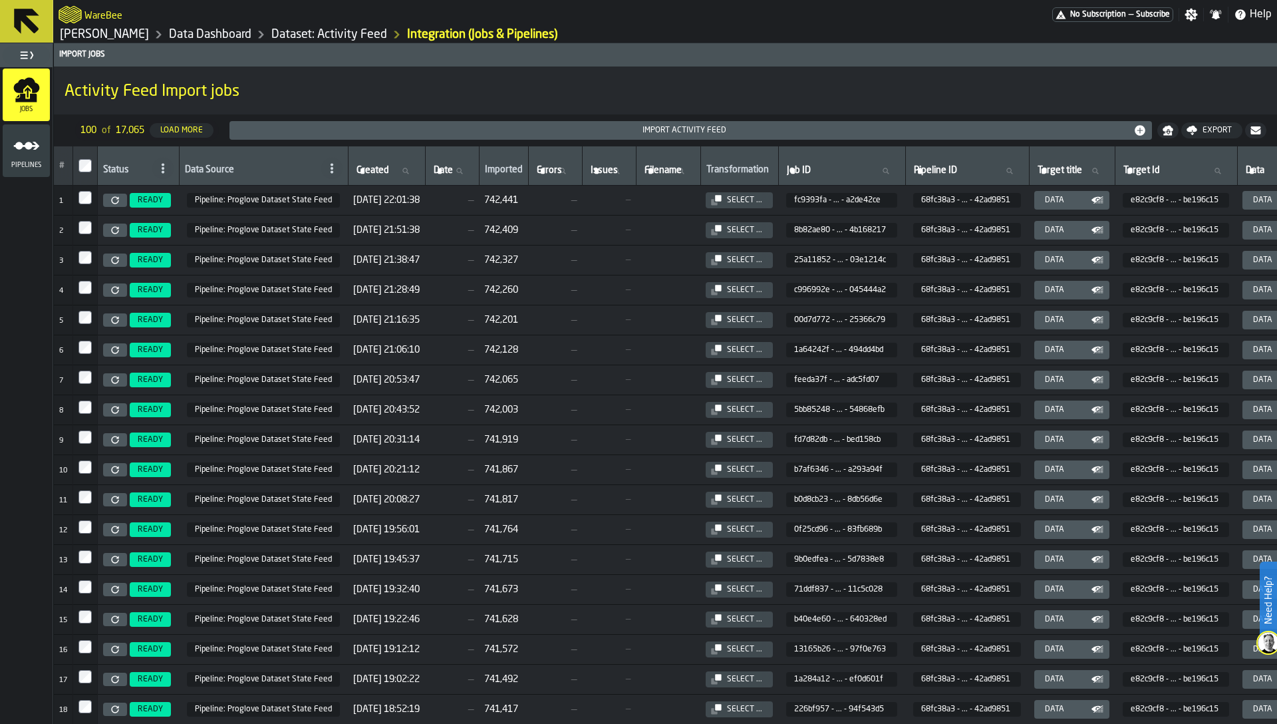
click at [109, 202] on link at bounding box center [115, 200] width 24 height 13
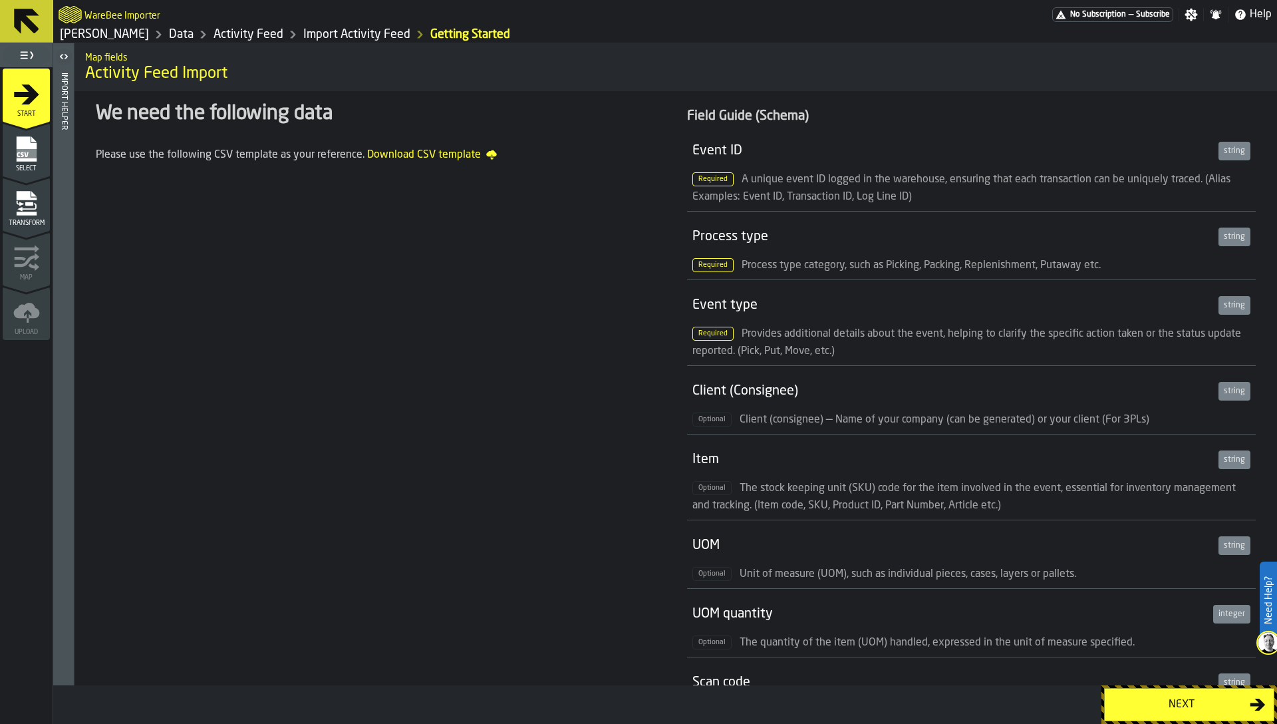
click at [32, 150] on rect "menu Select" at bounding box center [26, 153] width 20 height 9
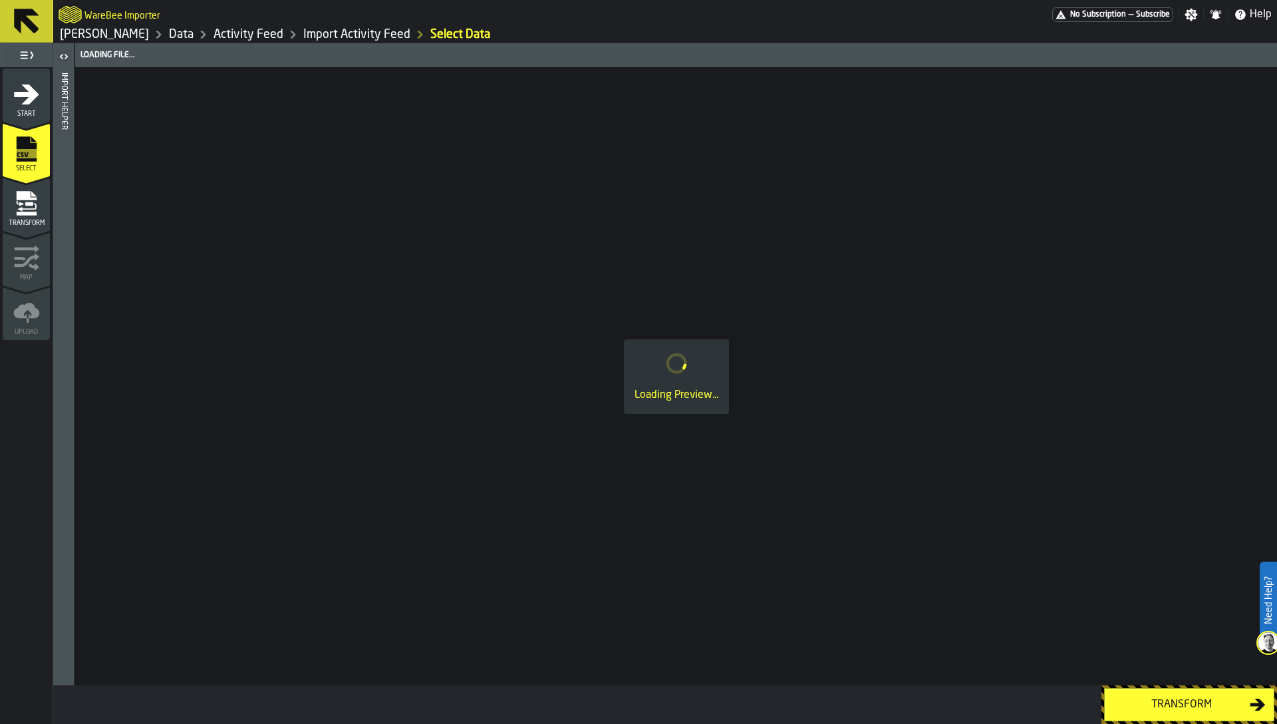
click at [36, 207] on icon "menu Transform" at bounding box center [26, 207] width 19 height 8
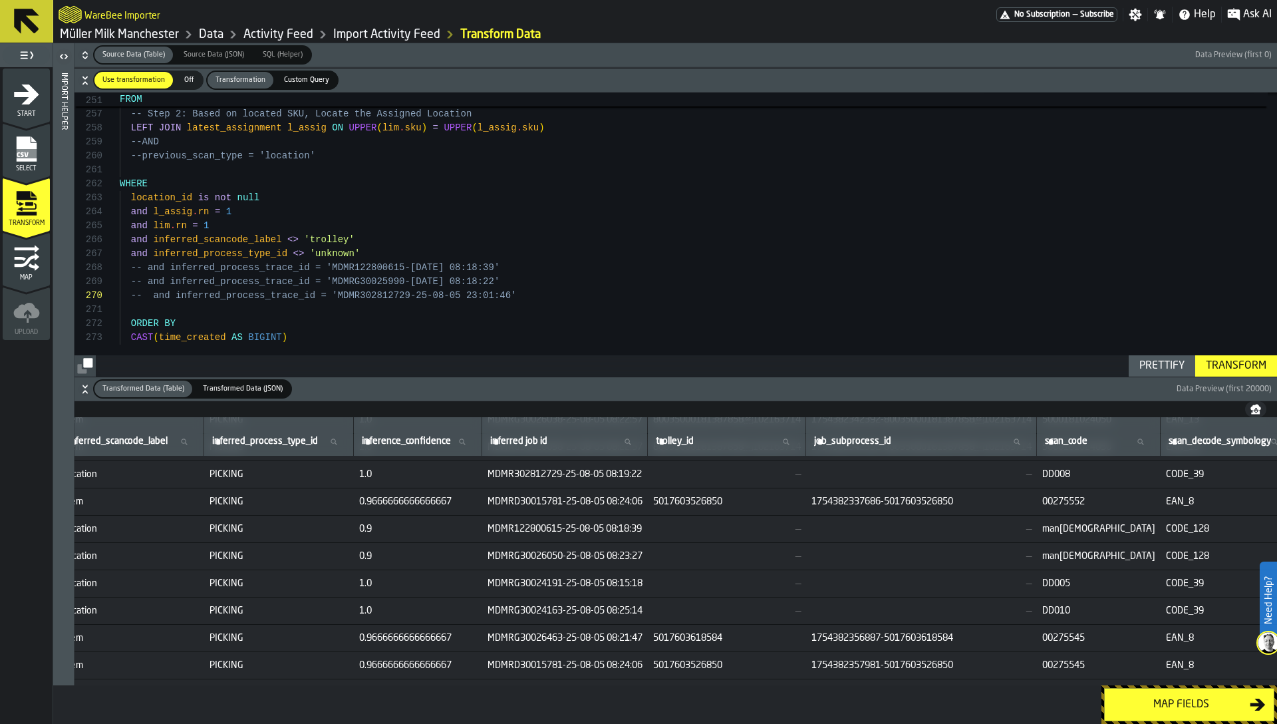
scroll to position [2604, 874]
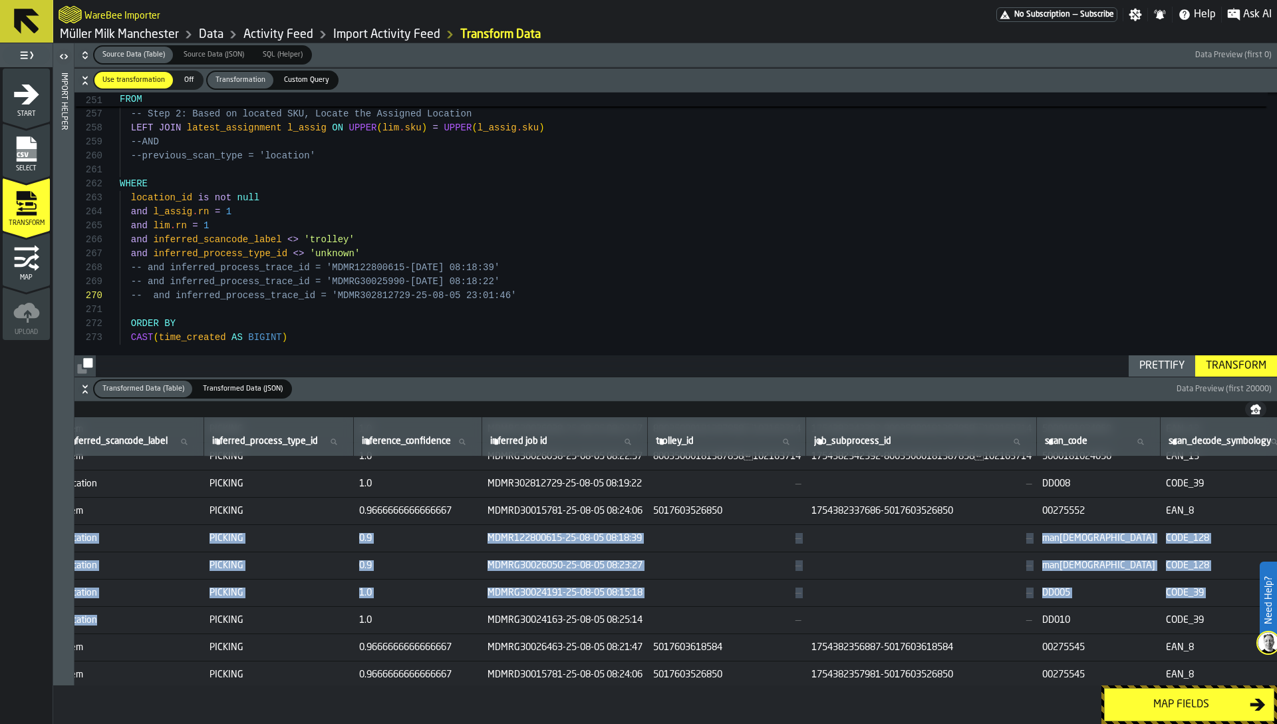
drag, startPoint x: 96, startPoint y: 546, endPoint x: 226, endPoint y: 625, distance: 152.2
click at [204, 632] on td "location" at bounding box center [132, 619] width 144 height 27
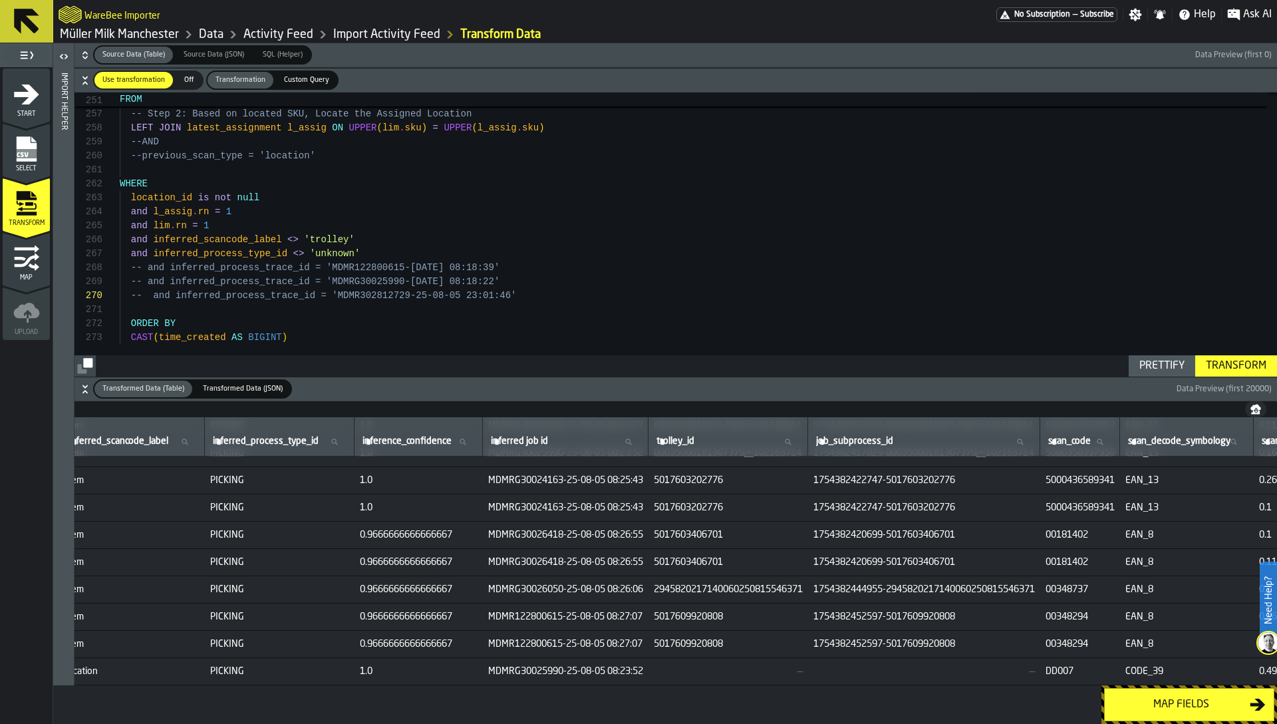
scroll to position [3047, 874]
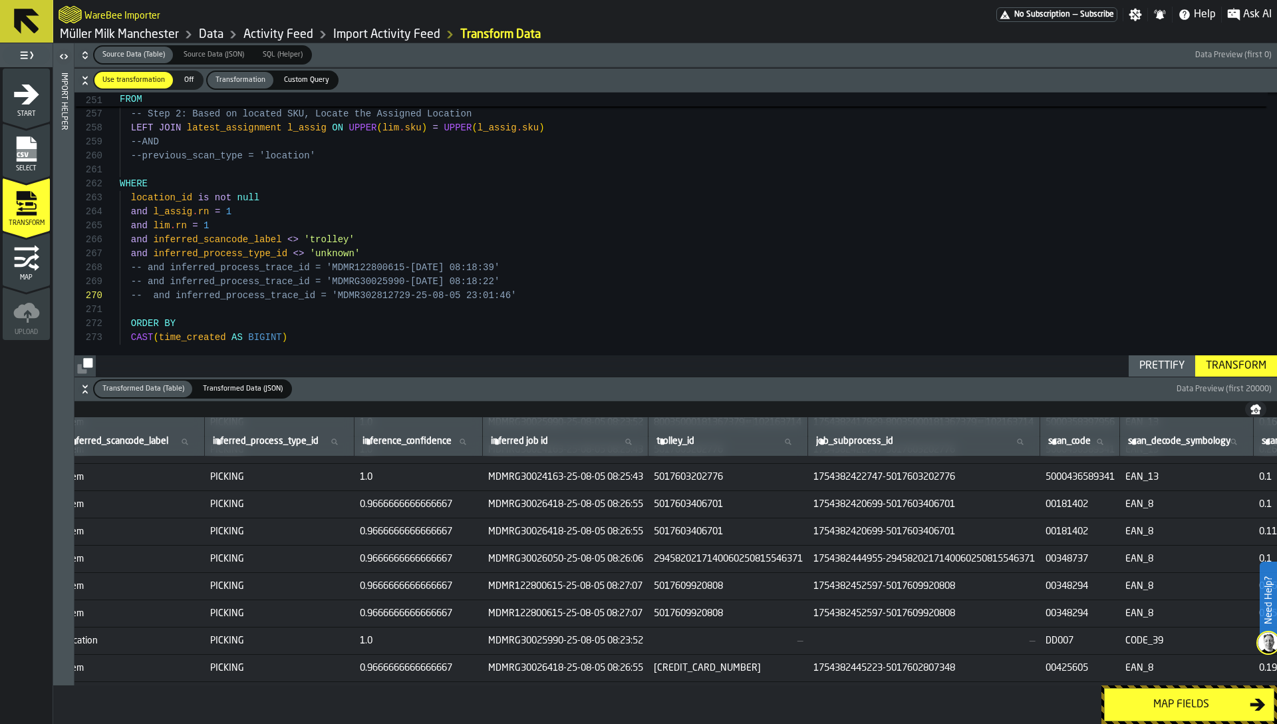
click at [1159, 704] on div "Map fields" at bounding box center [1181, 704] width 137 height 16
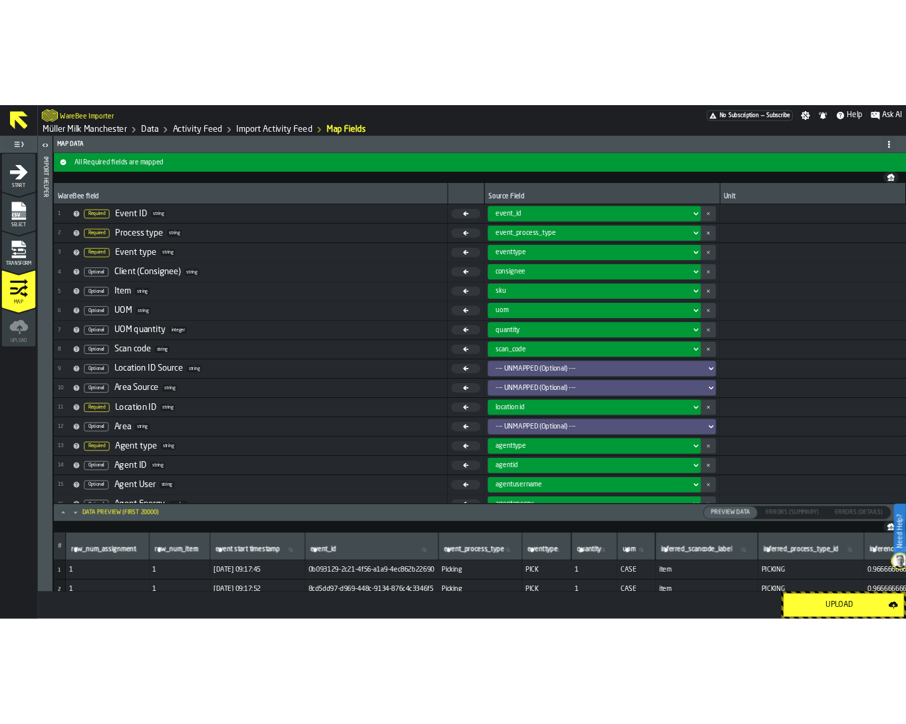
scroll to position [182, 0]
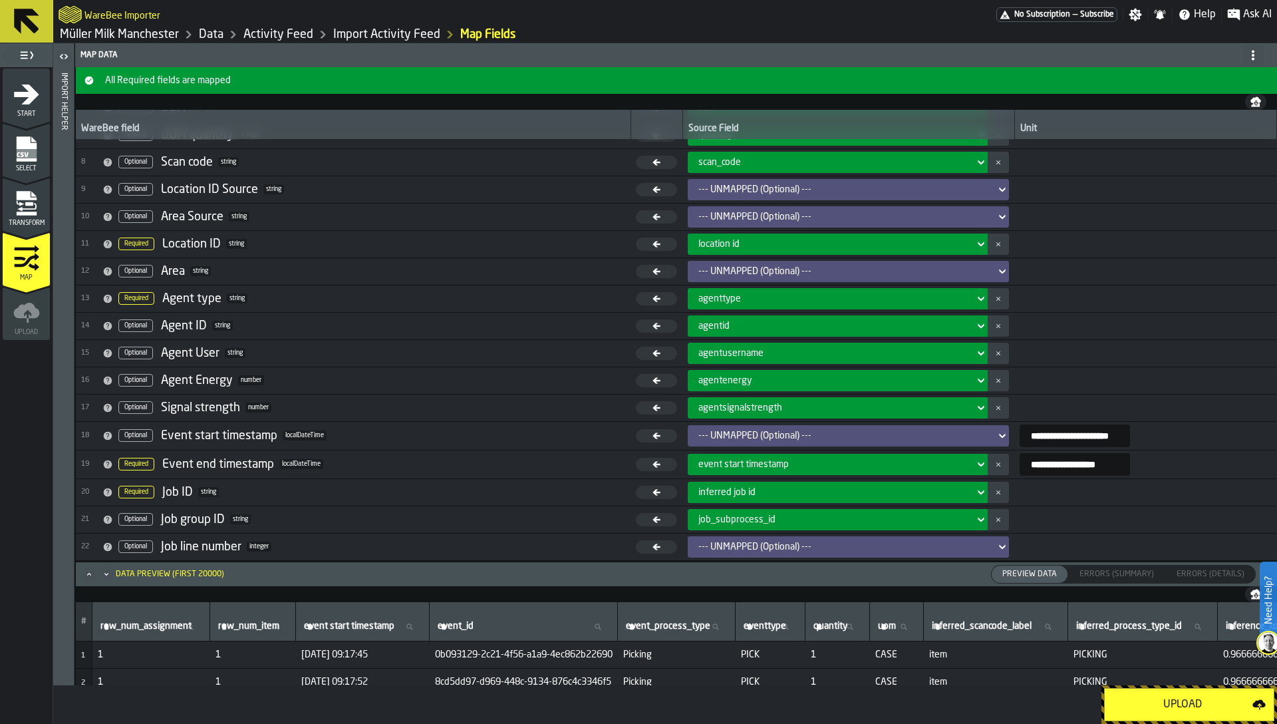
click at [1161, 712] on button "Upload" at bounding box center [1189, 704] width 170 height 33
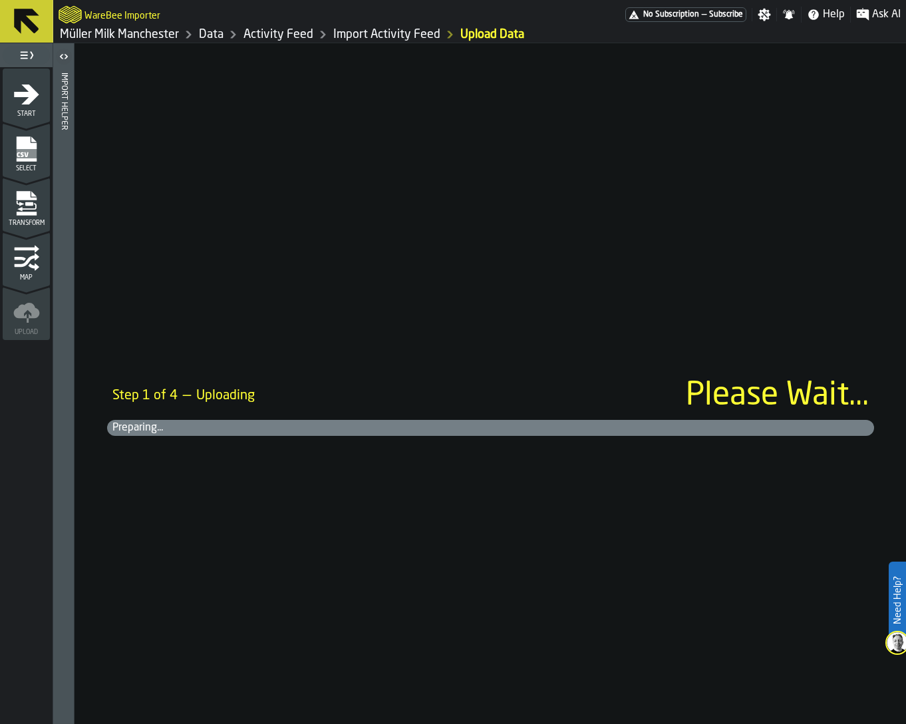
drag, startPoint x: 4, startPoint y: 263, endPoint x: 25, endPoint y: 261, distance: 21.4
click at [4, 263] on div "Map" at bounding box center [26, 263] width 47 height 37
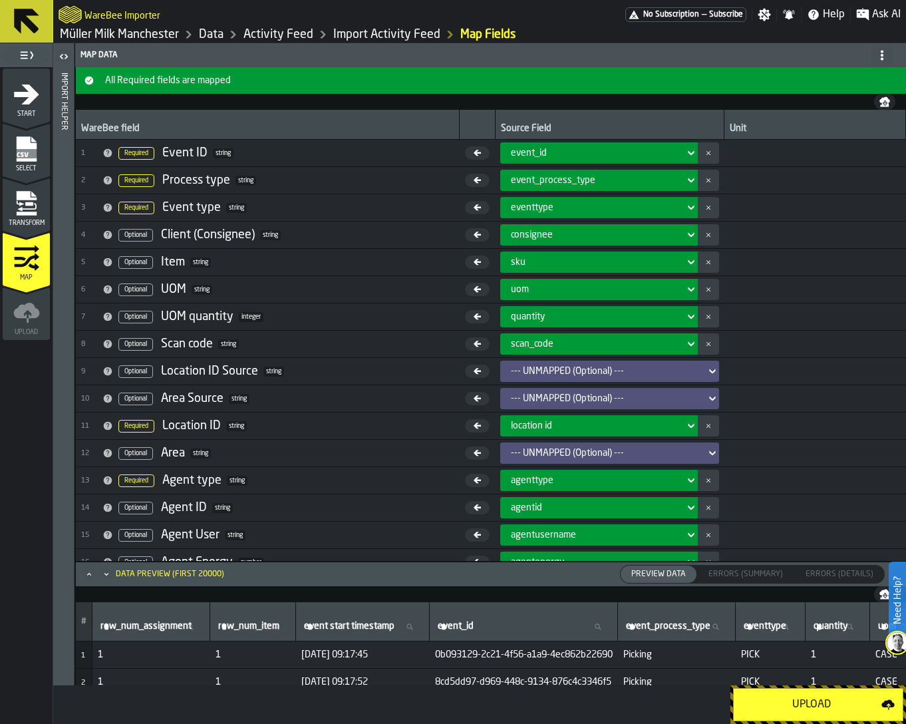
click at [33, 209] on icon "menu Transform" at bounding box center [26, 203] width 27 height 27
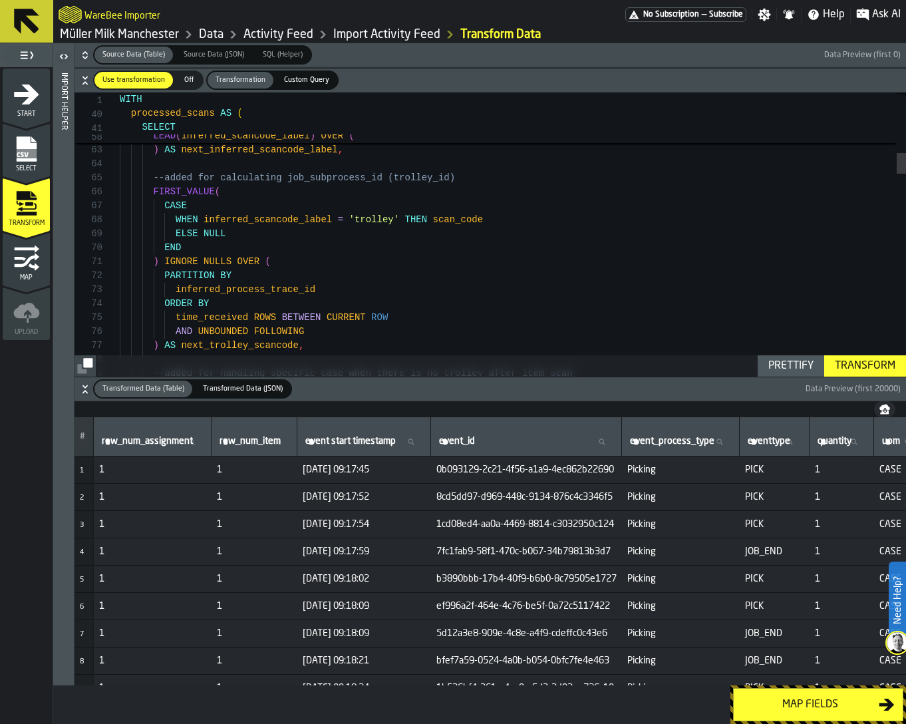
scroll to position [28, 0]
type textarea "**********"
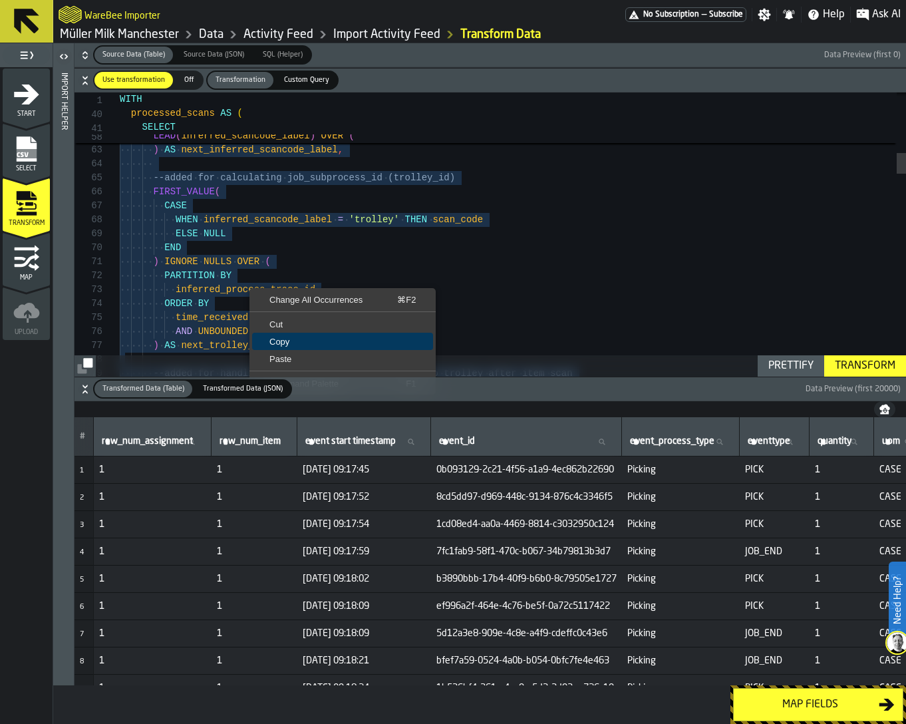
click at [267, 344] on span "Copy" at bounding box center [342, 341] width 181 height 9
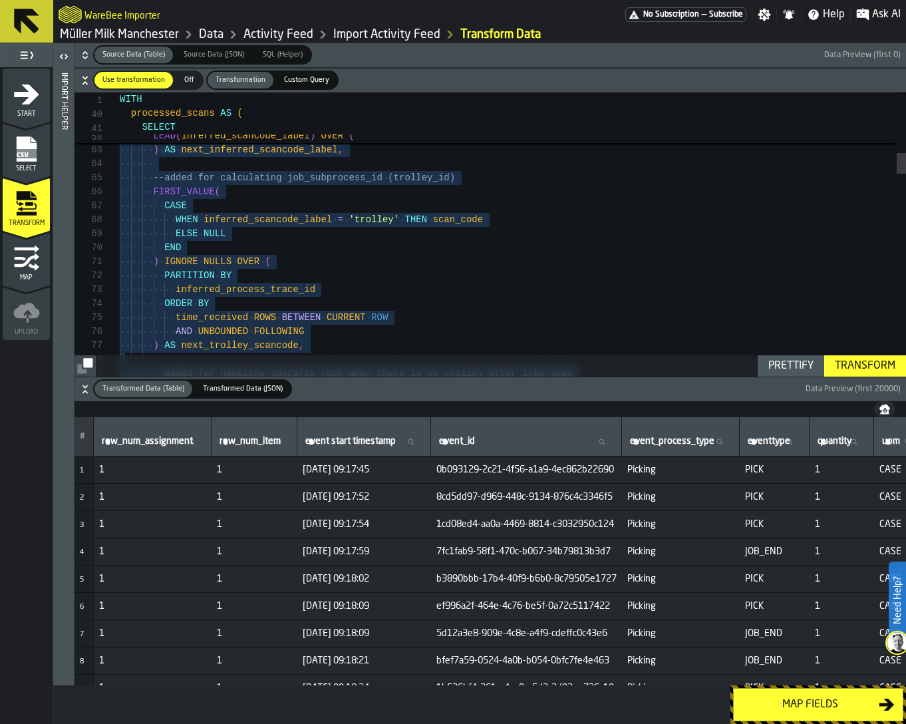
click at [84, 390] on icon "button-" at bounding box center [84, 388] width 13 height 13
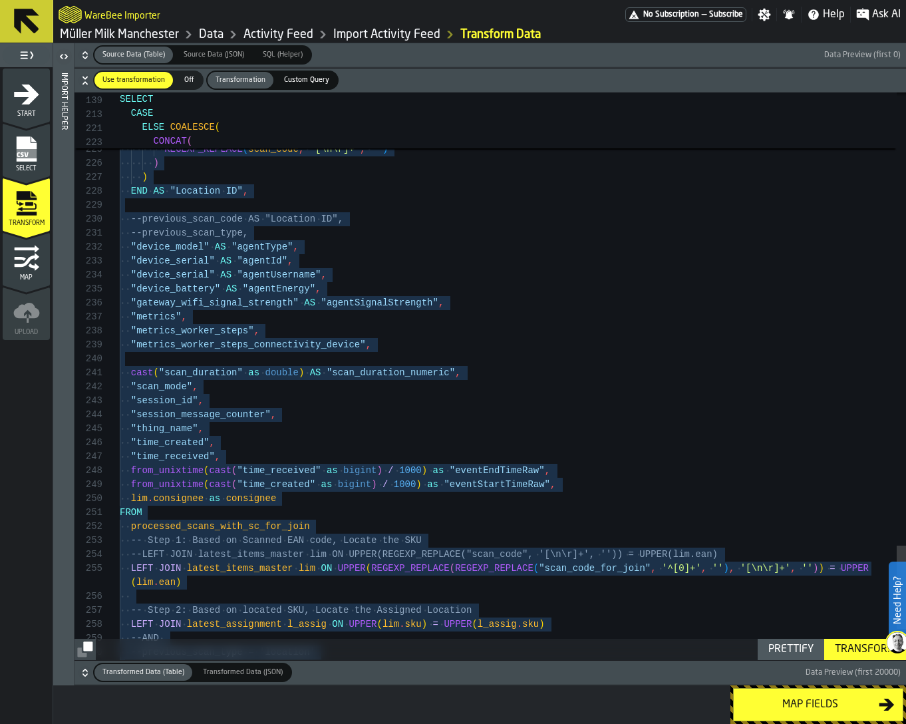
click at [40, 259] on div "Map" at bounding box center [26, 263] width 47 height 37
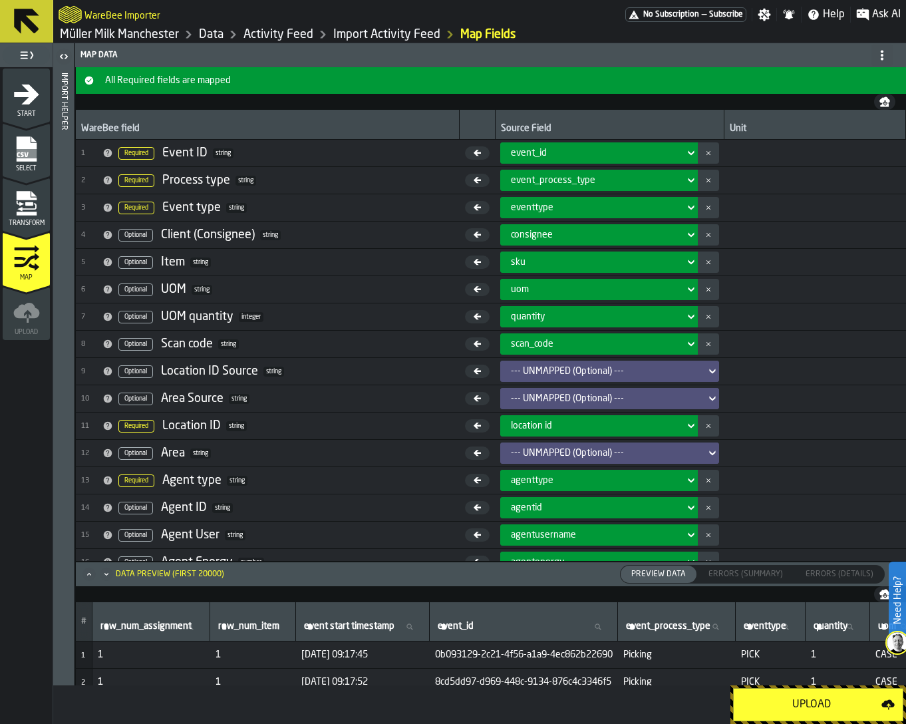
scroll to position [182, 0]
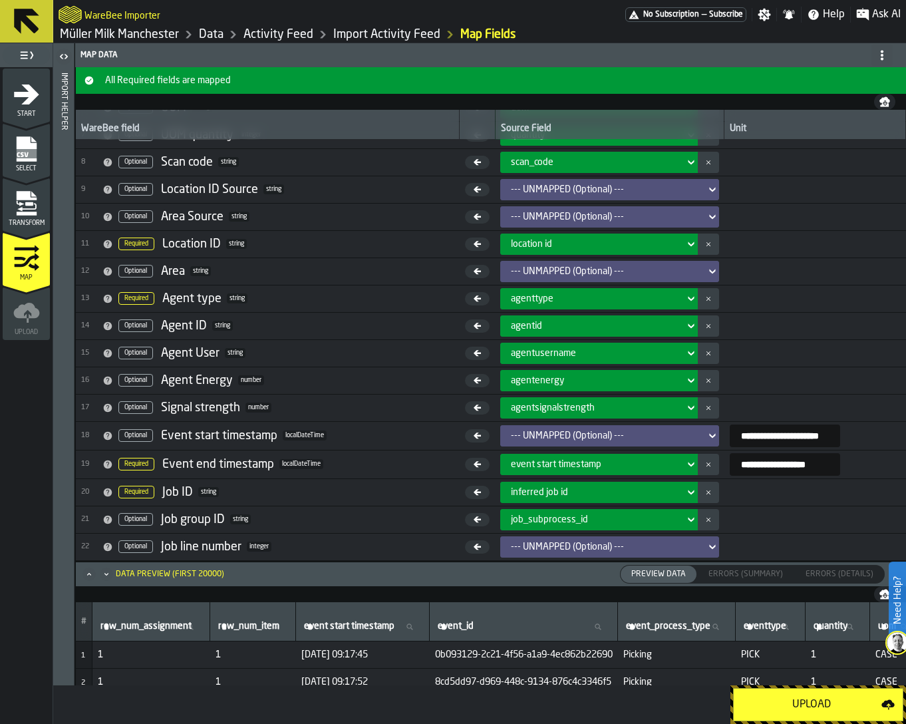
click at [535, 517] on span "job_subprocess_id" at bounding box center [549, 519] width 77 height 11
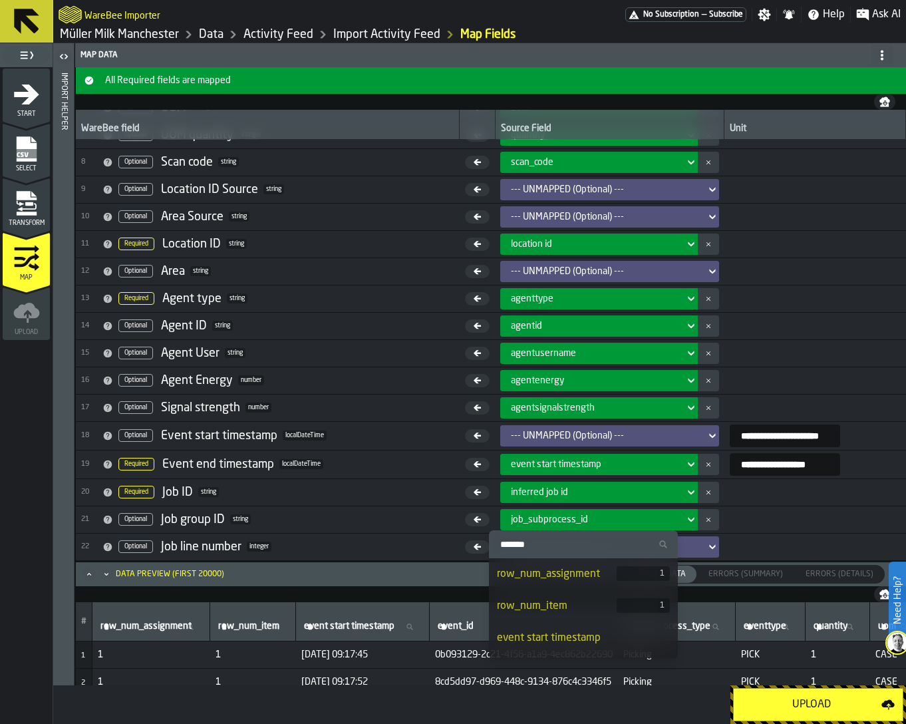
click at [525, 547] on input "Search" at bounding box center [583, 543] width 178 height 17
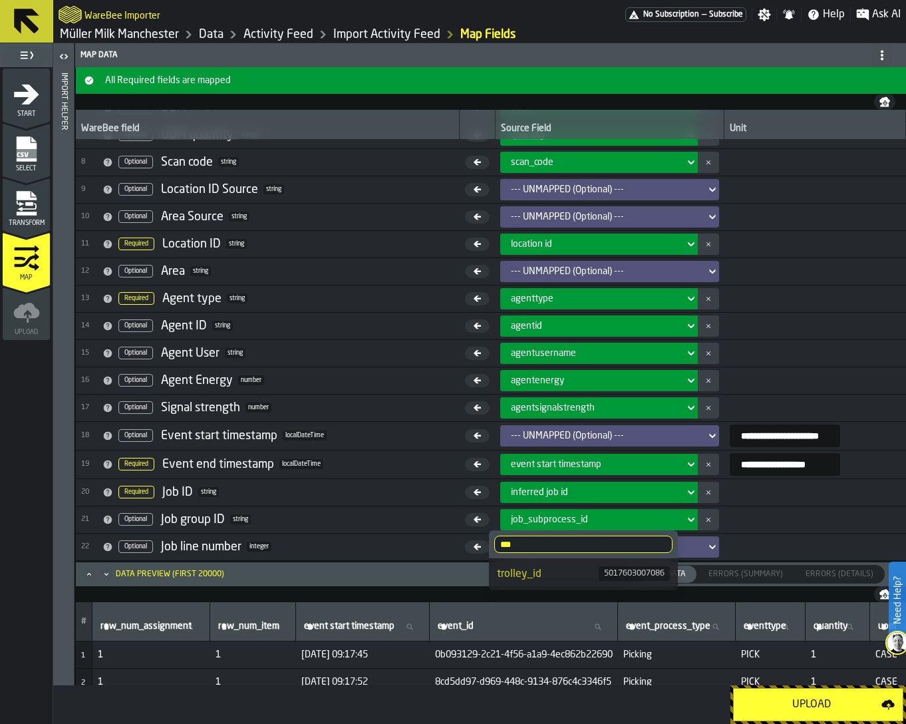
type input "***"
click at [518, 567] on div "trolley_id" at bounding box center [548, 574] width 102 height 16
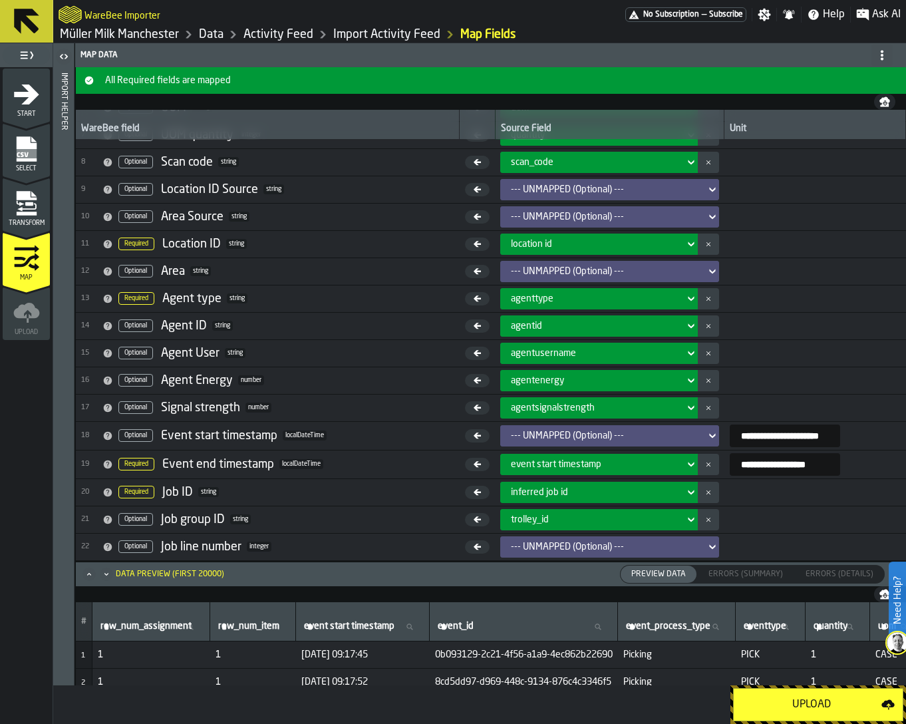
click at [776, 702] on div "Upload" at bounding box center [812, 704] width 140 height 16
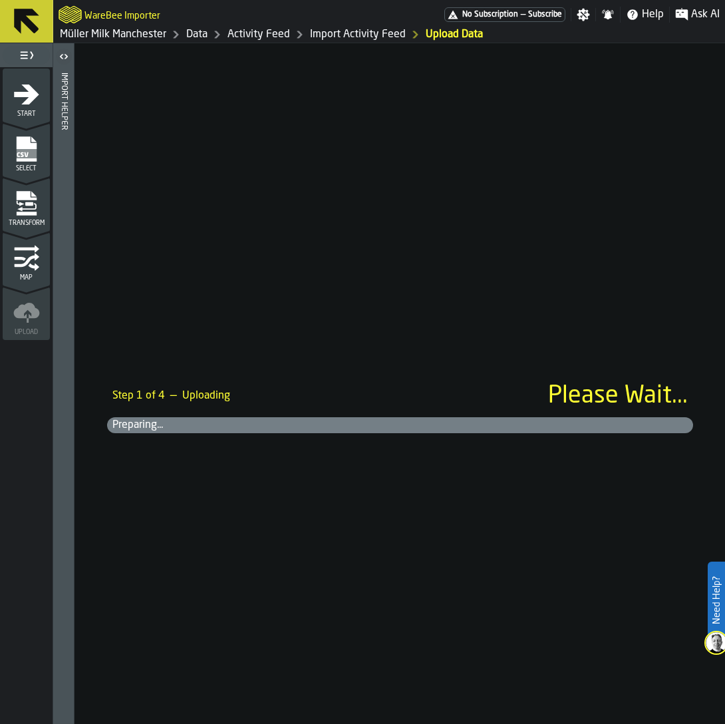
click at [200, 33] on link "Data" at bounding box center [196, 35] width 21 height 16
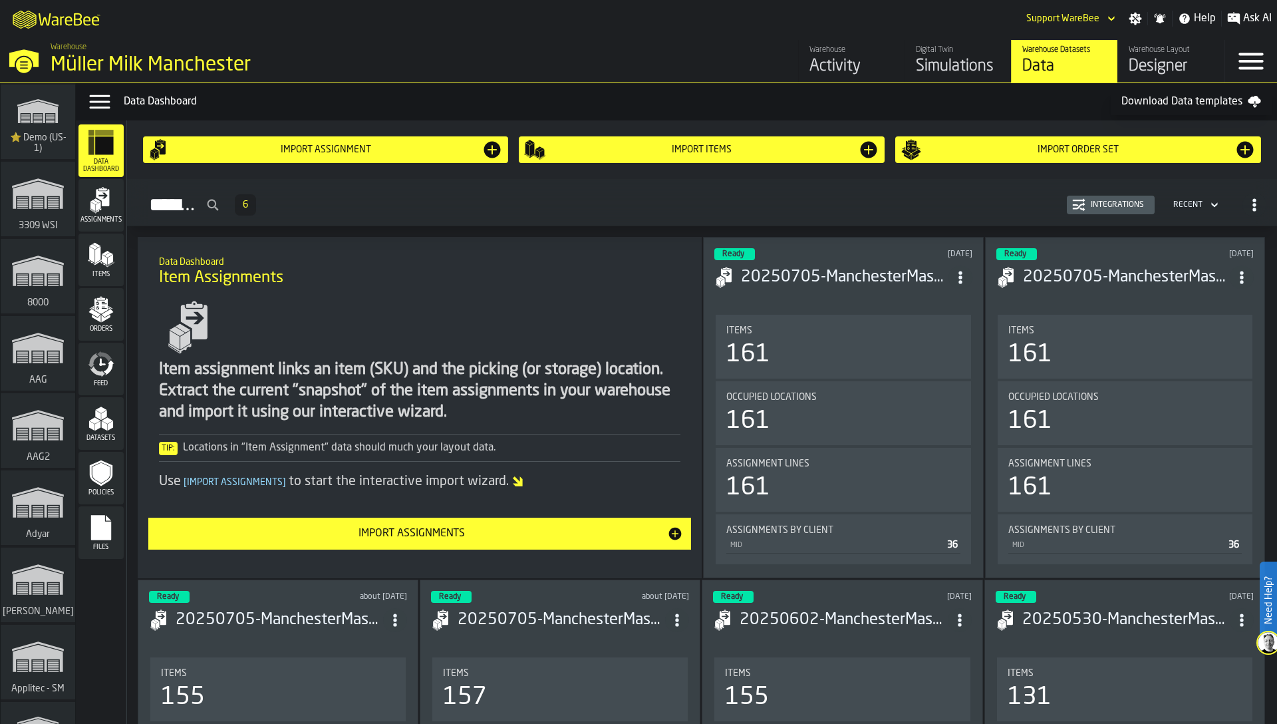
click at [100, 365] on icon "menu Feed" at bounding box center [102, 361] width 7 height 7
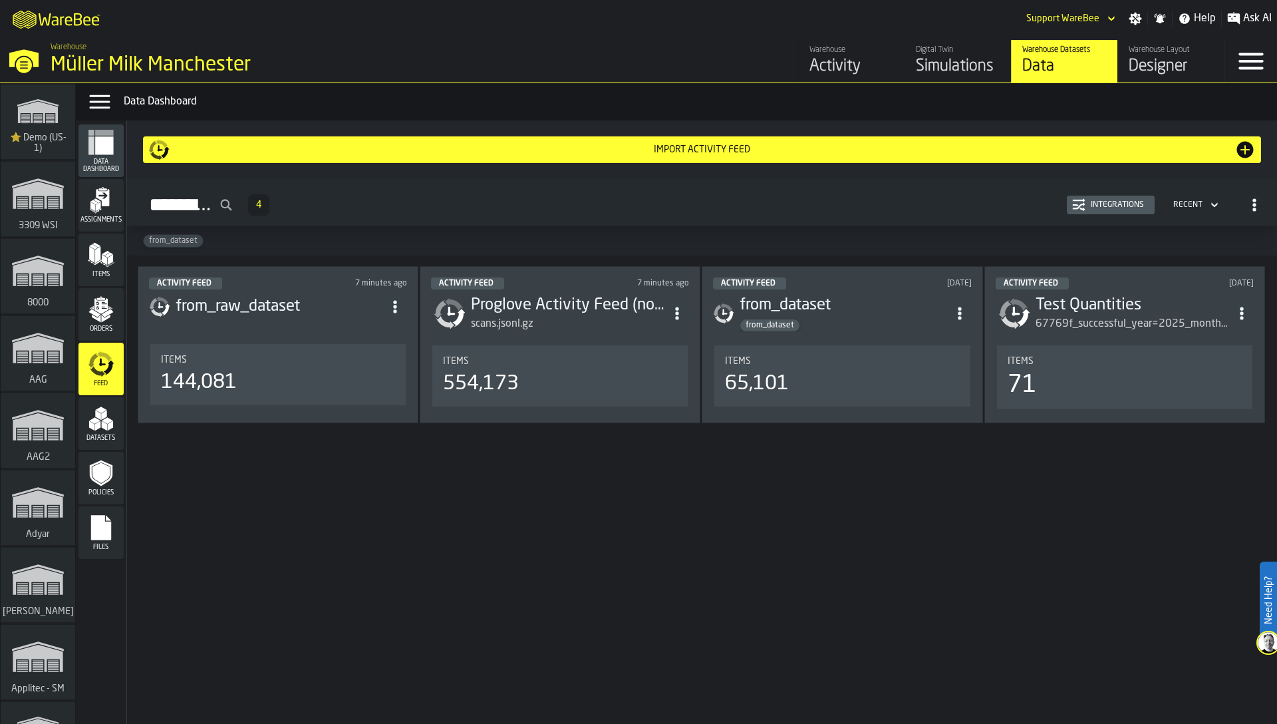
click at [1127, 201] on div "Integrations" at bounding box center [1117, 204] width 64 height 9
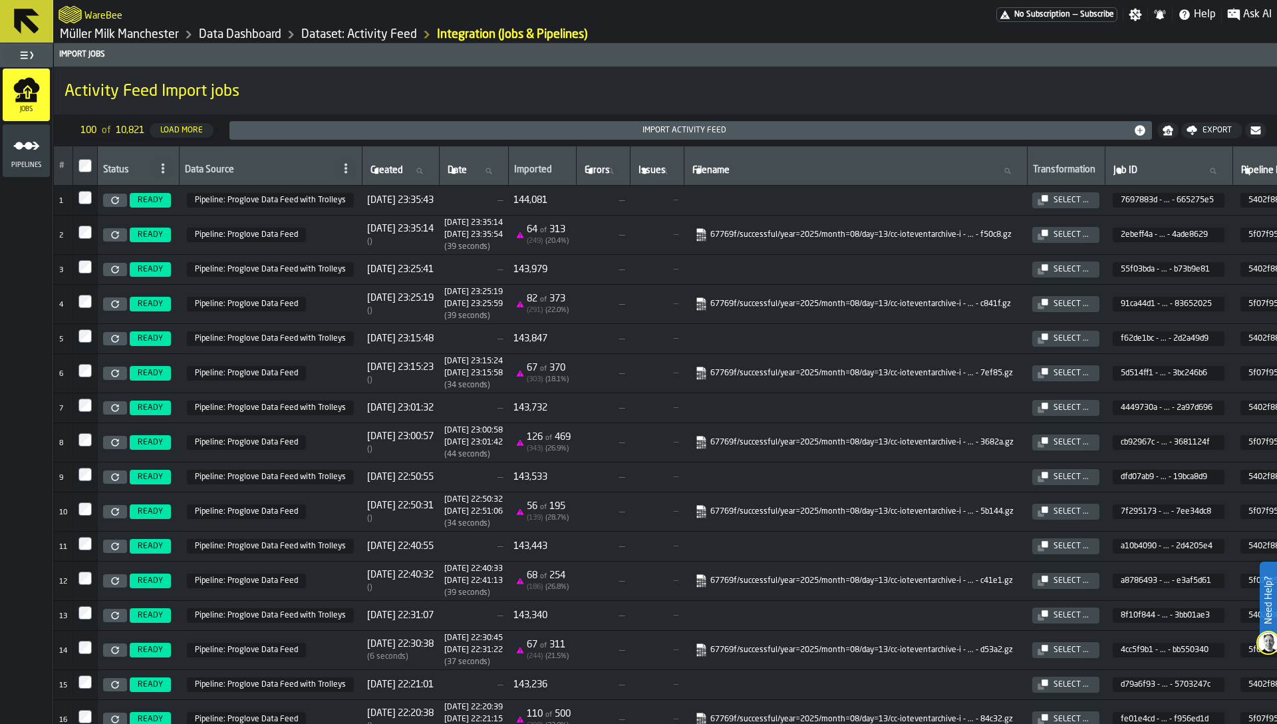
click at [30, 148] on circle "menu Pipelines" at bounding box center [29, 146] width 8 height 8
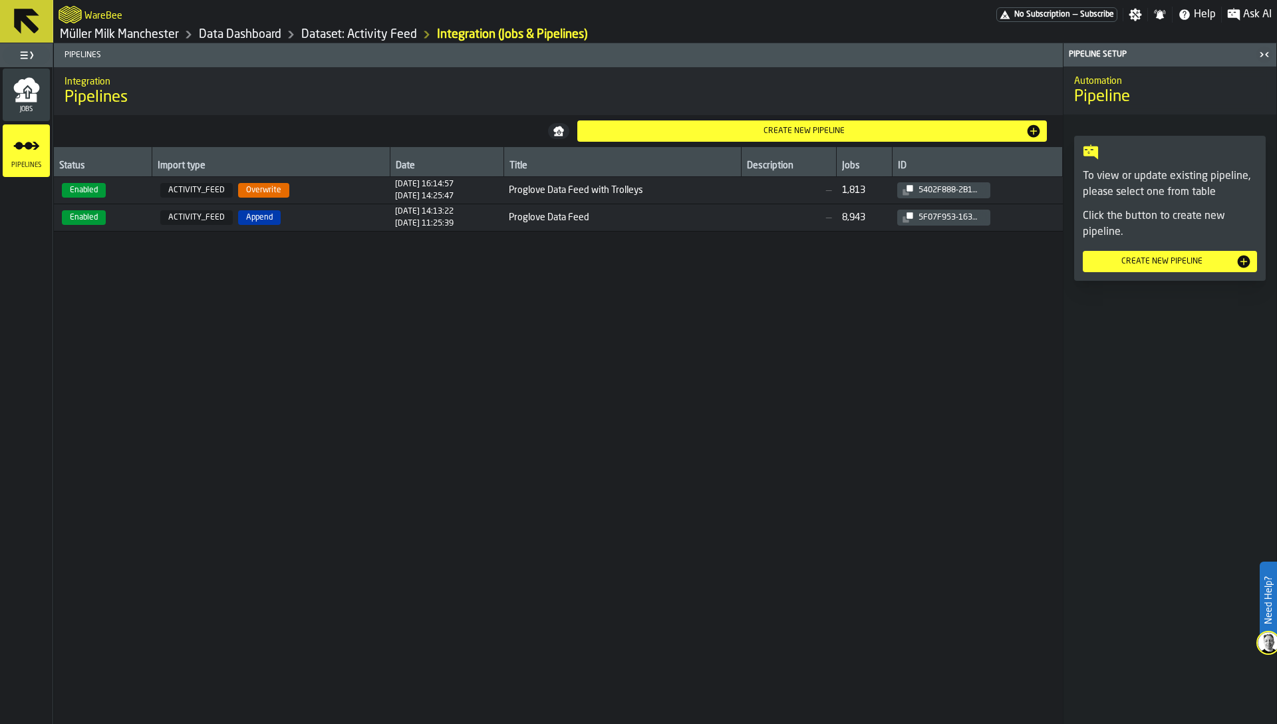
click at [29, 106] on span "Jobs" at bounding box center [26, 109] width 47 height 7
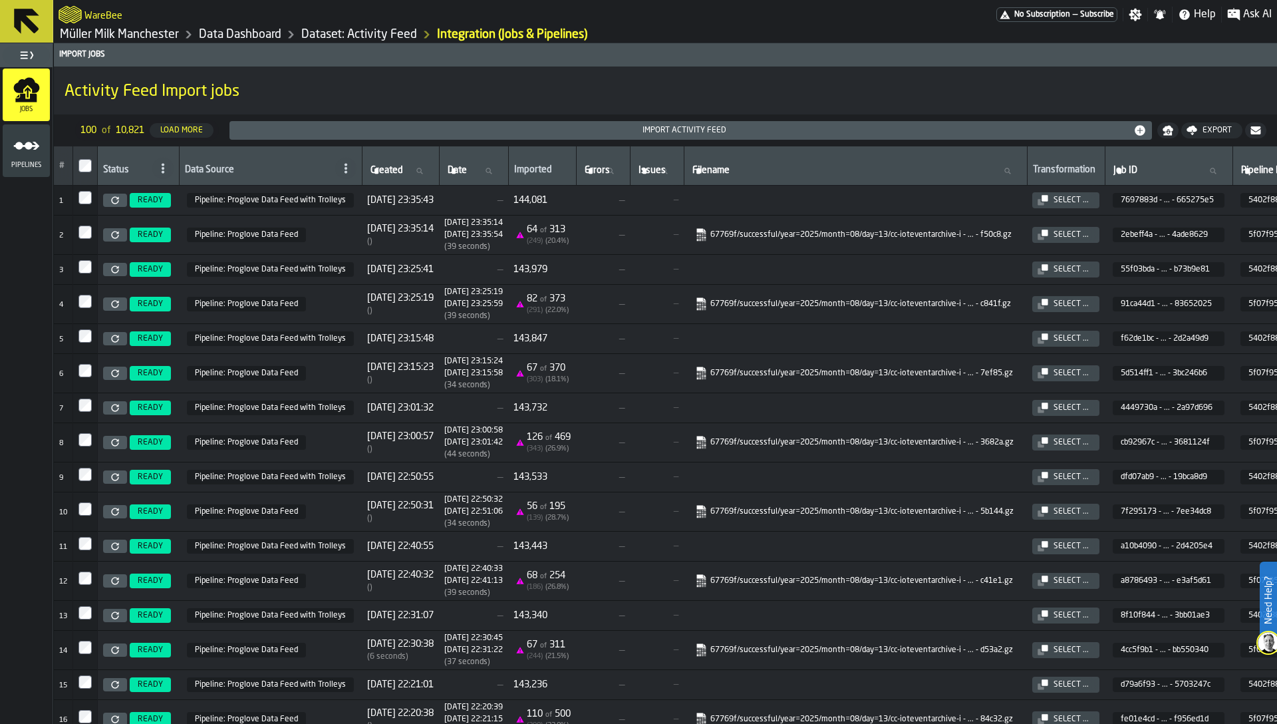
click at [110, 198] on link at bounding box center [115, 200] width 24 height 13
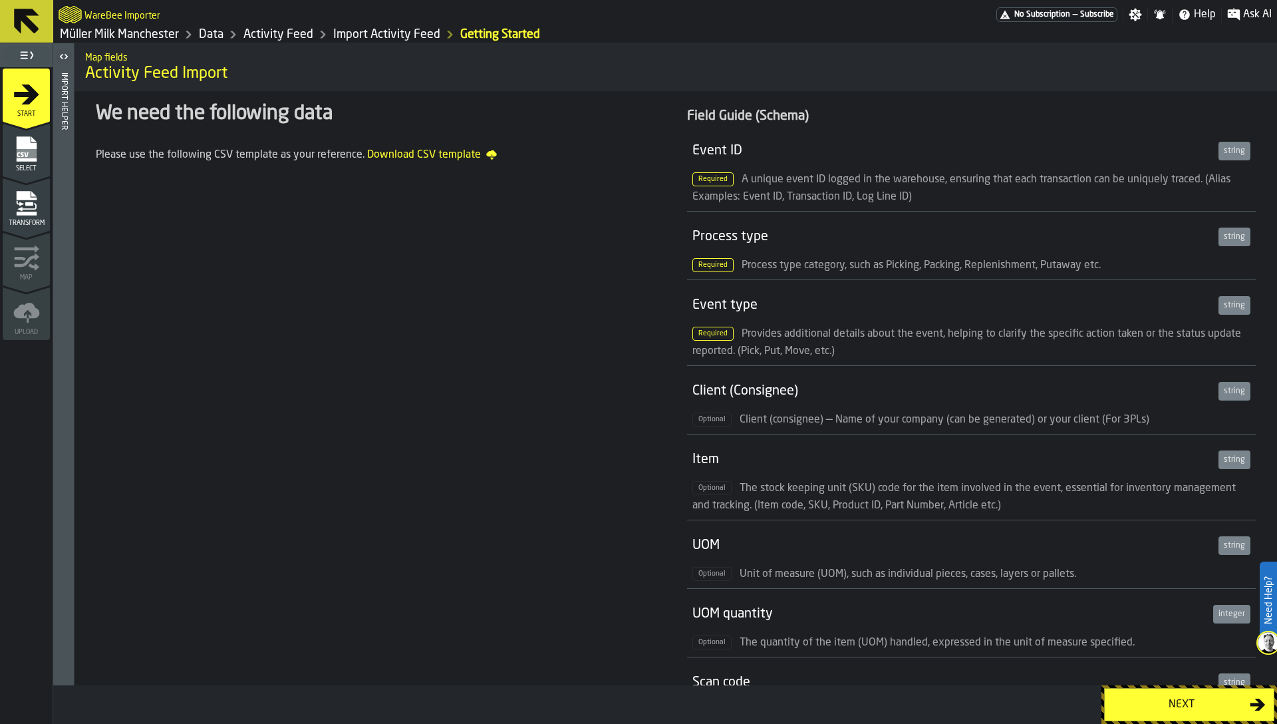
click at [21, 165] on span "Select" at bounding box center [26, 168] width 47 height 7
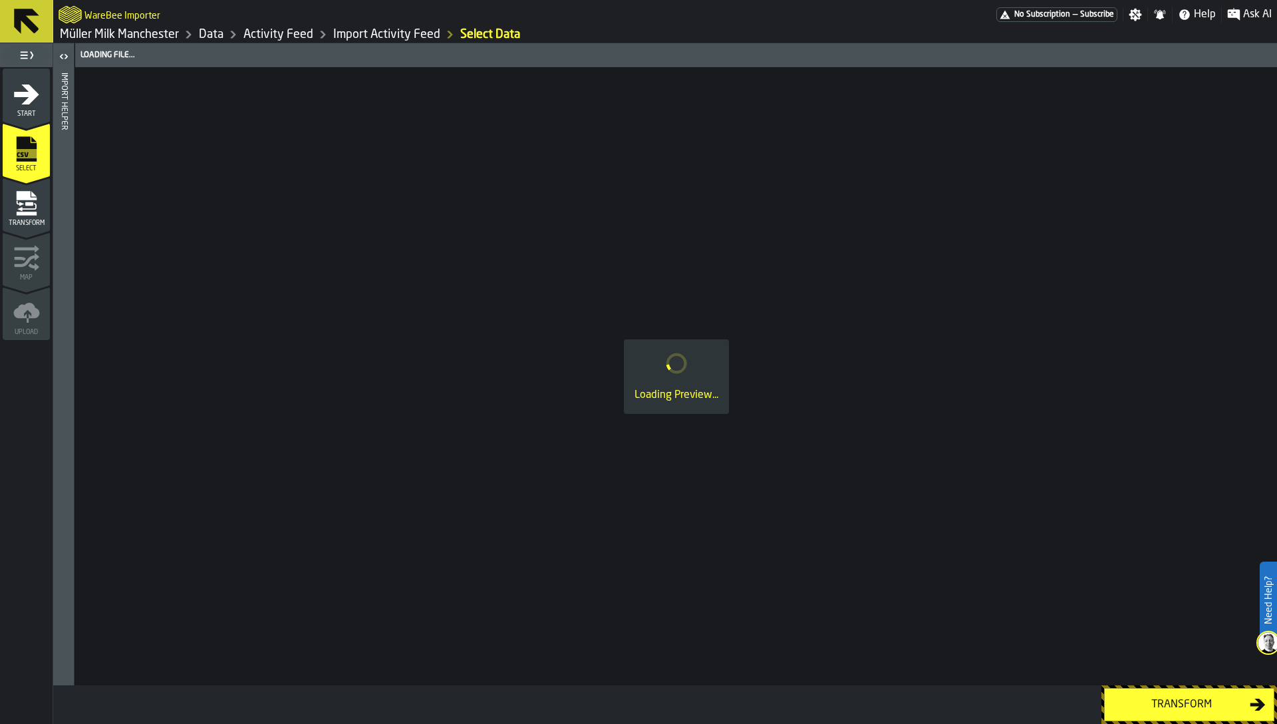
click at [17, 202] on icon "menu Transform" at bounding box center [26, 203] width 27 height 27
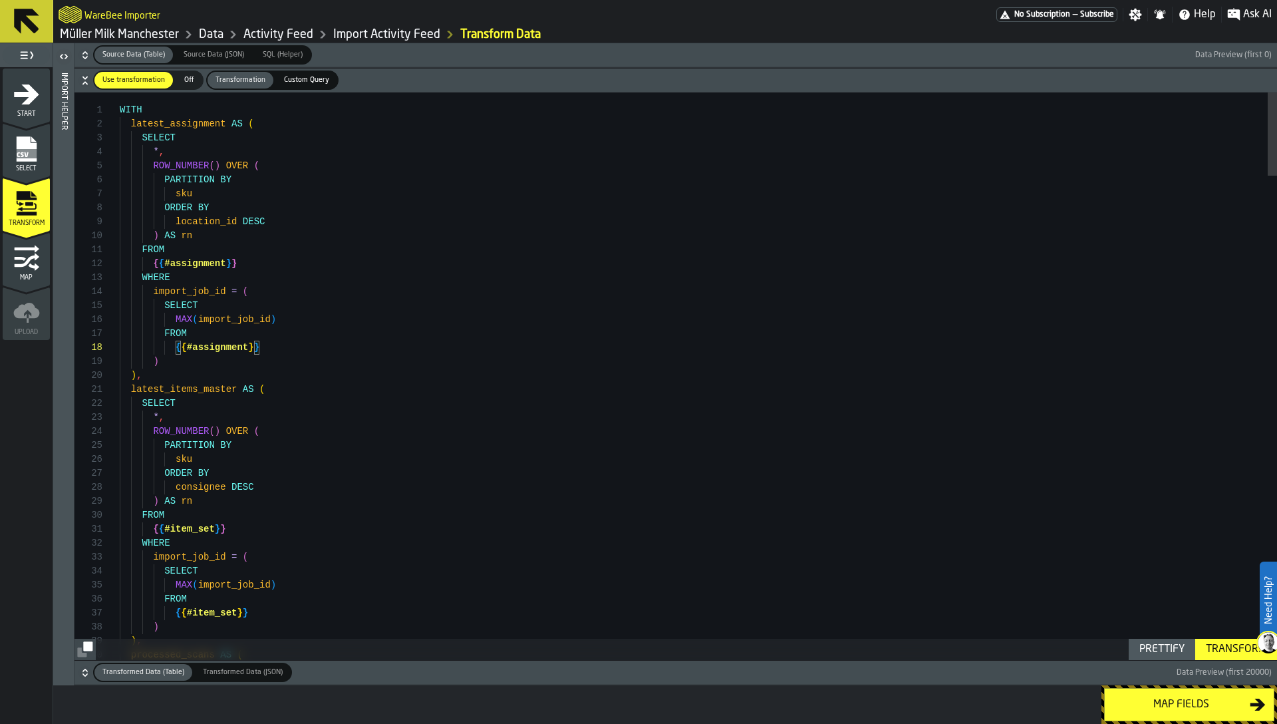
scroll to position [56, 0]
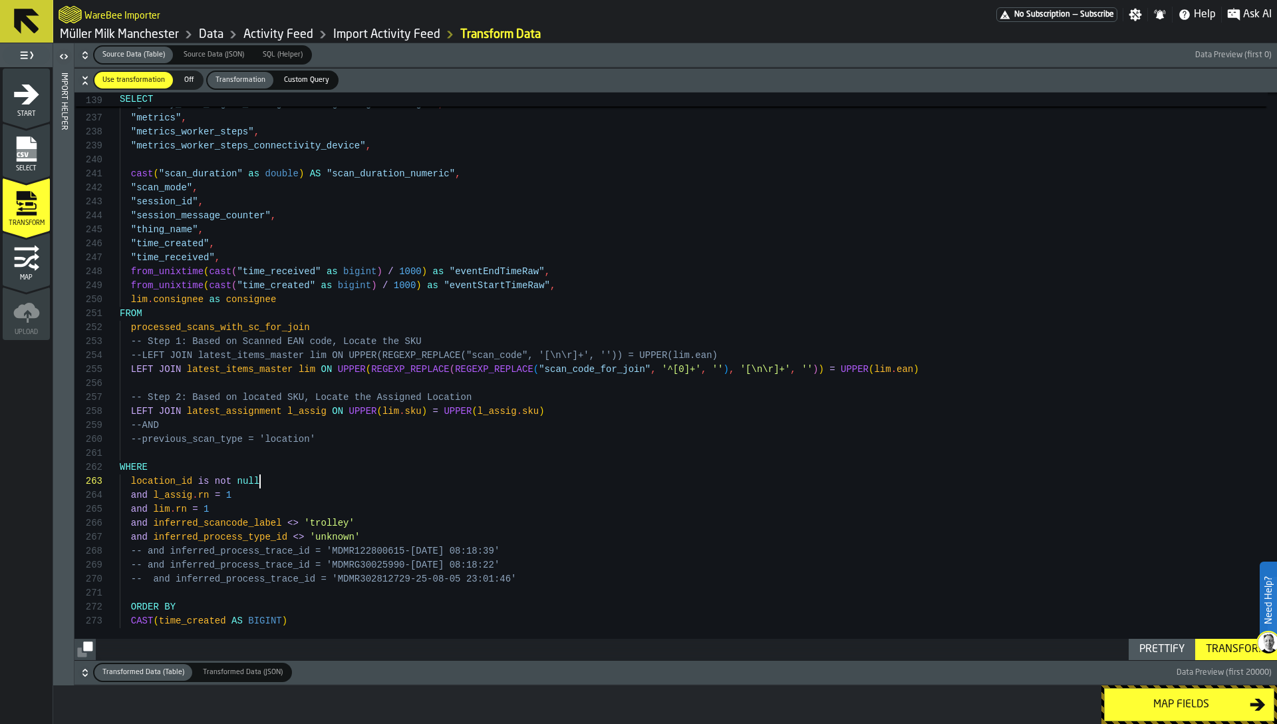
scroll to position [28, 0]
click at [1211, 642] on div "Transform" at bounding box center [1236, 649] width 71 height 16
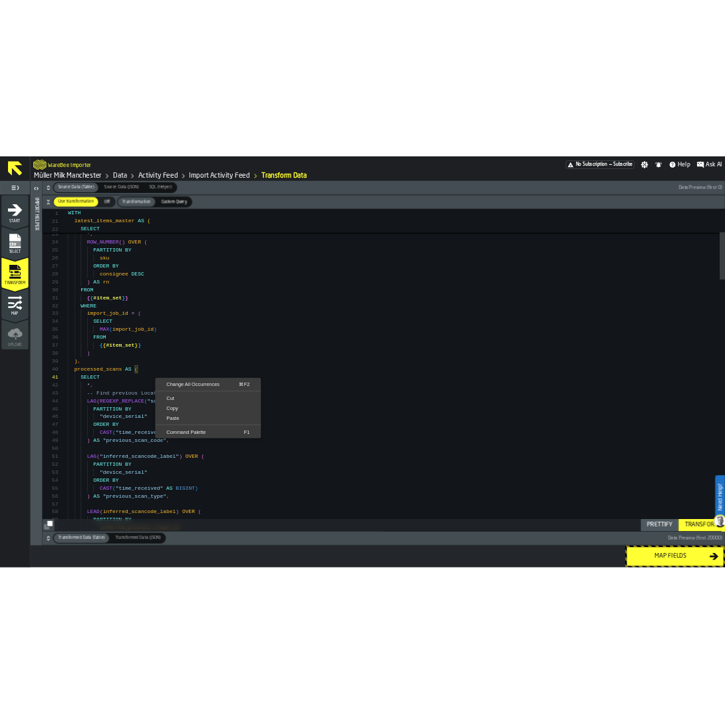
scroll to position [0, 0]
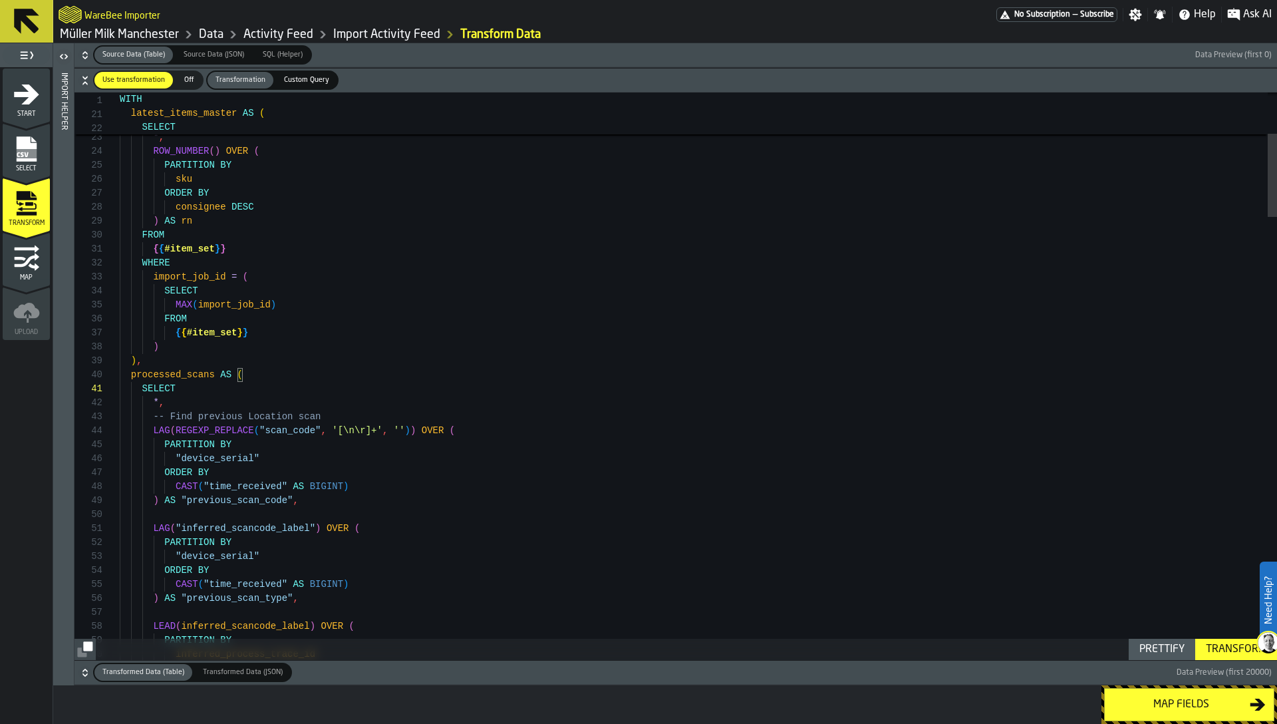
click at [315, 668] on span "button-" at bounding box center [733, 671] width 882 height 19
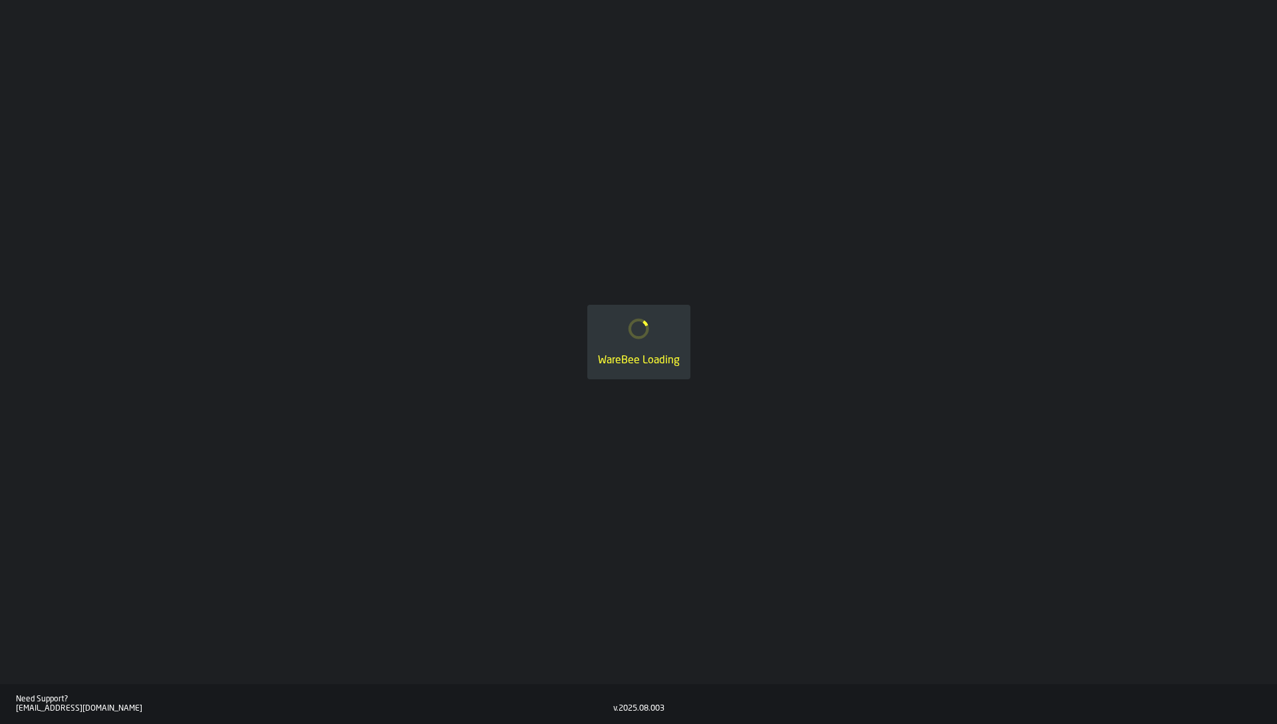
type textarea "**********"
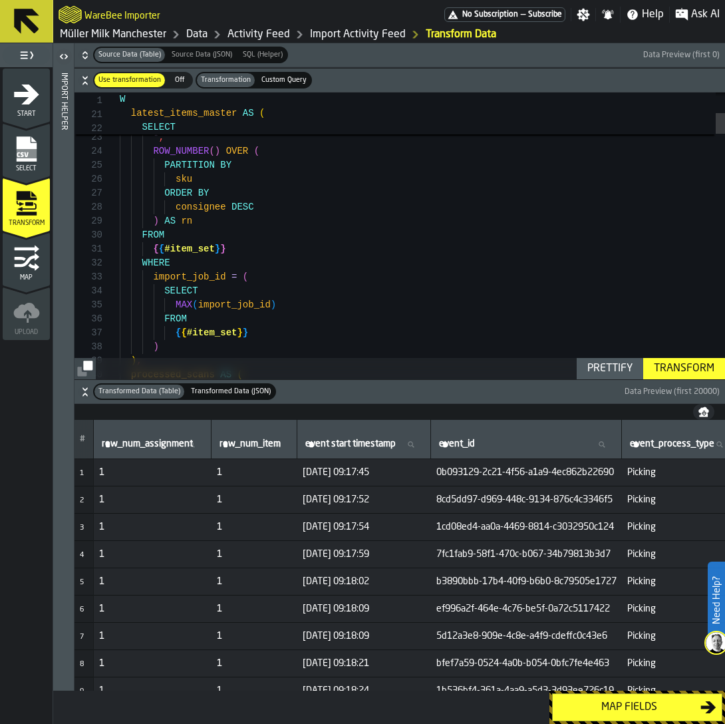
click at [23, 266] on icon "menu Map" at bounding box center [26, 258] width 27 height 27
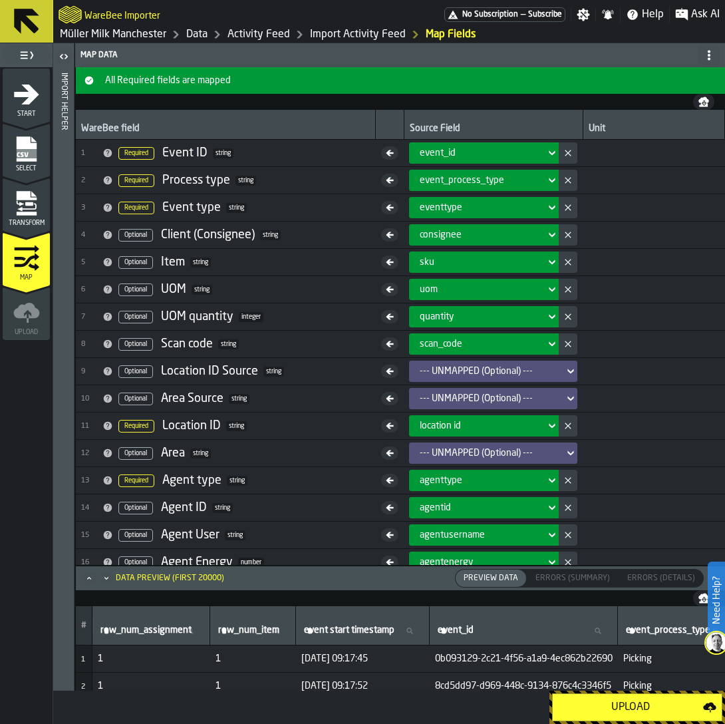
click at [630, 700] on div "Upload" at bounding box center [630, 707] width 145 height 16
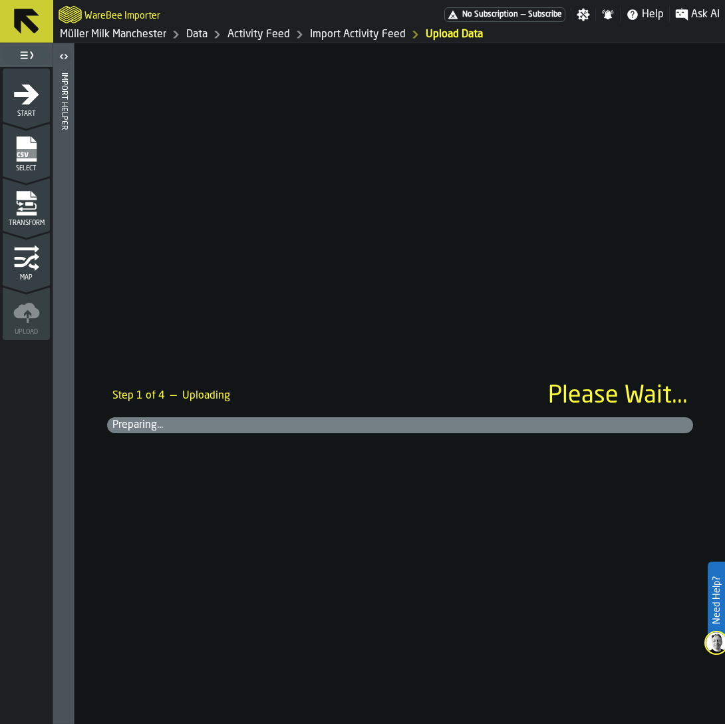
click at [631, 260] on div "Step 1 of 4 — Uploading Please Wait... Preparing..." at bounding box center [400, 383] width 650 height 680
click at [200, 35] on link "Data" at bounding box center [196, 35] width 21 height 16
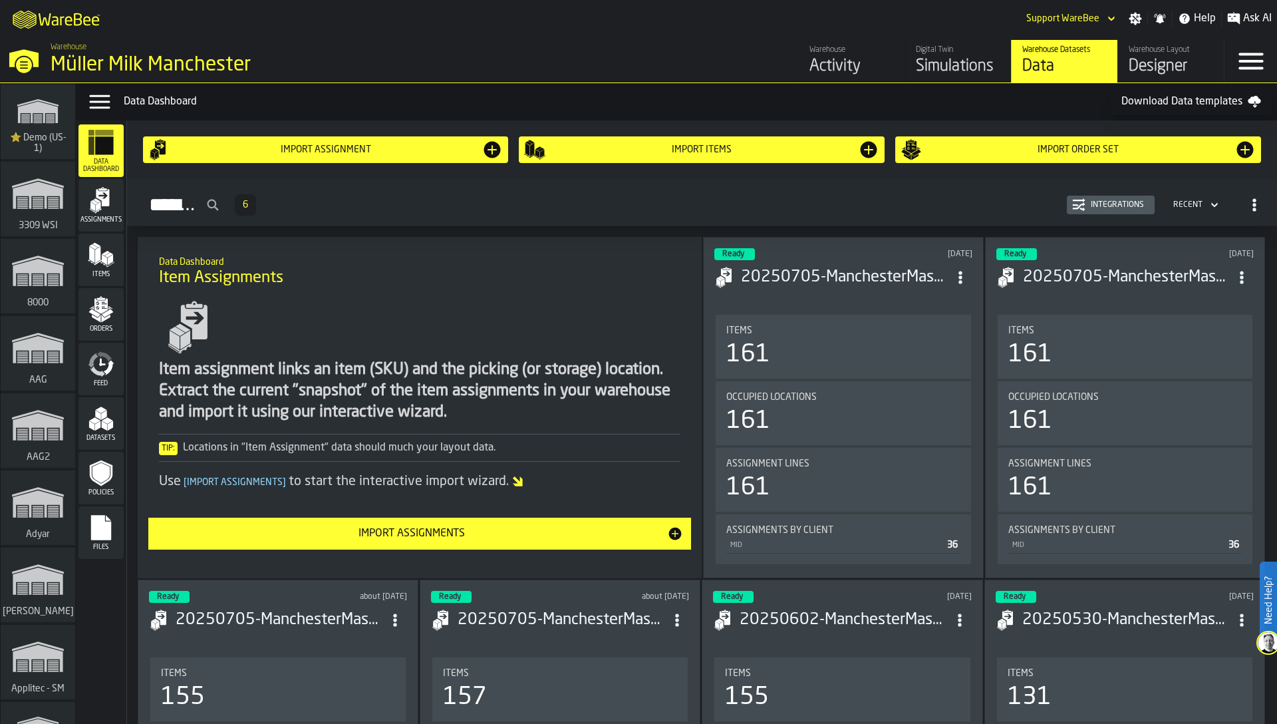
click at [110, 376] on icon "menu Feed" at bounding box center [101, 364] width 27 height 27
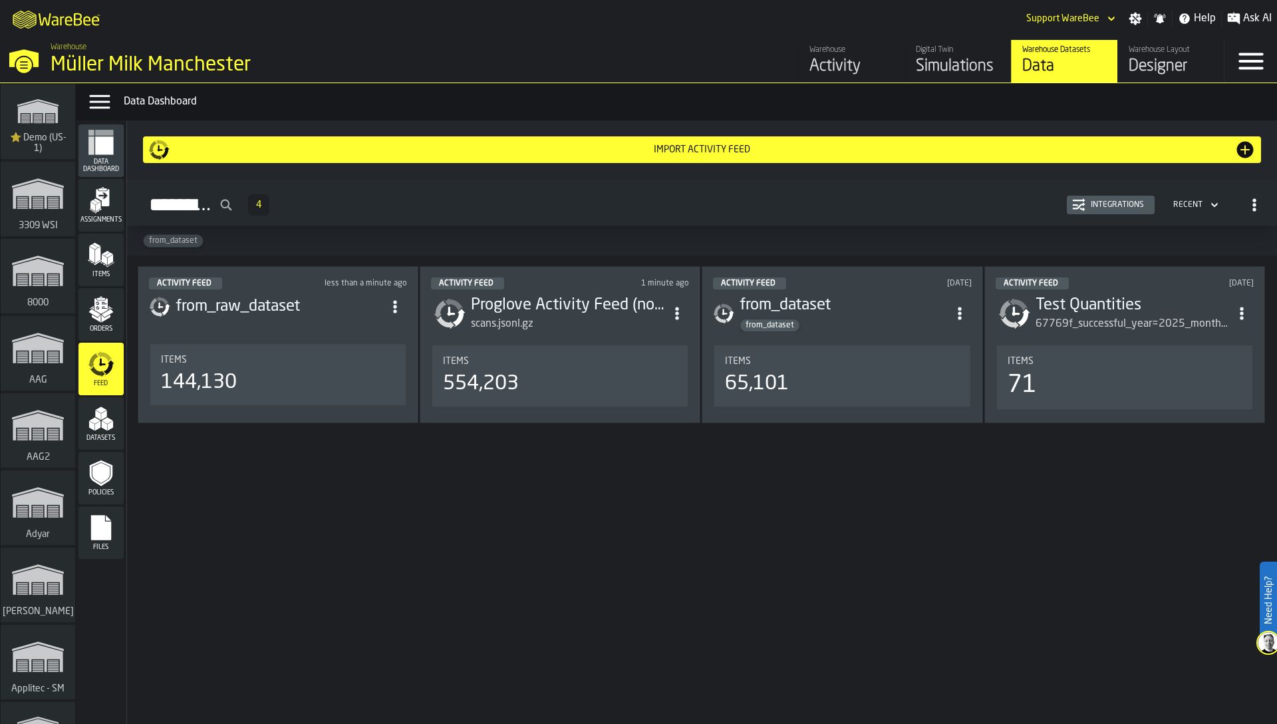
click at [724, 207] on div "Integrations" at bounding box center [1117, 204] width 64 height 9
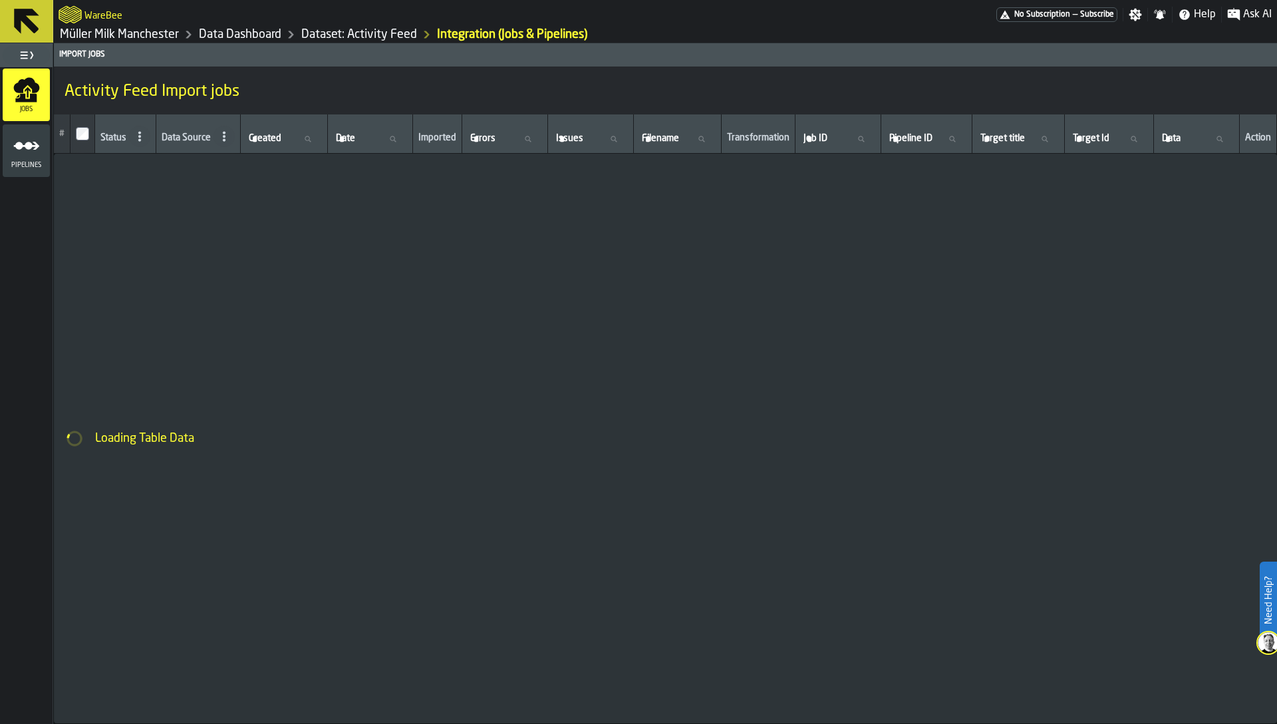
click at [39, 162] on span "Pipelines" at bounding box center [26, 165] width 47 height 7
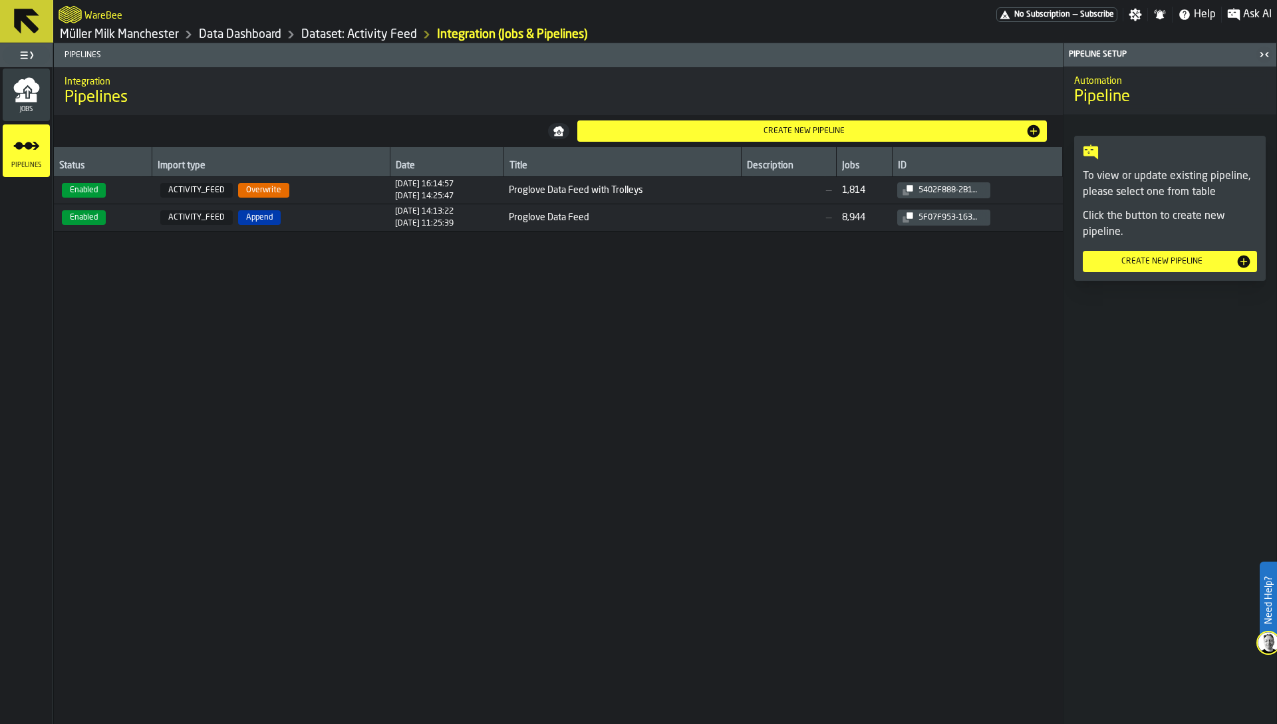
click at [129, 185] on span "Enabled" at bounding box center [103, 190] width 88 height 15
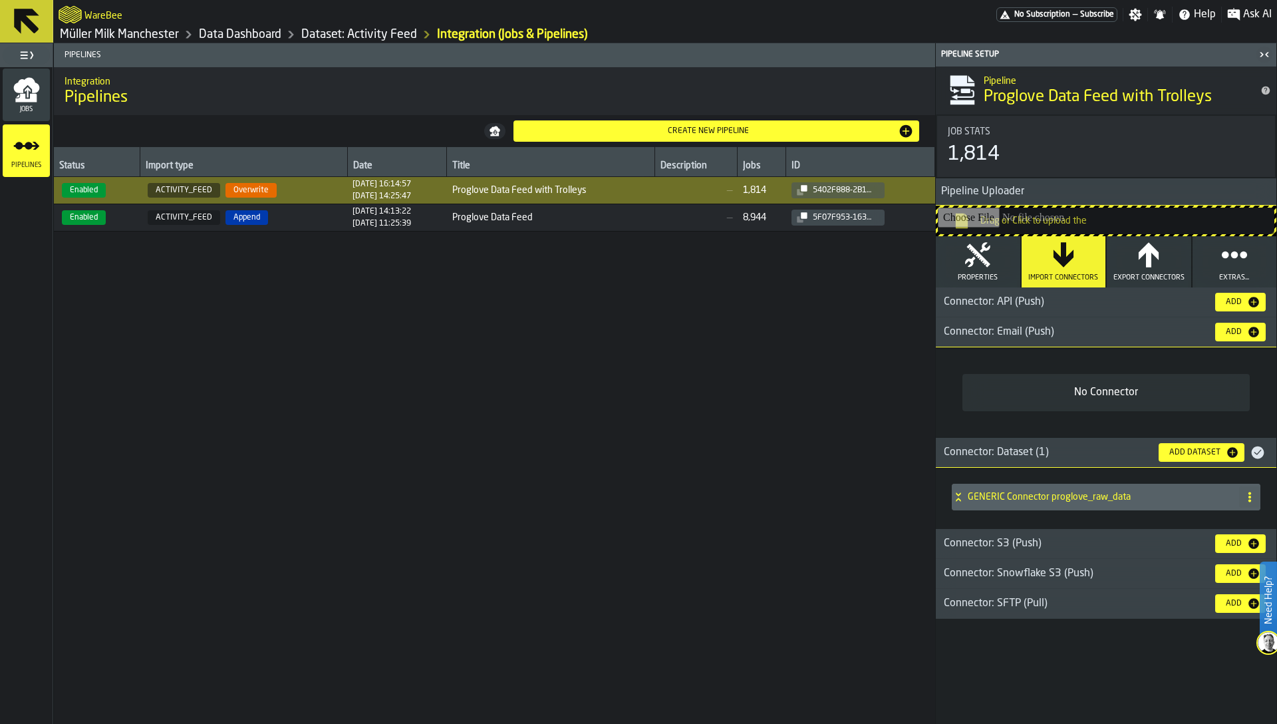
click at [724, 269] on button "Properties" at bounding box center [978, 261] width 84 height 51
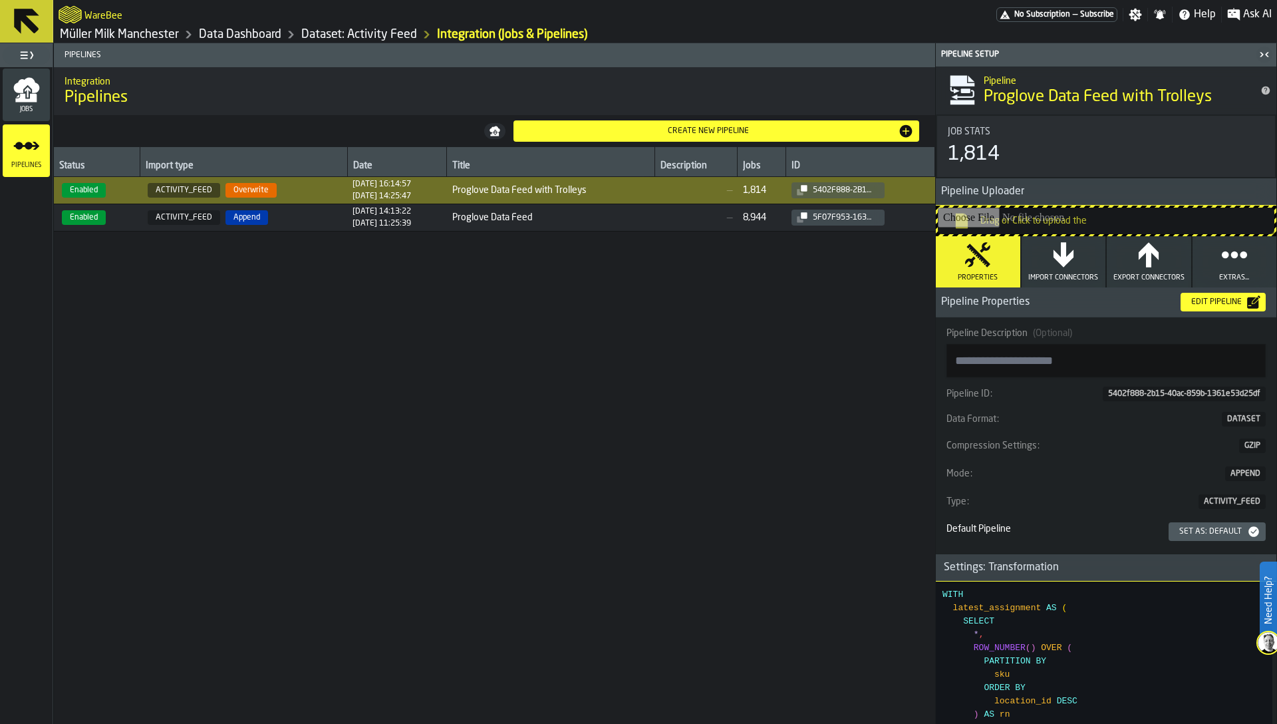
click at [724, 302] on div "Edit Pipeline" at bounding box center [1216, 301] width 61 height 9
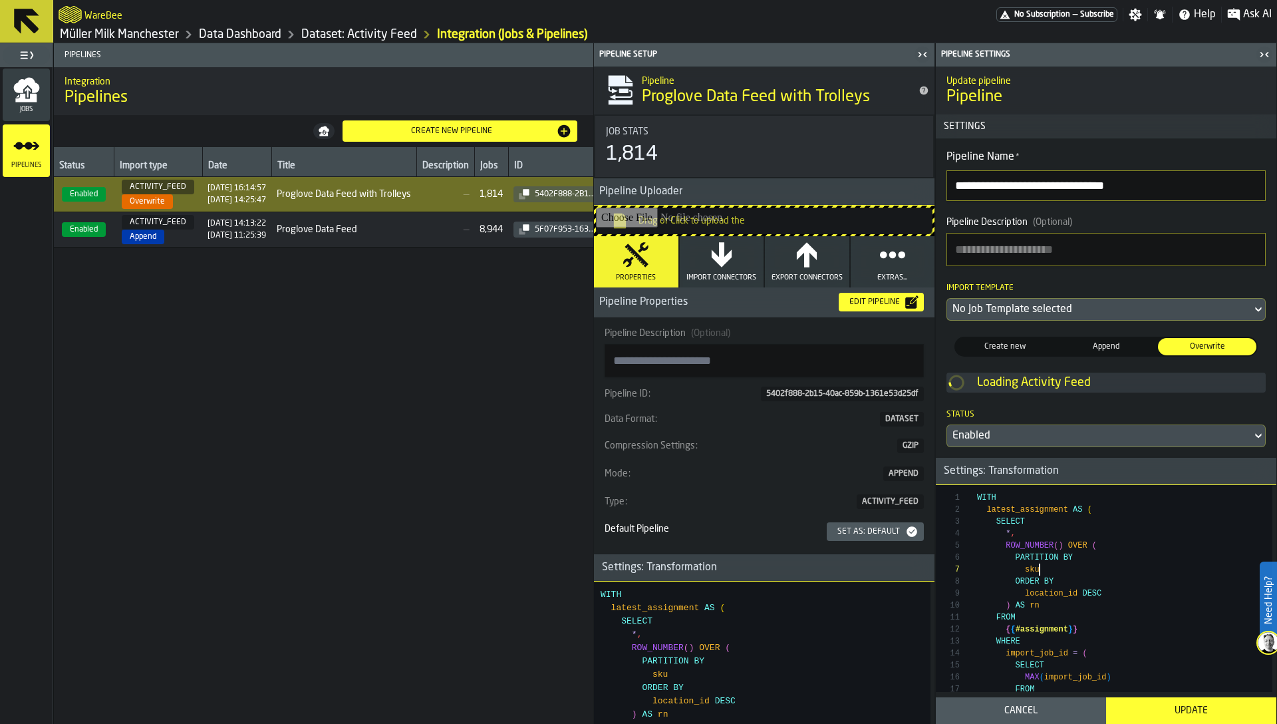
scroll to position [72, 0]
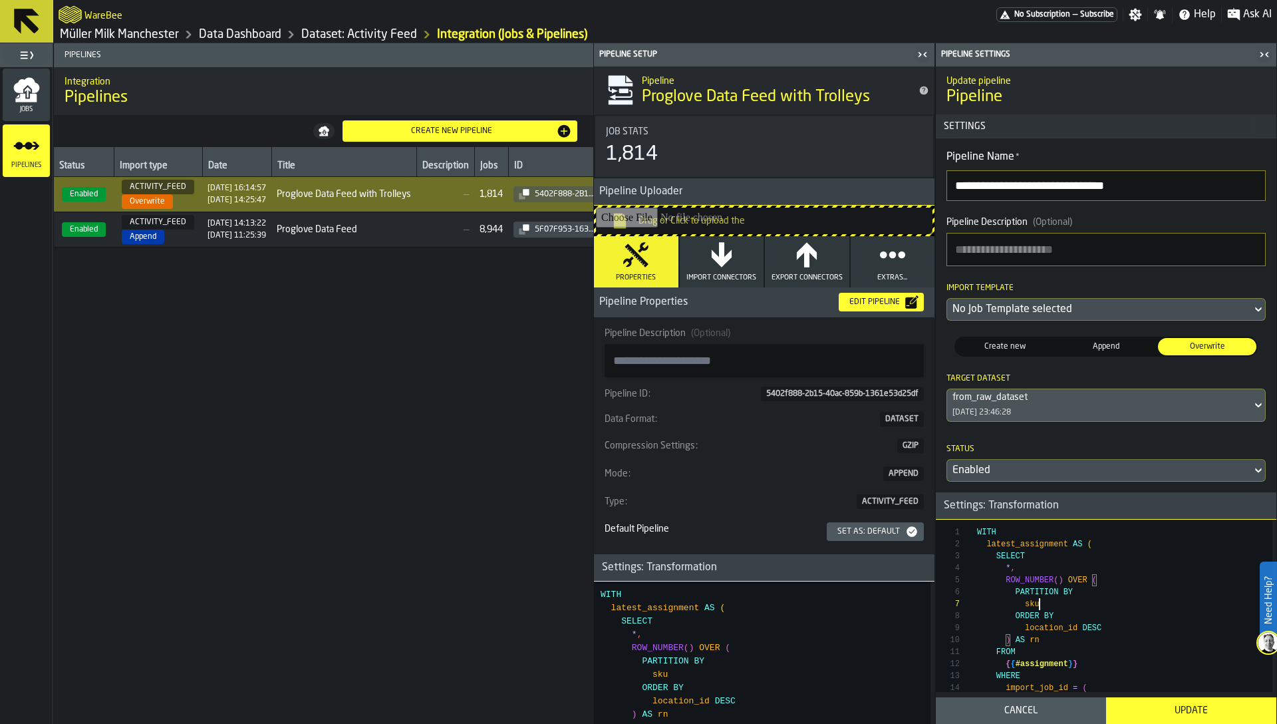
scroll to position [0, 0]
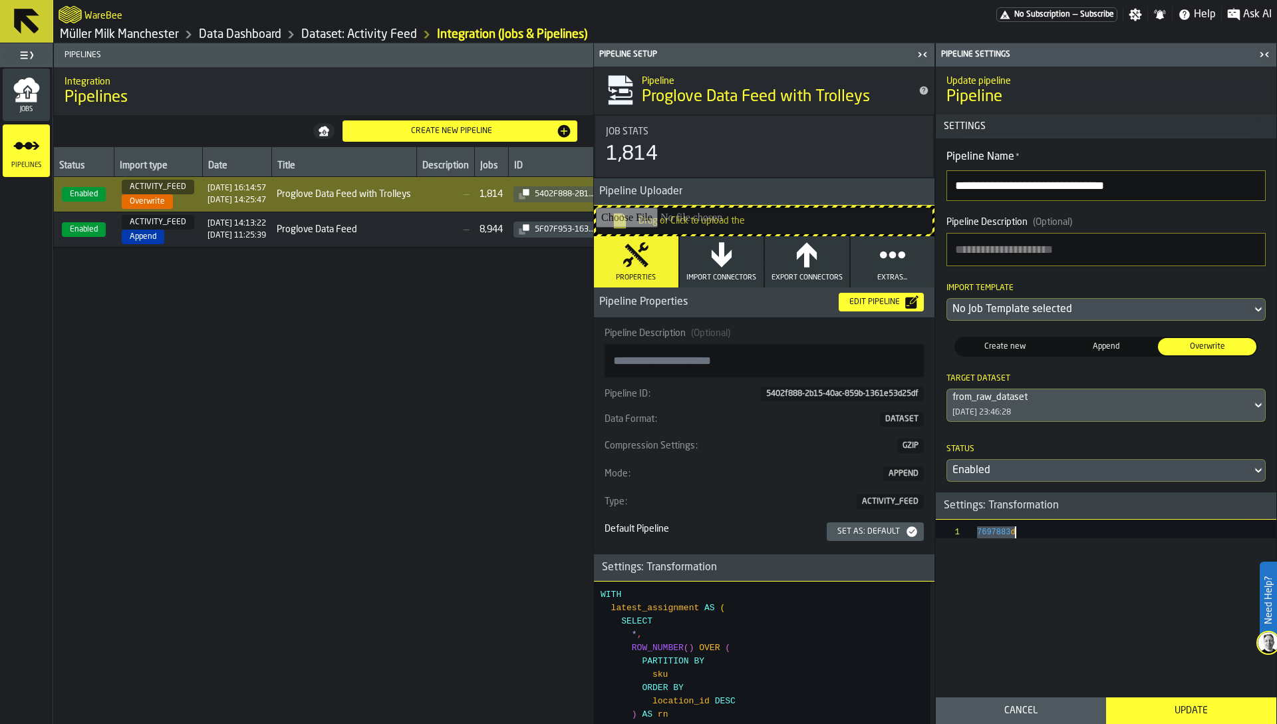
type textarea "**********"
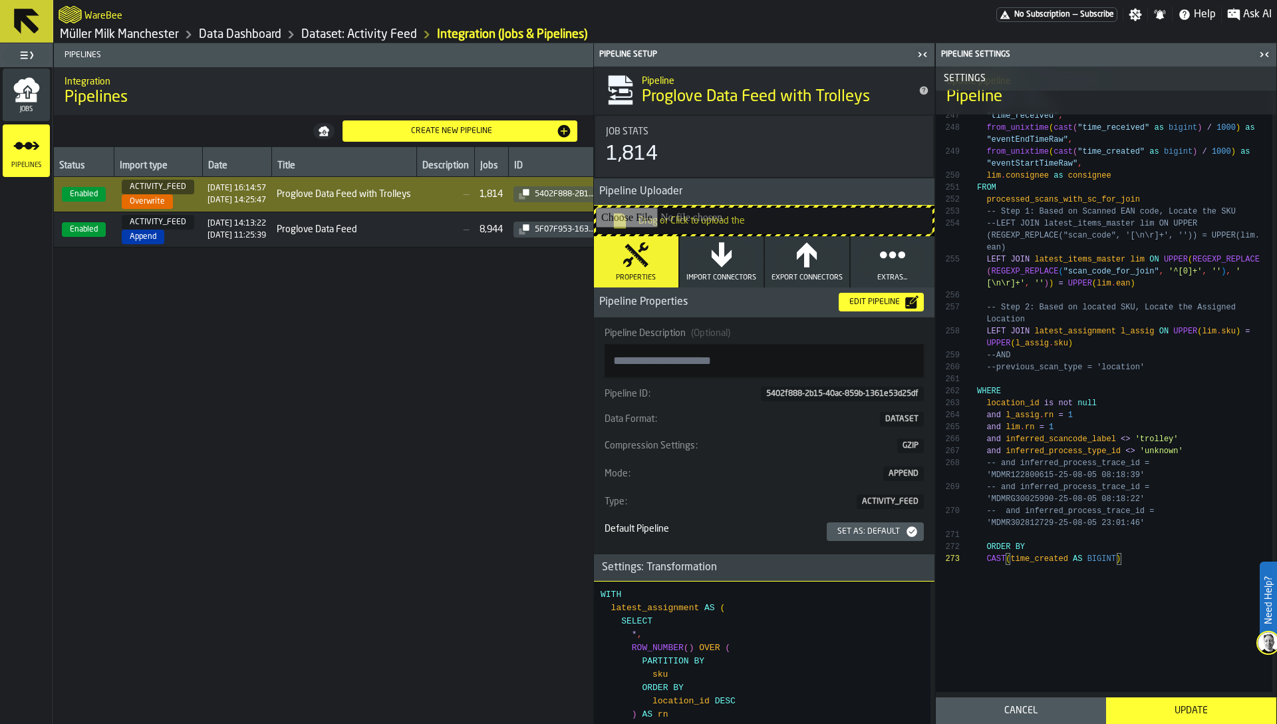
scroll to position [3692, 0]
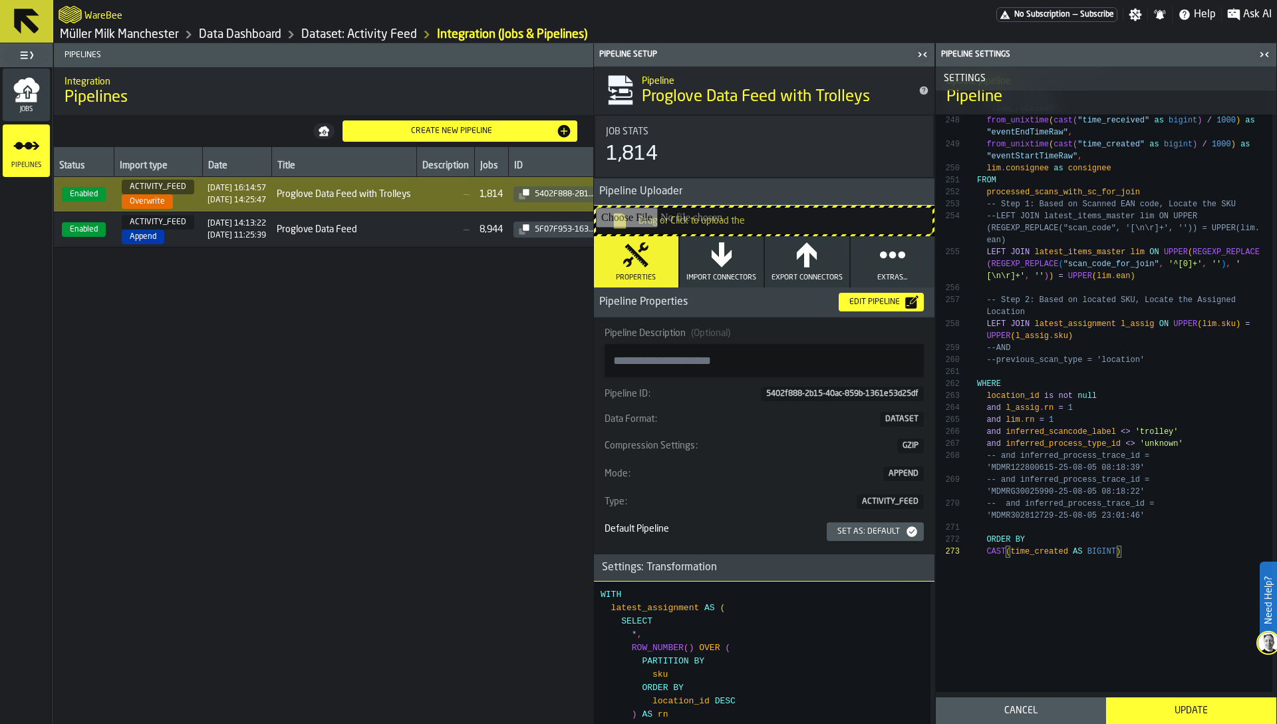
click at [724, 712] on div "Update" at bounding box center [1191, 710] width 154 height 11
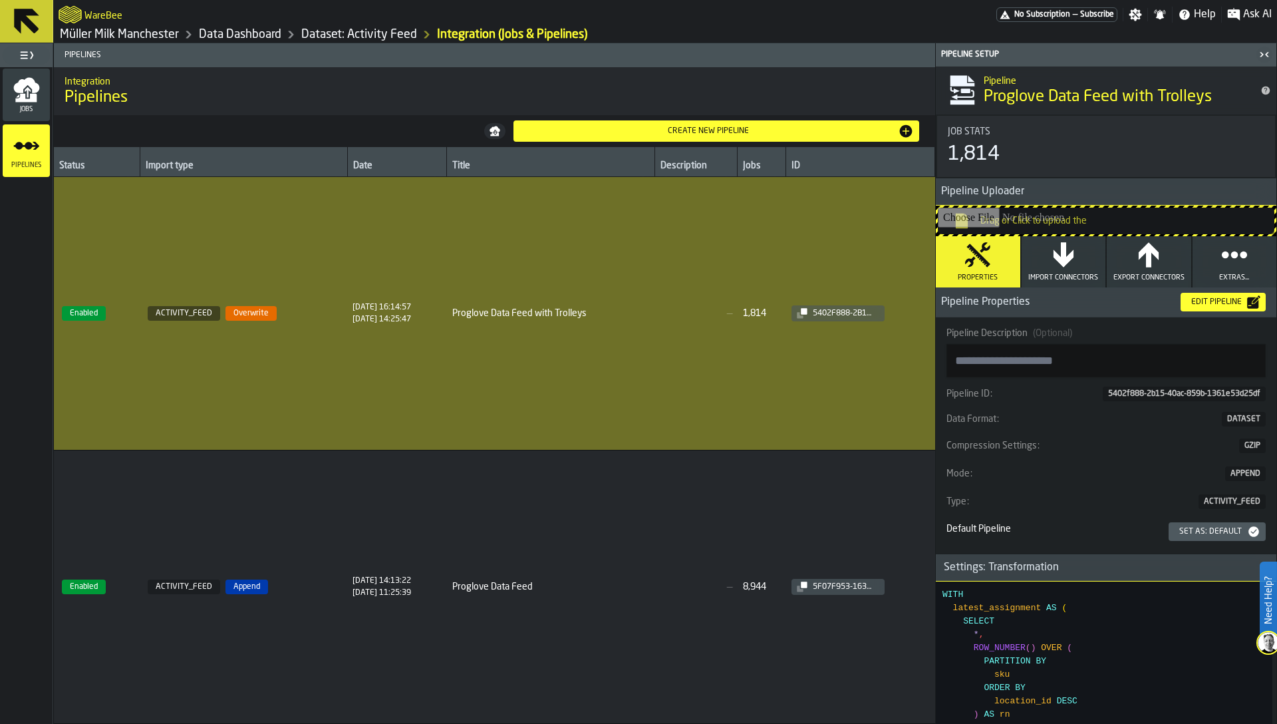
type textarea "**********"
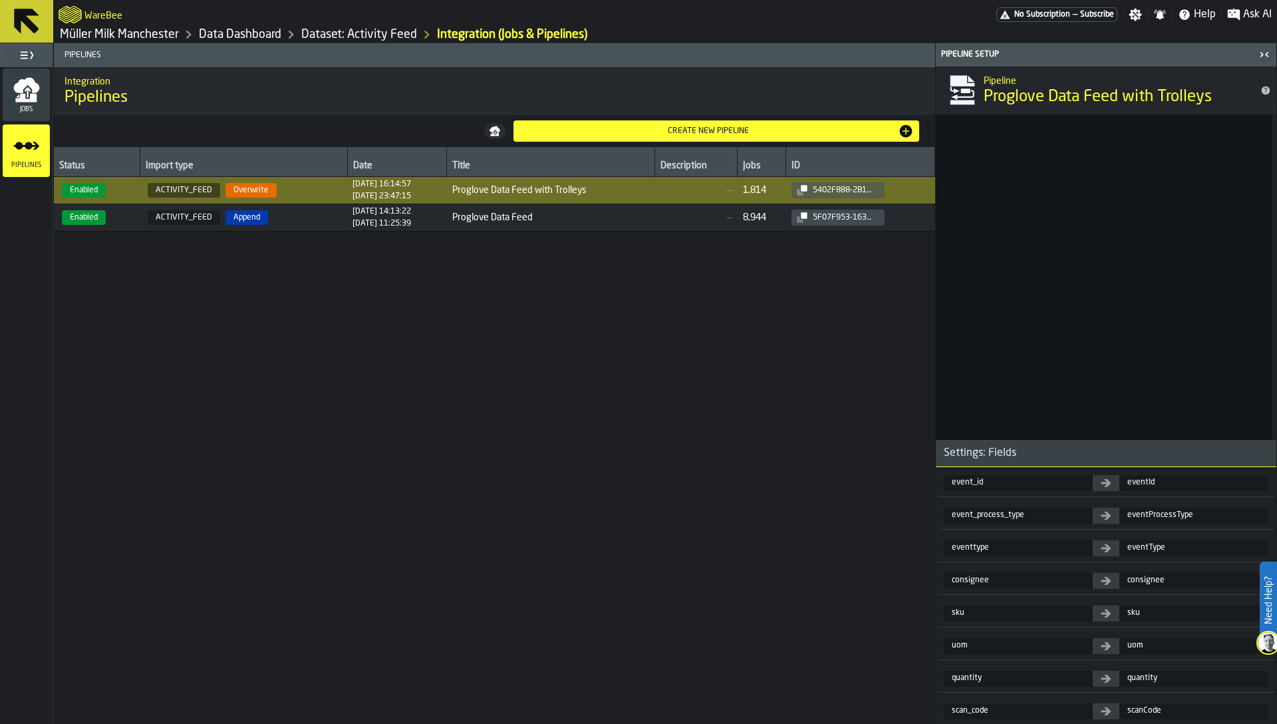
scroll to position [5490, 0]
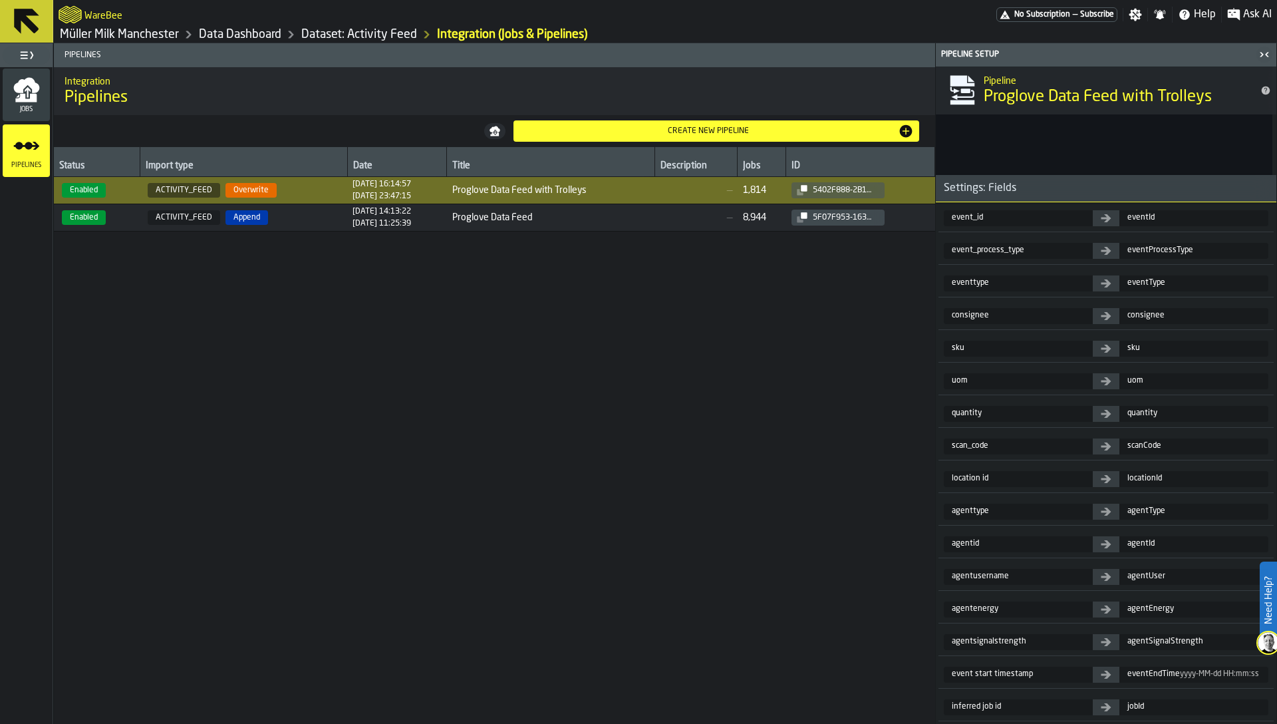
click at [724, 710] on span "jobId" at bounding box center [1193, 707] width 149 height 16
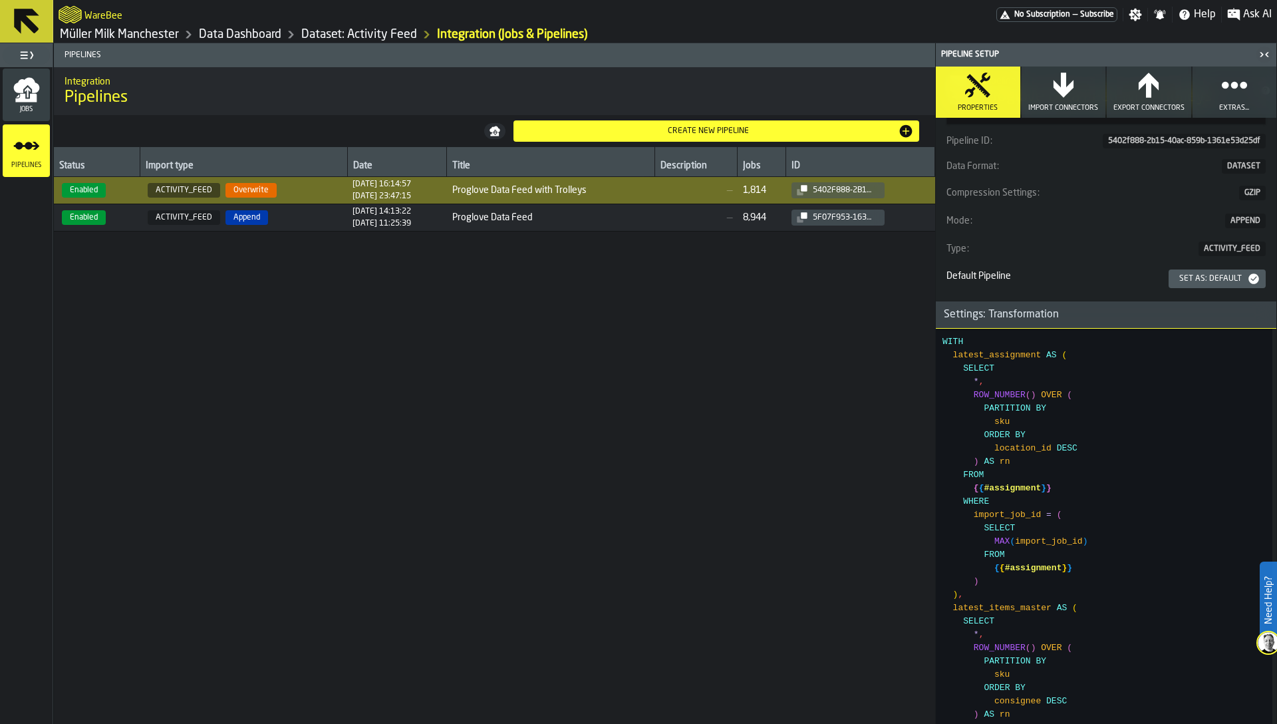
scroll to position [0, 0]
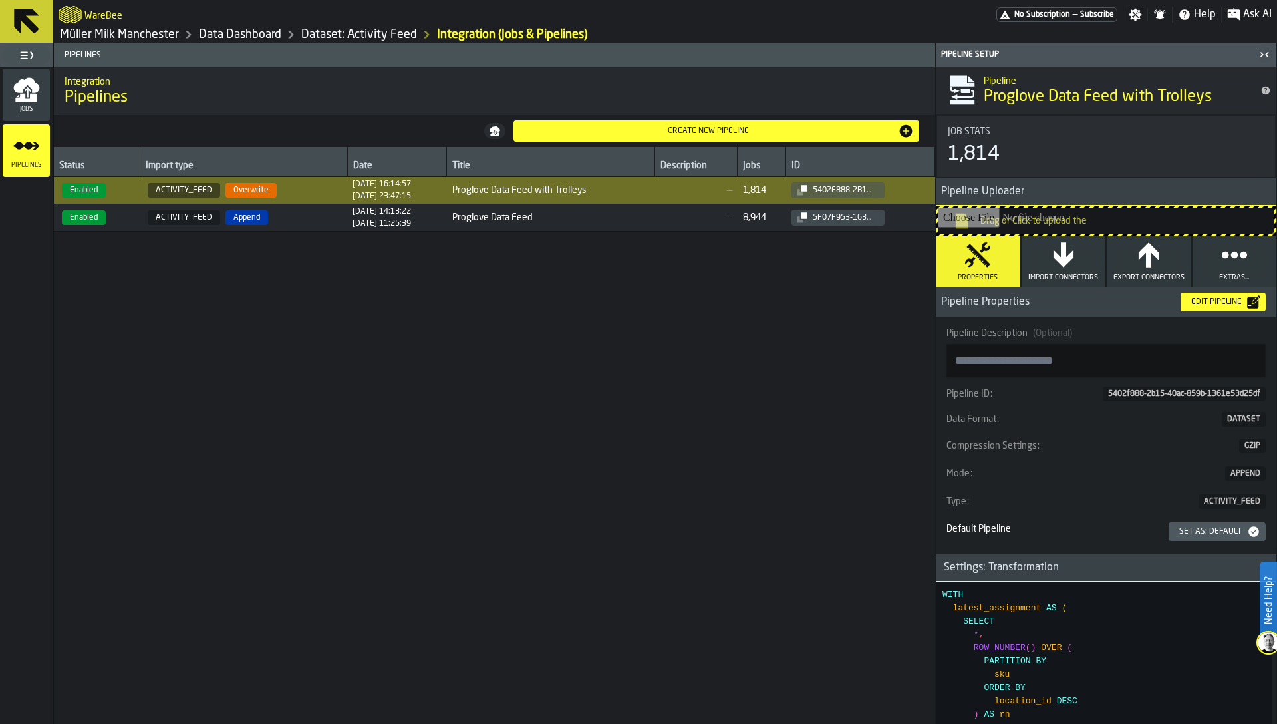
click at [724, 566] on div "Settings: Transformation" at bounding box center [1001, 567] width 131 height 16
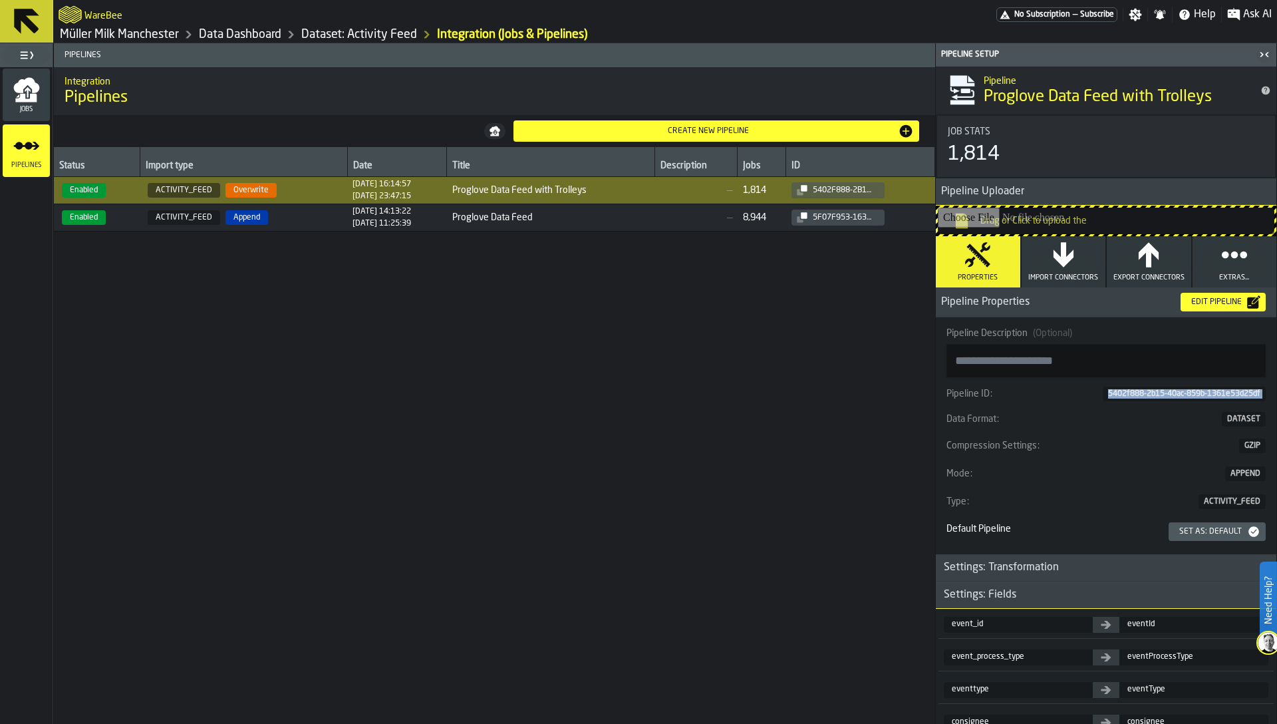
copy div "5402f888-2b15-40ac-859b-1361e53d25df"
click at [221, 315] on div "Status Import type Date Title Description Jobs ID Enabled ACTIVITY_FEED Overwri…" at bounding box center [494, 435] width 881 height 577
click at [412, 296] on div "Status Import type Date Title Description Jobs ID Enabled ACTIVITY_FEED Overwri…" at bounding box center [494, 435] width 881 height 577
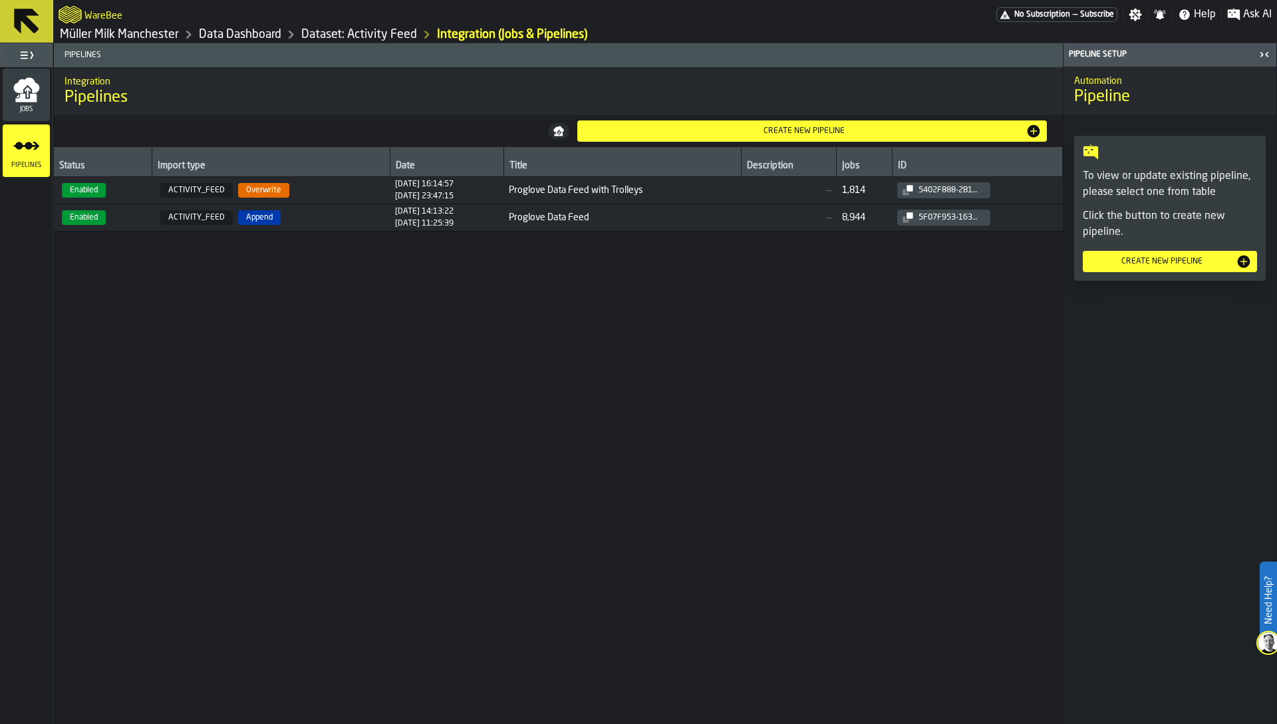
click at [454, 194] on div "[DATE] 23:47:15" at bounding box center [424, 196] width 59 height 9
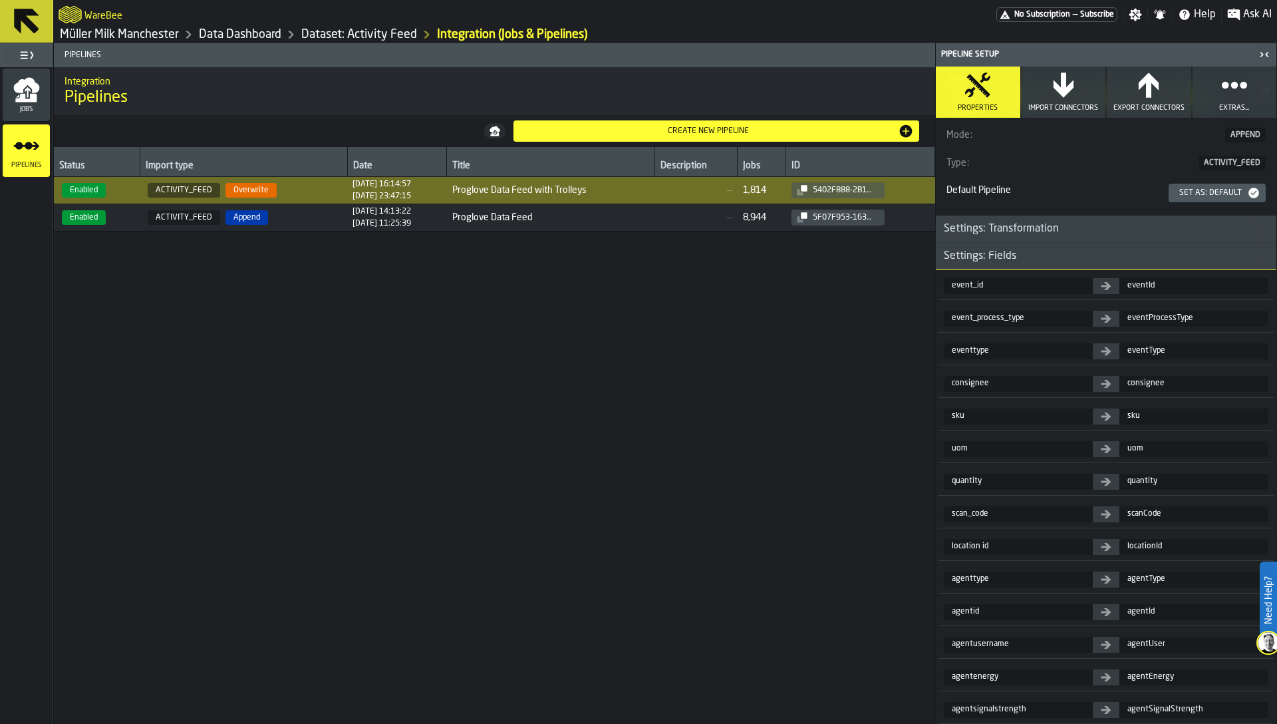
scroll to position [439, 0]
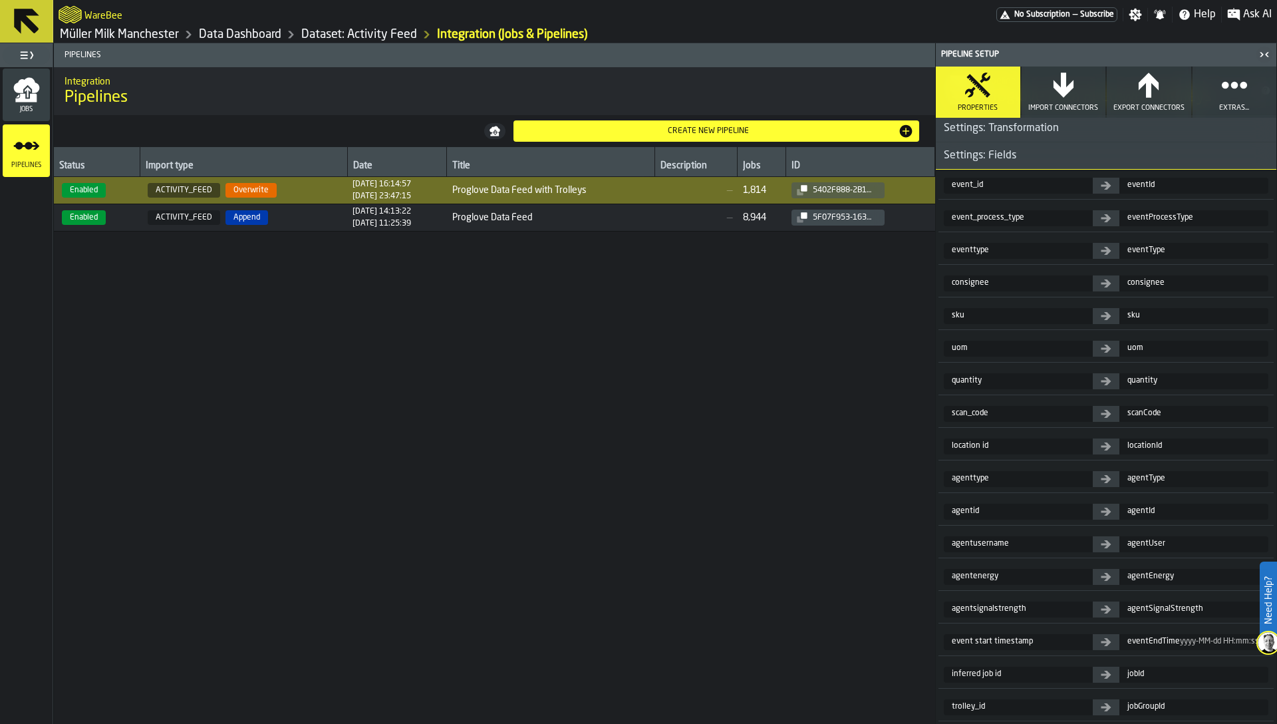
click at [568, 385] on div "Status Import type Date Title Description Jobs ID Enabled ACTIVITY_FEED Overwri…" at bounding box center [494, 435] width 881 height 577
click at [13, 90] on icon "menu Jobs" at bounding box center [26, 89] width 27 height 27
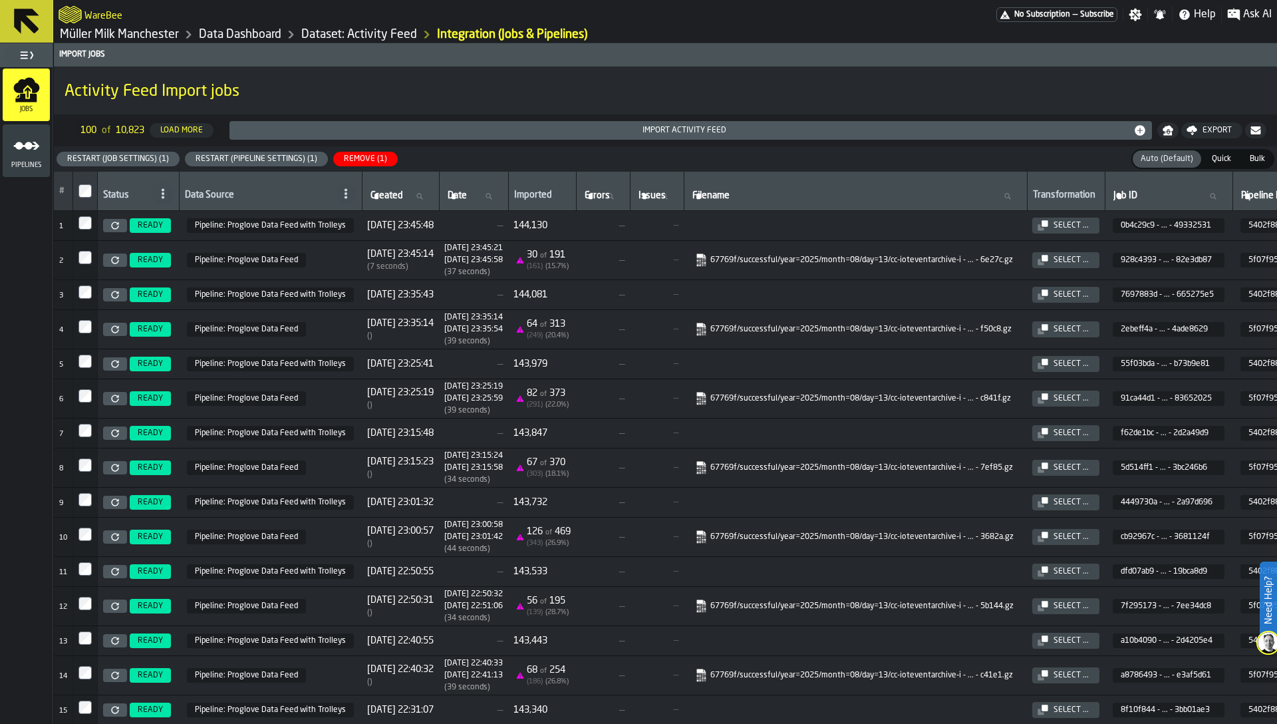
click at [241, 156] on div "Restart (Pipeline Settings) (1)" at bounding box center [256, 158] width 132 height 9
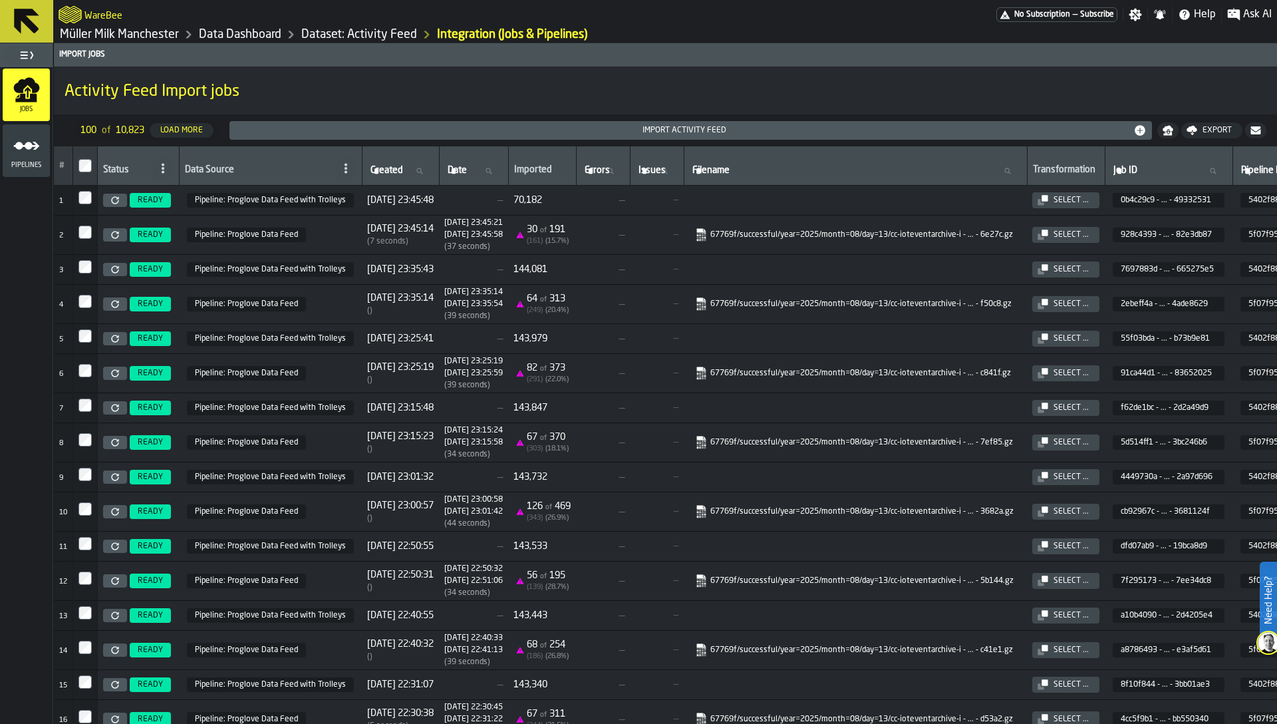
drag, startPoint x: 554, startPoint y: 198, endPoint x: 603, endPoint y: 193, distance: 48.8
click at [576, 193] on td "70,182" at bounding box center [542, 201] width 68 height 30
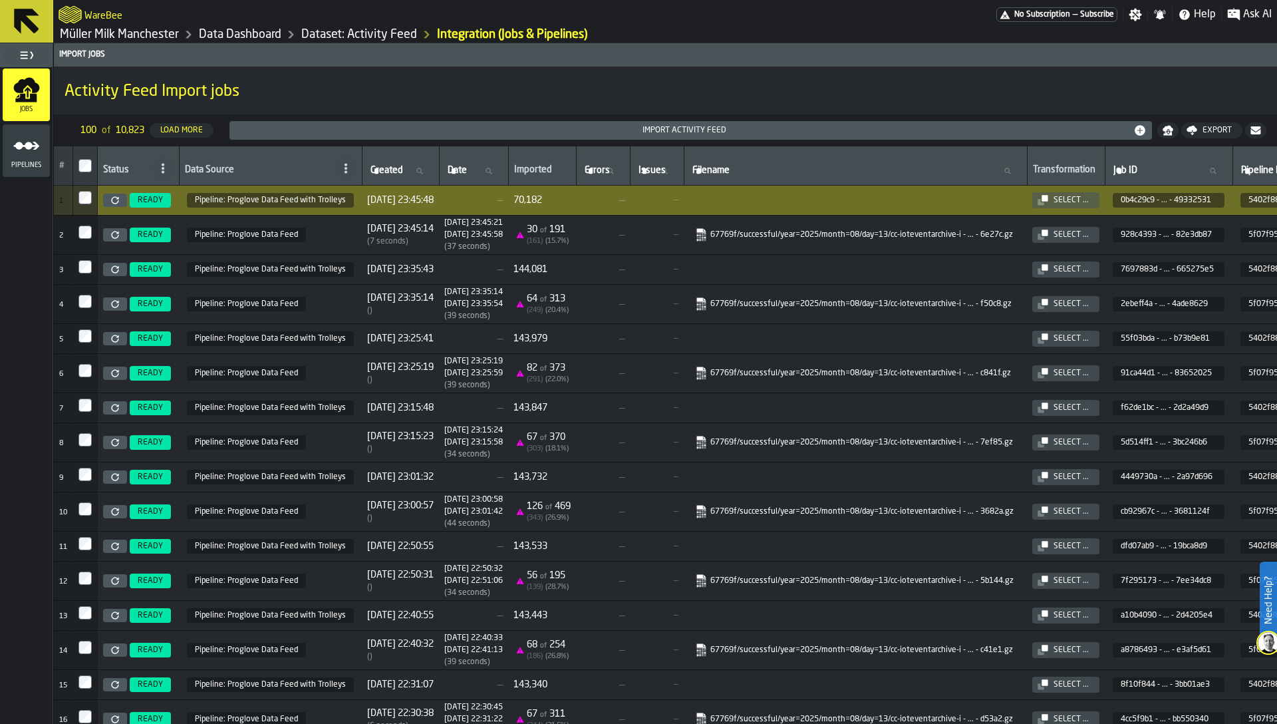
click at [140, 37] on link "Müller Milk Manchester" at bounding box center [119, 34] width 119 height 15
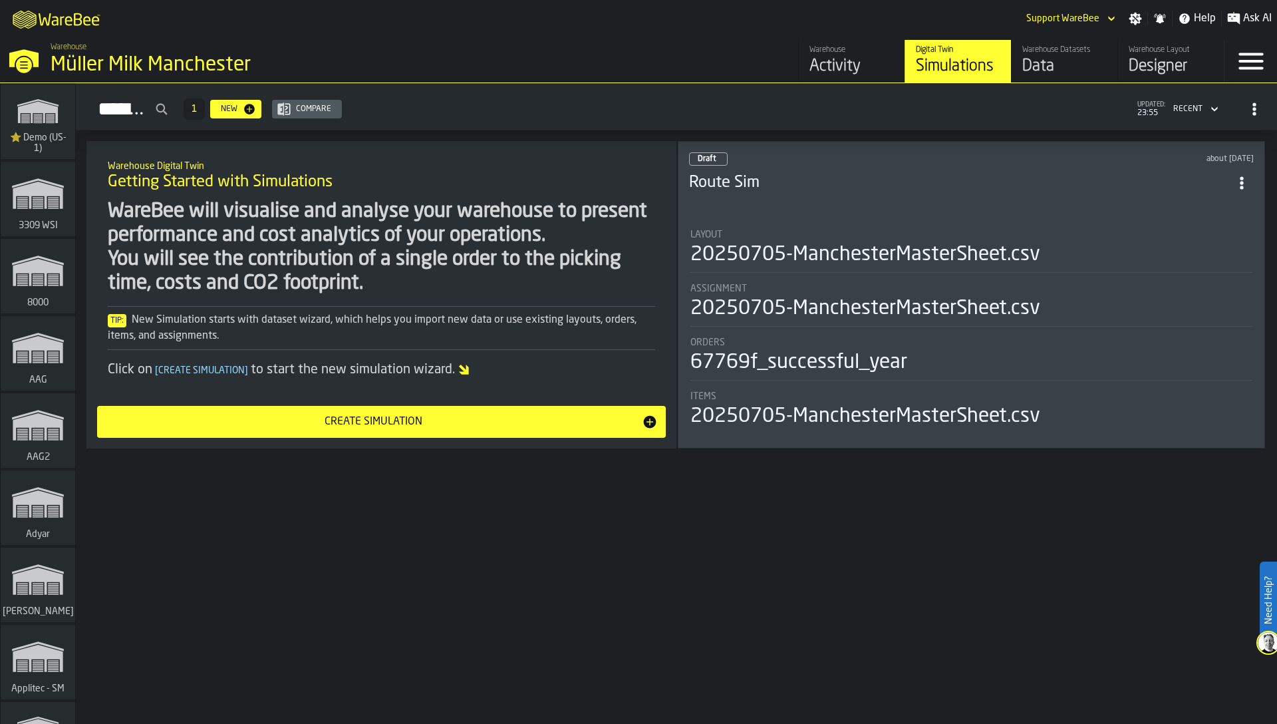
click at [814, 56] on div "Activity" at bounding box center [851, 66] width 84 height 21
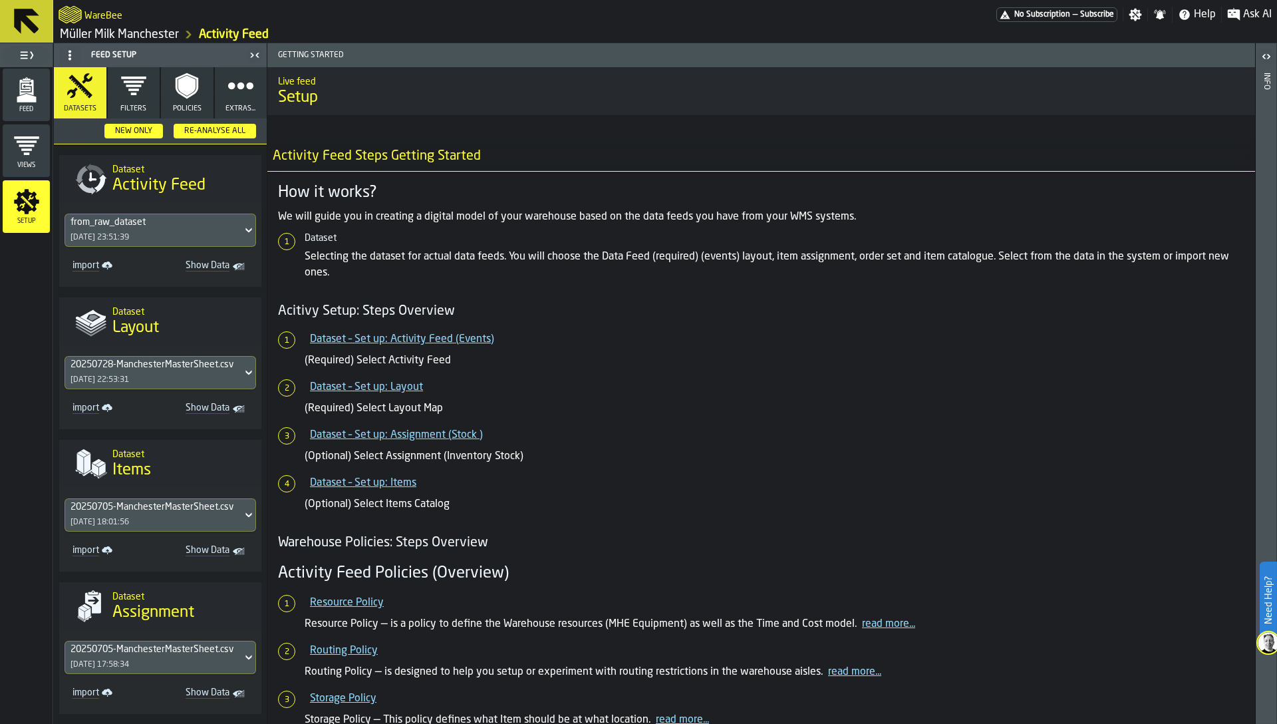
click at [120, 252] on nav "import Show Data" at bounding box center [161, 264] width 192 height 24
click at [120, 234] on div "13/08/2025, 23:51:39" at bounding box center [100, 237] width 59 height 9
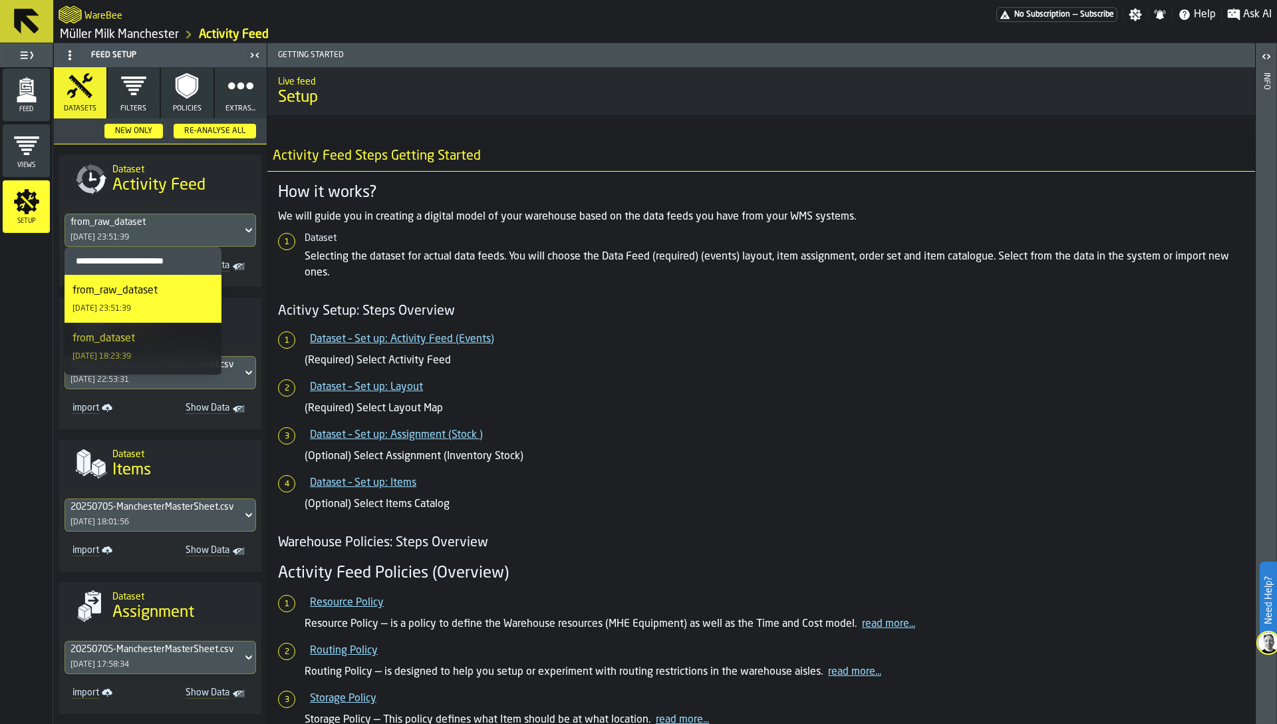
click at [146, 297] on div "from_raw_dataset" at bounding box center [114, 291] width 85 height 16
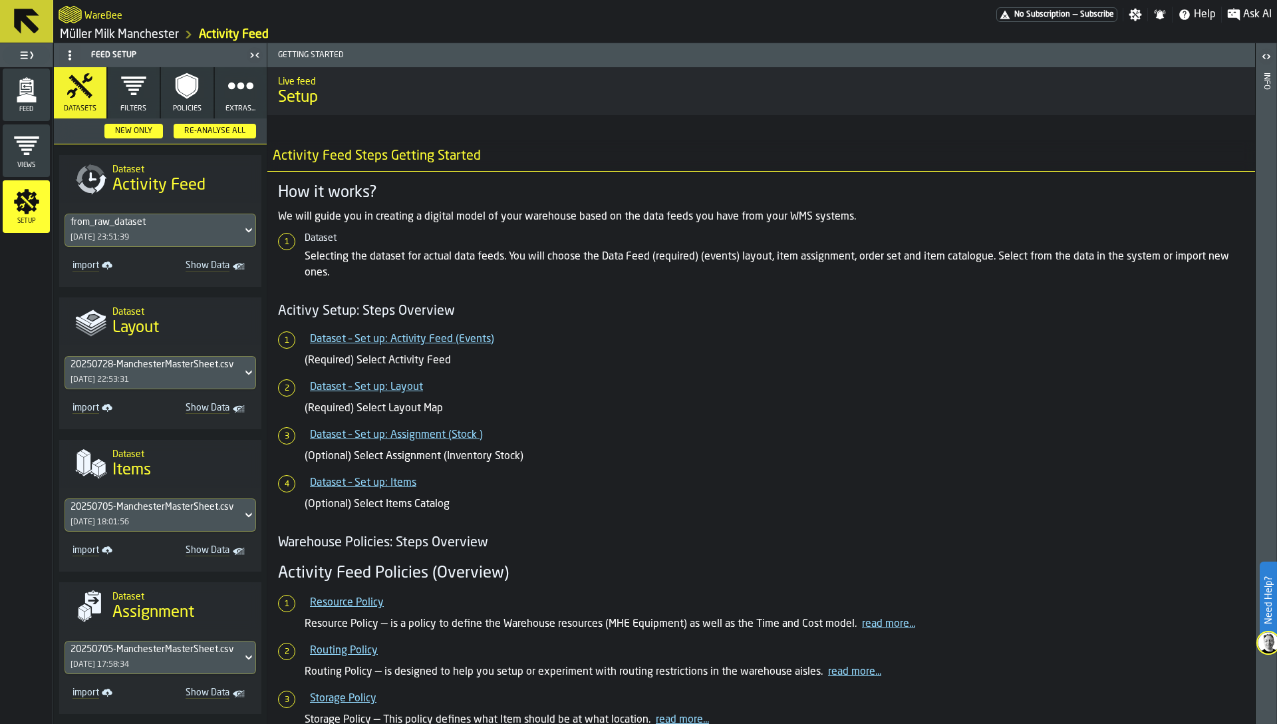
click at [235, 94] on icon "button" at bounding box center [240, 85] width 27 height 27
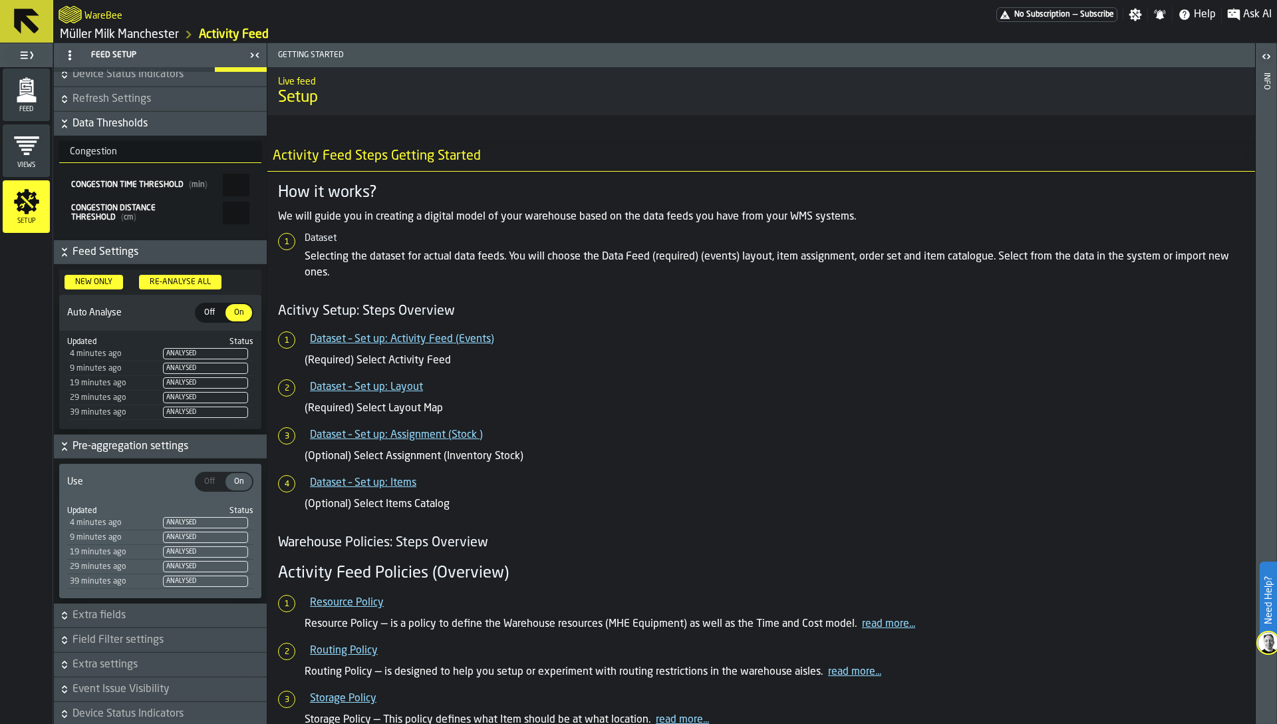
scroll to position [49, 0]
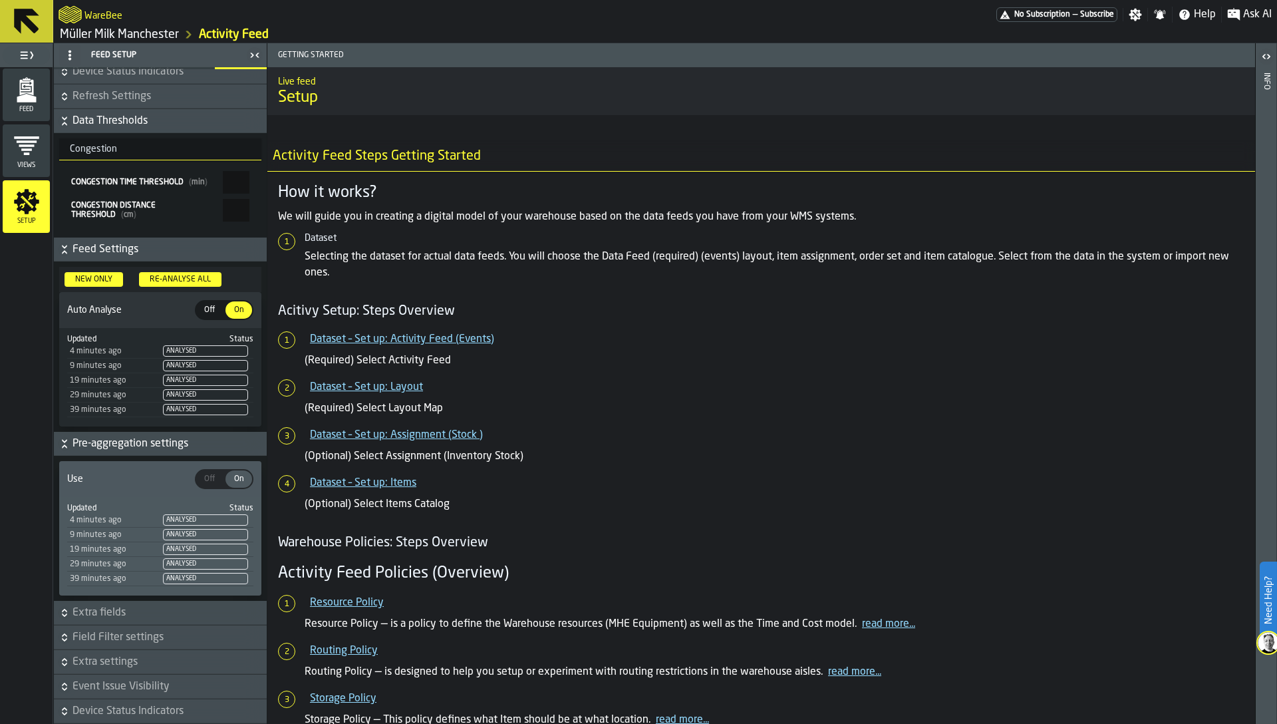
click at [114, 689] on span "Event Issue Visibility" at bounding box center [168, 686] width 192 height 16
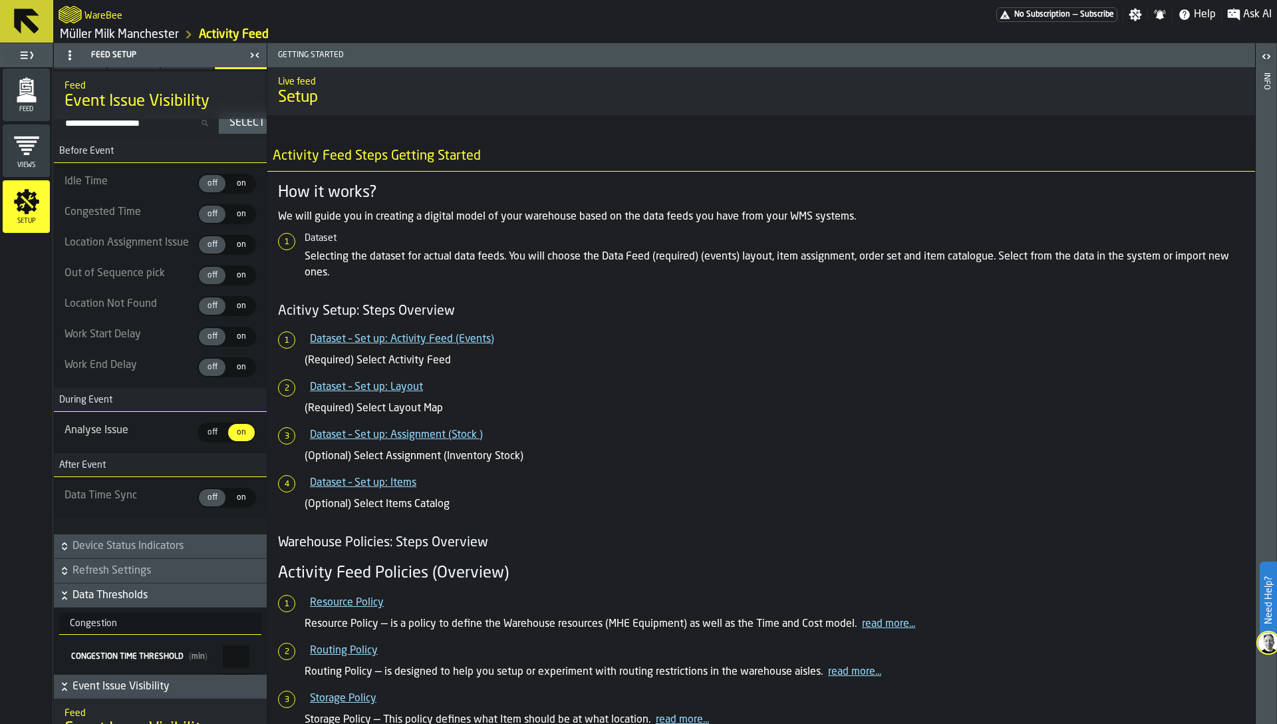
scroll to position [523, 0]
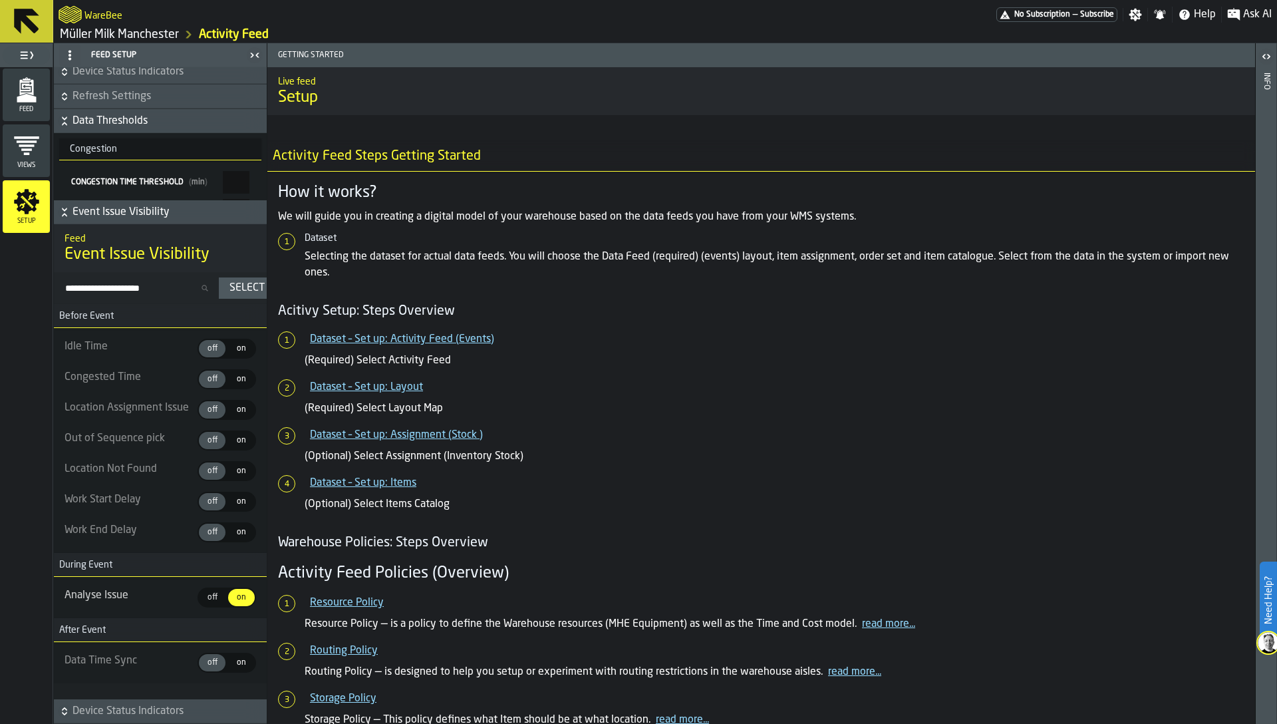
click at [102, 213] on span "Event Issue Visibility" at bounding box center [168, 212] width 192 height 16
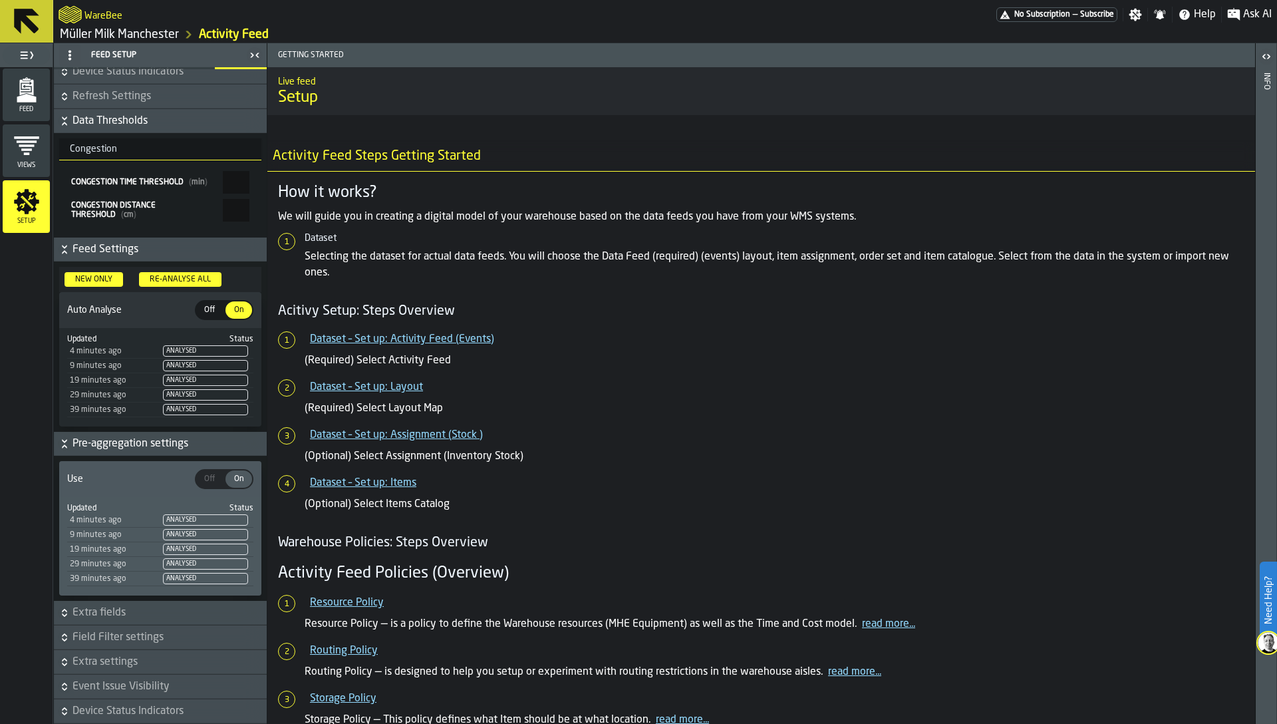
click at [110, 656] on span "Extra settings" at bounding box center [168, 662] width 192 height 16
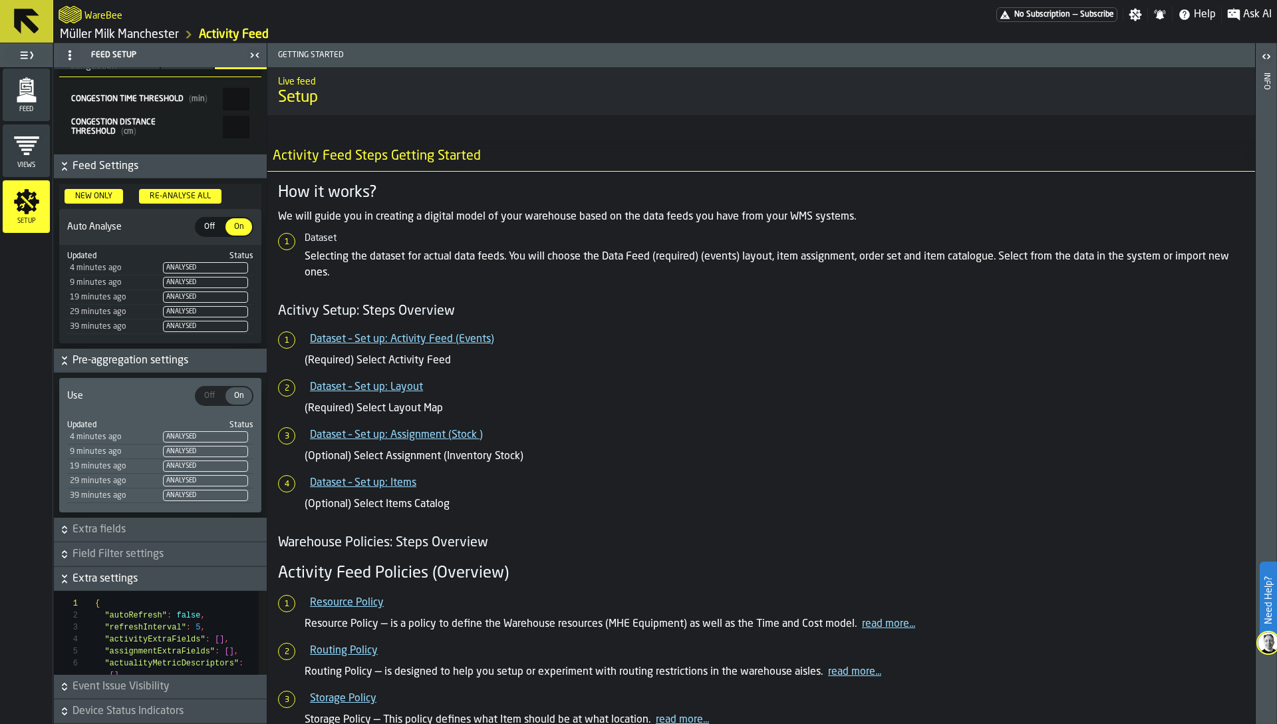
scroll to position [247, 0]
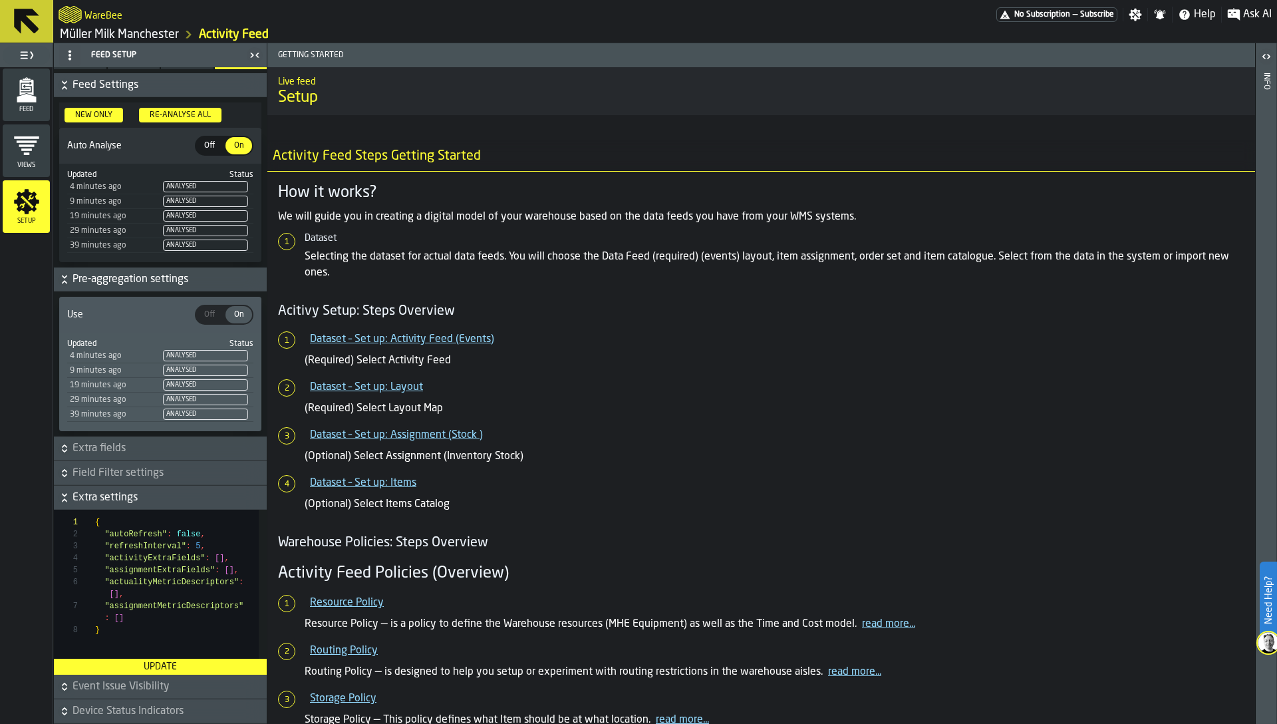
click at [98, 468] on span "Field Filter settings" at bounding box center [168, 473] width 192 height 16
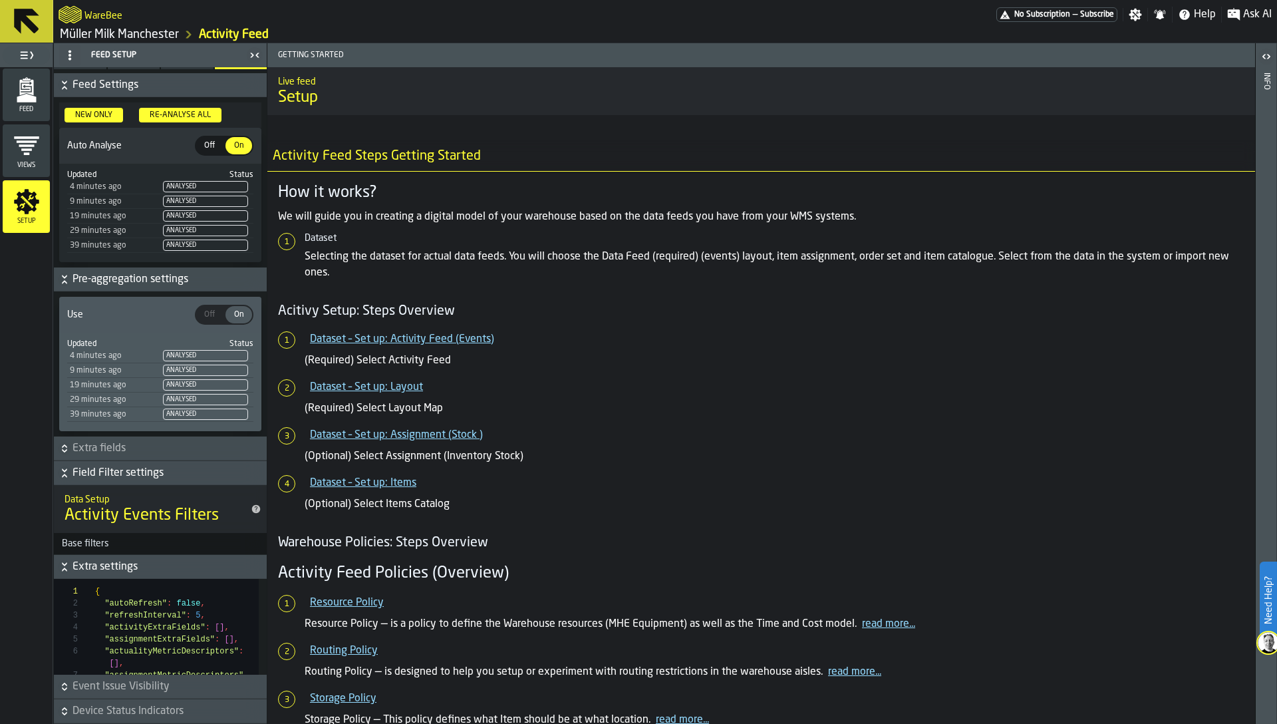
click at [100, 545] on div "Base filters" at bounding box center [85, 543] width 63 height 11
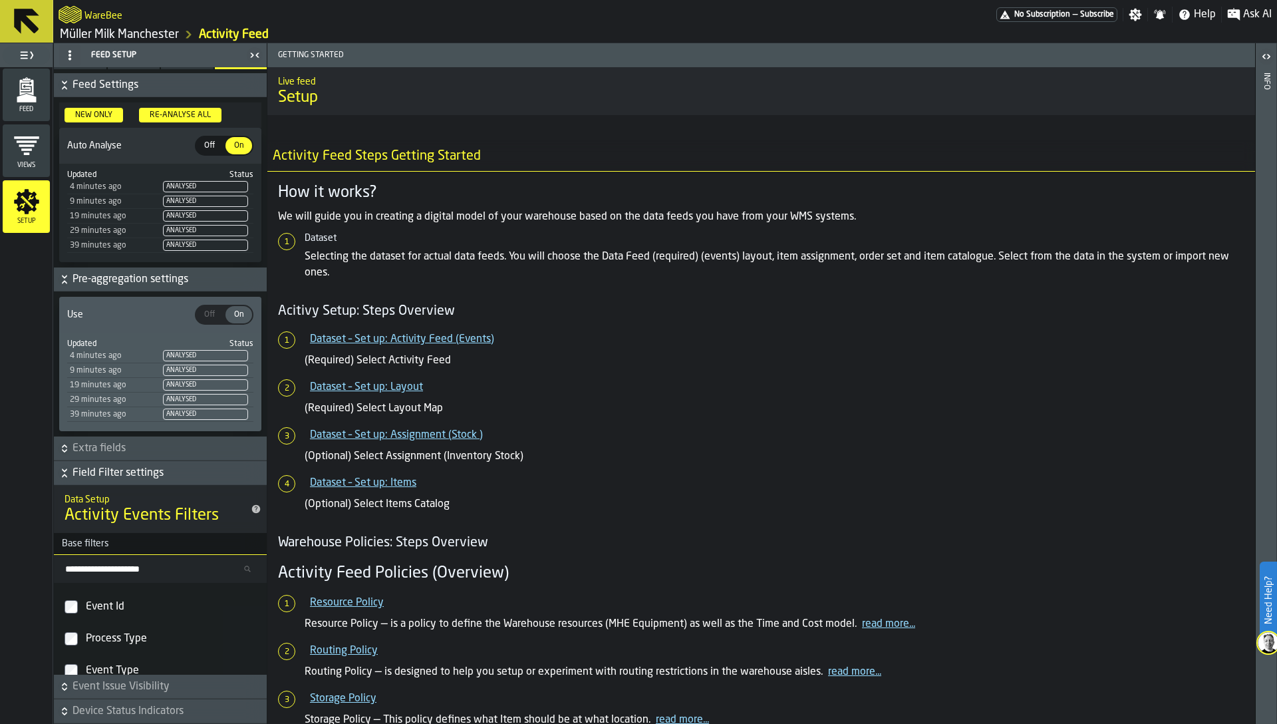
click at [100, 545] on div "Base filters" at bounding box center [85, 543] width 63 height 11
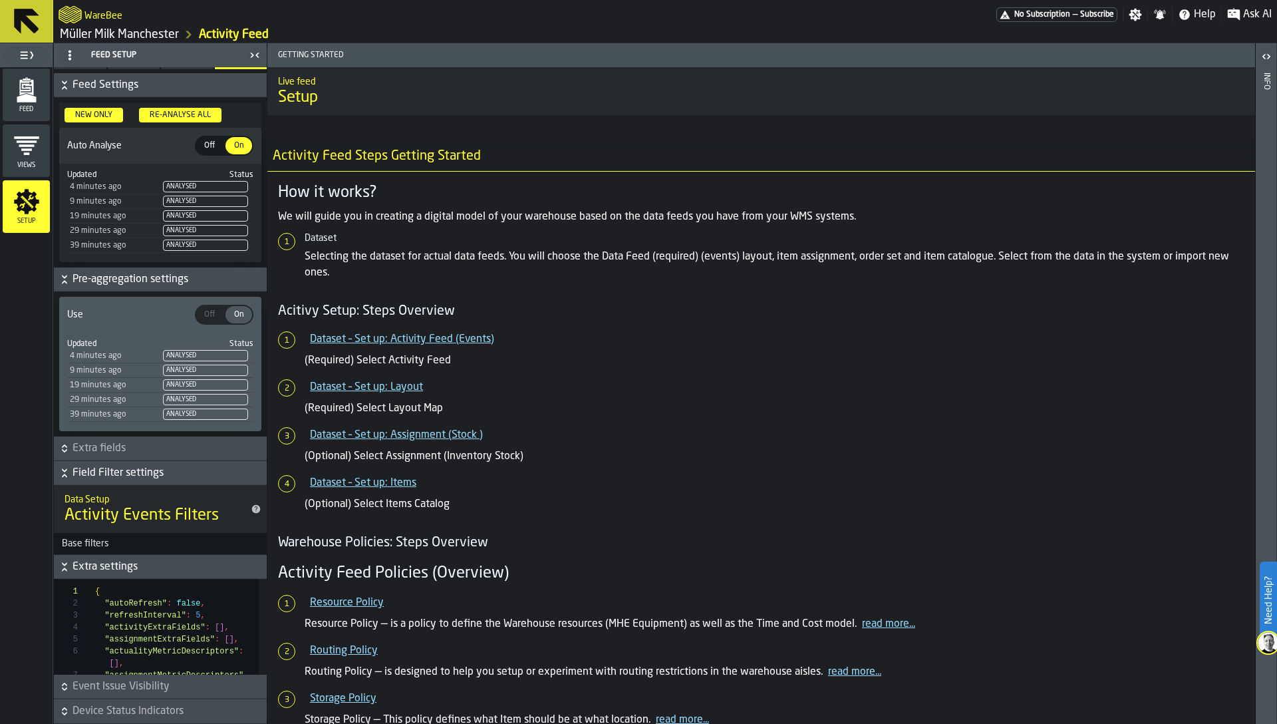
click at [98, 446] on span "Extra fields" at bounding box center [168, 448] width 192 height 16
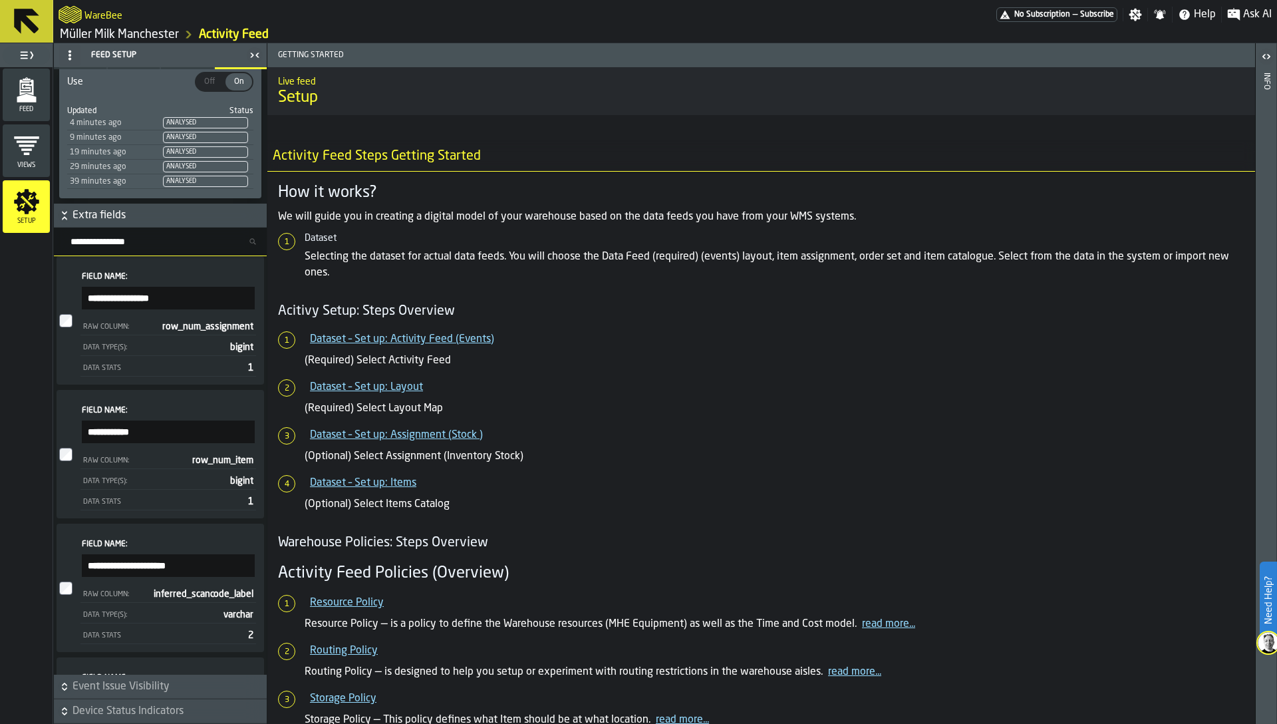
scroll to position [363, 0]
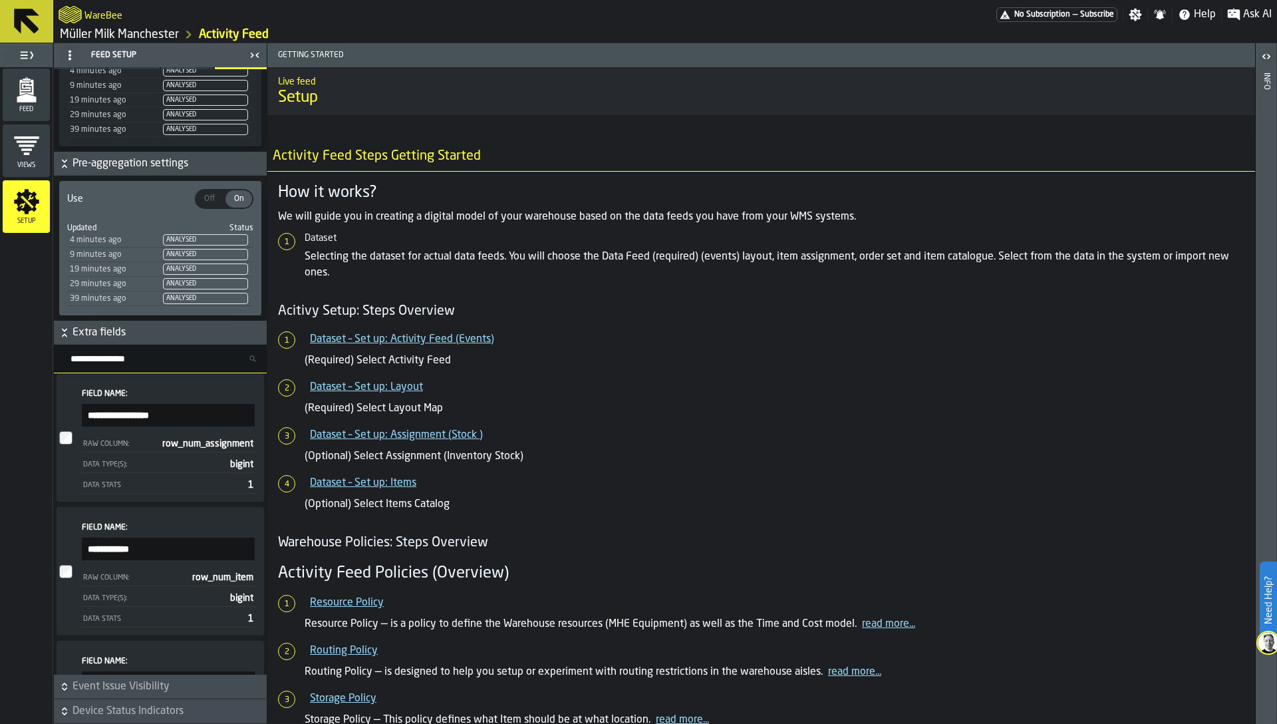
click at [98, 356] on input "Search fields..." at bounding box center [166, 358] width 202 height 17
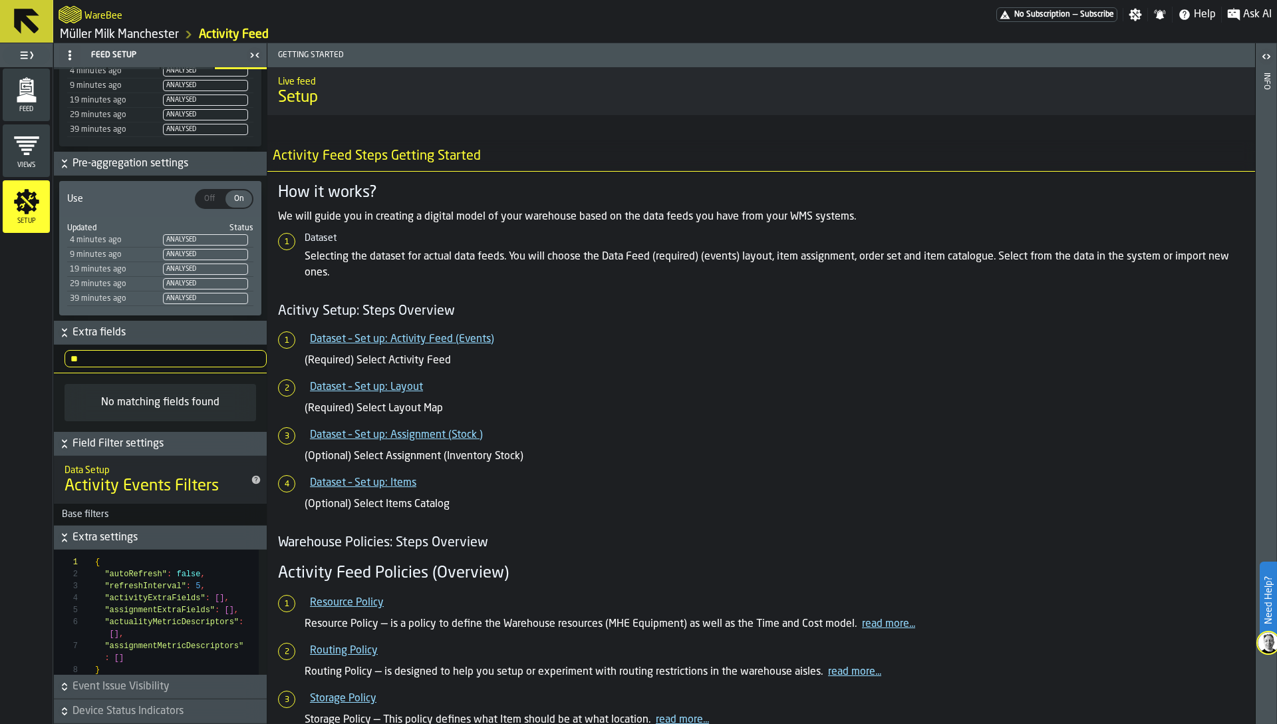
type input "*"
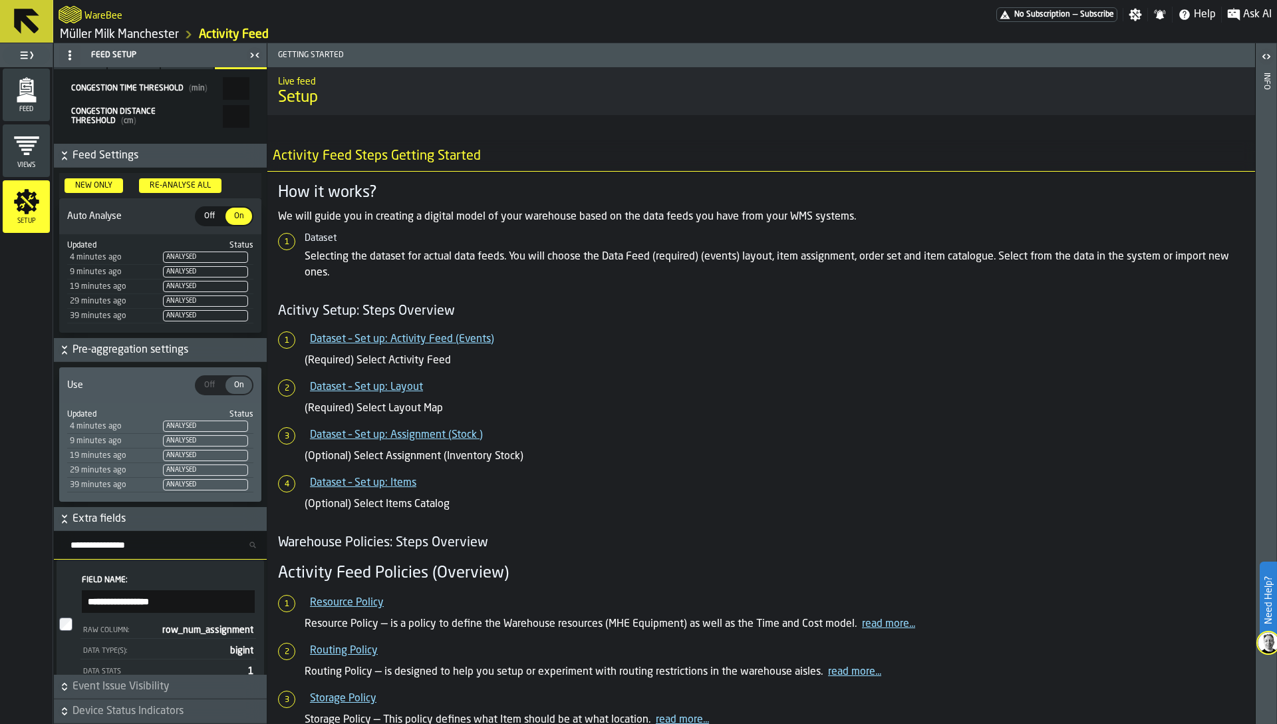
scroll to position [96, 0]
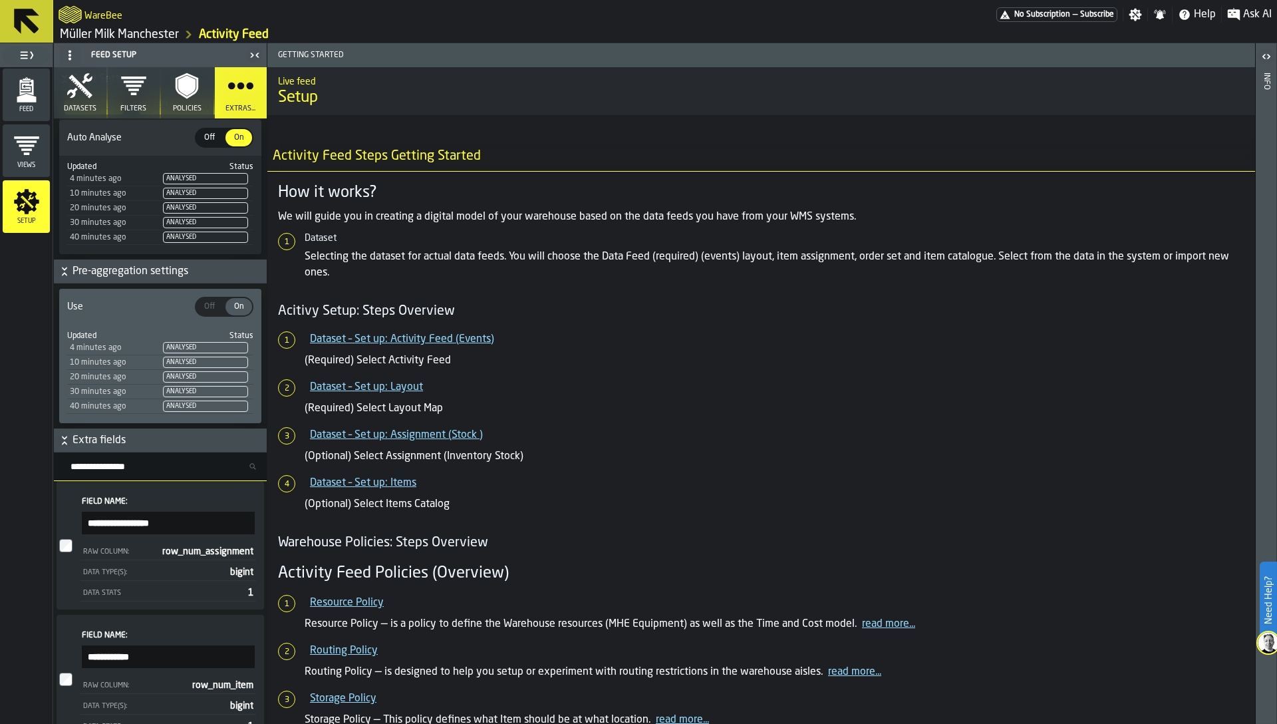
scroll to position [307, 0]
click at [120, 458] on input "Search fields..." at bounding box center [166, 464] width 202 height 17
click at [30, 428] on div "Feed Views Setup" at bounding box center [26, 395] width 53 height 656
click at [101, 461] on input "Search fields..." at bounding box center [166, 464] width 202 height 17
type input "*"
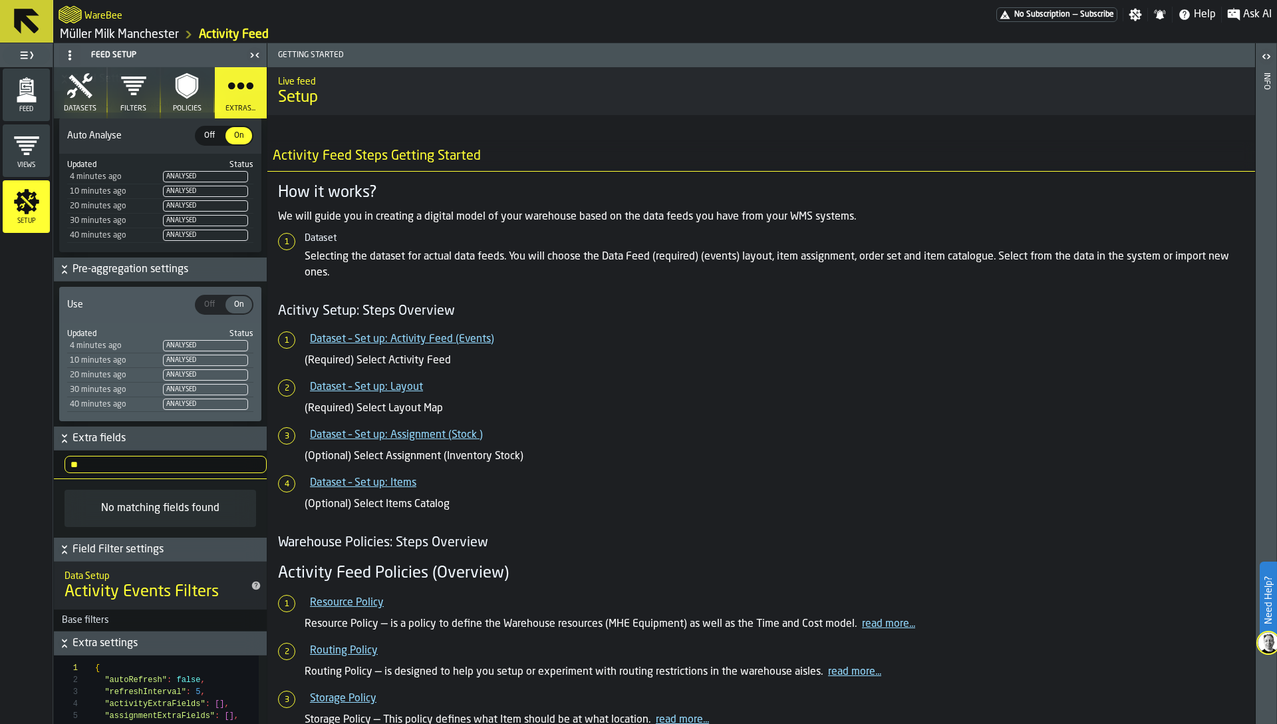
type input "*"
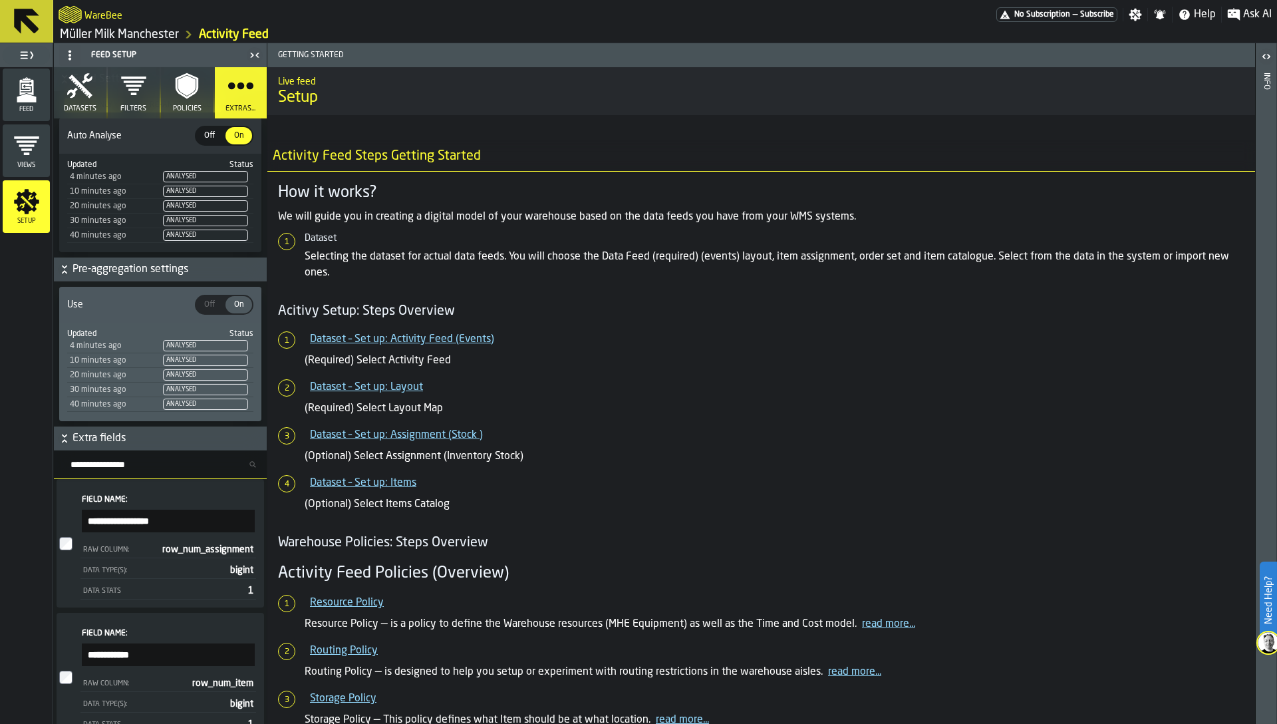
click at [148, 32] on link "Müller Milk Manchester" at bounding box center [119, 34] width 119 height 15
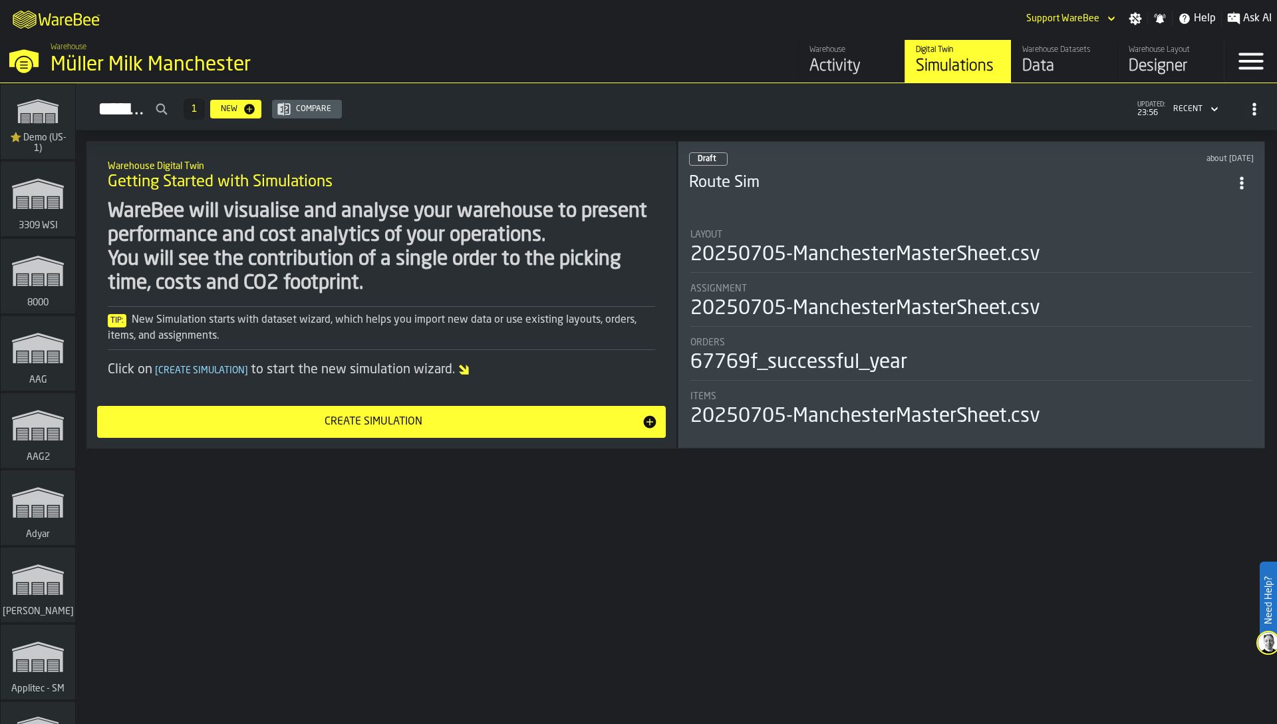
click at [1080, 56] on div "Data" at bounding box center [1064, 66] width 84 height 21
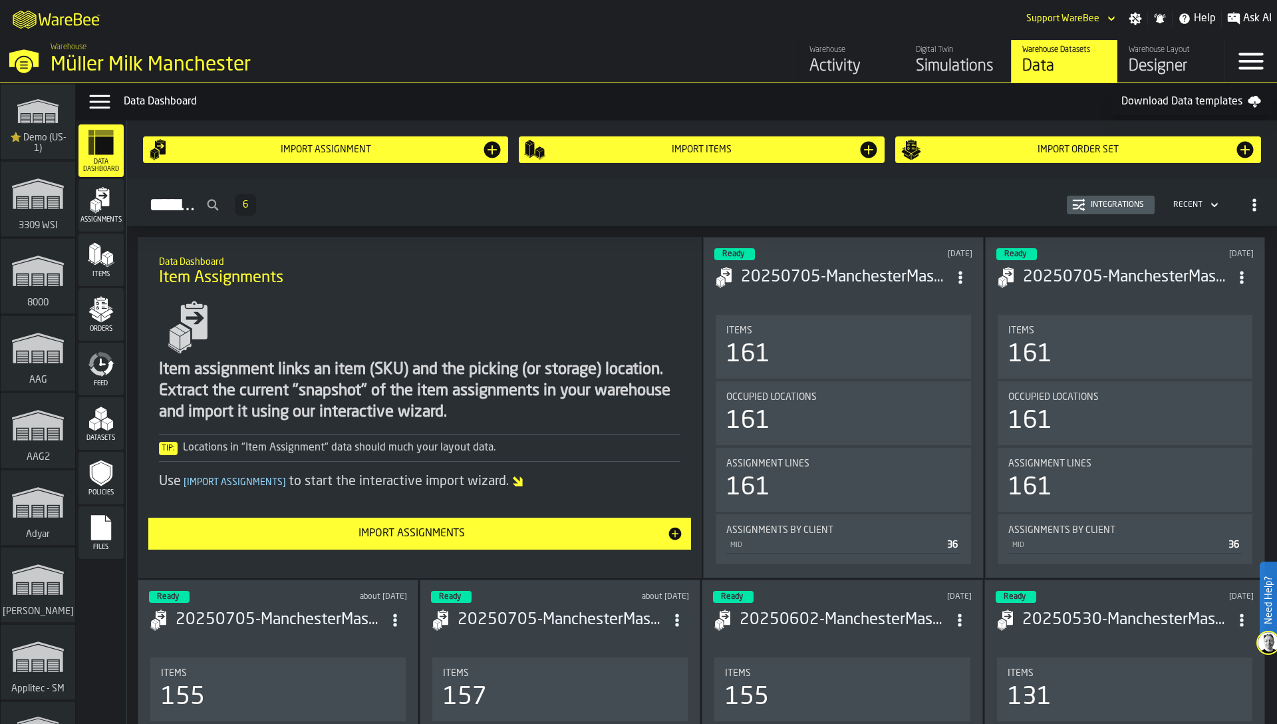
click at [112, 368] on icon "menu Feed" at bounding box center [101, 364] width 27 height 27
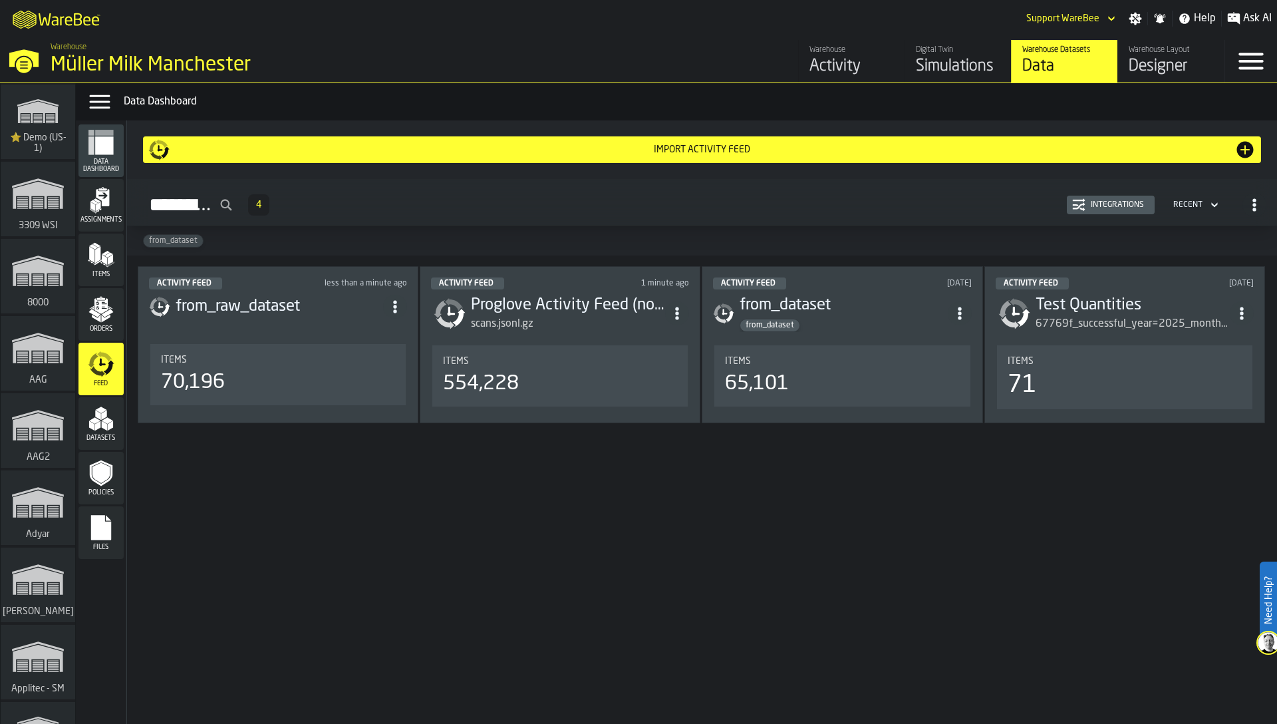
click at [275, 344] on div "Items 70,196" at bounding box center [277, 374] width 255 height 61
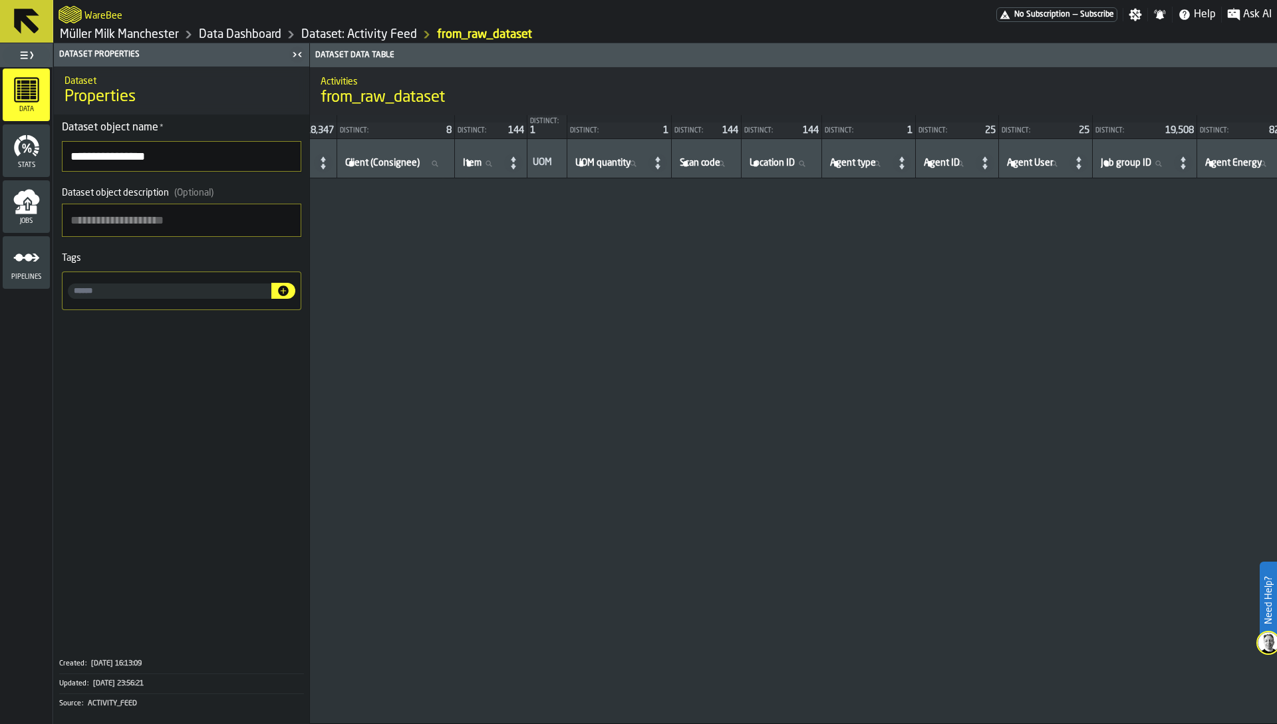
scroll to position [0, 731]
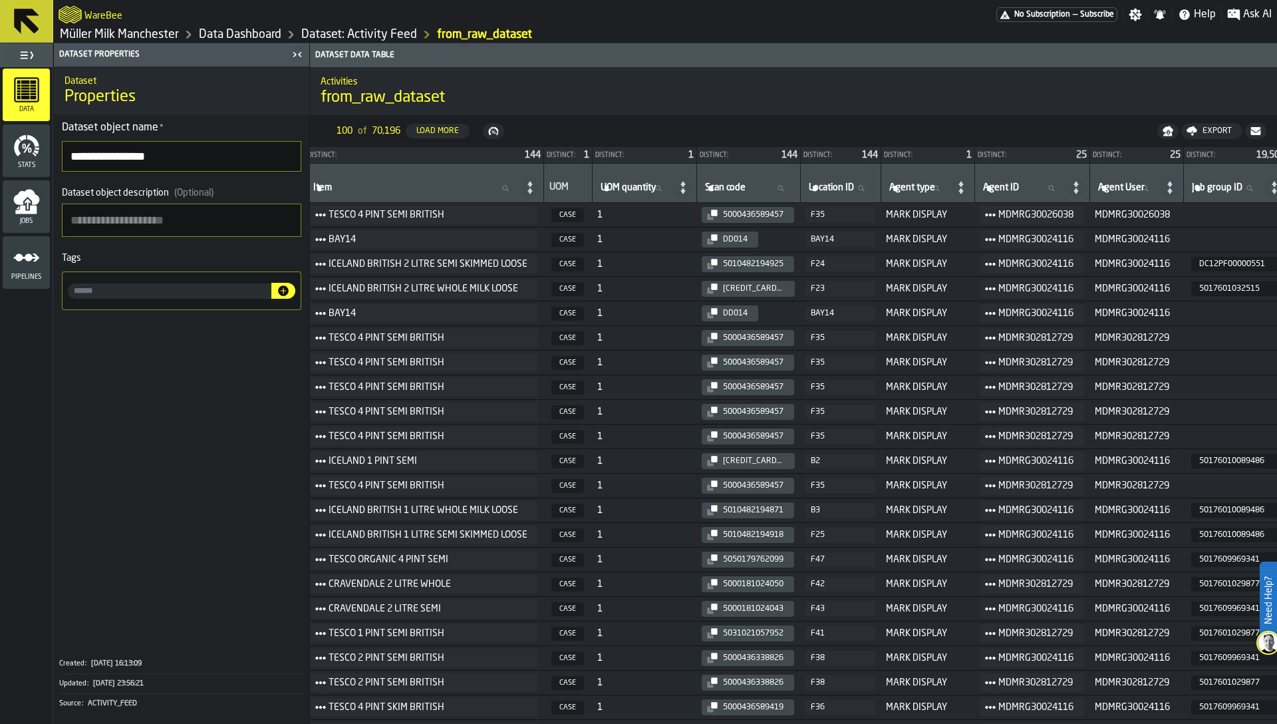
click at [34, 180] on div "Jobs" at bounding box center [26, 206] width 47 height 53
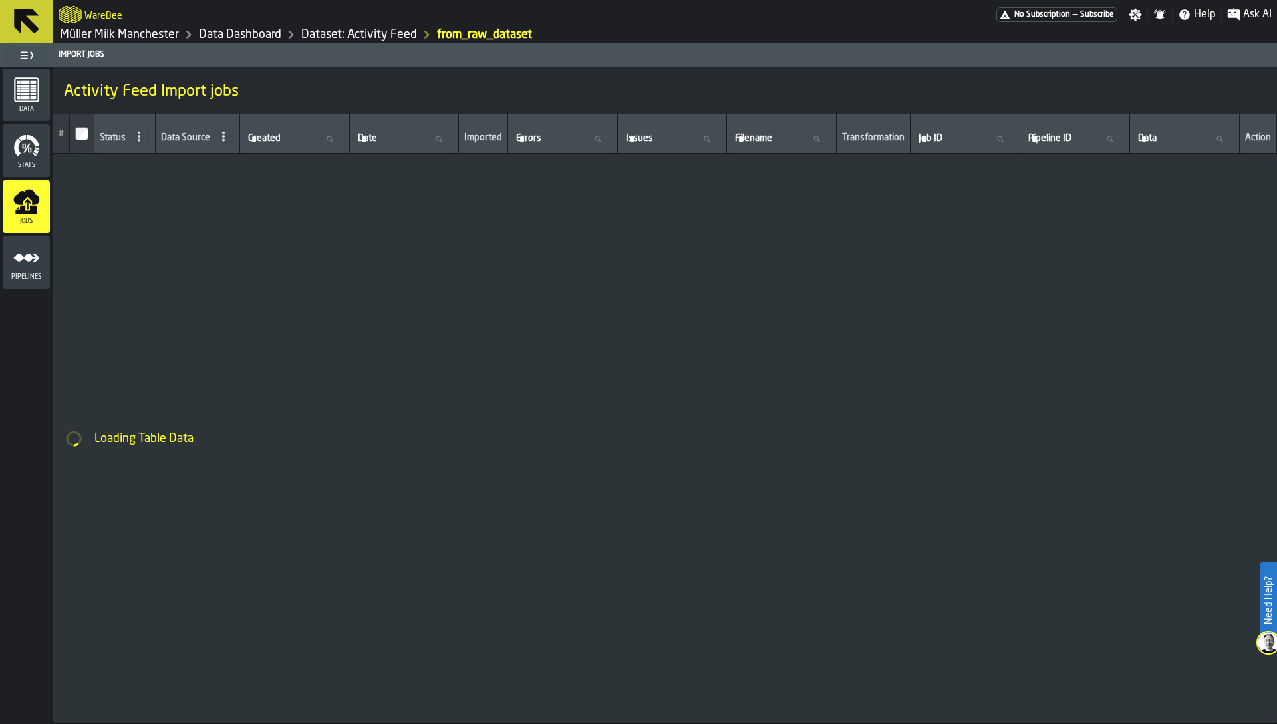
click at [29, 132] on icon "menu Stats" at bounding box center [26, 145] width 27 height 27
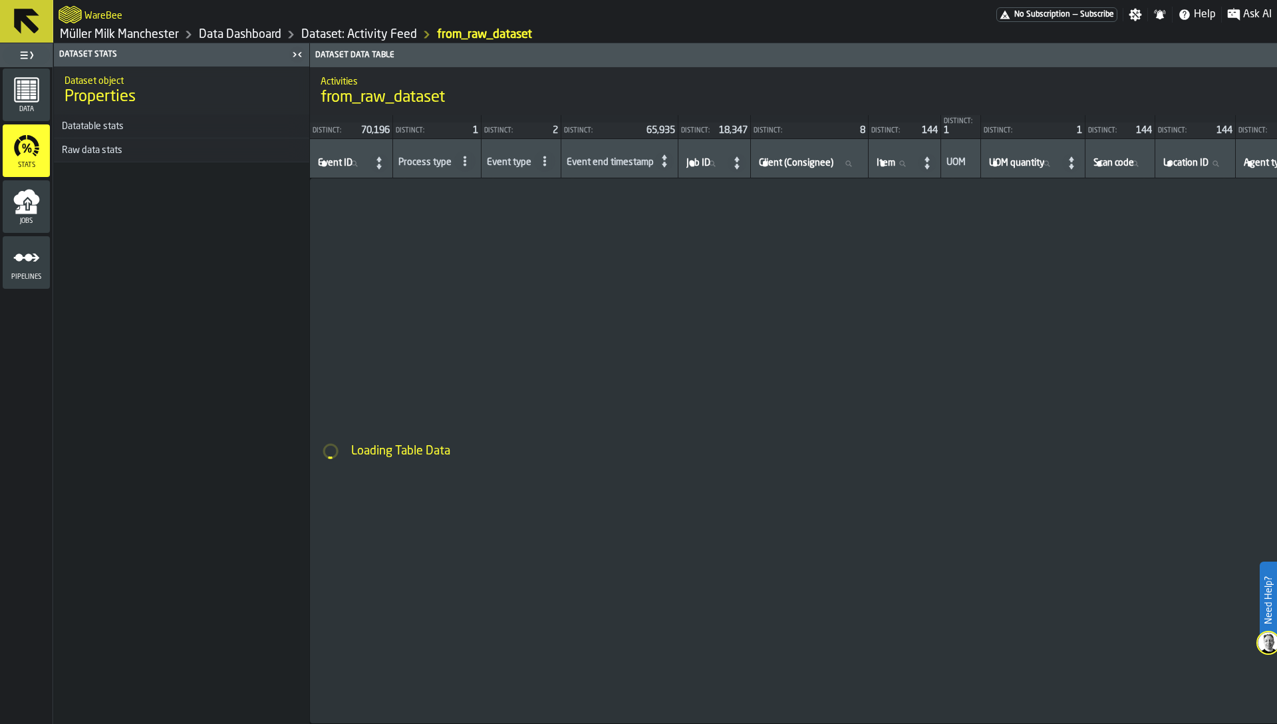
click at [84, 153] on div "Raw data stats" at bounding box center [92, 150] width 76 height 11
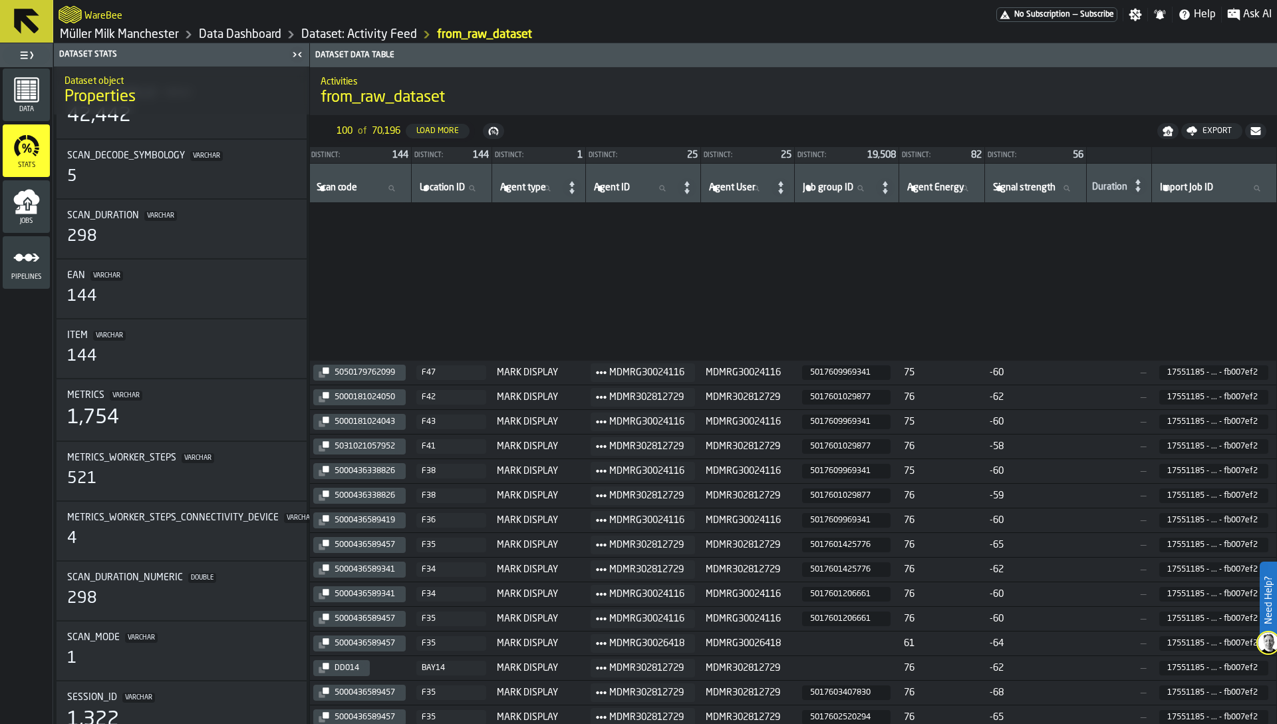
scroll to position [417, 1098]
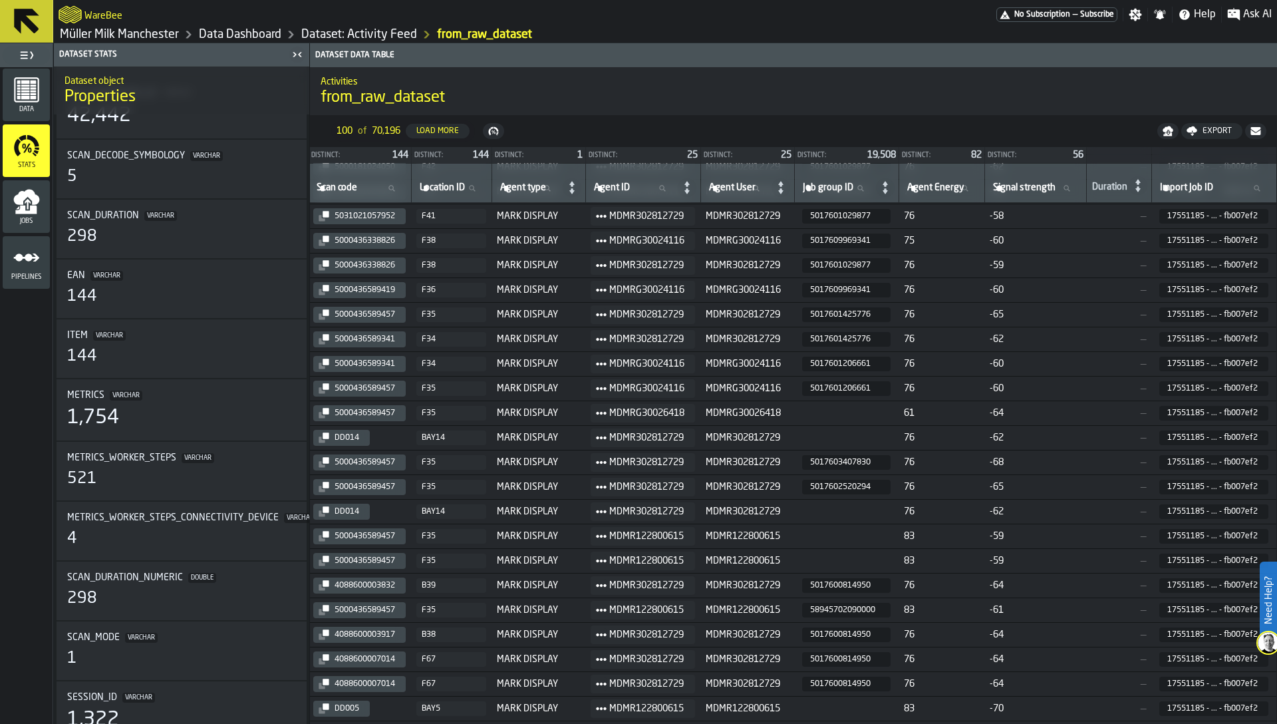
click at [848, 416] on td at bounding box center [846, 412] width 104 height 25
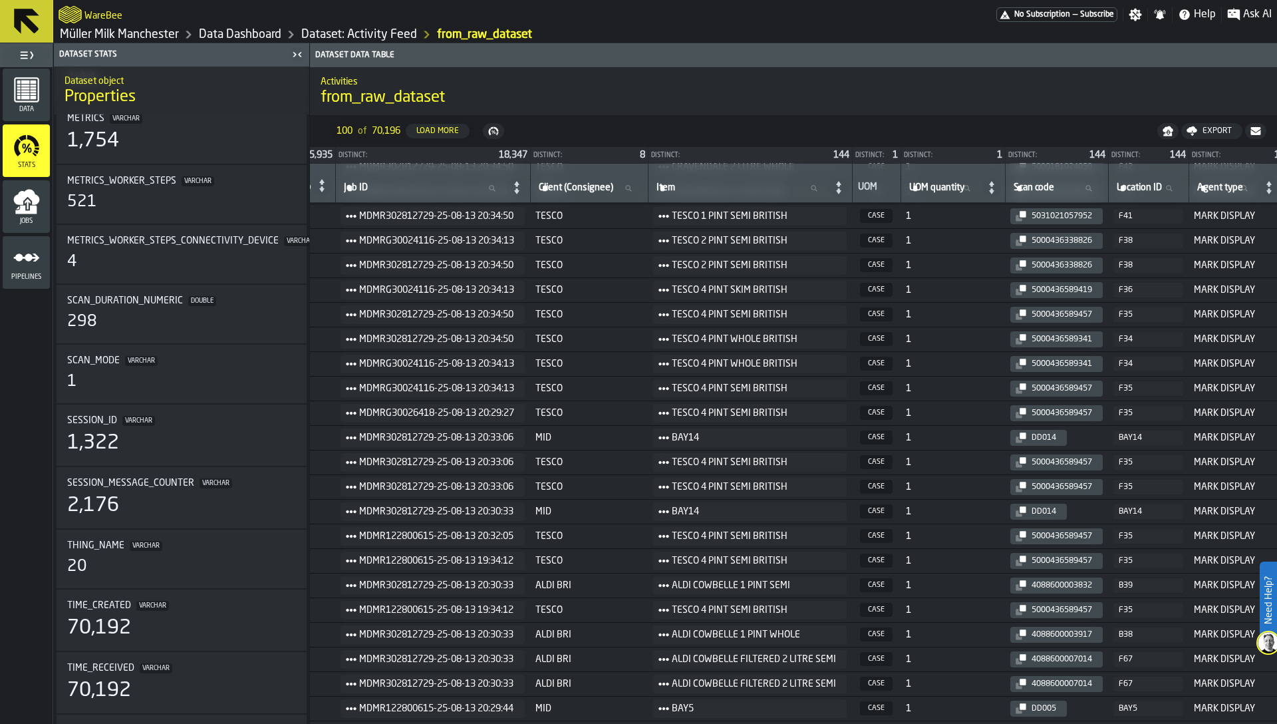
scroll to position [417, 376]
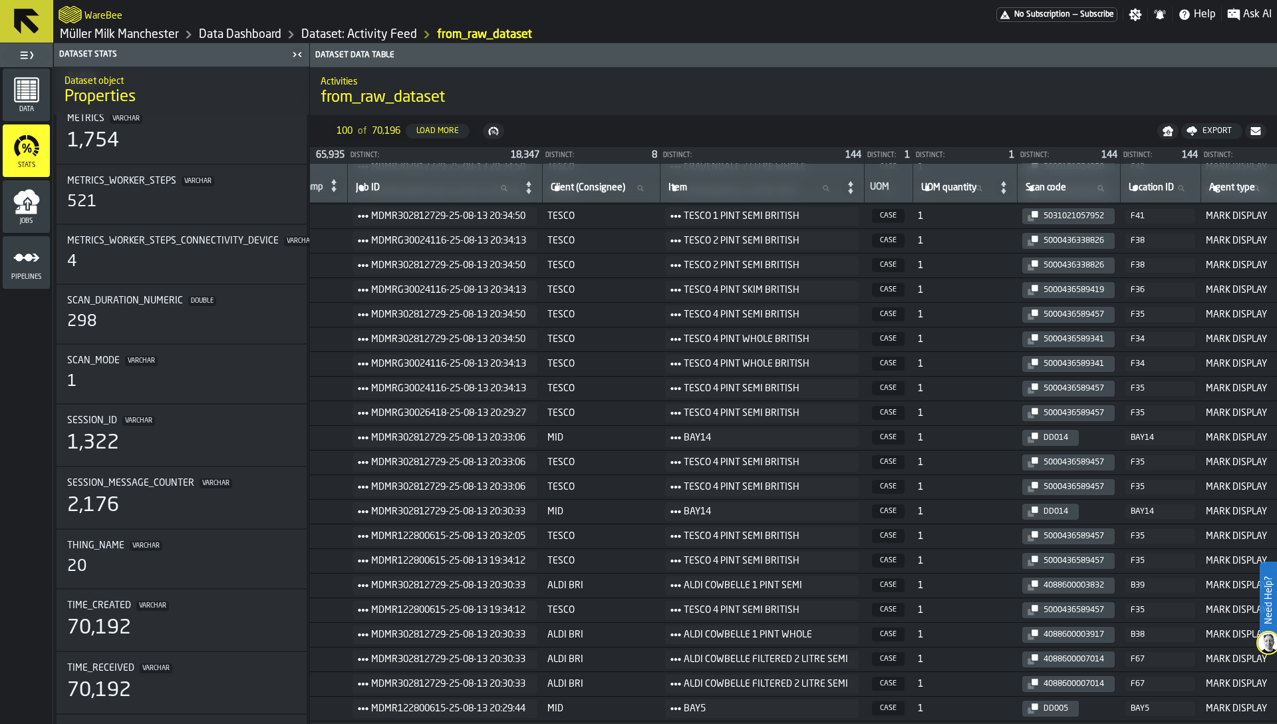
click at [732, 317] on span "TESCO 4 PINT SEMI BRITISH" at bounding box center [766, 315] width 164 height 16
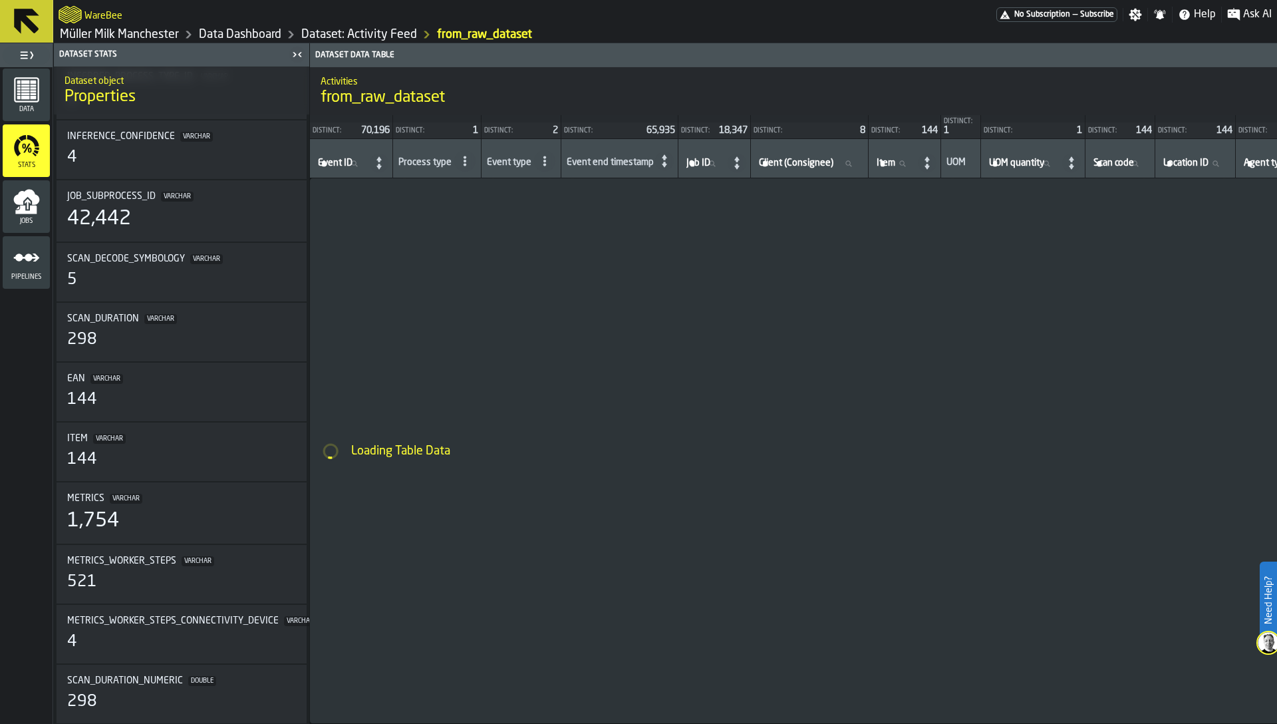
scroll to position [915, 0]
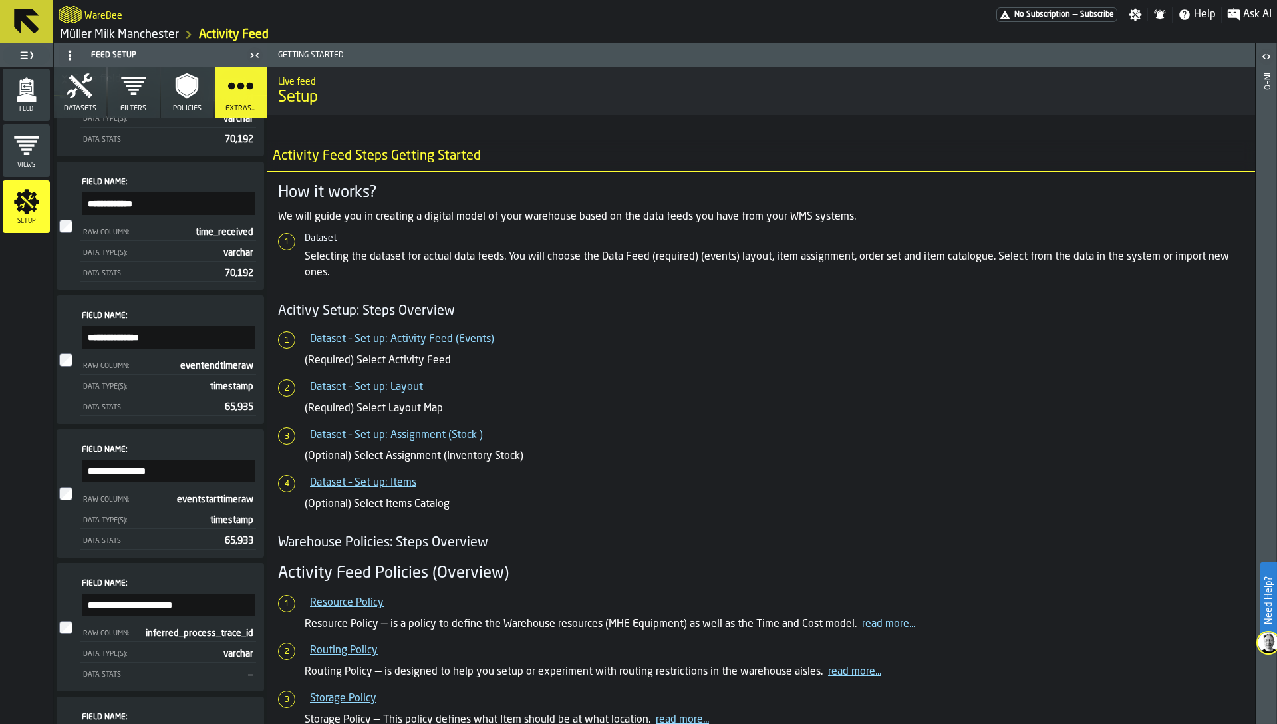
scroll to position [3560, 0]
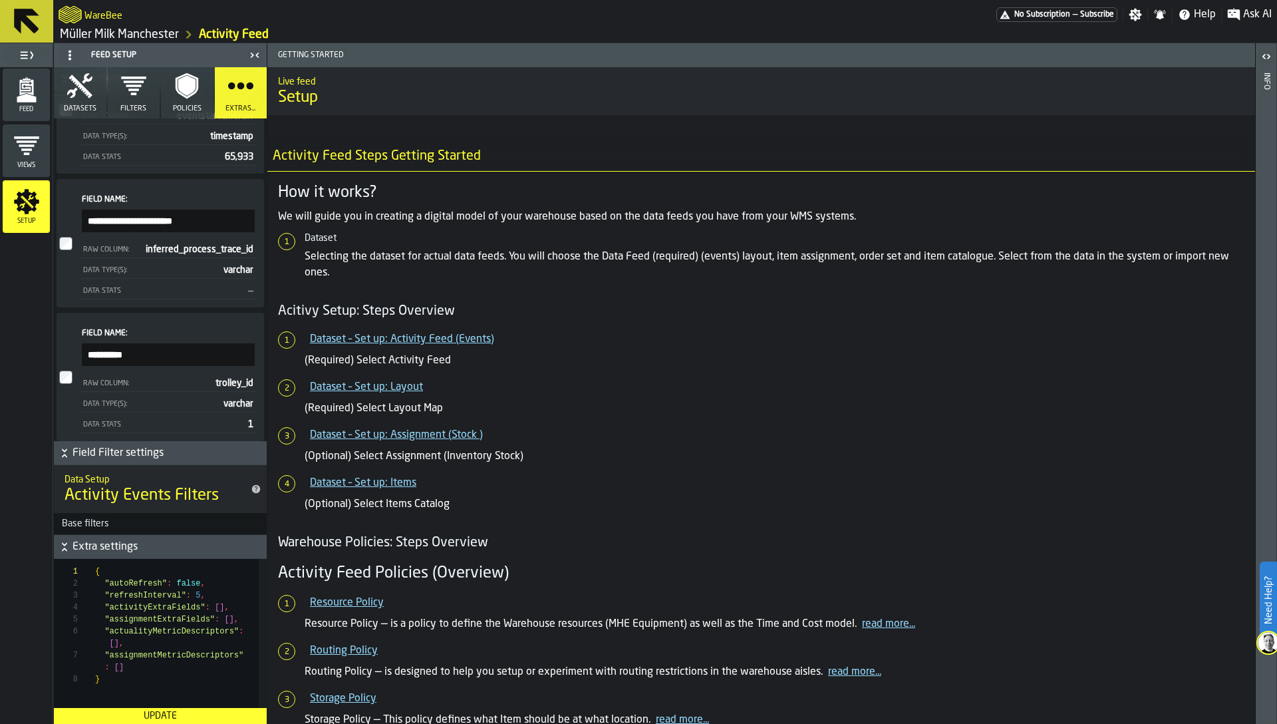
click at [96, 375] on div "Raw Column: trolley_id" at bounding box center [168, 383] width 176 height 17
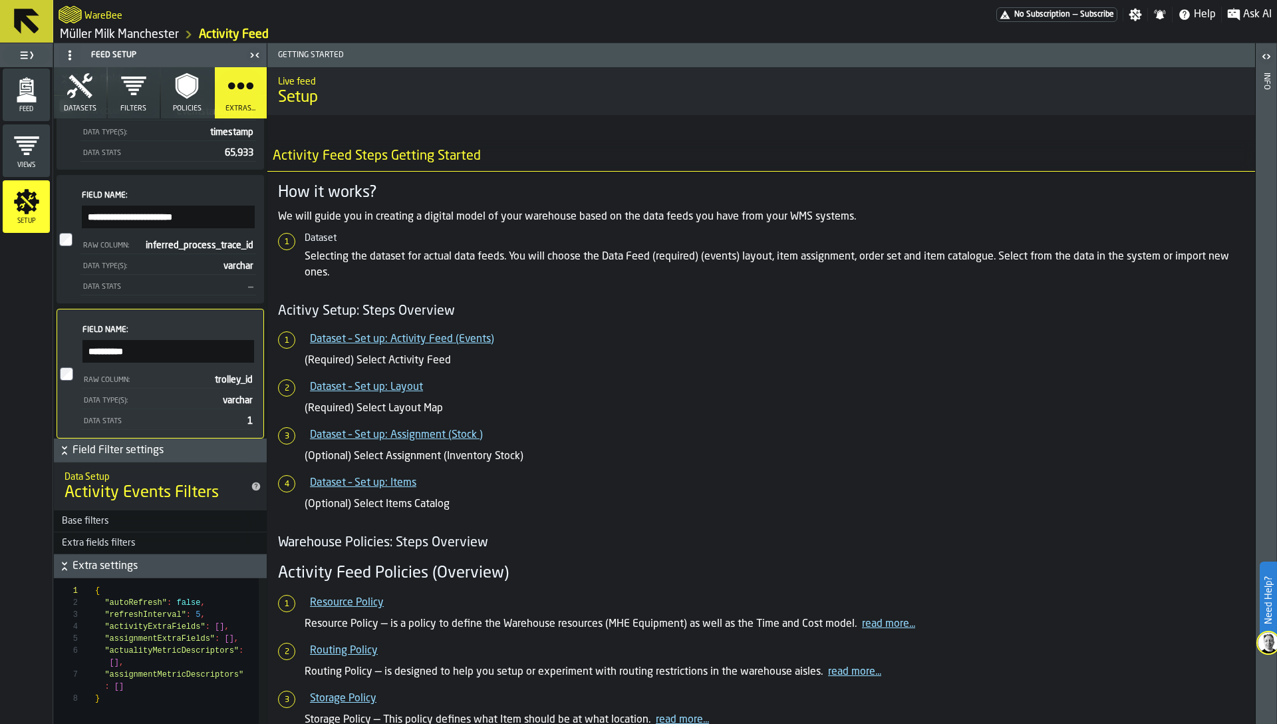
click at [160, 353] on input "**********" at bounding box center [168, 351] width 172 height 23
click at [90, 353] on input "*******" at bounding box center [168, 351] width 172 height 23
type input "*******"
click at [194, 324] on div "Field Name: ******* Raw Column: trolley_id Data Type(s): varchar Data Stats 1" at bounding box center [168, 374] width 180 height 118
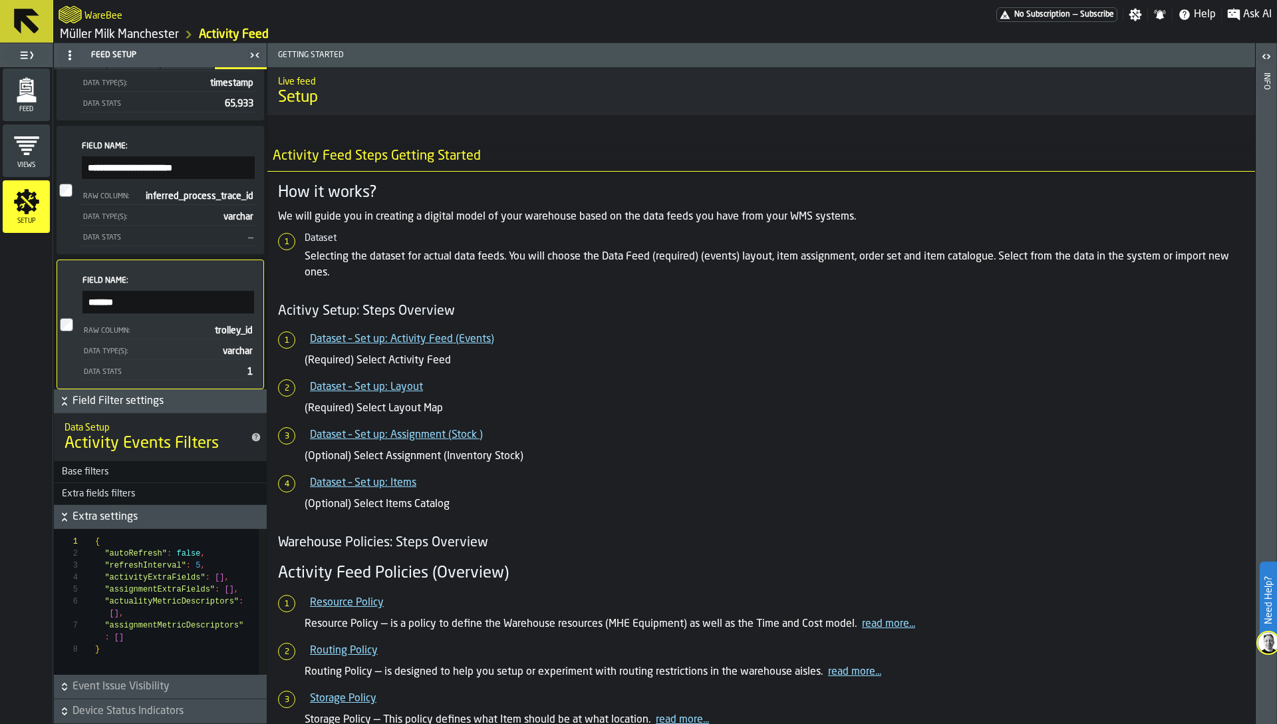
scroll to position [3584, 0]
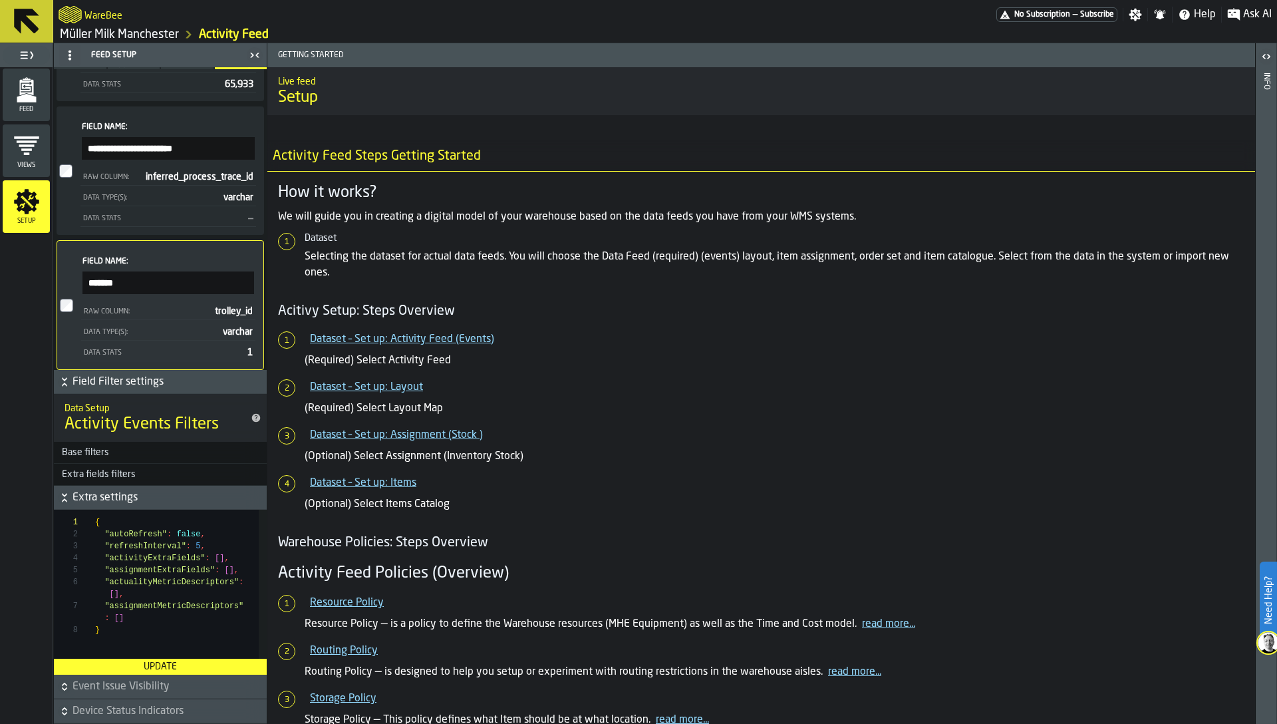
click at [136, 662] on div "Update" at bounding box center [160, 666] width 202 height 11
click at [23, 94] on icon "menu Feed" at bounding box center [26, 89] width 27 height 27
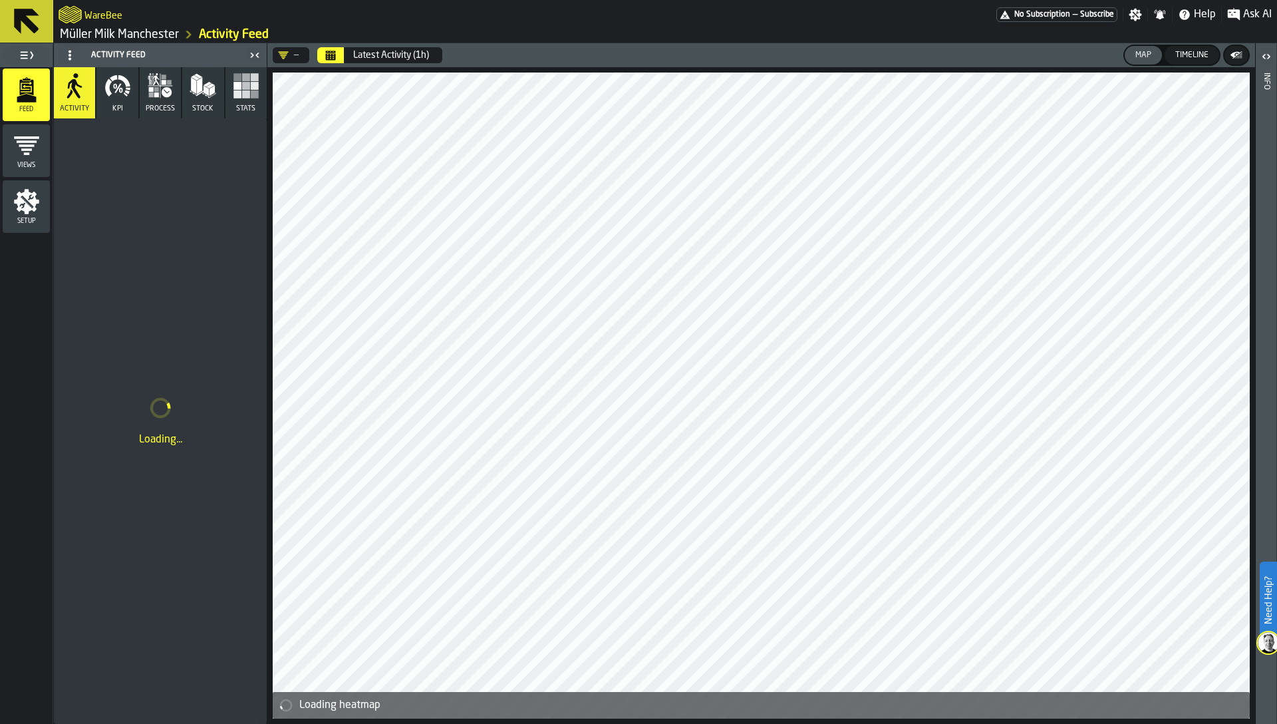
drag, startPoint x: 118, startPoint y: 110, endPoint x: 144, endPoint y: 219, distance: 112.8
click at [144, 219] on div "Activity KPI process Stock Stats Loading..." at bounding box center [160, 395] width 213 height 656
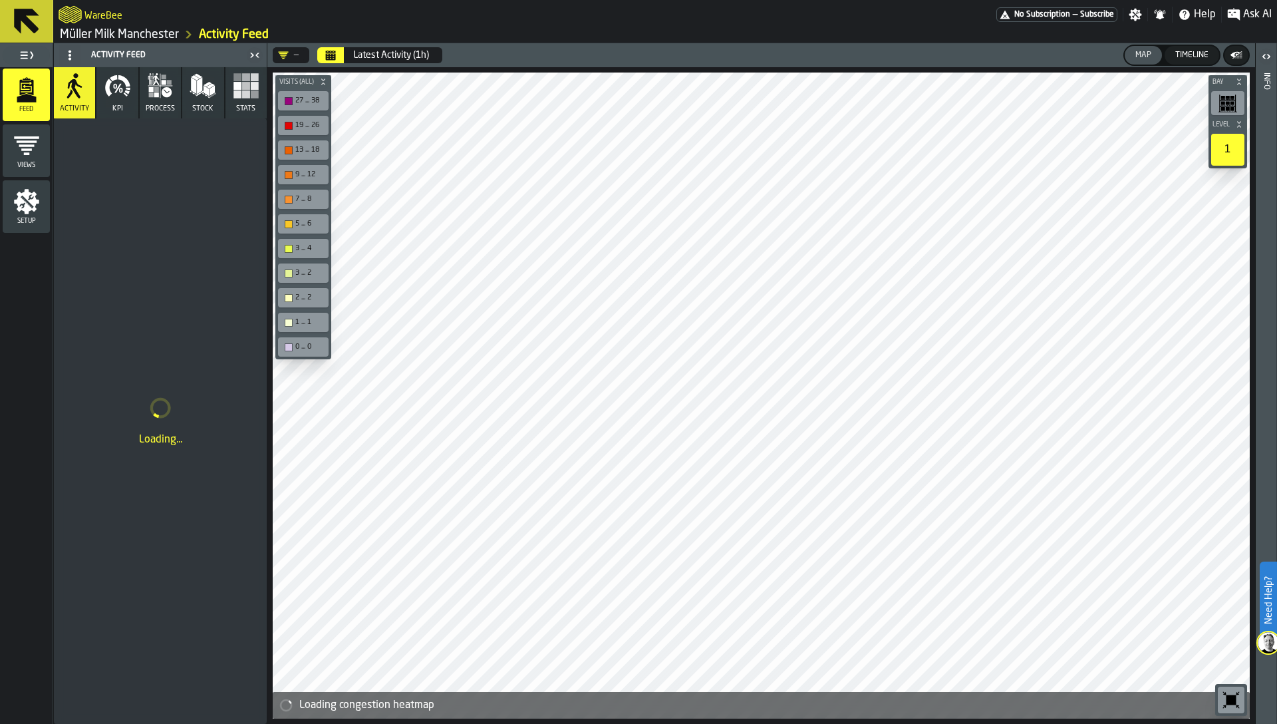
click at [1230, 59] on icon "button-" at bounding box center [1236, 55] width 13 height 13
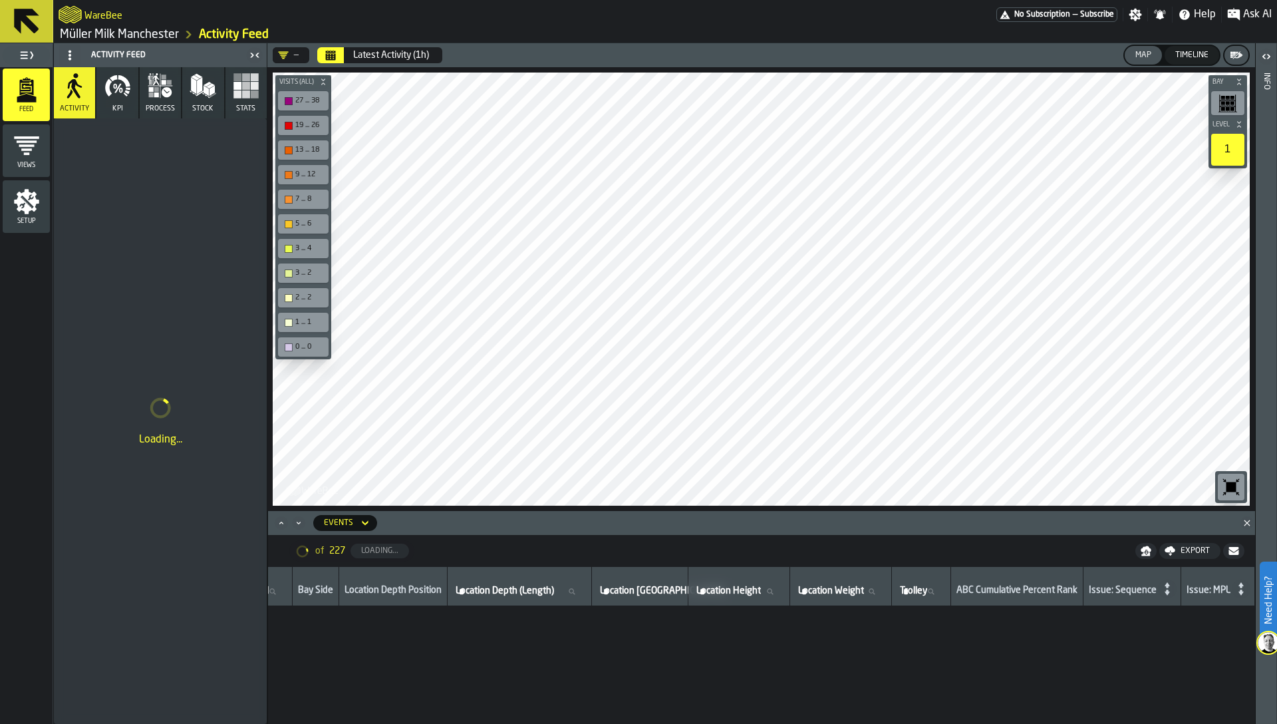
scroll to position [2688, 5235]
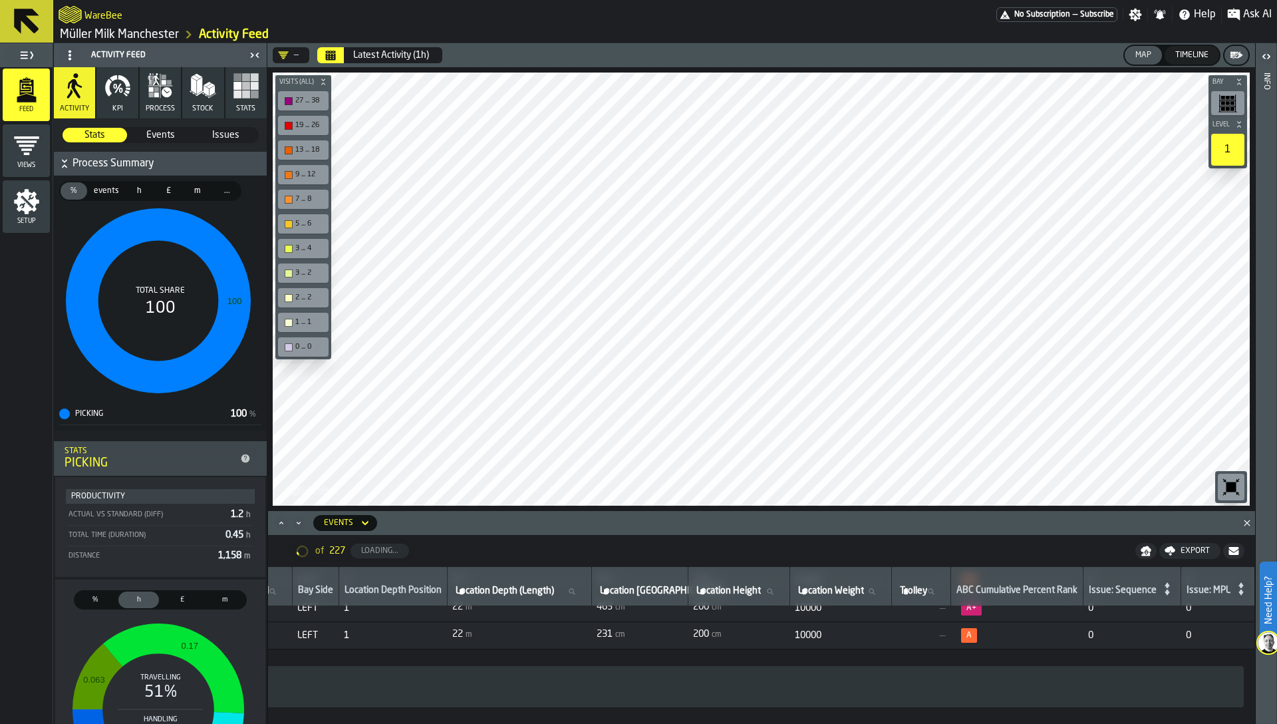
click at [23, 212] on icon "menu Setup" at bounding box center [26, 201] width 27 height 27
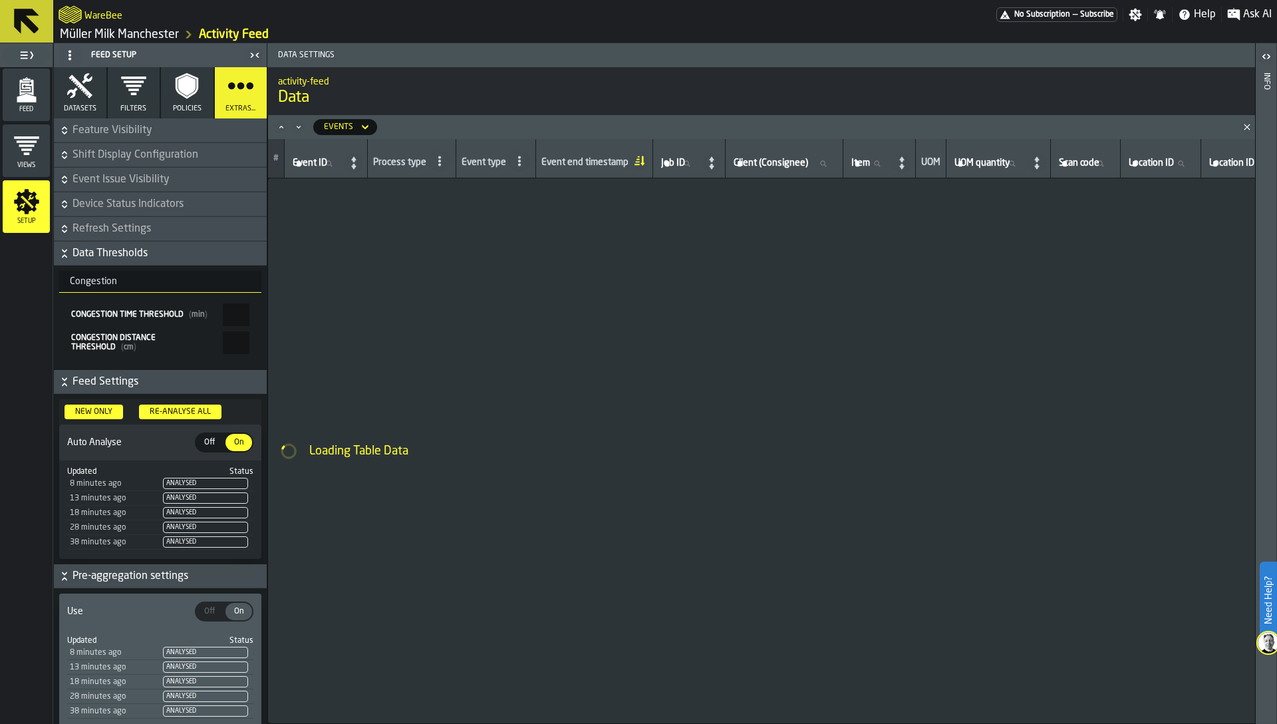
scroll to position [108, 0]
click at [96, 123] on span "Feature Visibility" at bounding box center [168, 130] width 192 height 16
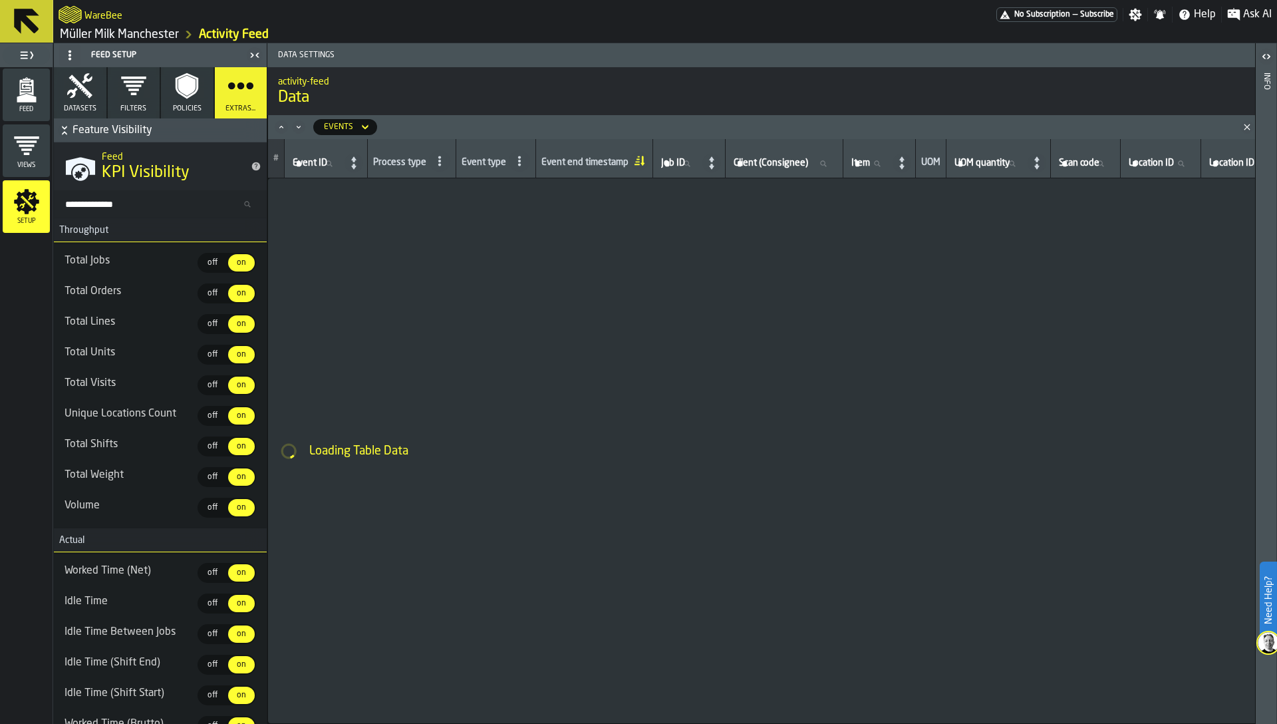
click at [96, 123] on span "Feature Visibility" at bounding box center [168, 130] width 192 height 16
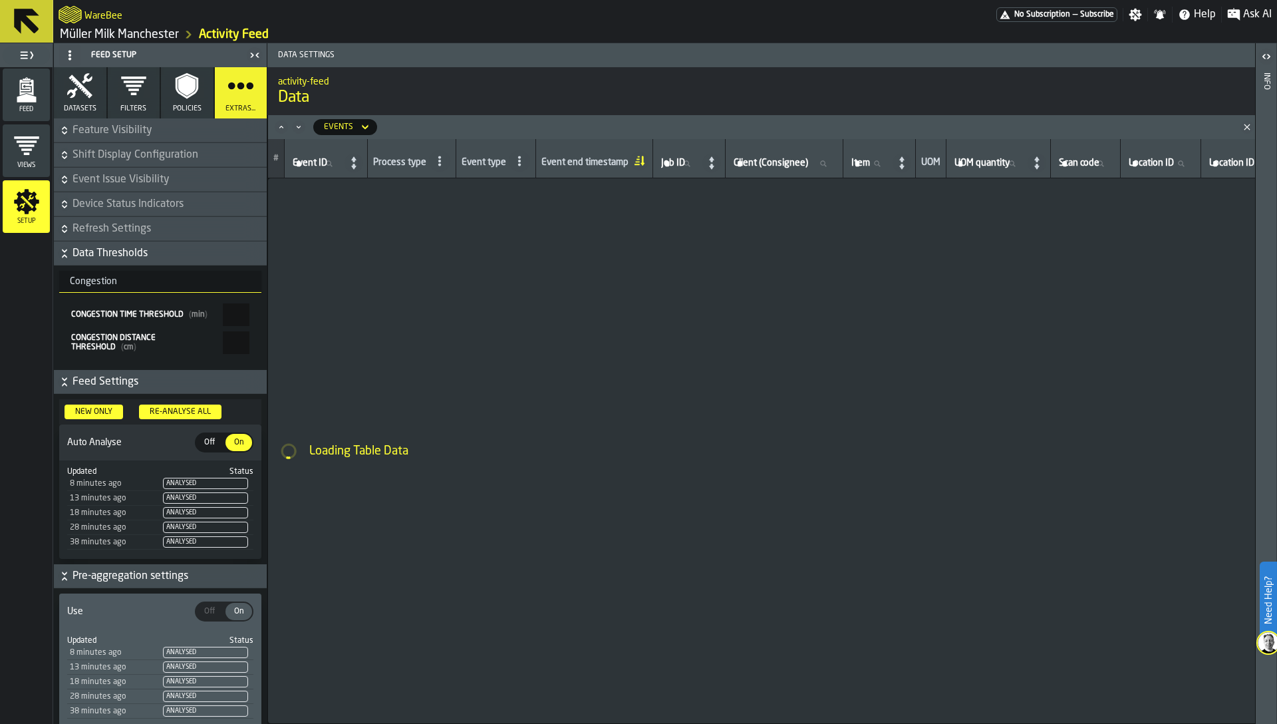
click at [84, 77] on icon "button" at bounding box center [79, 85] width 25 height 25
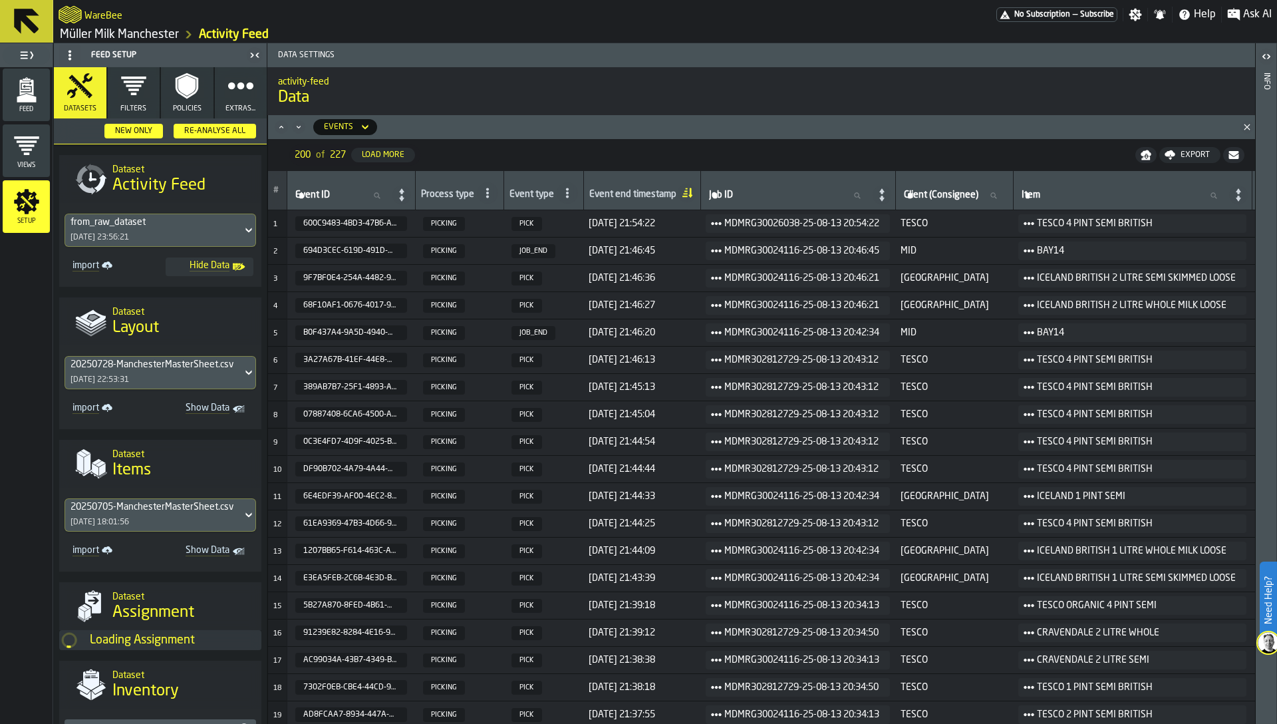
click at [136, 218] on div "from_raw_dataset" at bounding box center [154, 222] width 166 height 11
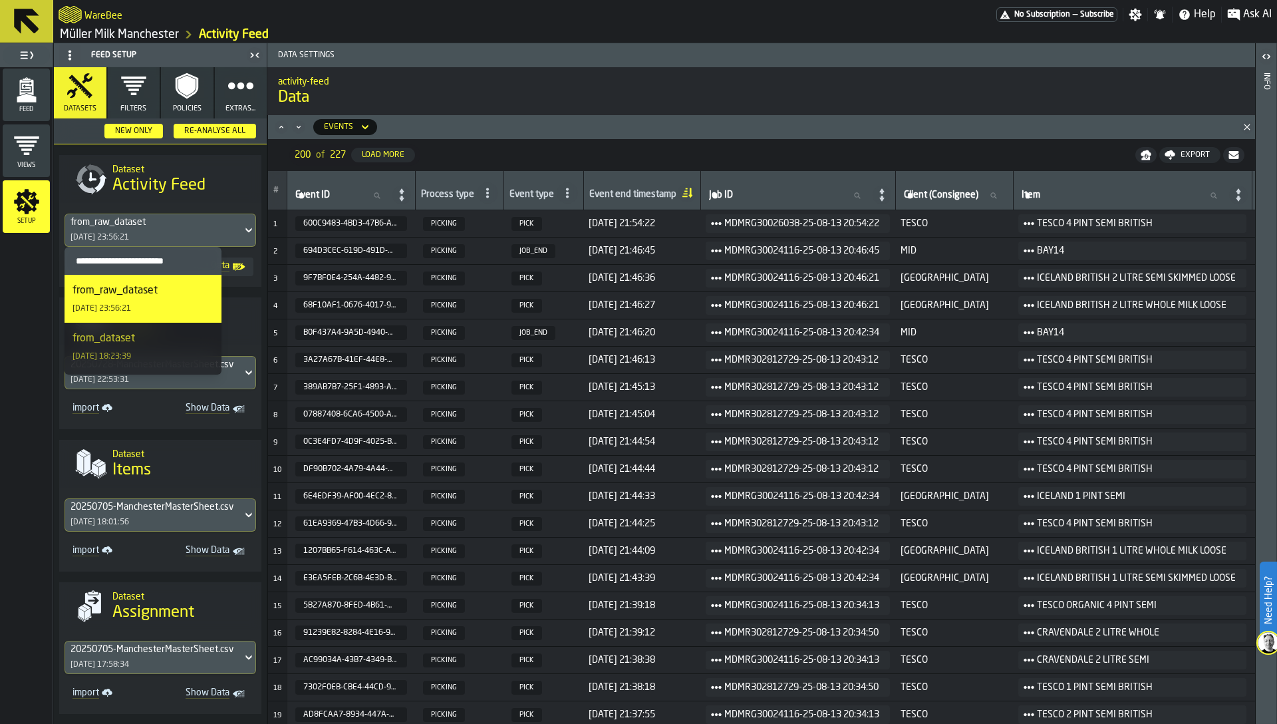
click at [161, 192] on span "Activity Feed" at bounding box center [158, 185] width 93 height 21
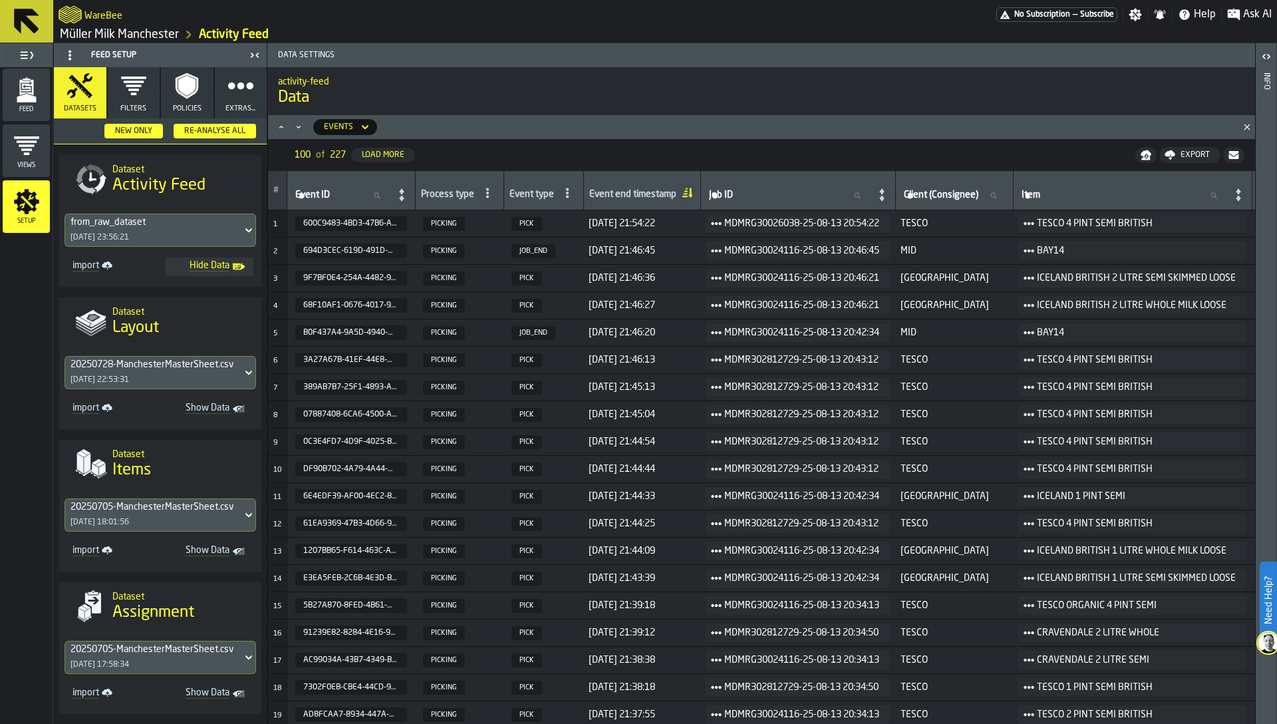
click at [192, 129] on div "Re-Analyse All" at bounding box center [215, 130] width 72 height 9
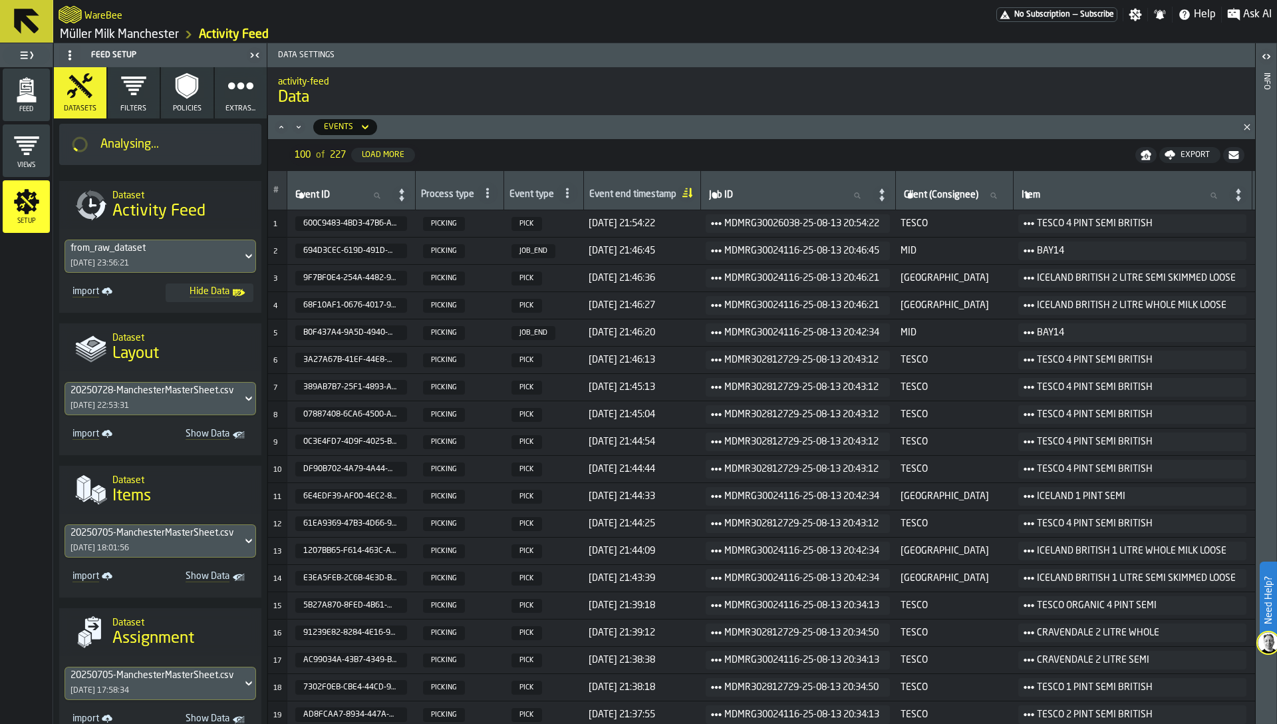
click at [11, 96] on div "Feed" at bounding box center [26, 94] width 47 height 37
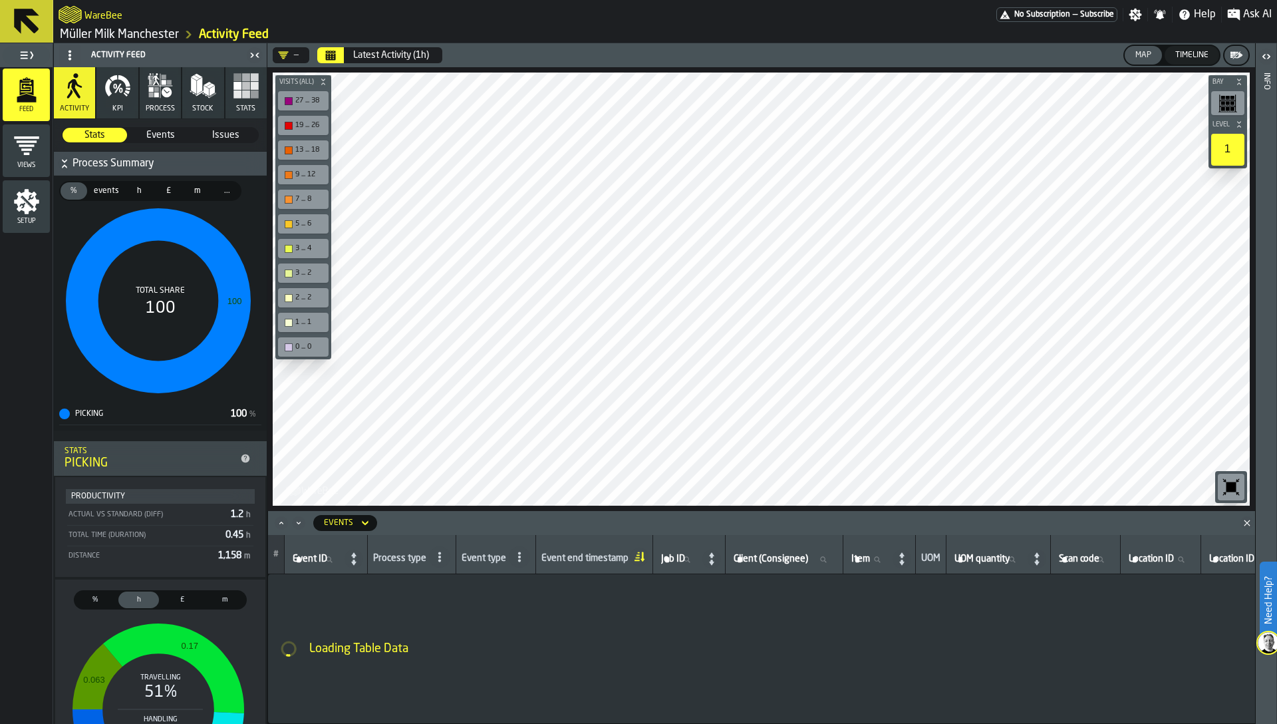
click at [158, 134] on span "Events" at bounding box center [160, 134] width 63 height 13
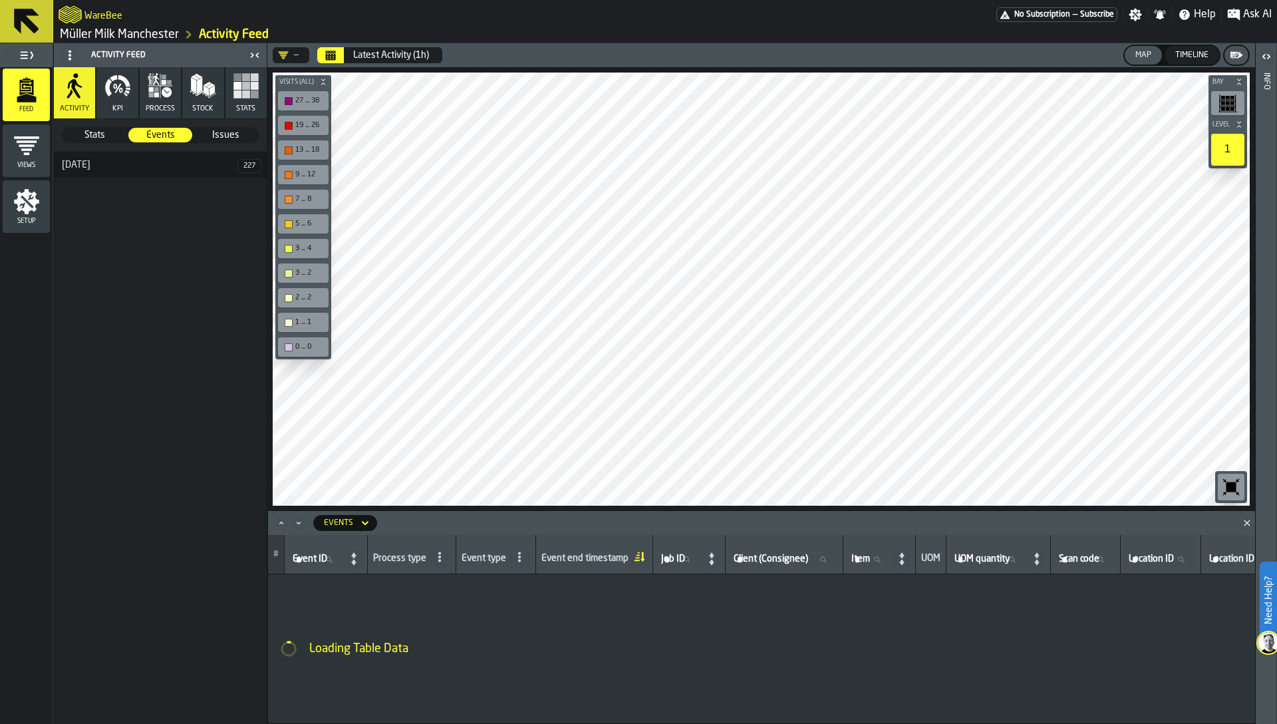
click at [112, 96] on icon "button" at bounding box center [117, 85] width 27 height 27
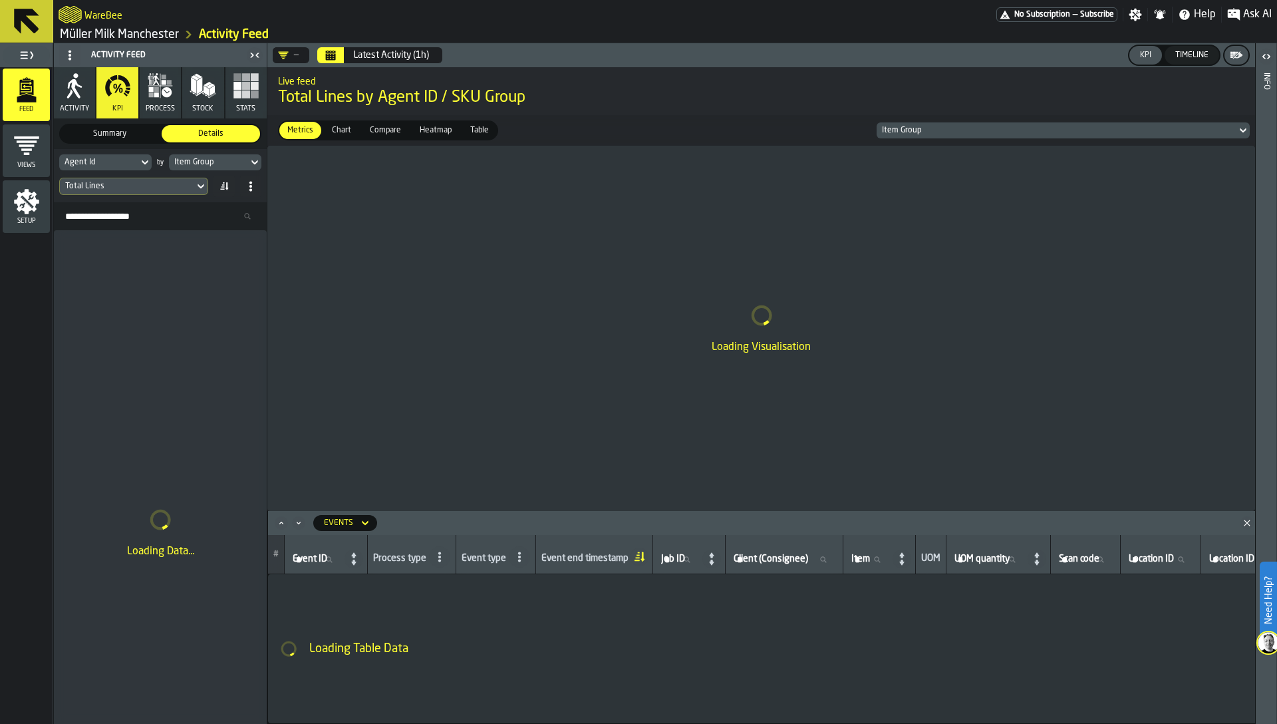
click at [91, 161] on div "Agent Id" at bounding box center [99, 162] width 69 height 9
click at [120, 149] on div "Agent Id by Item Group Total Lines" at bounding box center [160, 175] width 213 height 53
click at [204, 161] on div "Item Group" at bounding box center [208, 162] width 69 height 9
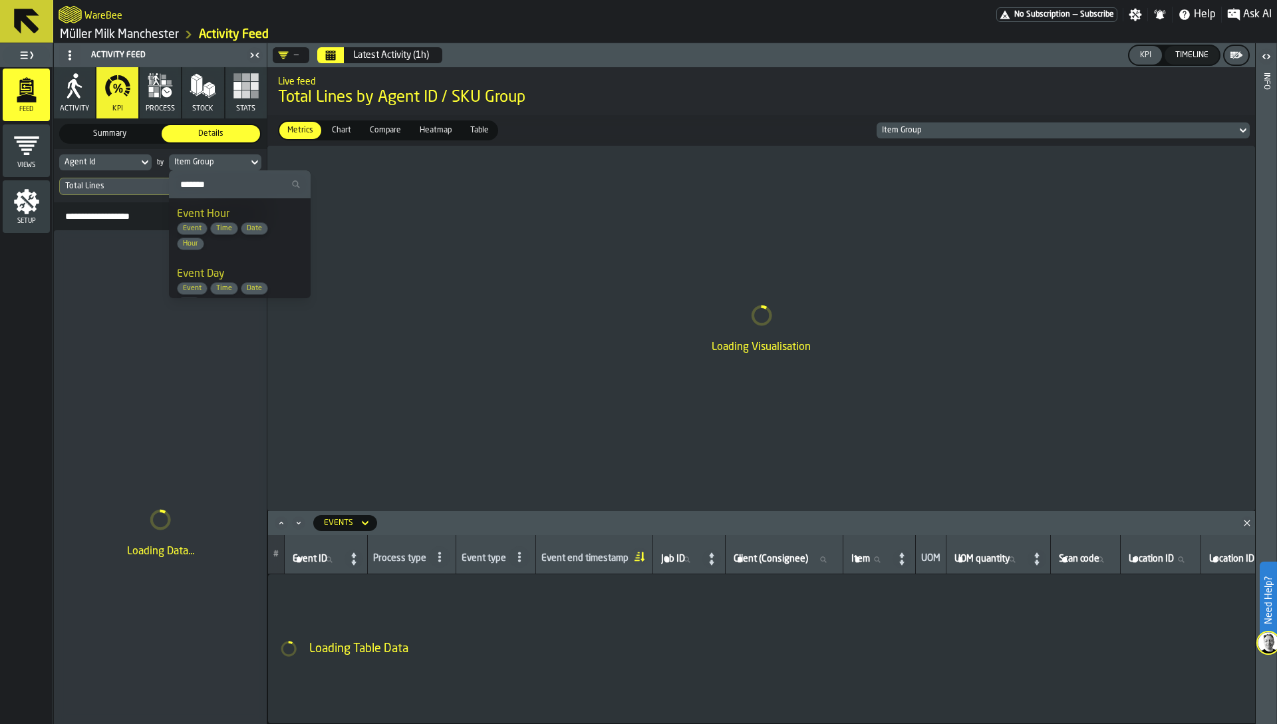
click at [205, 189] on input "Search" at bounding box center [239, 184] width 131 height 17
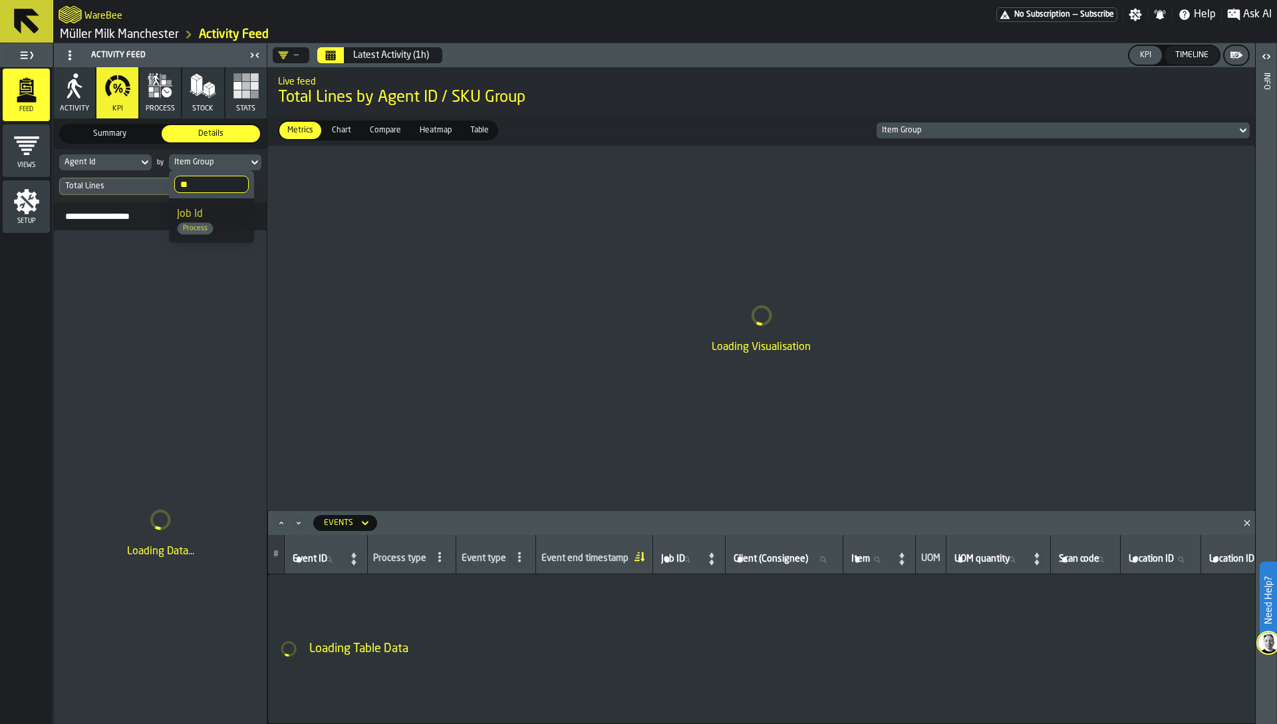
type input "*"
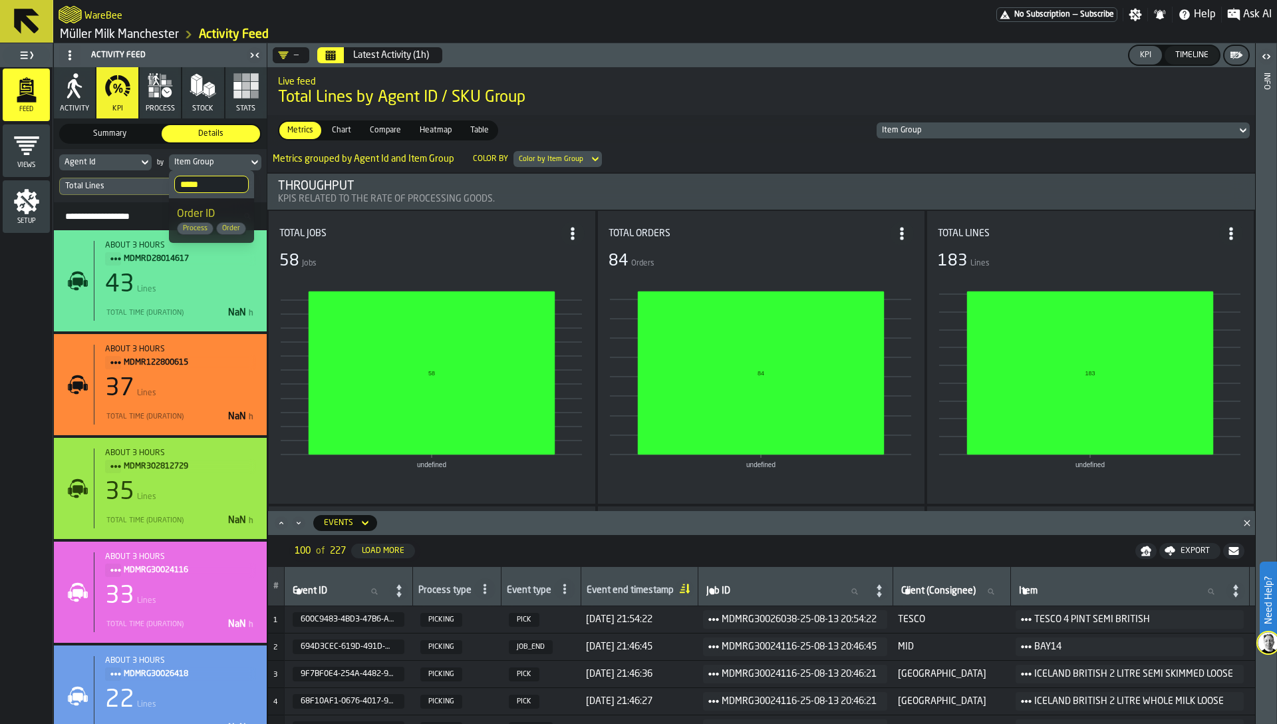
type input "*****"
click at [214, 211] on span "Order ID" at bounding box center [196, 214] width 38 height 11
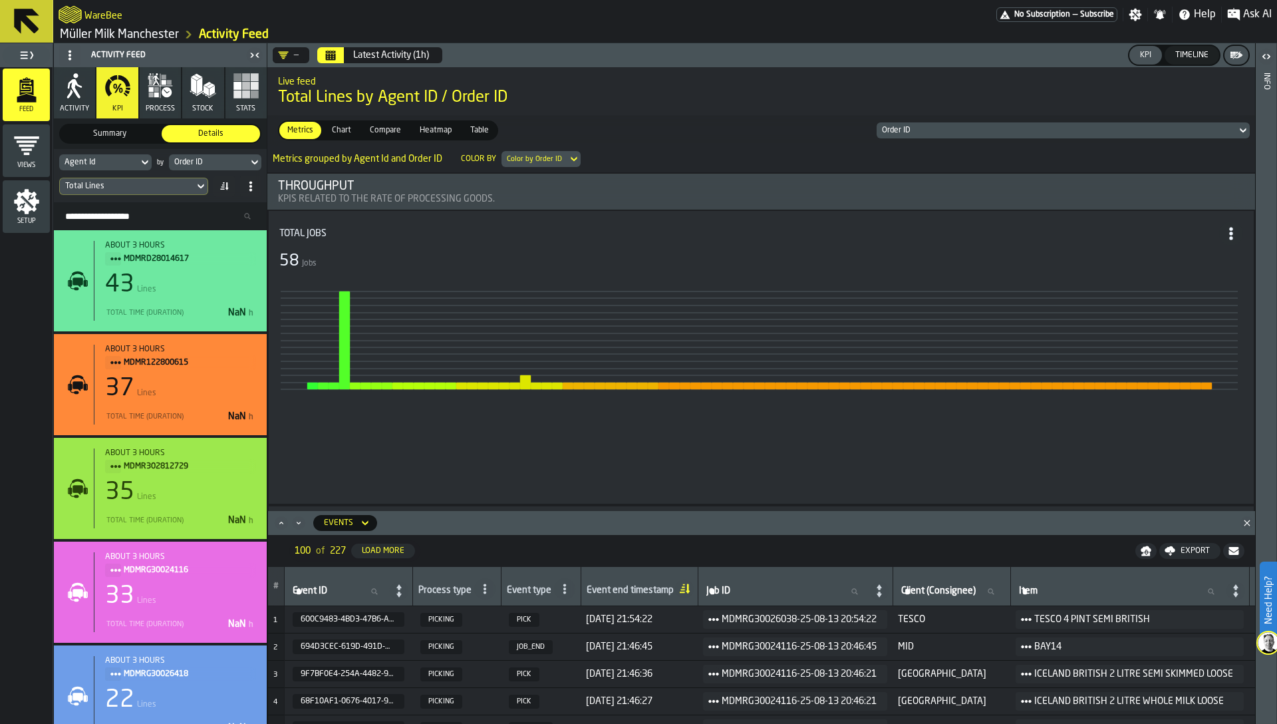
click at [148, 184] on div "Total Lines" at bounding box center [127, 186] width 124 height 9
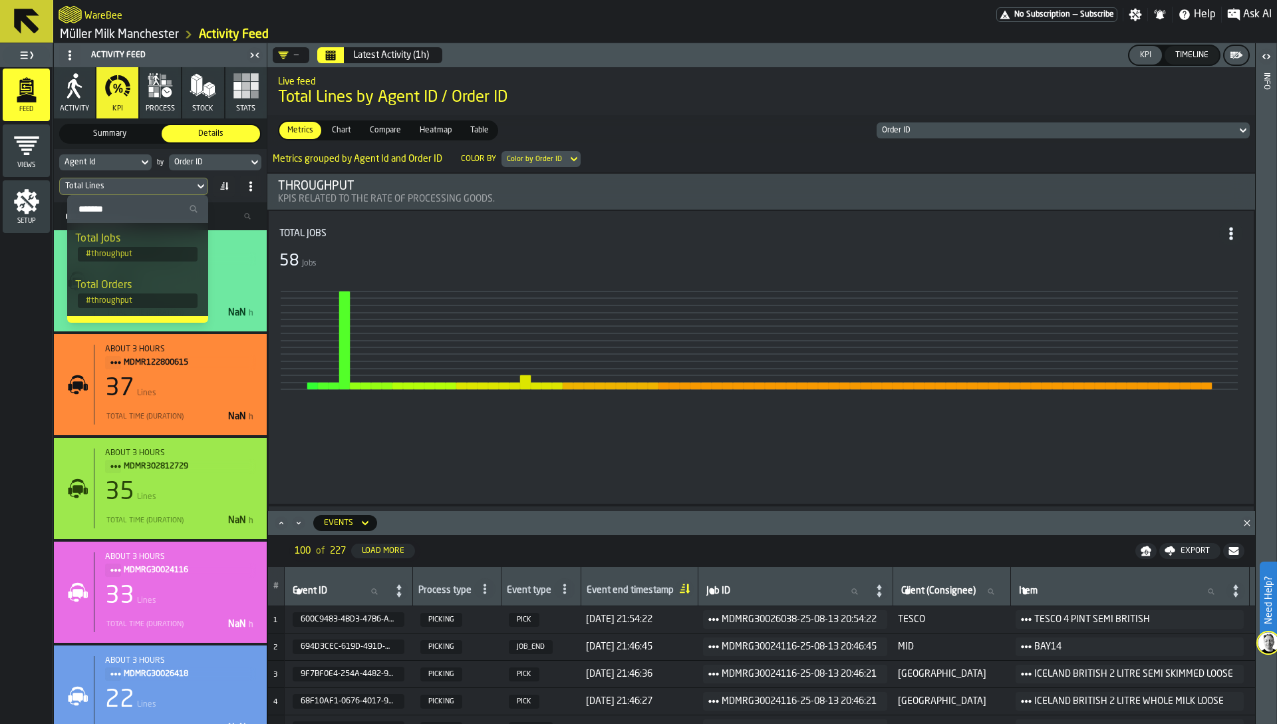
click at [148, 184] on div "Total Lines" at bounding box center [127, 186] width 124 height 9
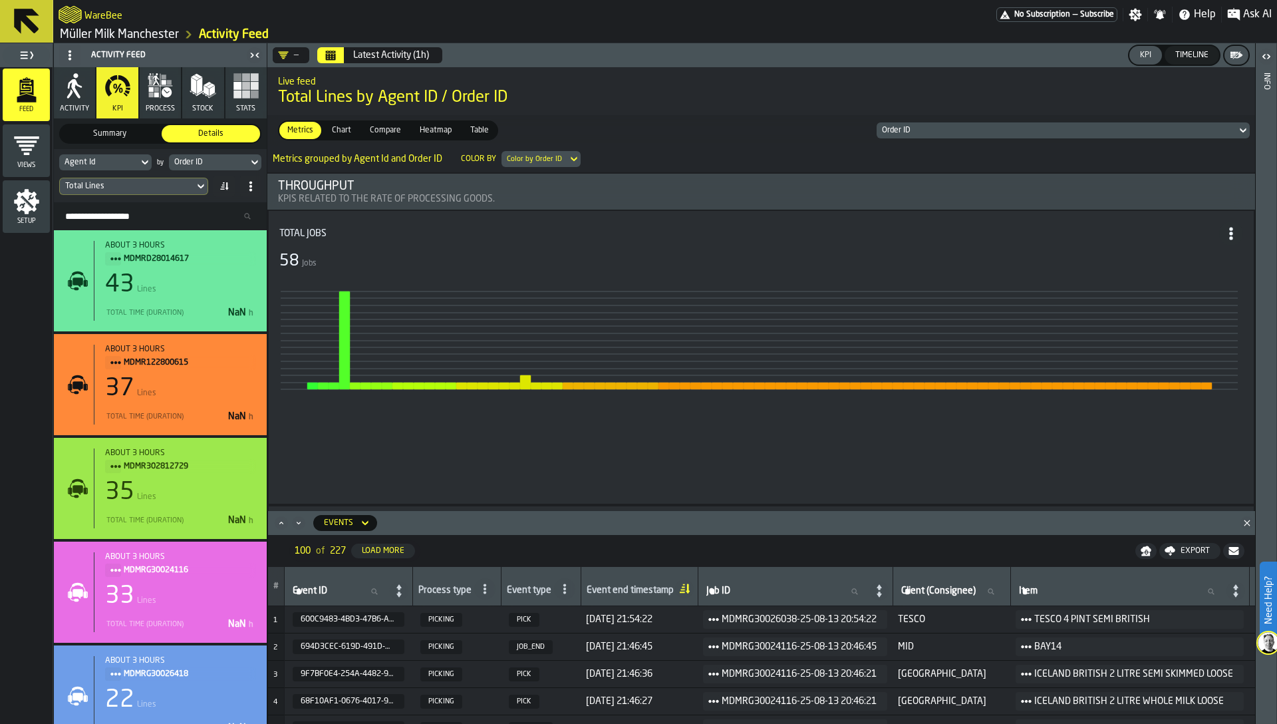
click at [334, 50] on icon "Calendar" at bounding box center [330, 55] width 11 height 11
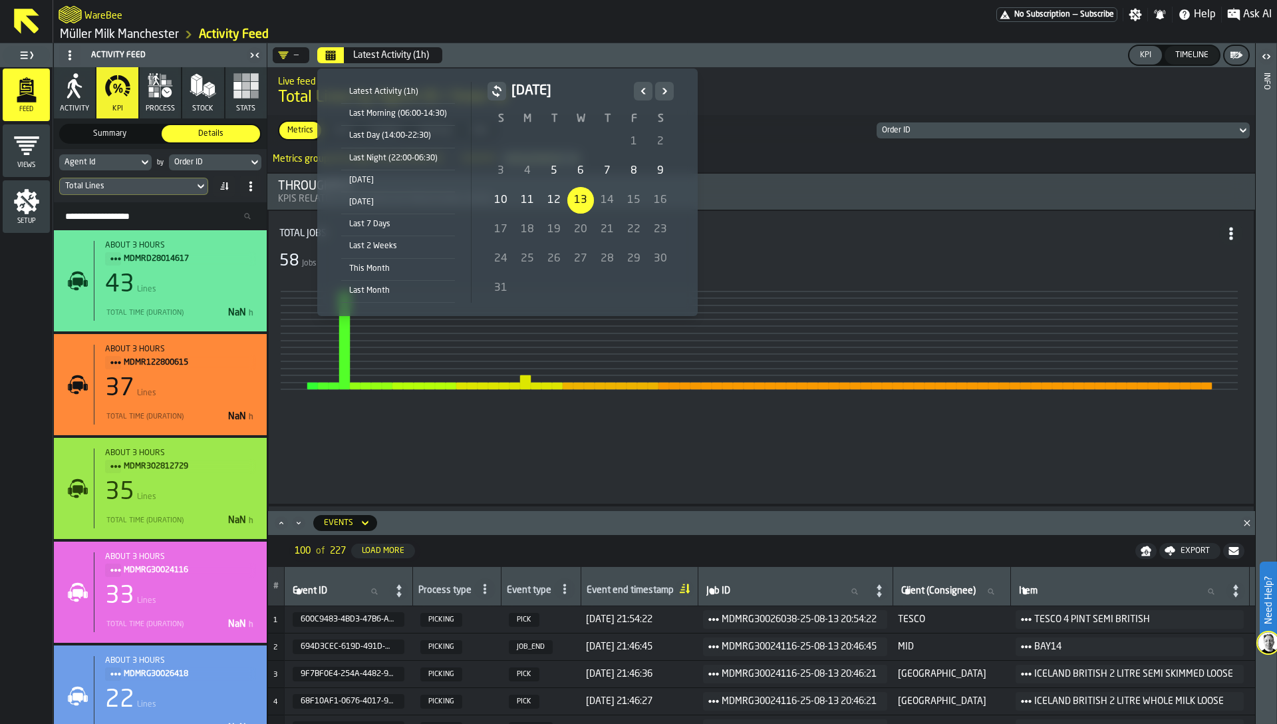
click at [575, 202] on div "13" at bounding box center [580, 200] width 27 height 27
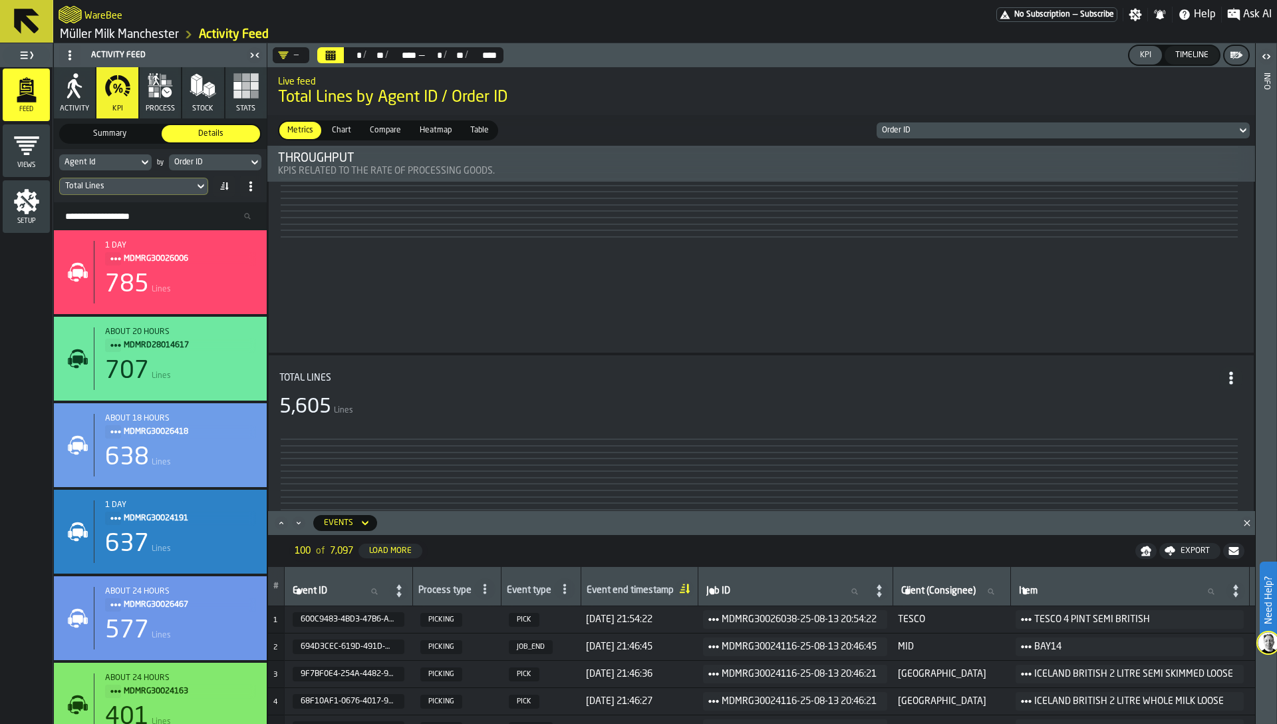
scroll to position [634, 0]
click at [157, 184] on div "Total Lines" at bounding box center [127, 186] width 124 height 9
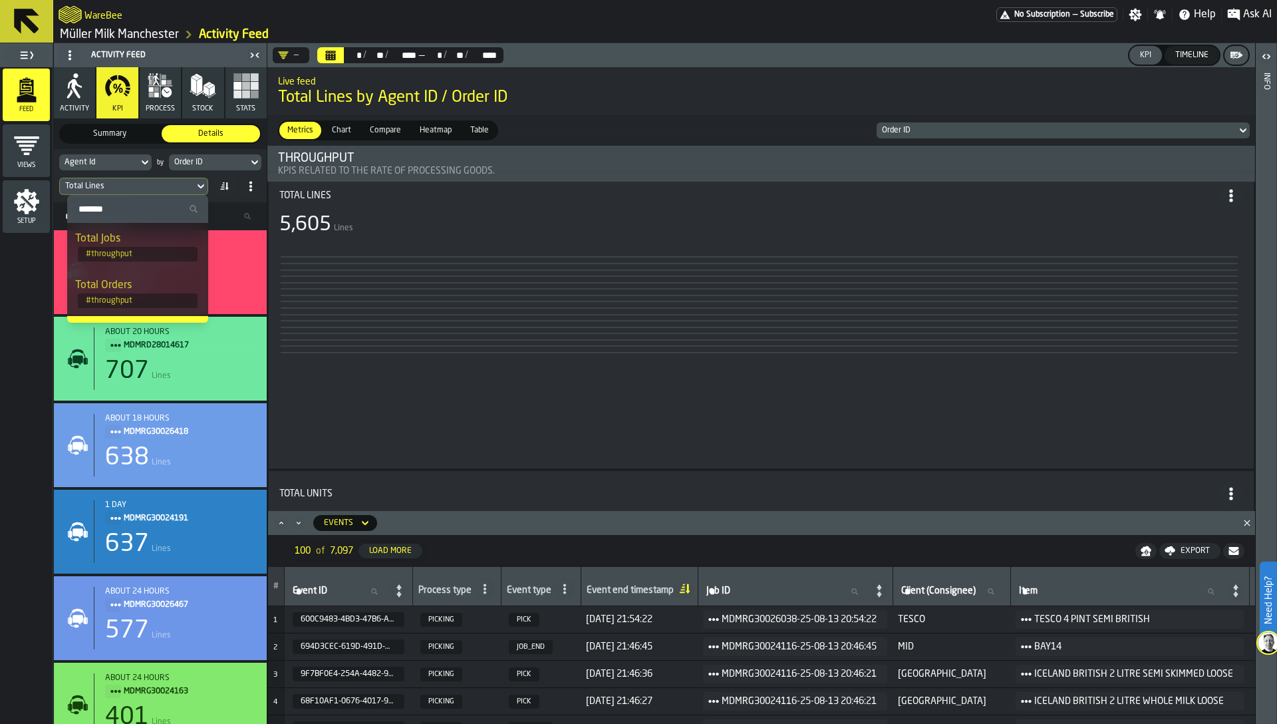
click at [149, 300] on span "# throughput" at bounding box center [138, 300] width 120 height 15
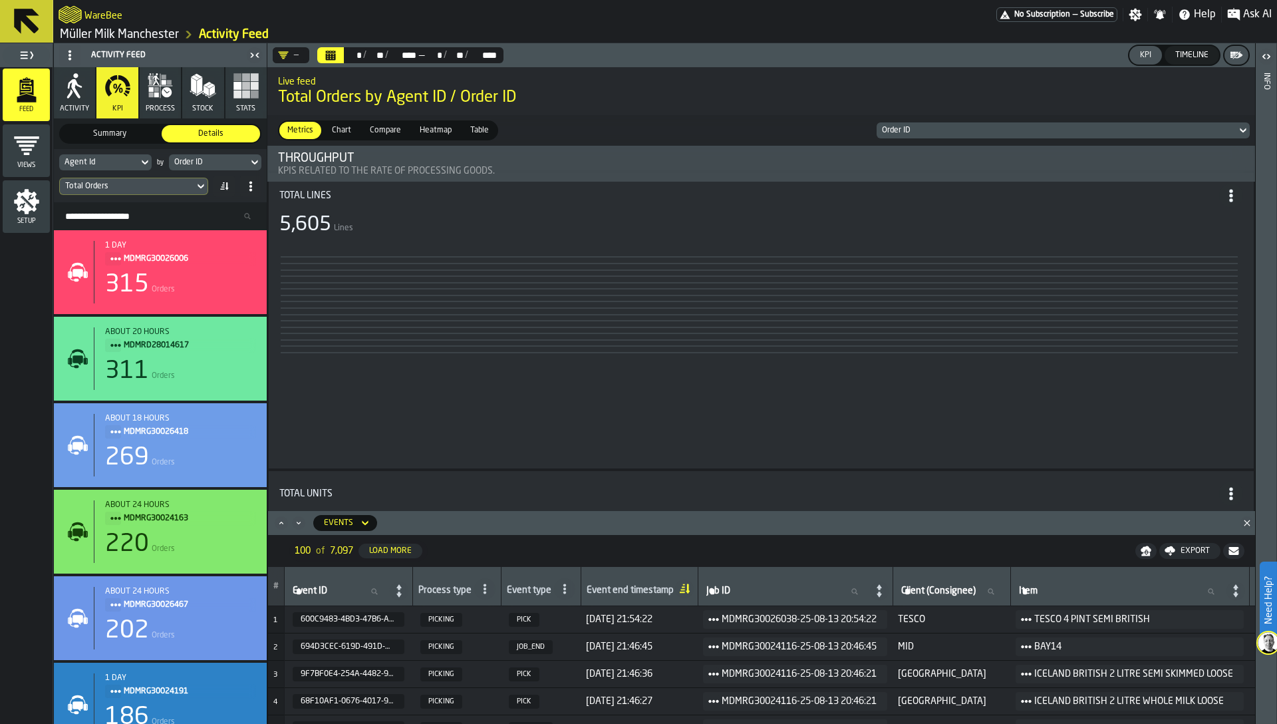
click at [186, 158] on div "Order ID" at bounding box center [208, 162] width 69 height 9
click at [198, 181] on input "*****" at bounding box center [211, 184] width 74 height 17
type input "*"
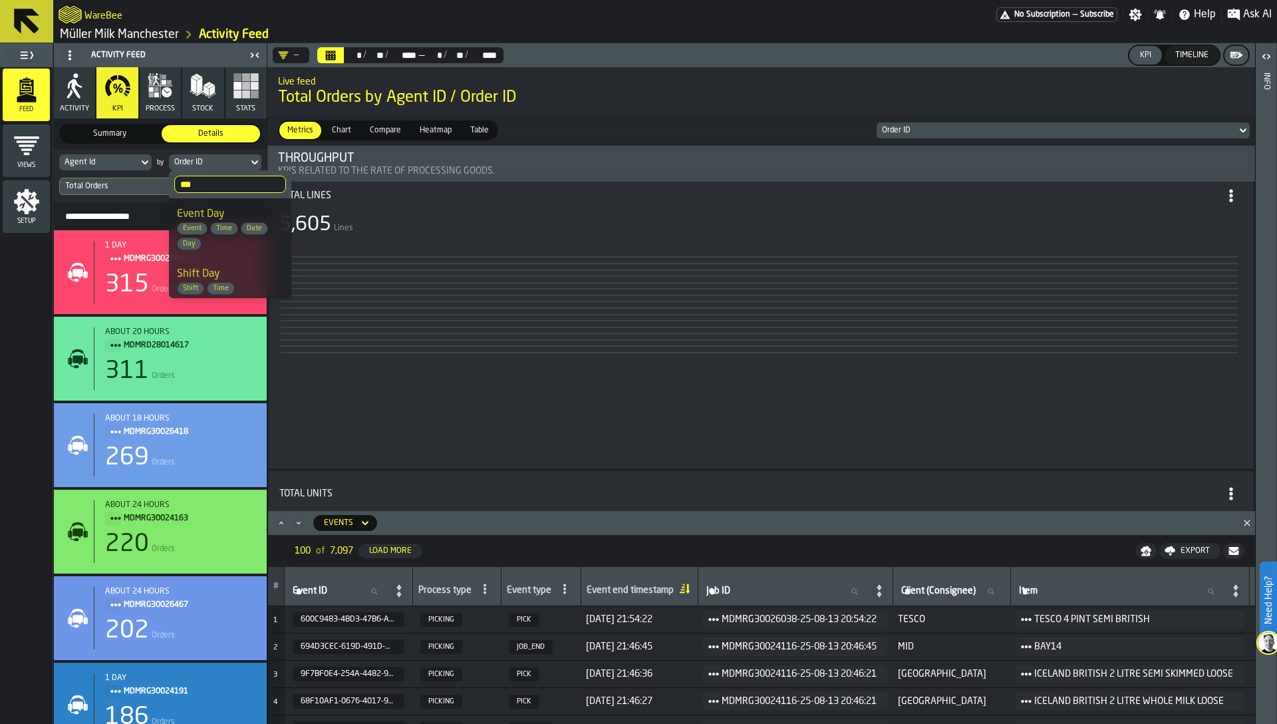
type input "***"
click at [220, 217] on span "Event Day" at bounding box center [201, 214] width 48 height 11
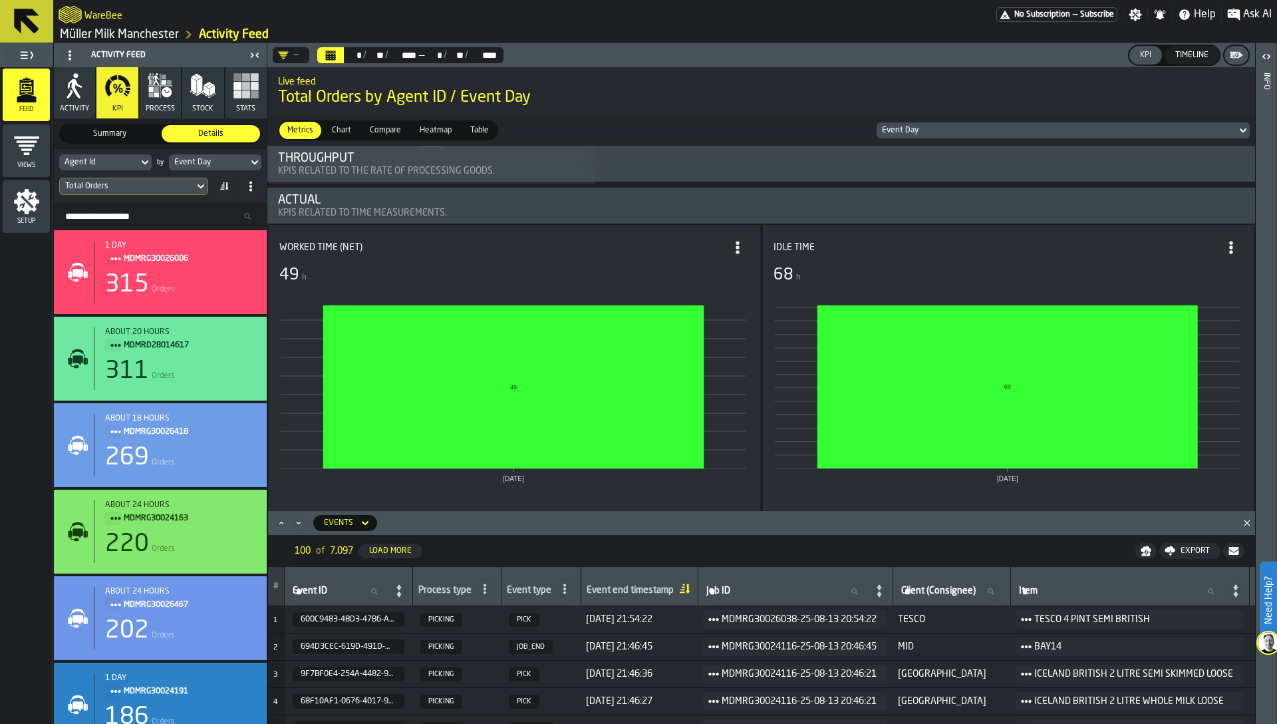
scroll to position [914, 0]
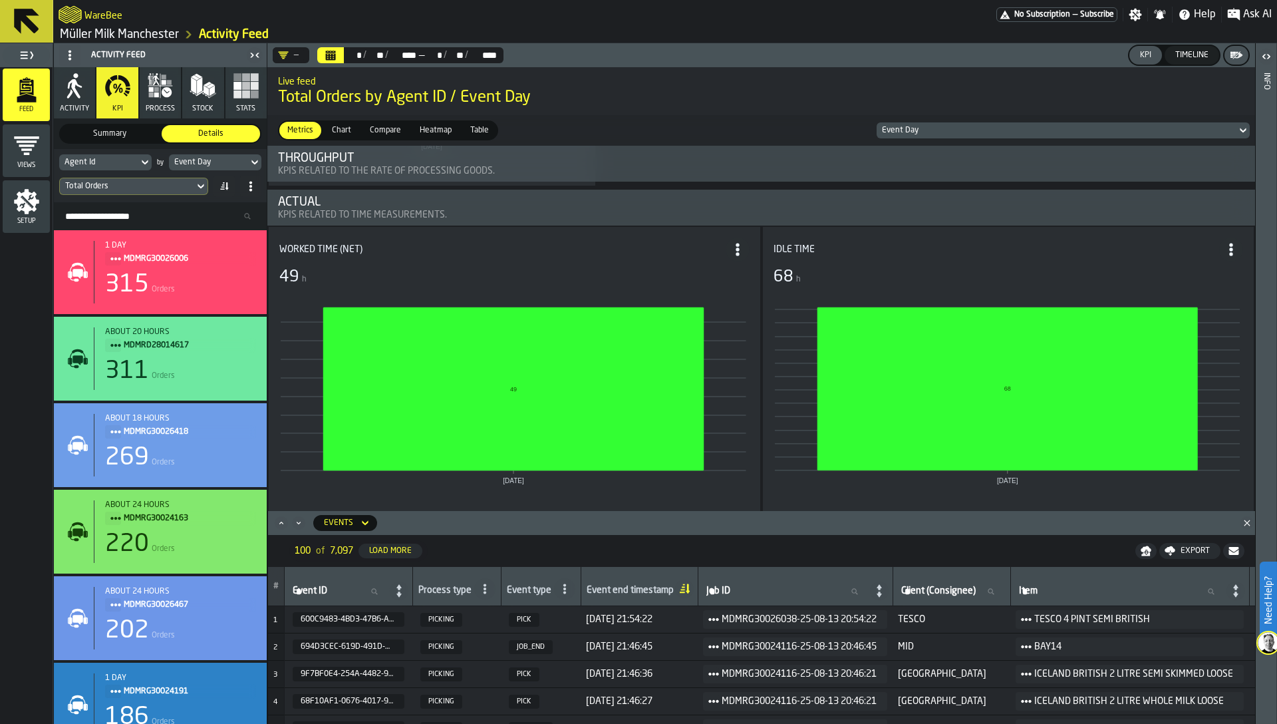
click at [424, 132] on span "Heatmap" at bounding box center [435, 130] width 43 height 12
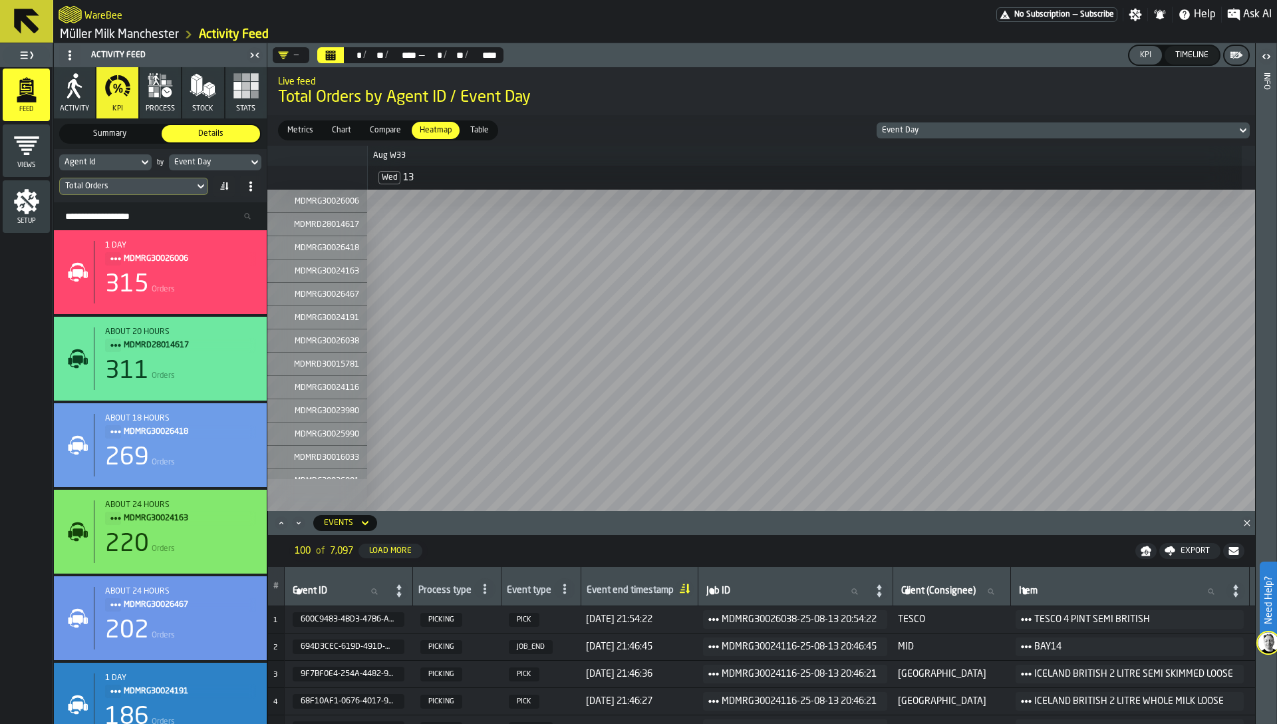
click at [185, 185] on div "Total Orders" at bounding box center [127, 186] width 124 height 9
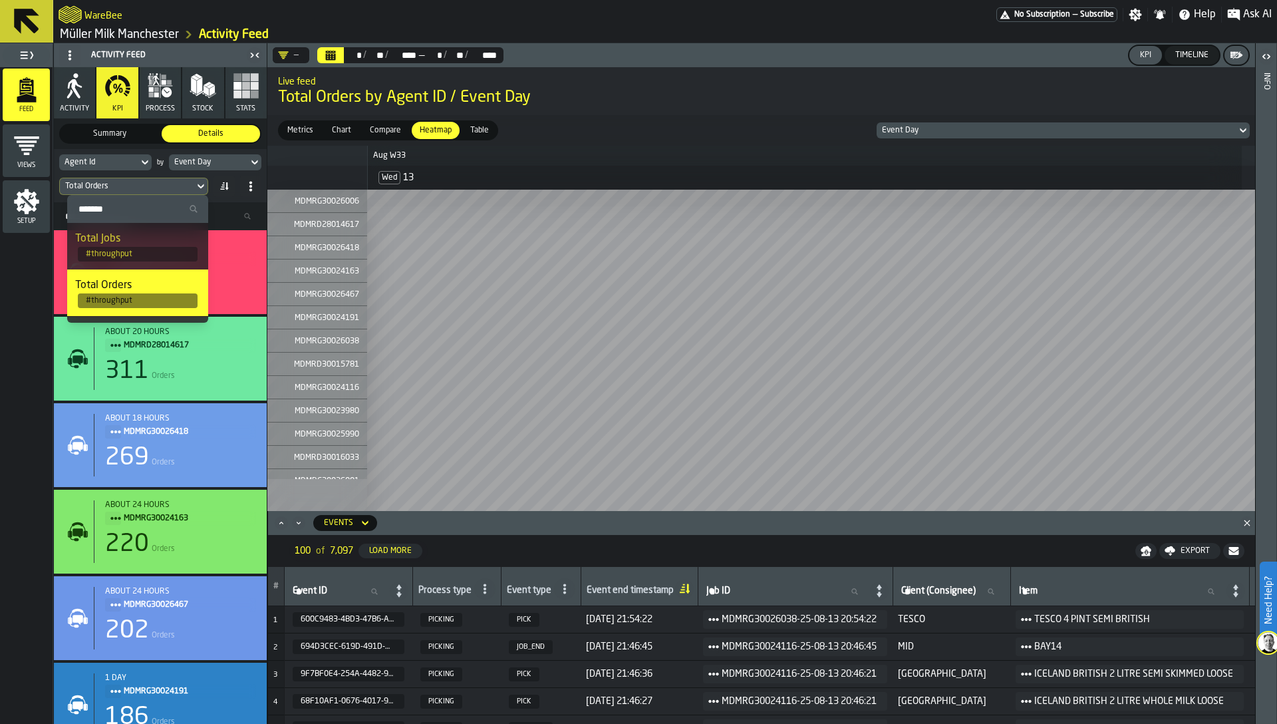
click at [161, 217] on label "Search" at bounding box center [137, 209] width 141 height 28
click at [161, 217] on input "Search" at bounding box center [137, 208] width 130 height 17
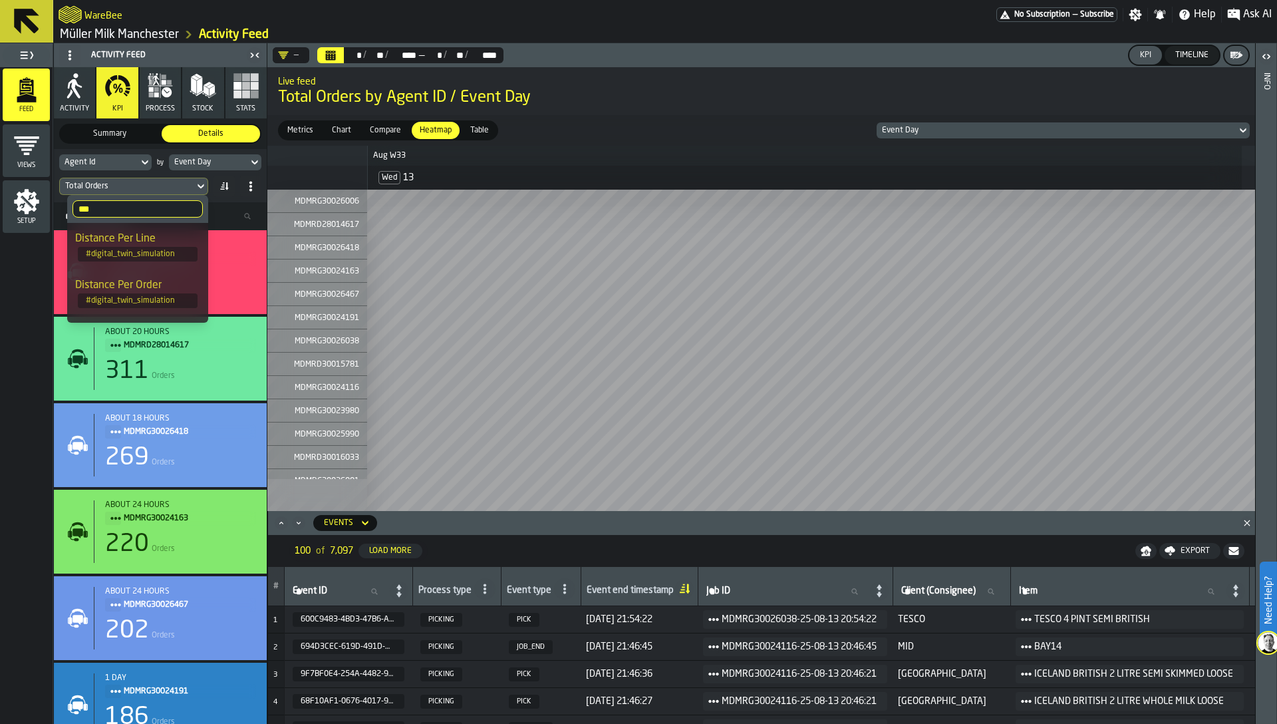
type input "***"
click at [174, 291] on div "Distance Per Order" at bounding box center [137, 285] width 125 height 16
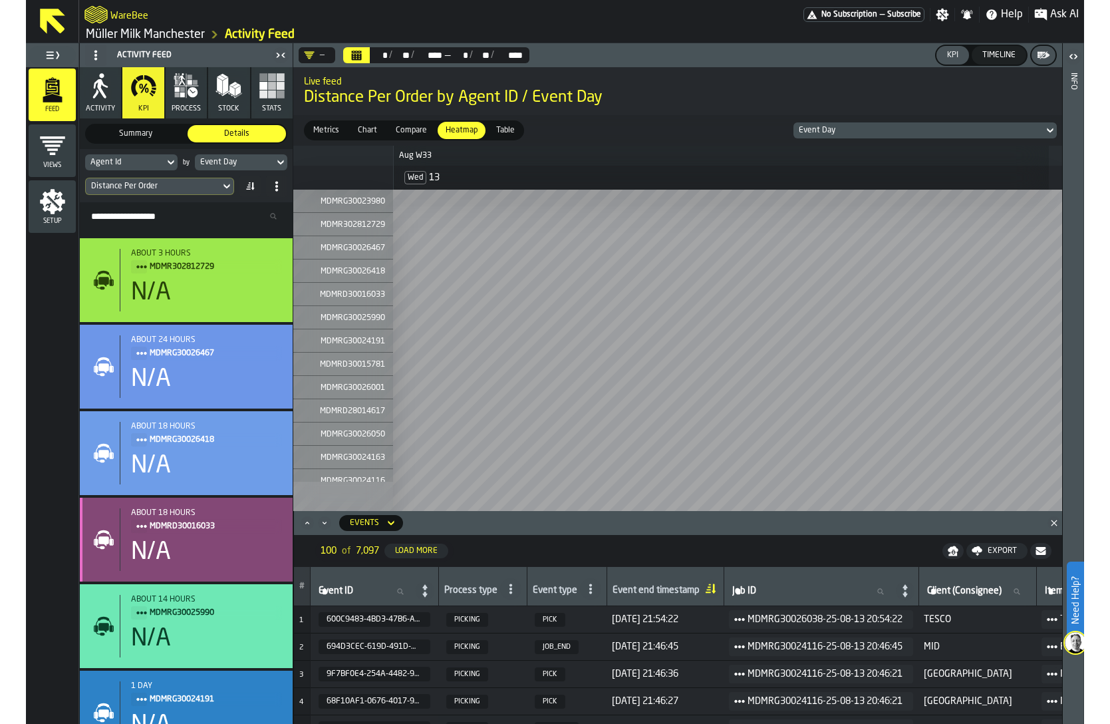
scroll to position [0, 0]
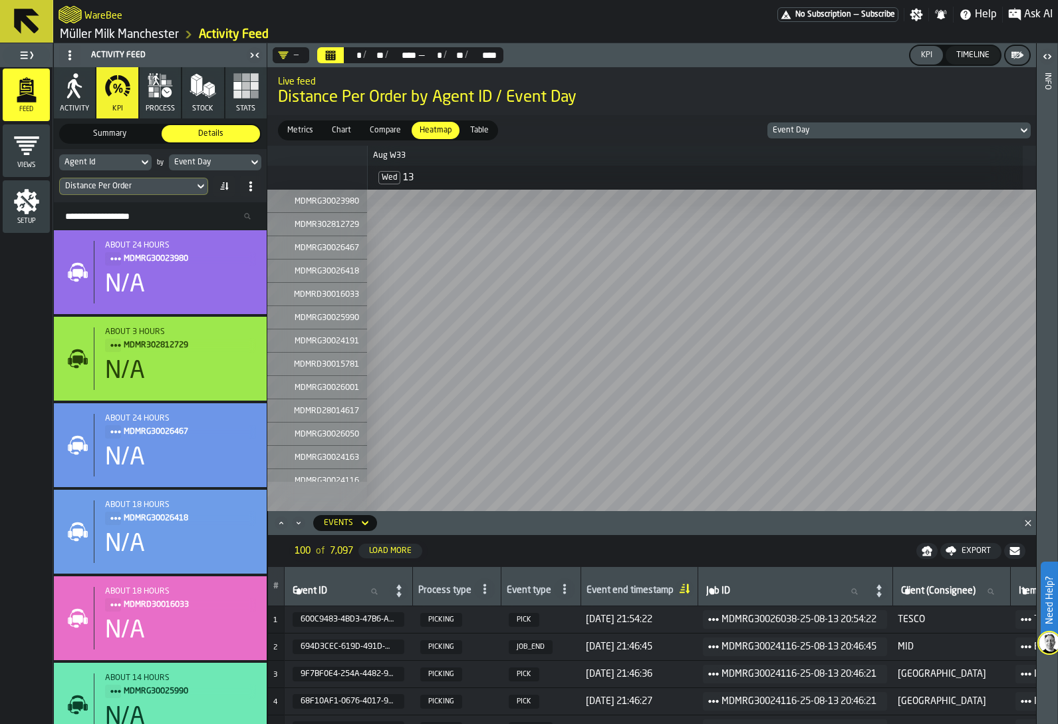
click at [152, 87] on icon "button" at bounding box center [151, 89] width 5 height 5
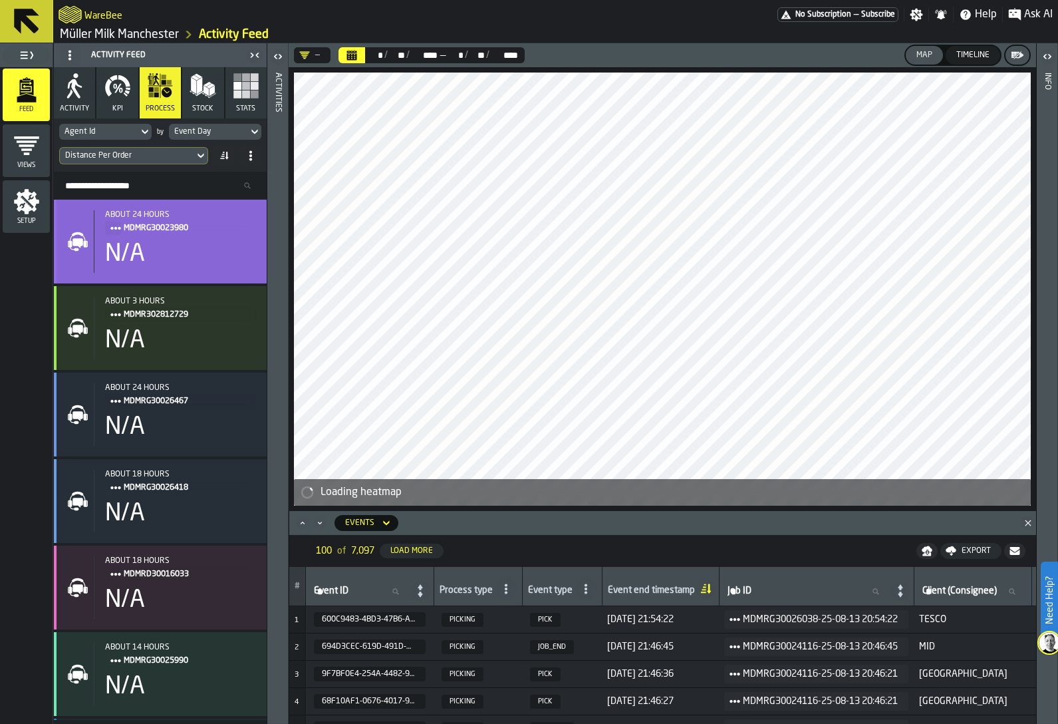
click at [167, 238] on div "about 24 hours MDMRG30023980 N/A" at bounding box center [175, 241] width 162 height 63
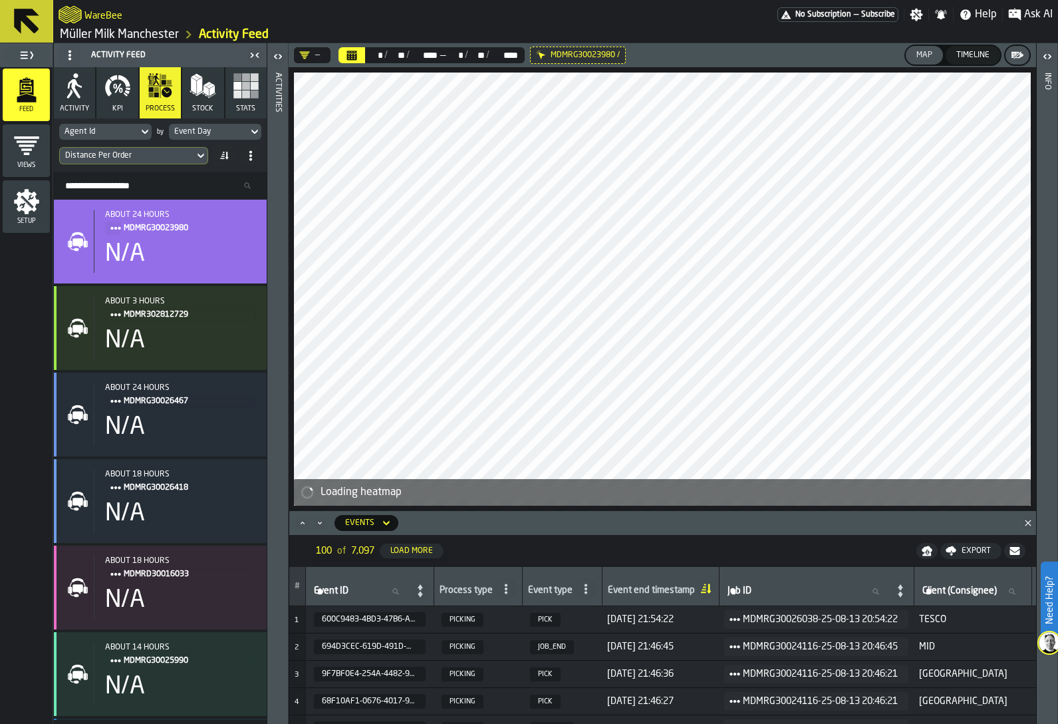
click at [277, 198] on div "Activities" at bounding box center [277, 395] width 9 height 650
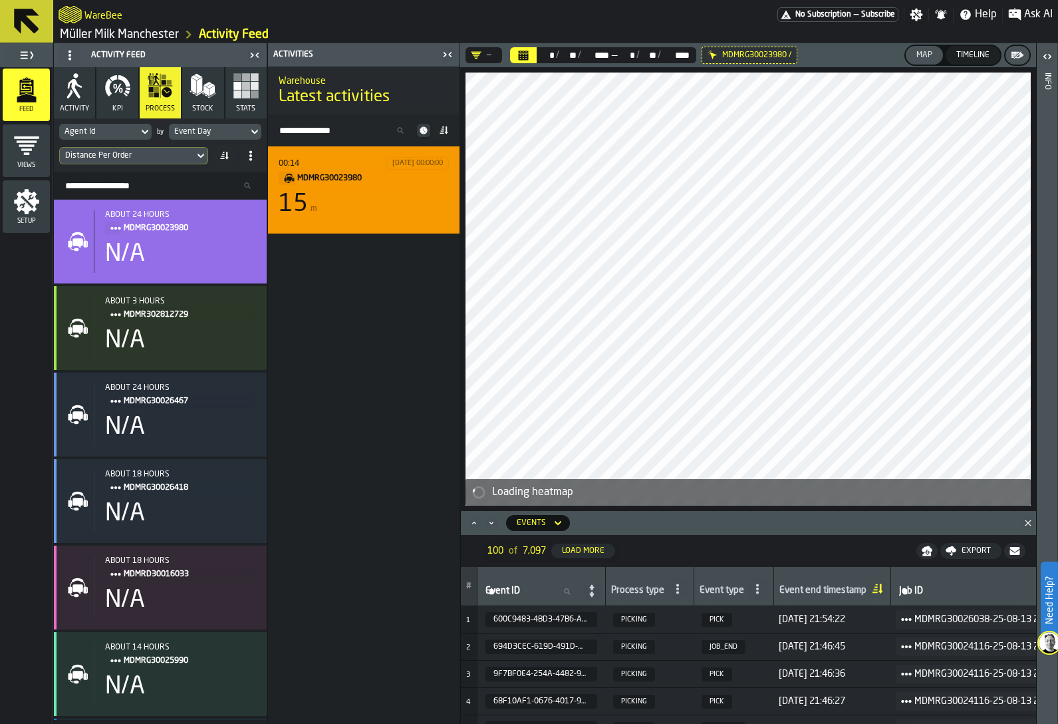
click at [305, 204] on div "15" at bounding box center [293, 204] width 29 height 27
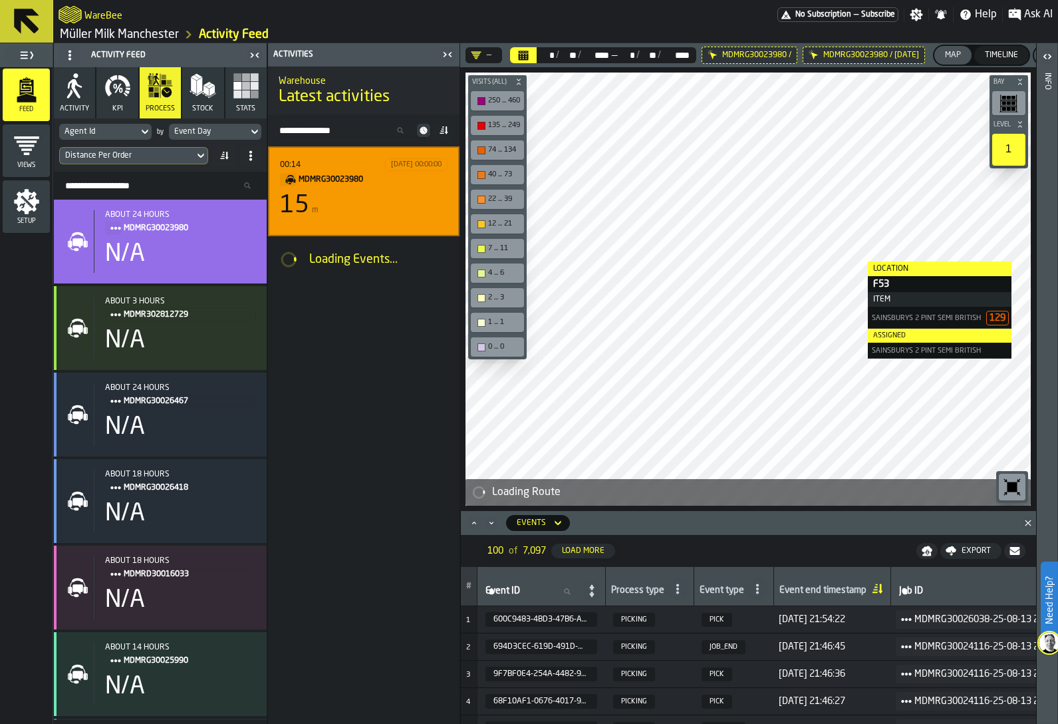
click at [1058, 234] on div "Info" at bounding box center [1047, 383] width 21 height 680
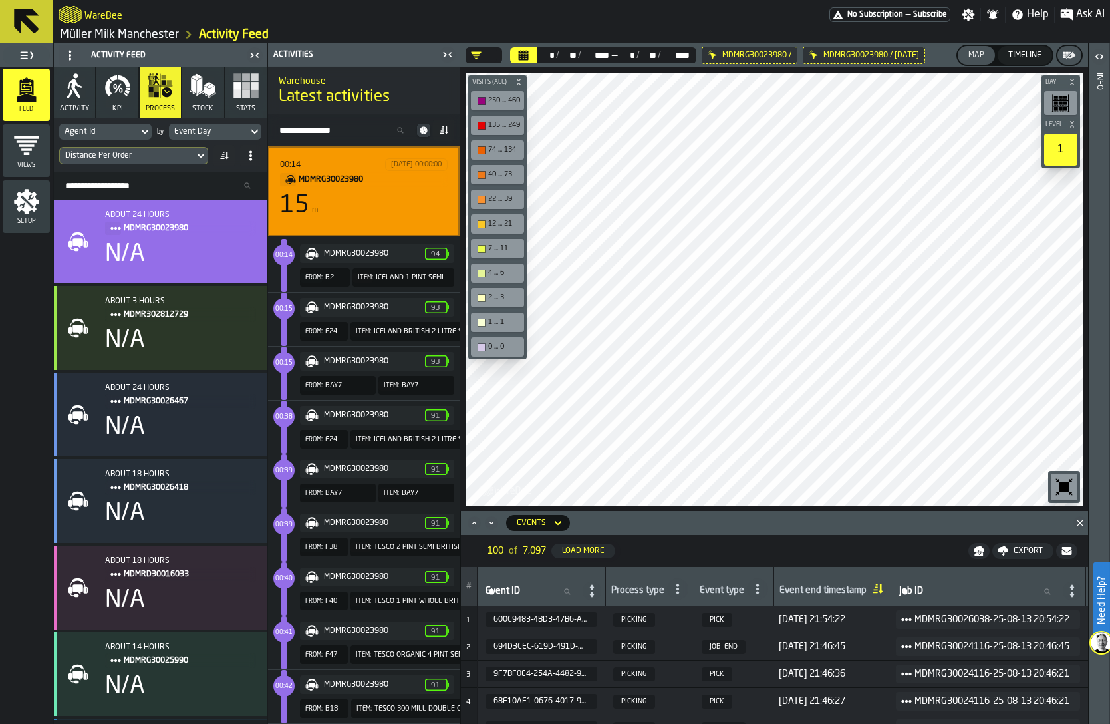
click at [1065, 490] on icon "button-toolbar-undefined" at bounding box center [1065, 487] width 10 height 10
click at [448, 56] on icon "button-toggle-Close me" at bounding box center [448, 55] width 16 height 16
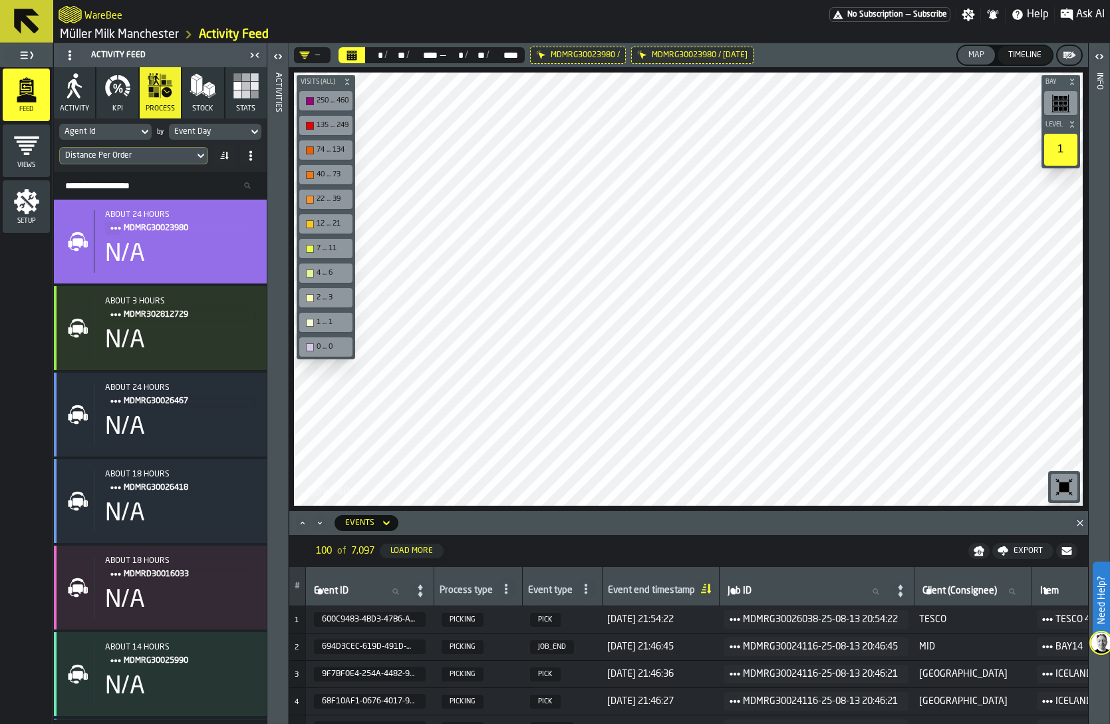
click at [1065, 488] on icon "button-toolbar-undefined" at bounding box center [1065, 487] width 10 height 10
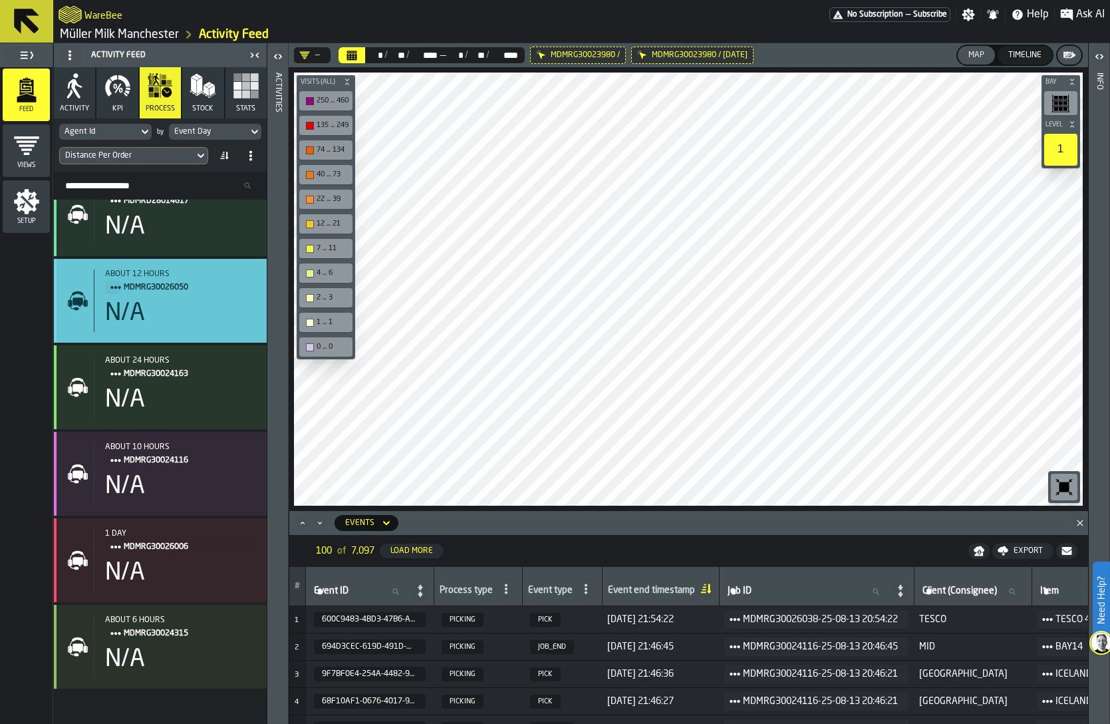
scroll to position [921, 0]
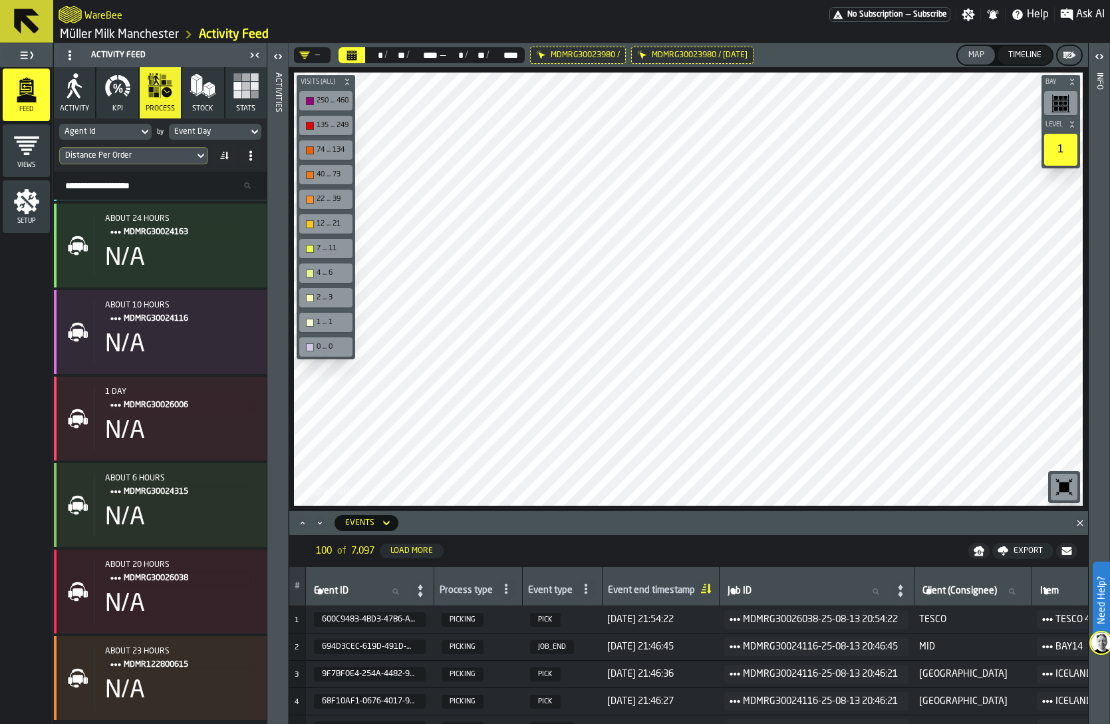
click at [253, 102] on button "Stats" at bounding box center [245, 92] width 41 height 51
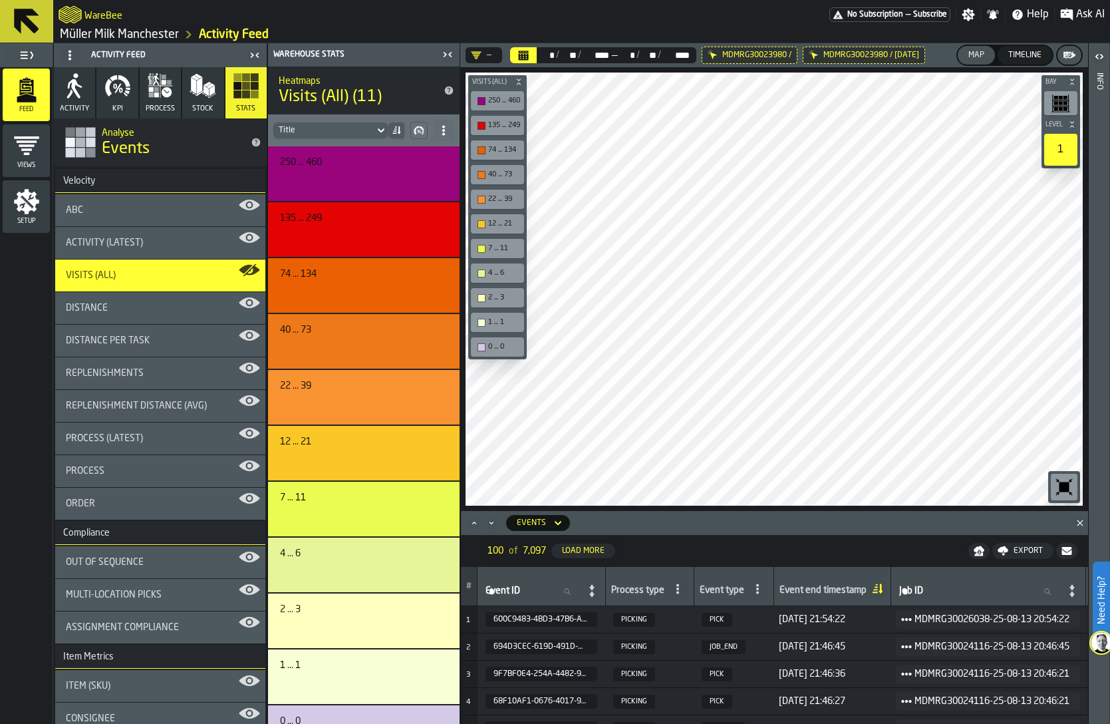
click at [164, 108] on span "process" at bounding box center [160, 108] width 29 height 9
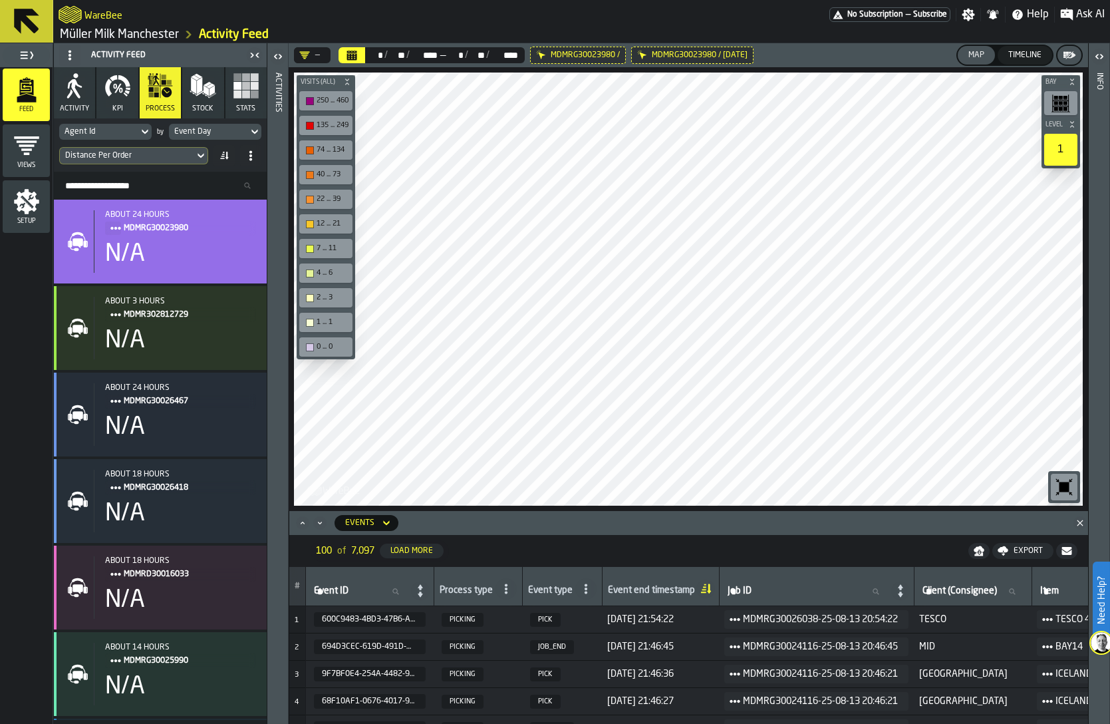
click at [112, 95] on icon "button" at bounding box center [117, 85] width 27 height 27
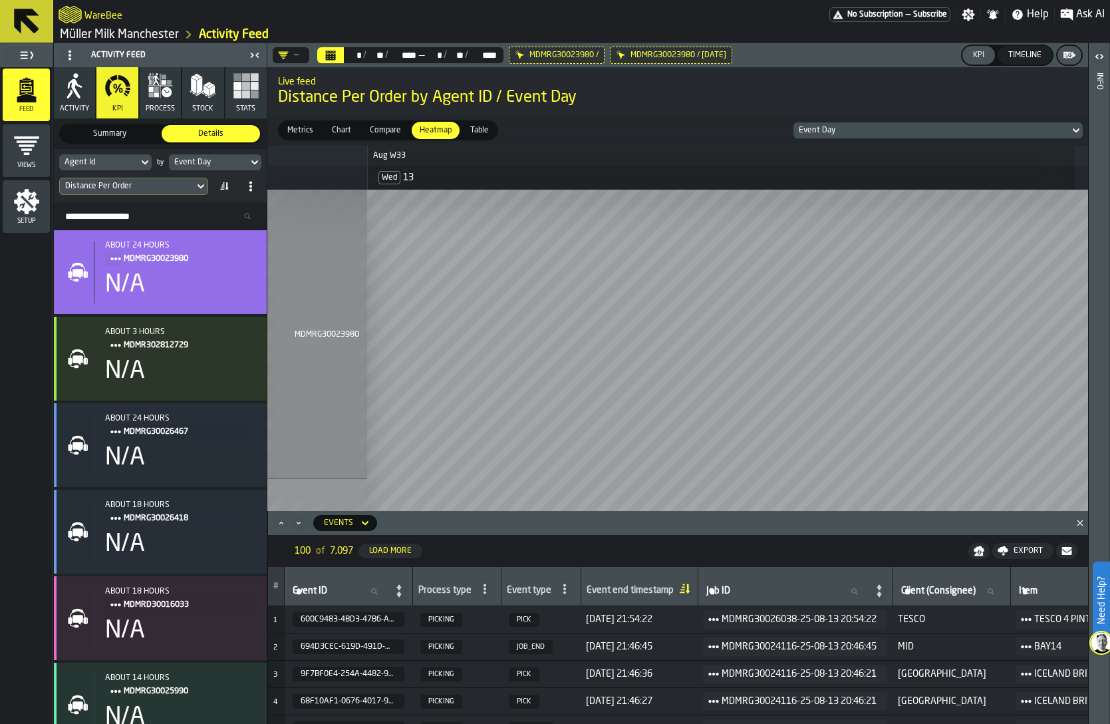
click at [195, 152] on div "Agent Id by Event Day Distance Per Order" at bounding box center [160, 175] width 213 height 53
click at [191, 168] on div "Event Day" at bounding box center [208, 162] width 79 height 15
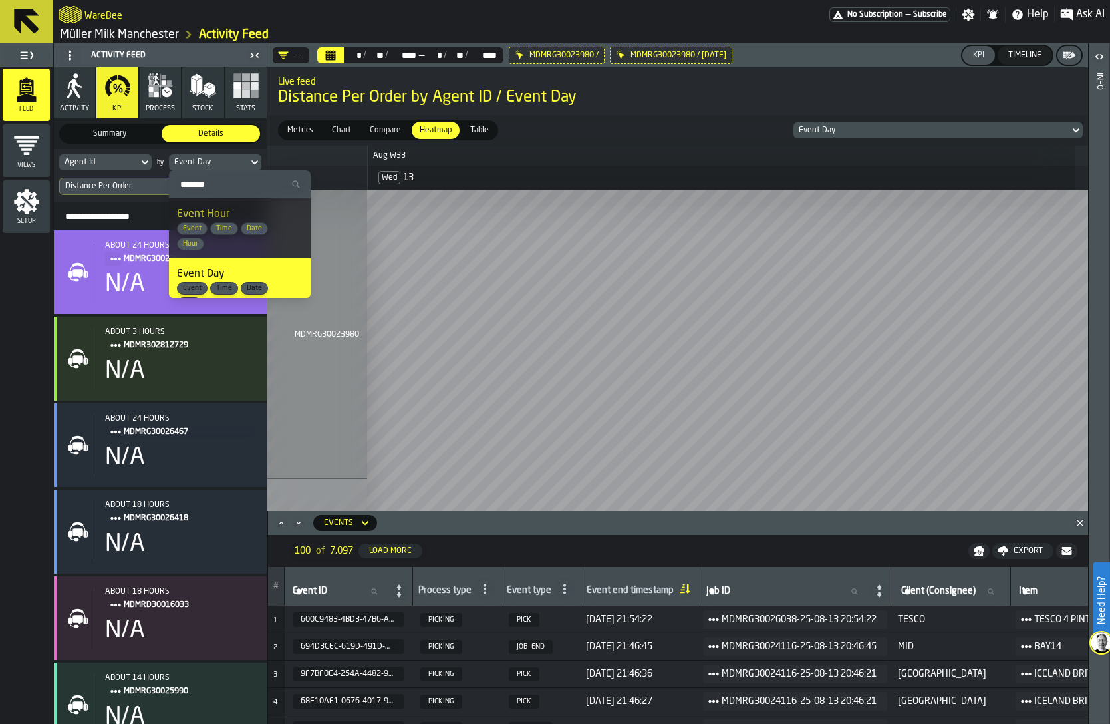
click at [207, 216] on span "Event Hour" at bounding box center [203, 214] width 53 height 11
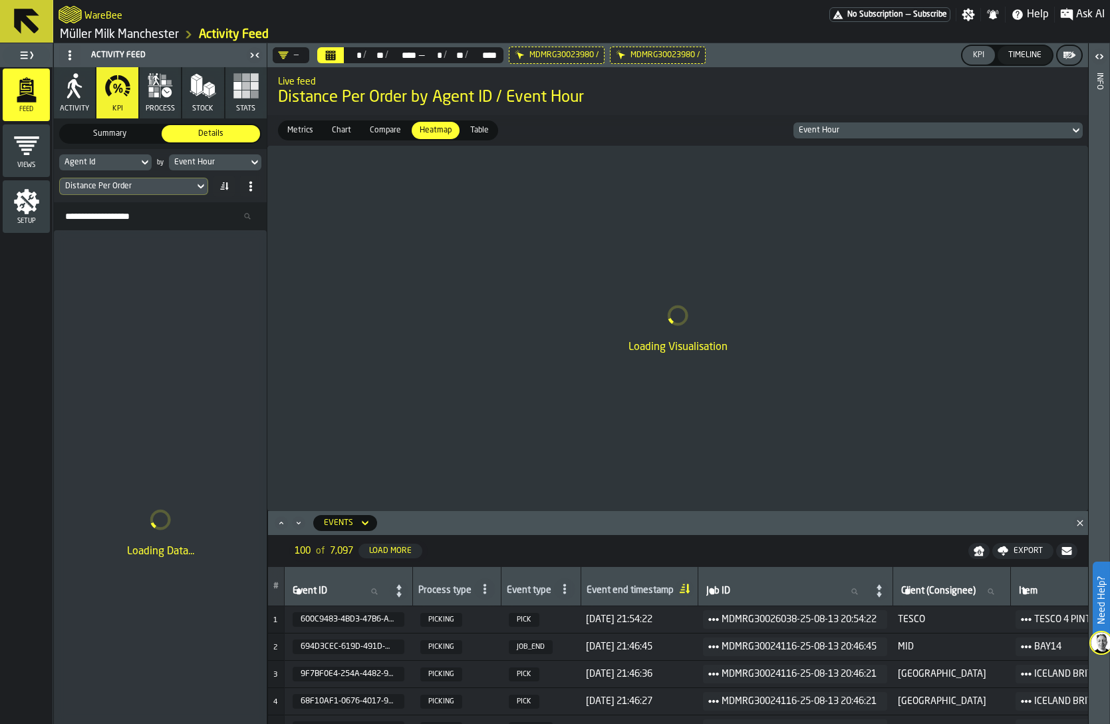
click at [0, 0] on icon at bounding box center [0, 0] width 0 height 0
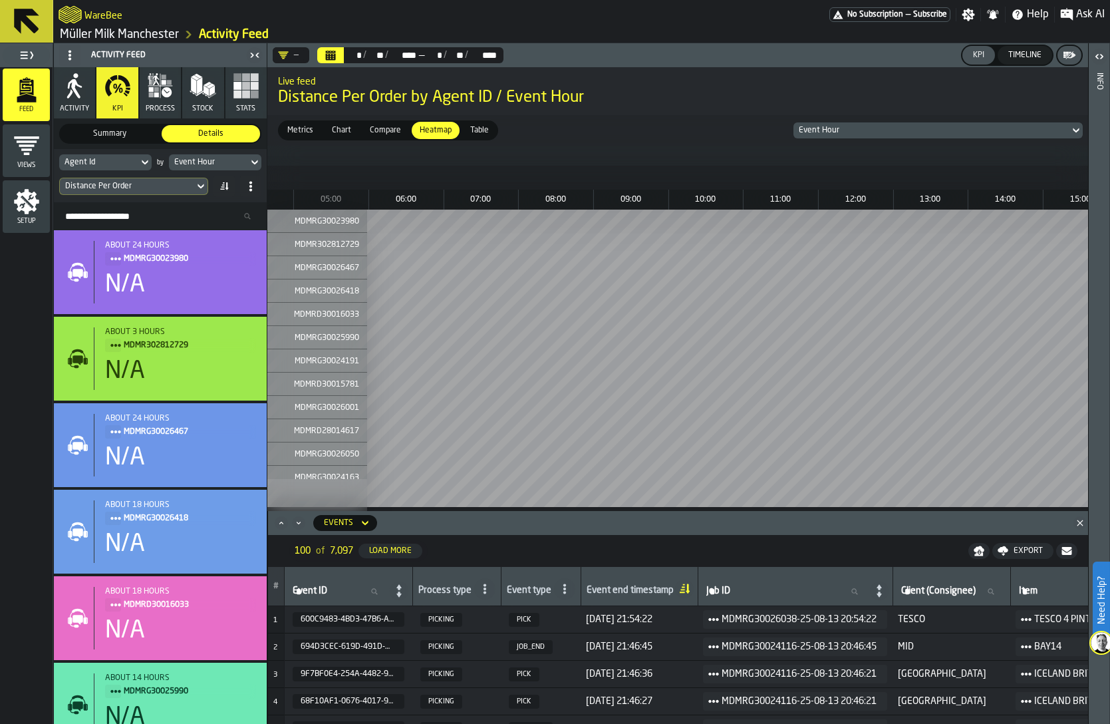
scroll to position [0, 440]
click at [153, 184] on div "Distance Per Order" at bounding box center [127, 186] width 124 height 9
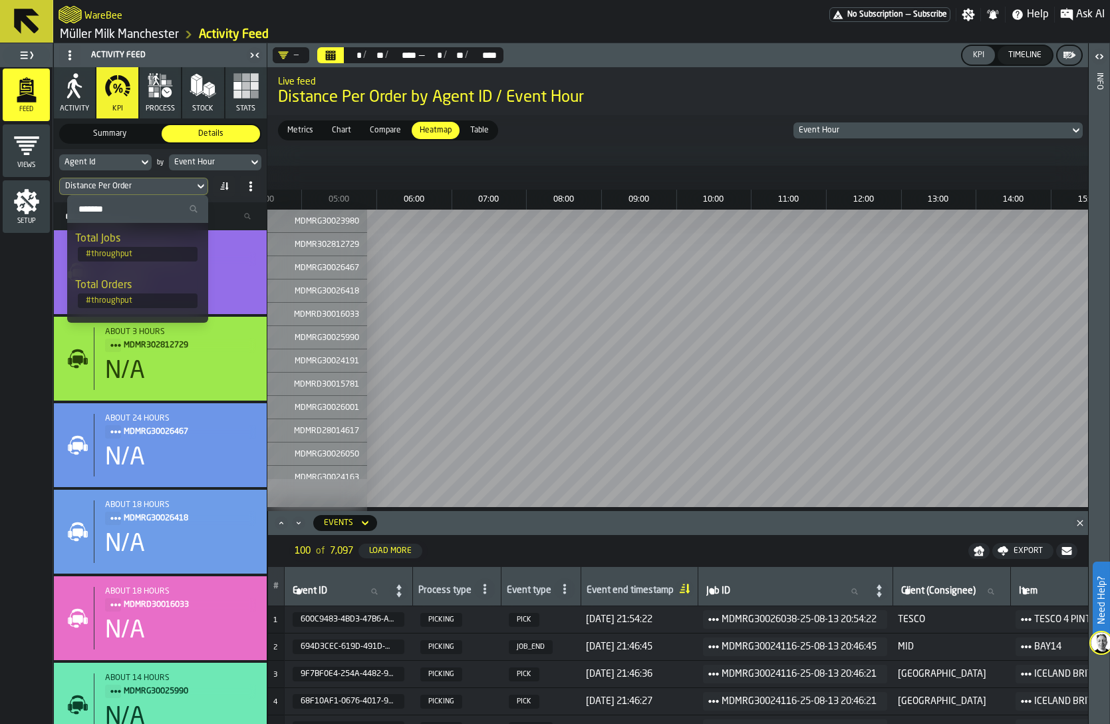
click at [122, 274] on li "Total Orders # throughput" at bounding box center [137, 292] width 141 height 47
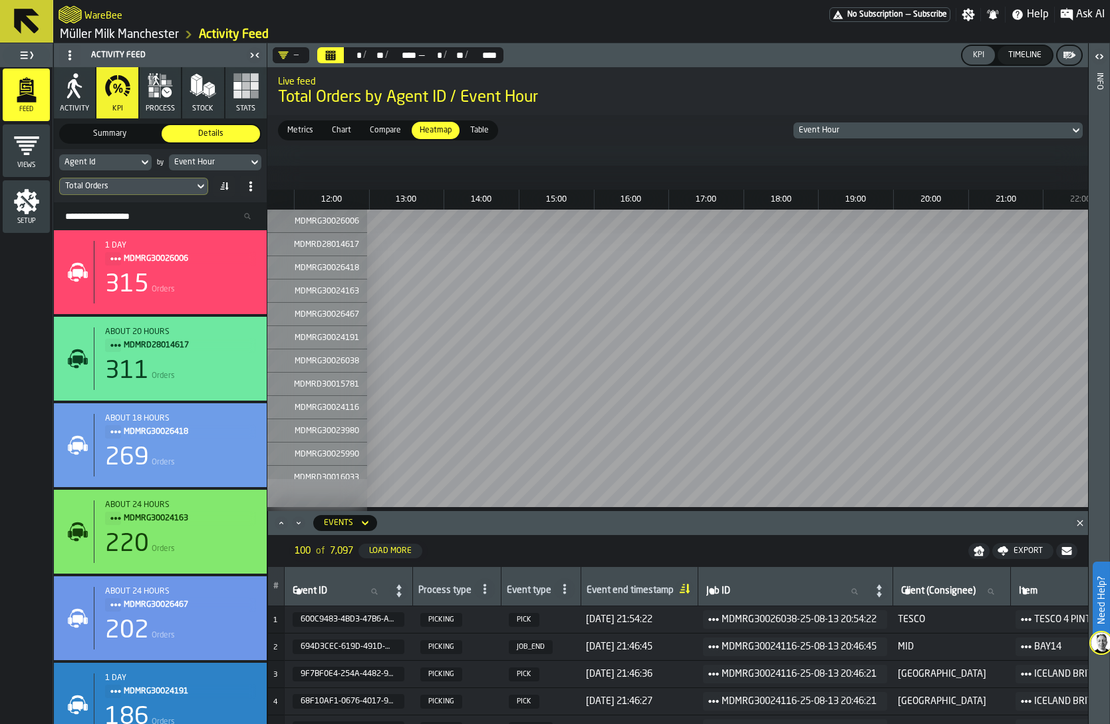
scroll to position [0, 1015]
click at [95, 149] on div "Agent Id by Event Hour Total Orders" at bounding box center [160, 175] width 213 height 53
click at [95, 158] on div "Agent Id" at bounding box center [99, 162] width 69 height 9
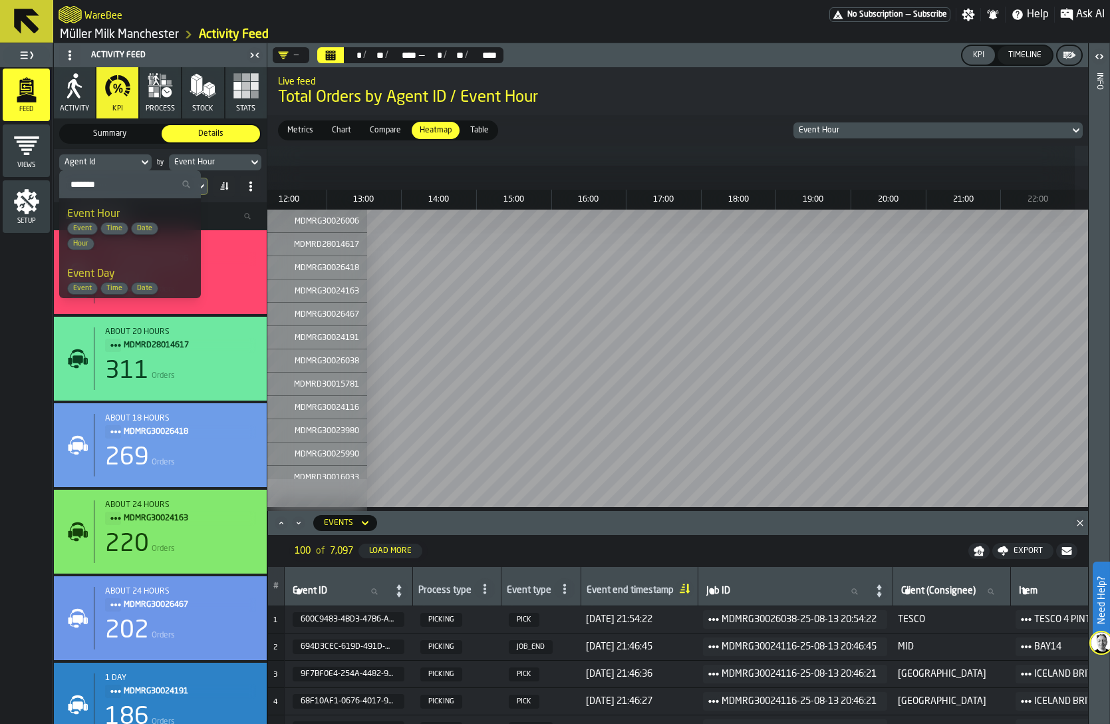
click at [101, 186] on input "Search" at bounding box center [130, 184] width 131 height 17
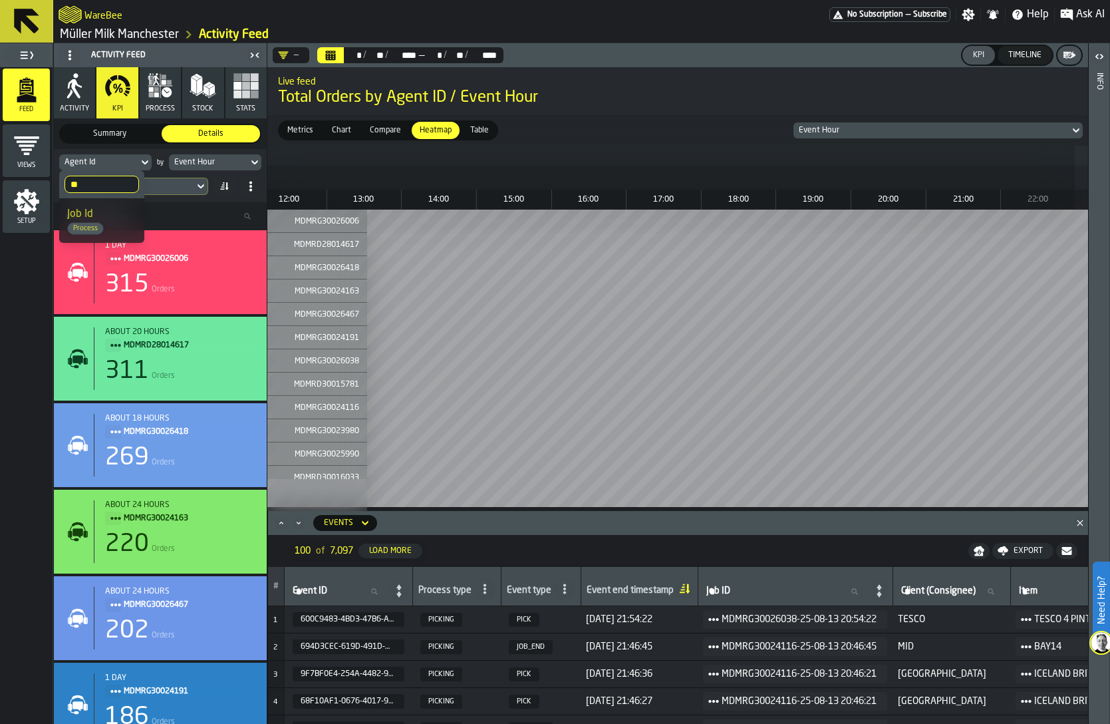
type input "**"
click at [95, 213] on div "Job Id Process" at bounding box center [101, 220] width 69 height 29
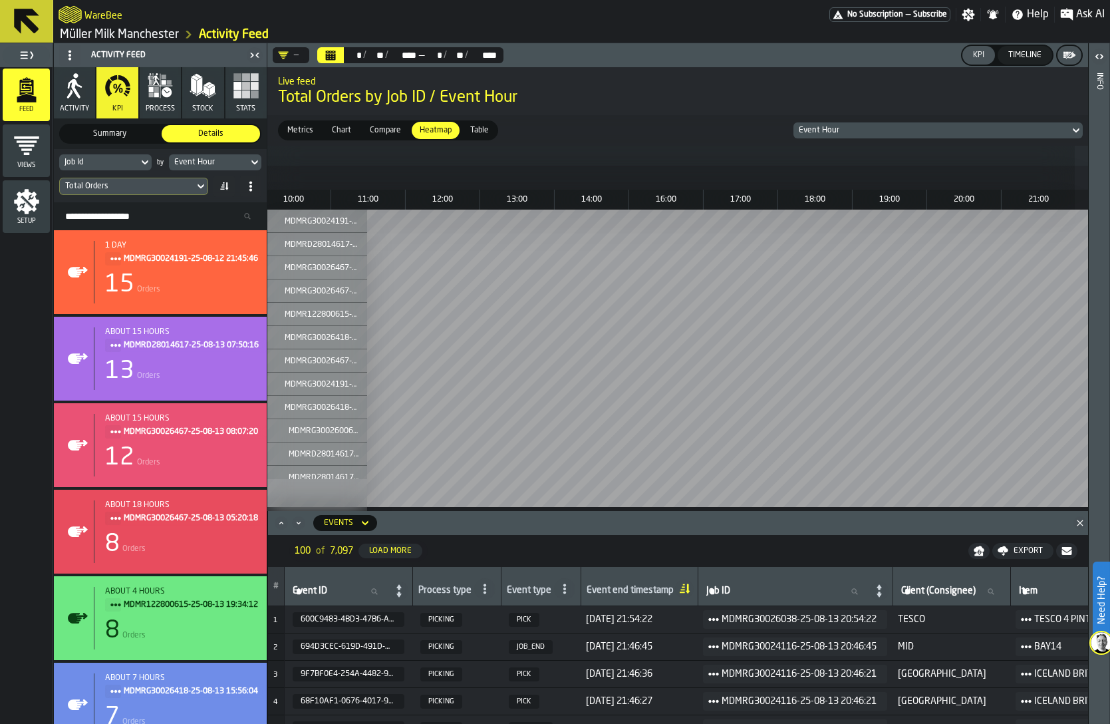
scroll to position [0, 855]
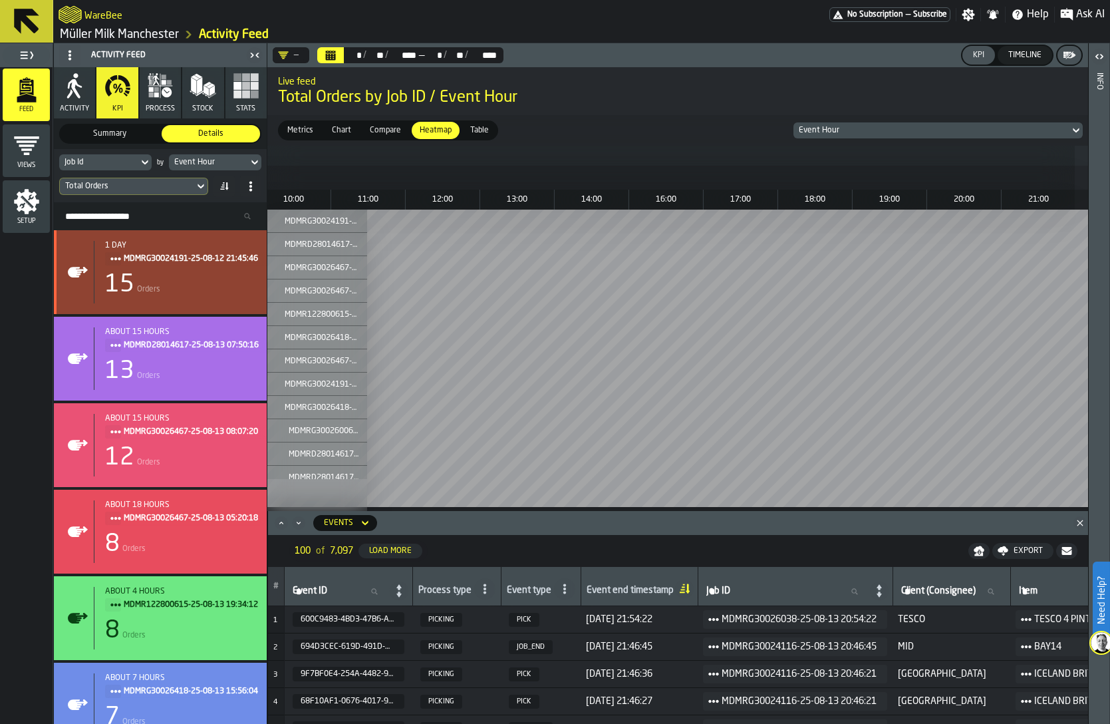
click at [154, 289] on span "Orders" at bounding box center [148, 289] width 23 height 9
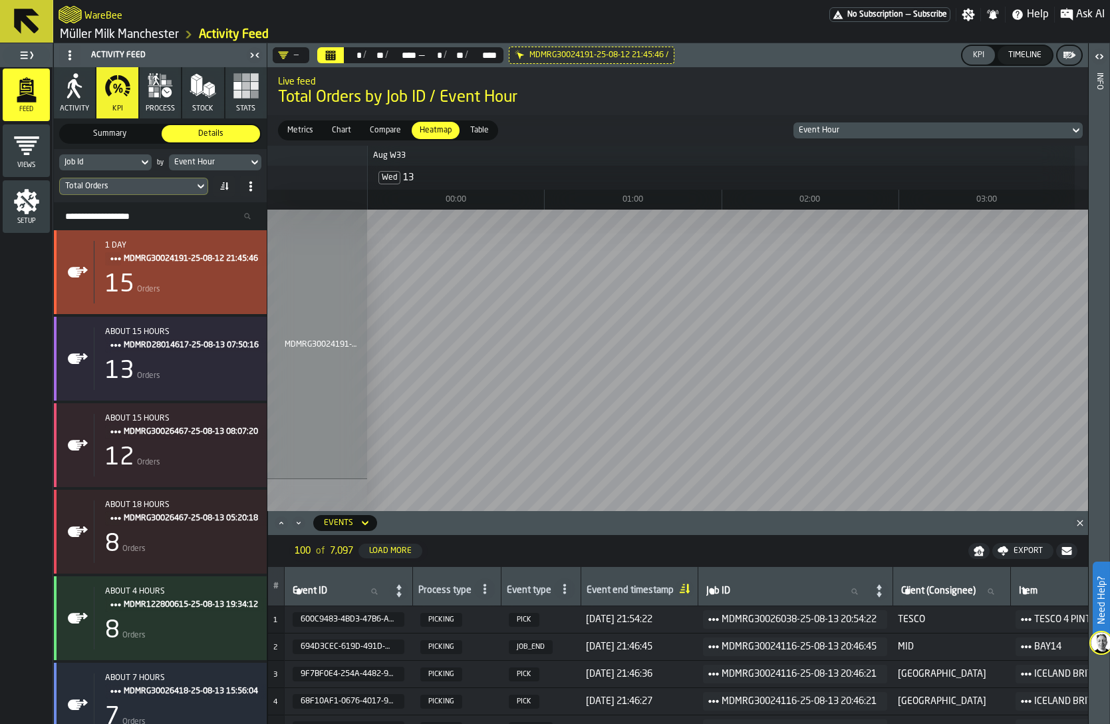
click at [122, 262] on div "MDMRG30024191-25-08-12 21:45:46" at bounding box center [187, 258] width 164 height 15
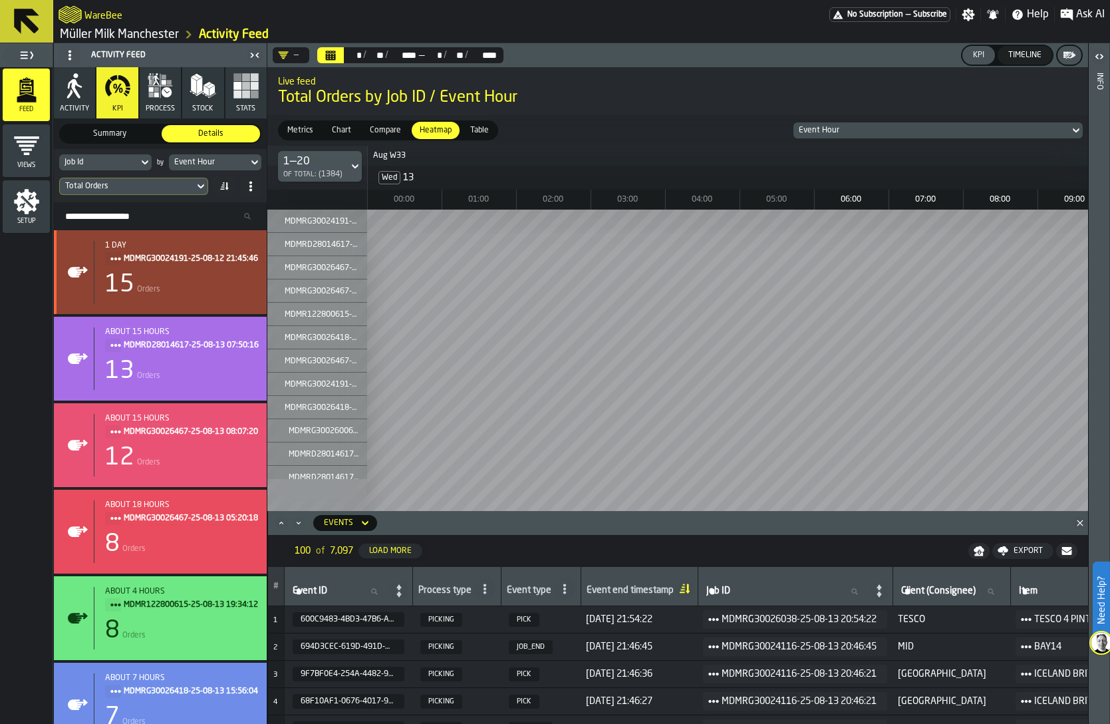
click at [112, 258] on circle "Title" at bounding box center [112, 259] width 4 height 4
drag, startPoint x: 121, startPoint y: 295, endPoint x: 128, endPoint y: 275, distance: 21.0
click at [128, 275] on ul "Events Jobs Congestions" at bounding box center [147, 302] width 85 height 74
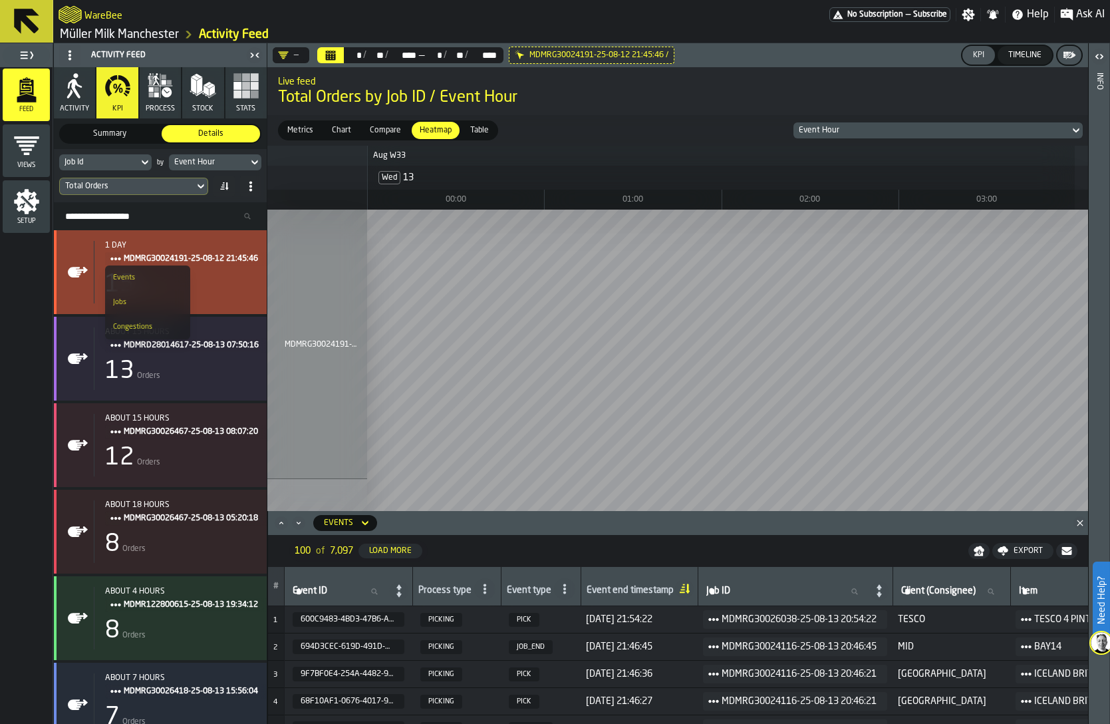
click at [128, 275] on div "Events" at bounding box center [147, 277] width 69 height 9
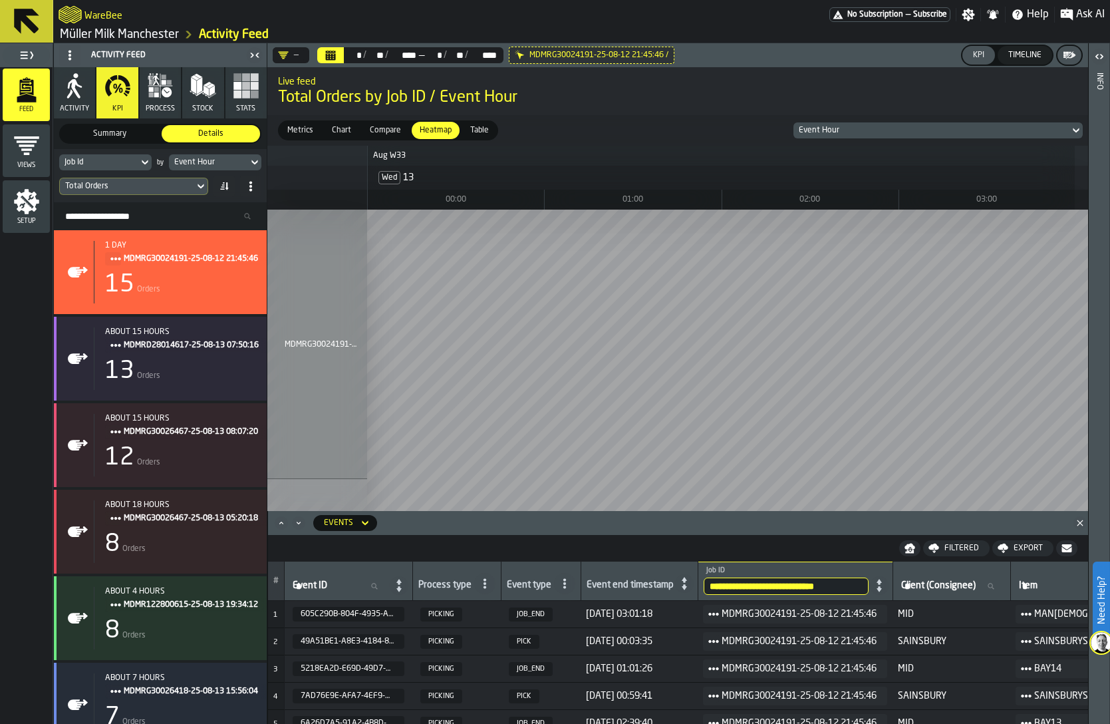
click at [915, 609] on span "MID" at bounding box center [951, 614] width 107 height 11
click at [275, 521] on icon "Maximize" at bounding box center [281, 522] width 13 height 13
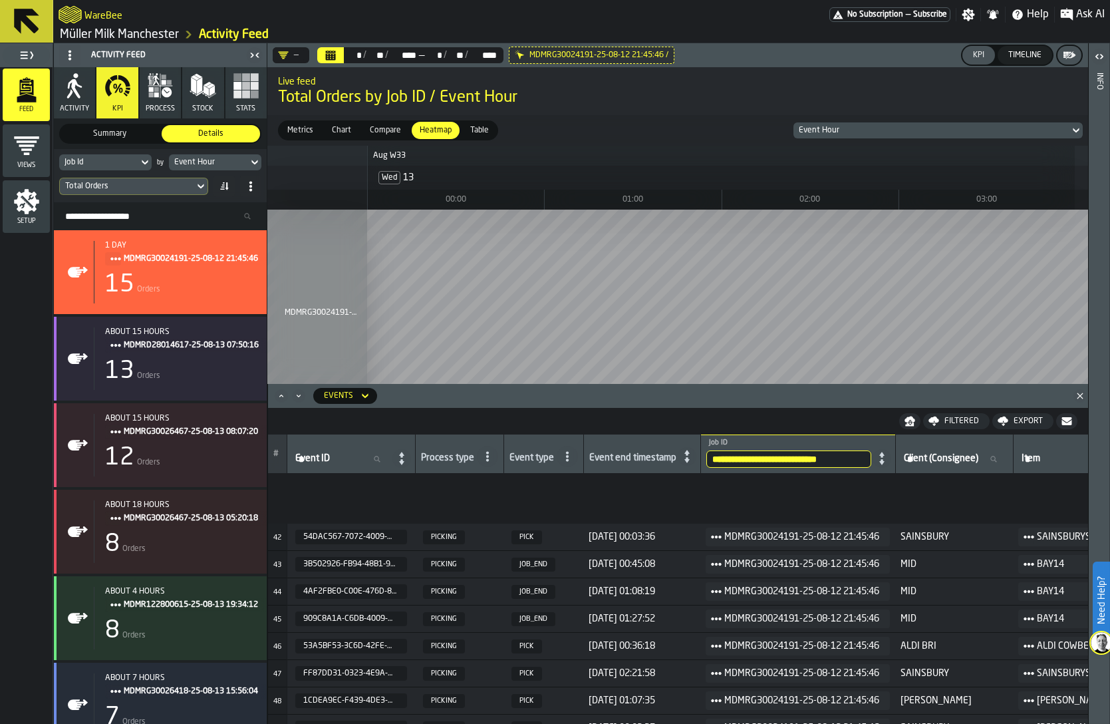
scroll to position [1253, 0]
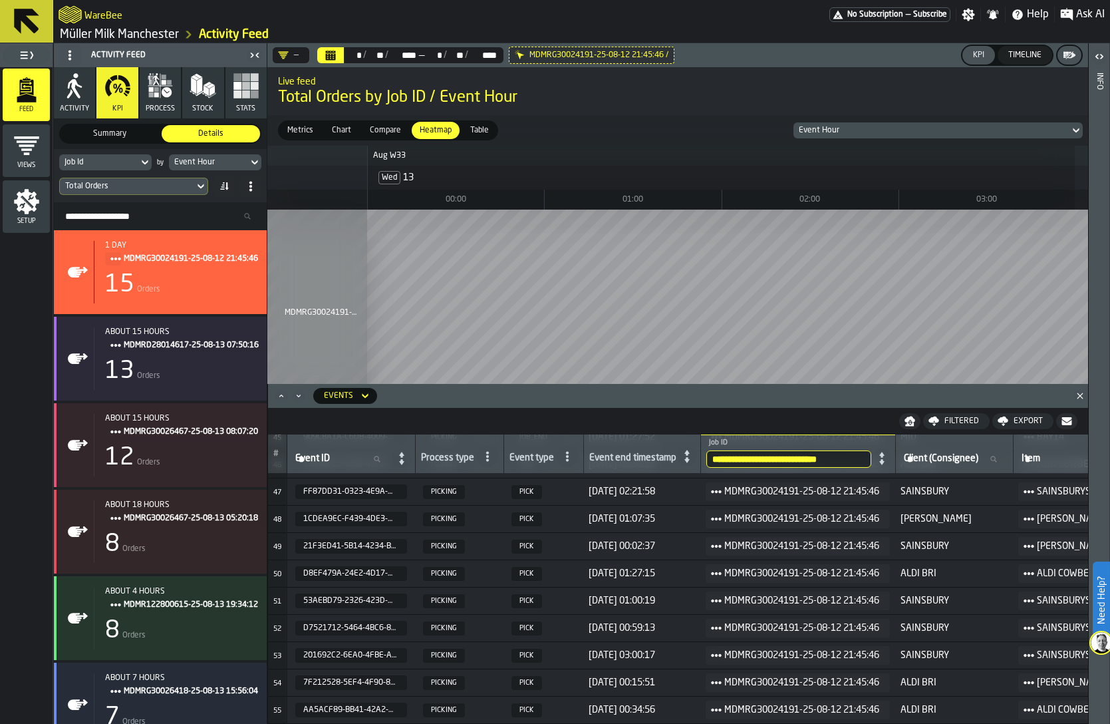
click at [691, 456] on icon at bounding box center [687, 456] width 19 height 19
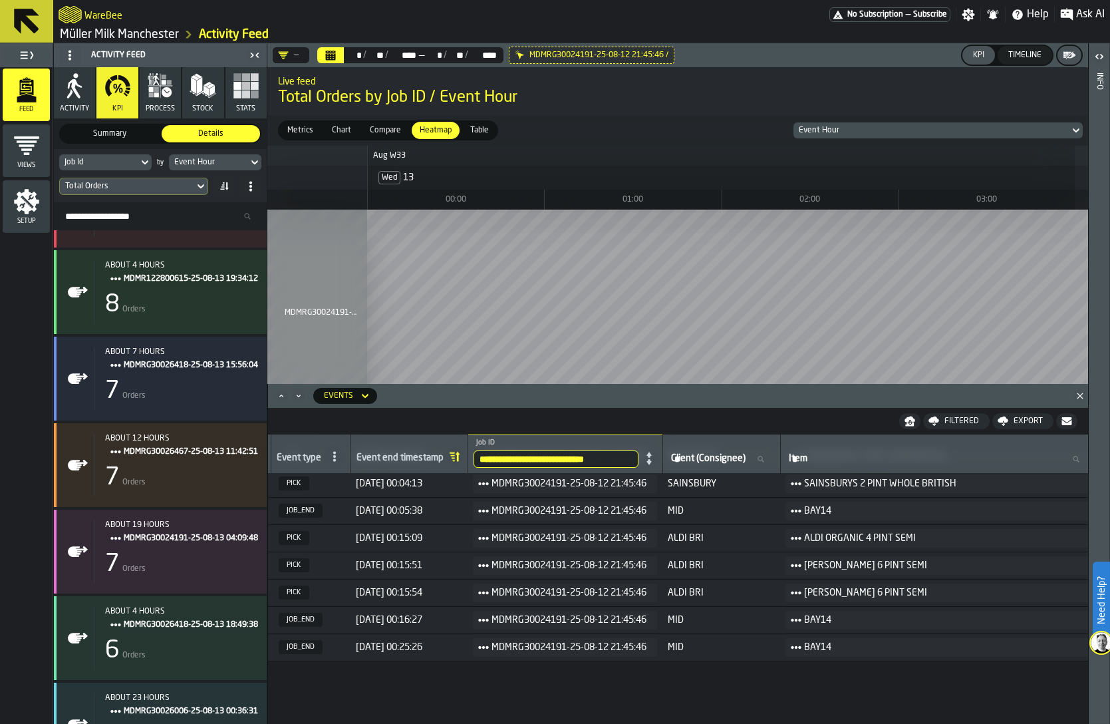
scroll to position [0, 233]
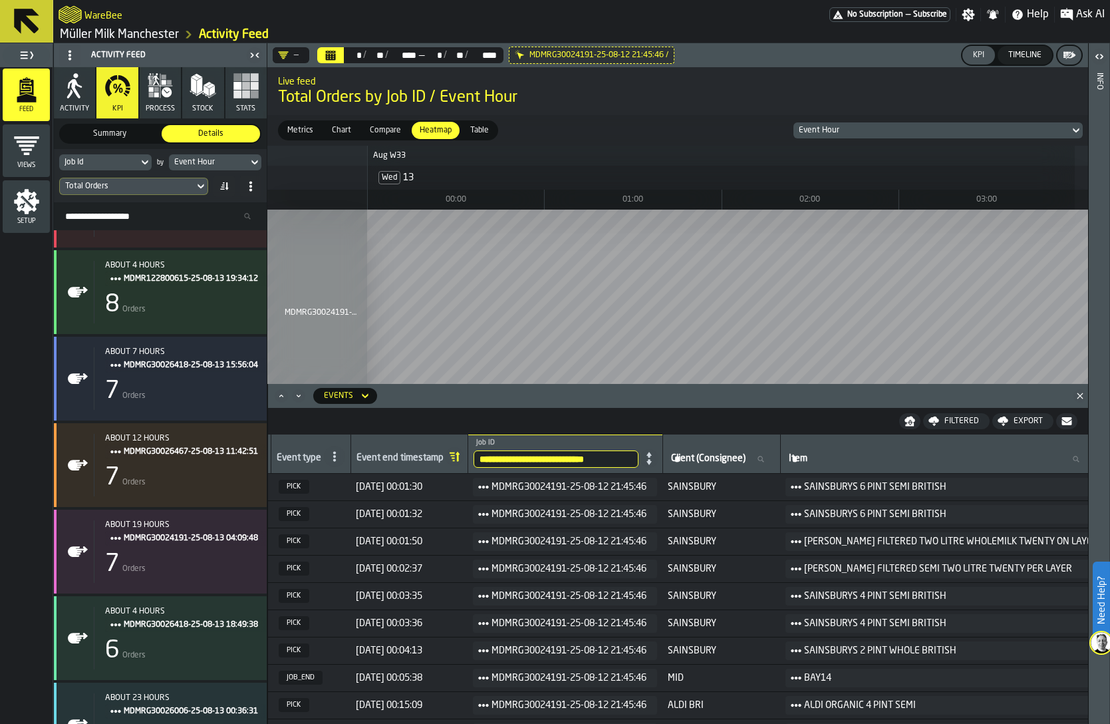
click at [729, 521] on td "SAINSBURY" at bounding box center [721, 513] width 118 height 27
